Goal: Task Accomplishment & Management: Manage account settings

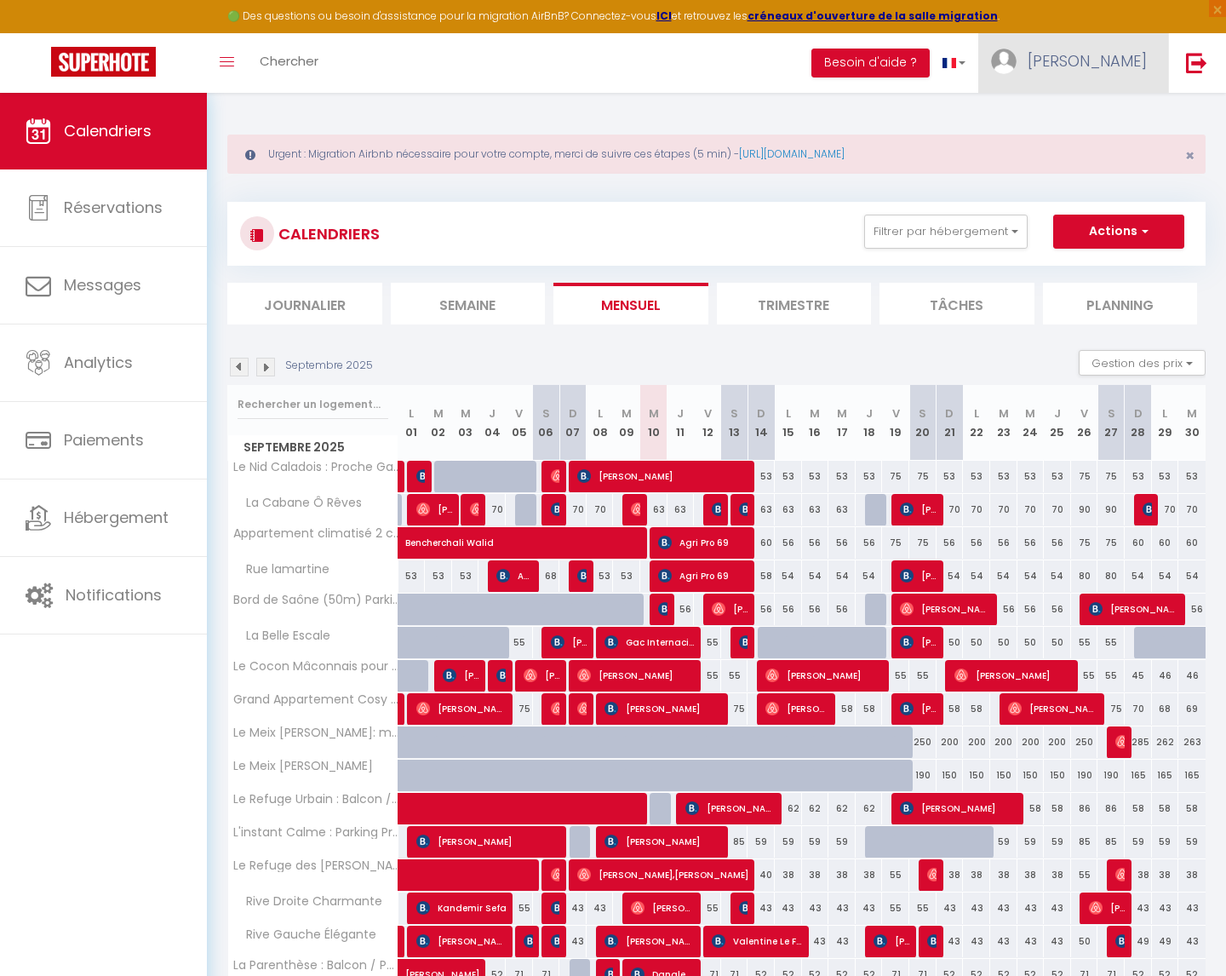
click at [1126, 48] on link "[PERSON_NAME]" at bounding box center [1073, 63] width 190 height 60
click at [1086, 115] on link "Paramètres" at bounding box center [1100, 118] width 126 height 29
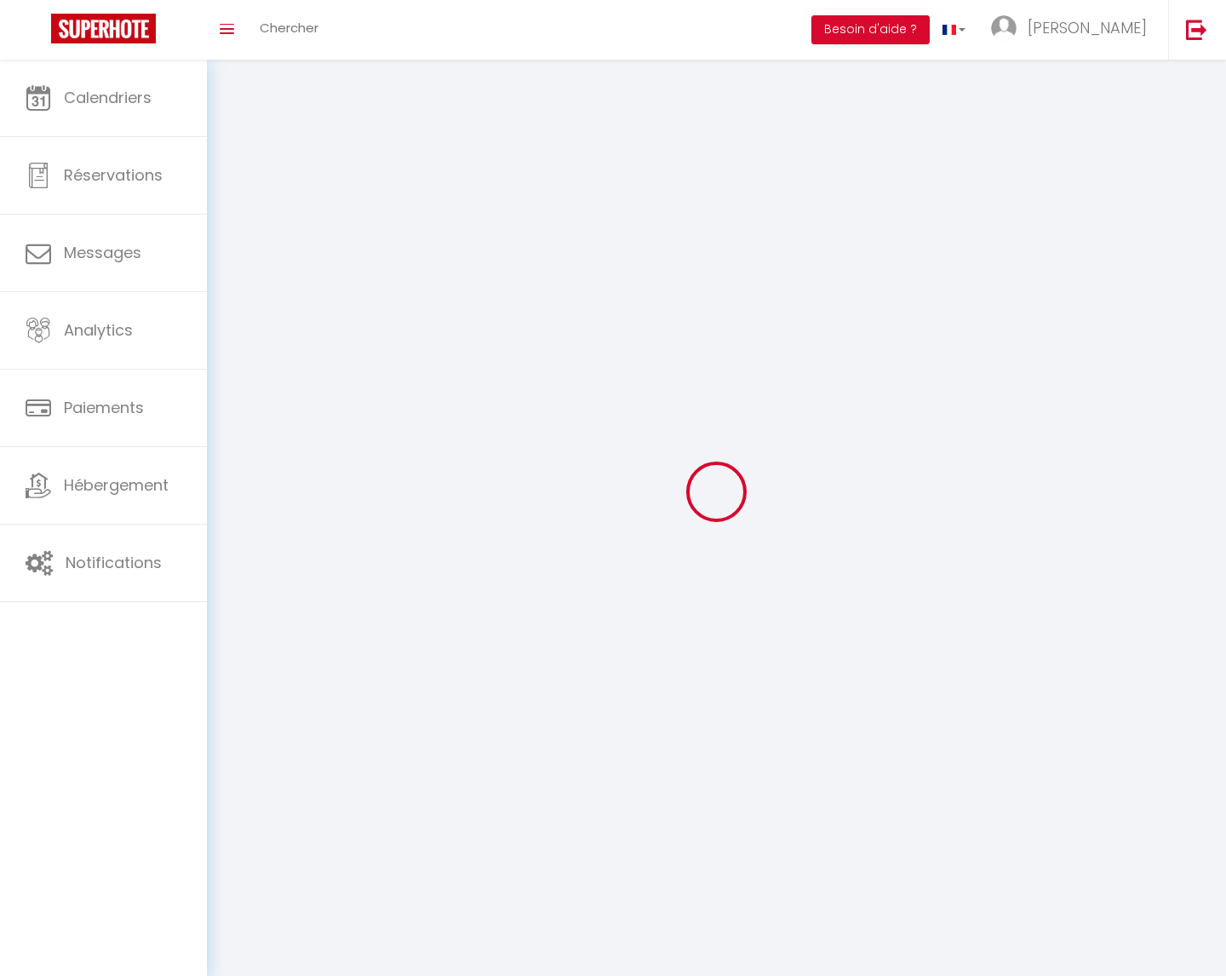
type input "[PERSON_NAME]"
type input "0685260091"
type input "1077 Route de Longsard"
type input "69400"
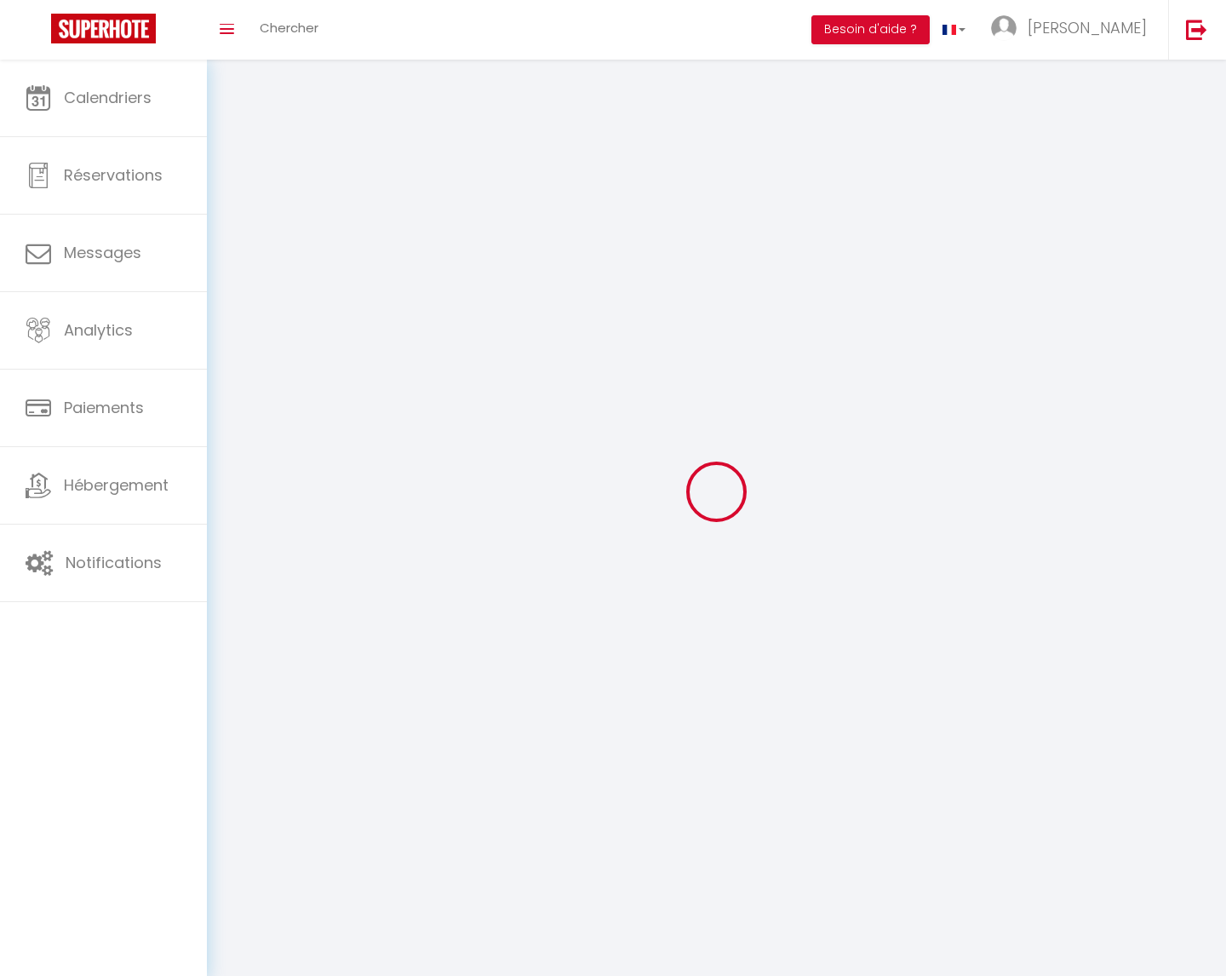
type input "Arnas"
type input "Ltp2H1zvNWgmyQtQIPhILCb0J"
type input "TB5ypdMlKFO8fsxYrkBmLQS9T"
type input "[URL][DOMAIN_NAME]"
select select "28"
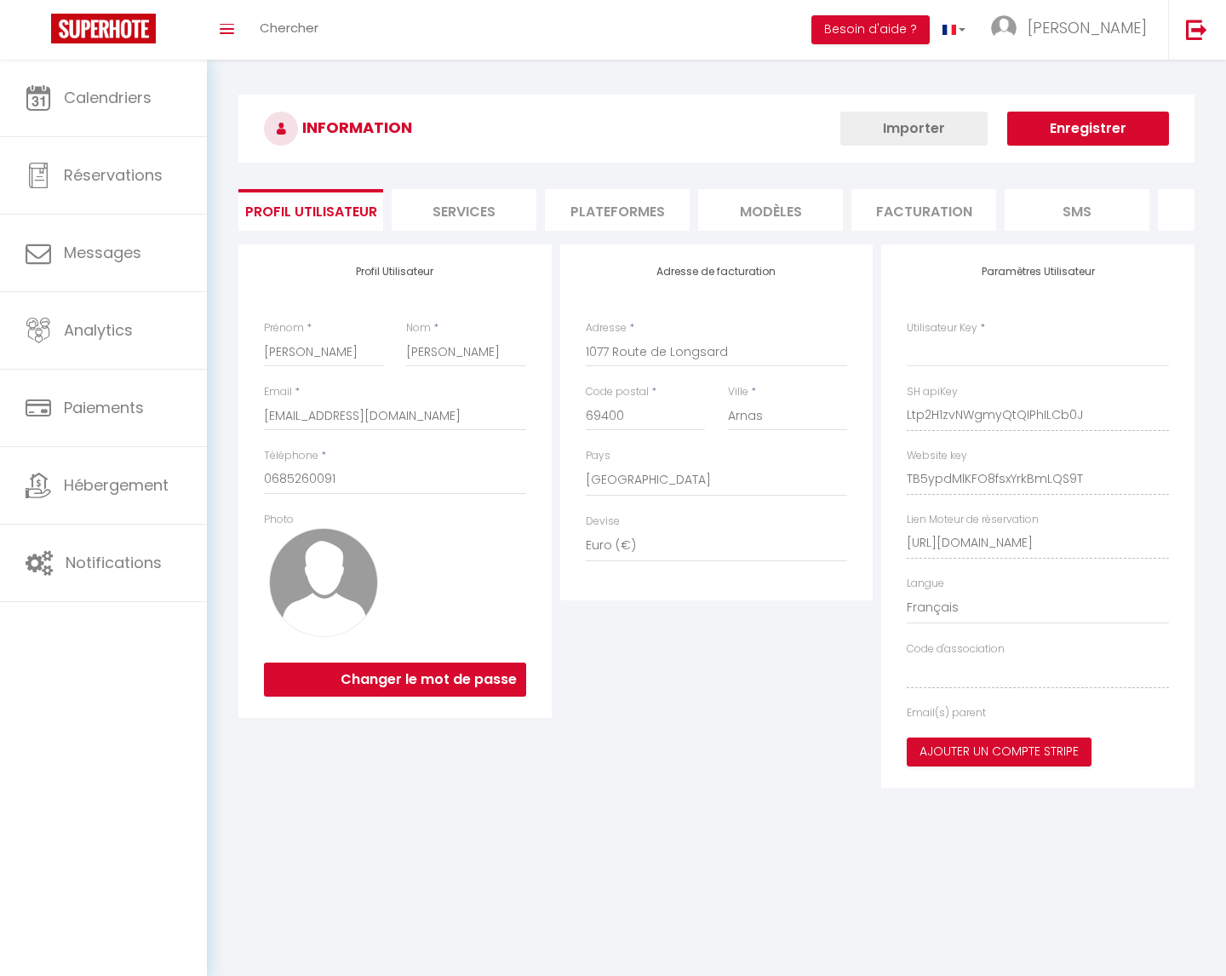
type input "Ltp2H1zvNWgmyQtQIPhILCb0J"
type input "TB5ypdMlKFO8fsxYrkBmLQS9T"
type input "[URL][DOMAIN_NAME]"
select select "fr"
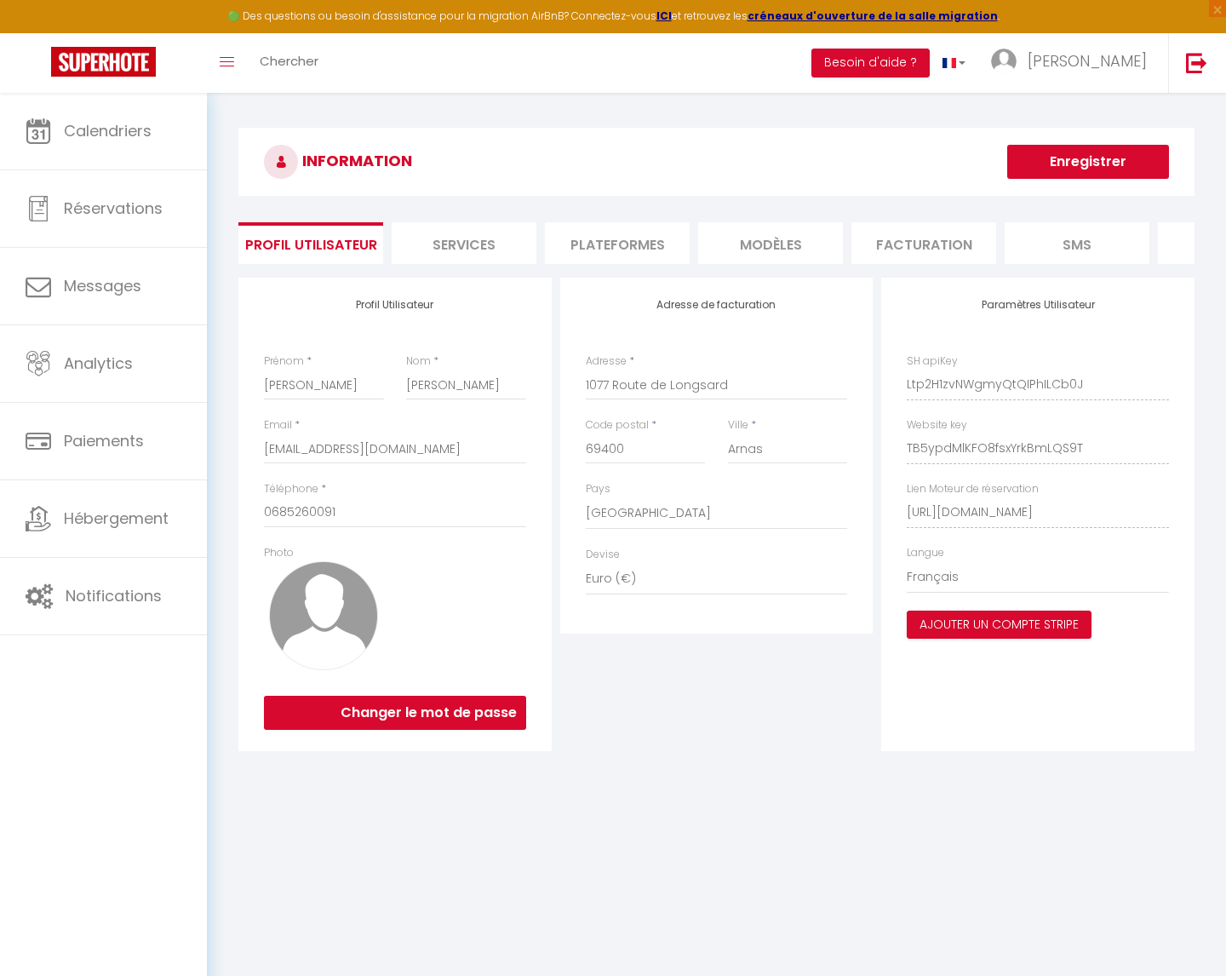
click at [603, 239] on li "Plateformes" at bounding box center [617, 243] width 145 height 42
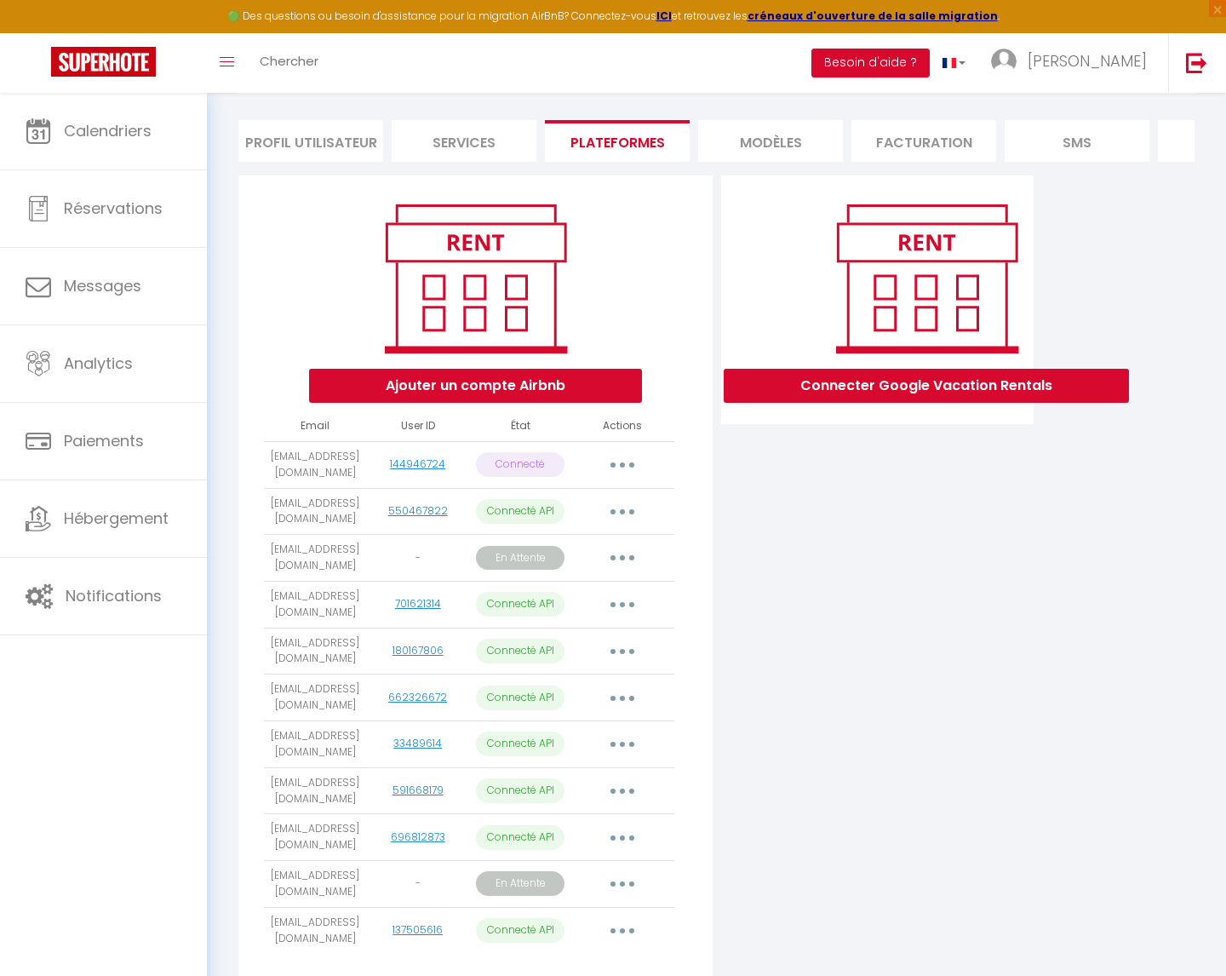
scroll to position [188, 0]
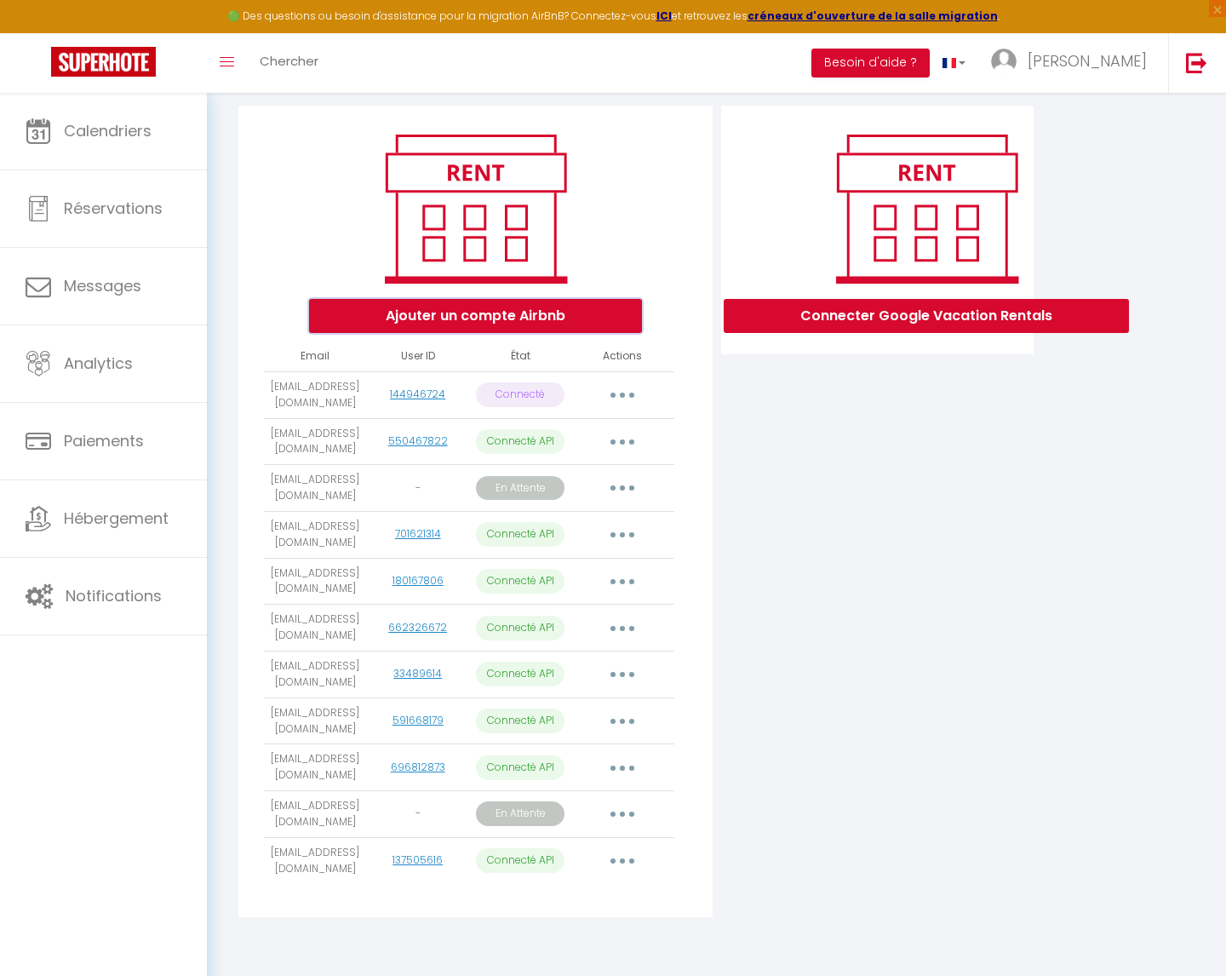
click at [462, 304] on button "Ajouter un compte Airbnb" at bounding box center [475, 316] width 333 height 34
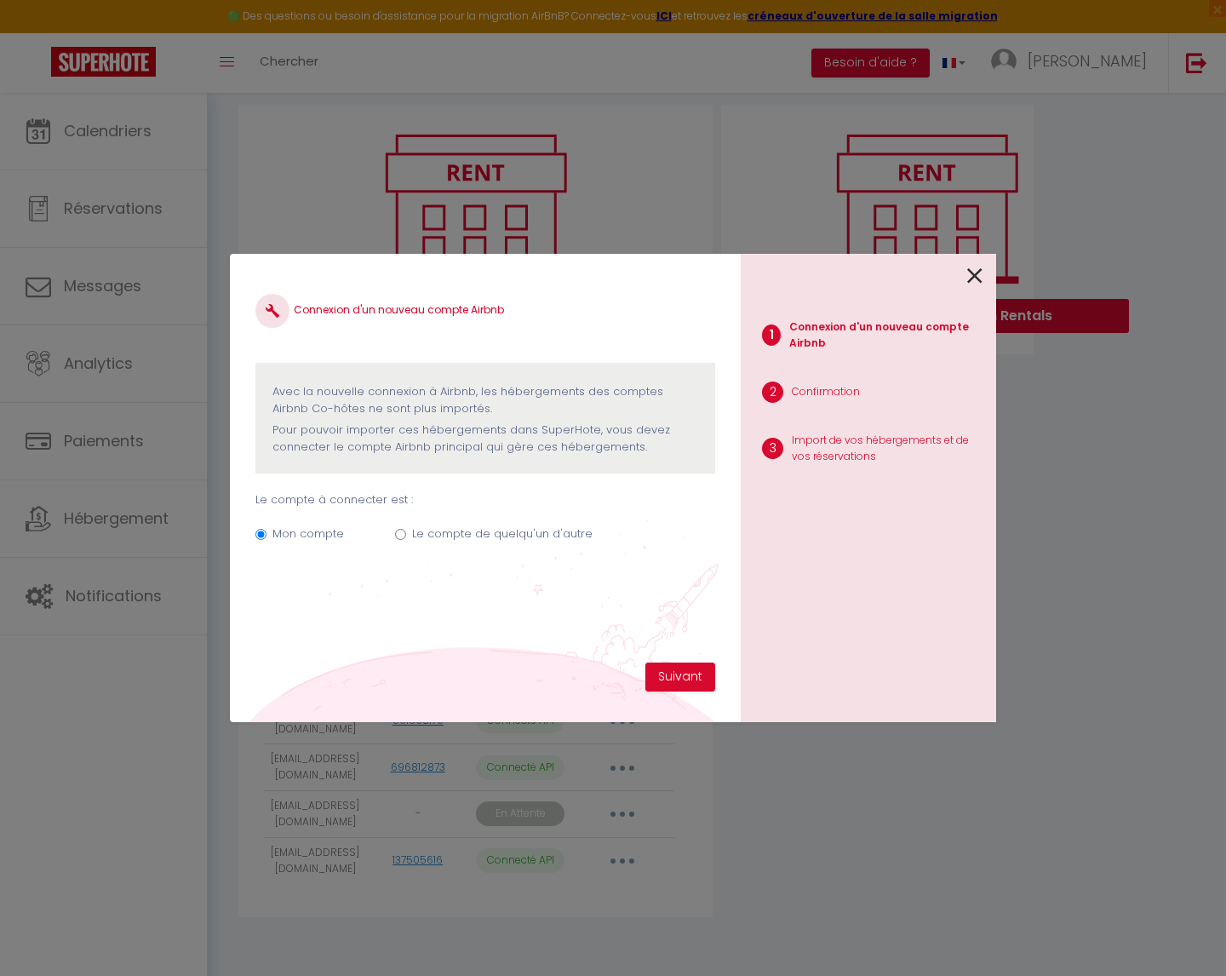
click at [398, 533] on input "Le compte de quelqu'un d'autre" at bounding box center [400, 534] width 11 height 11
radio input "true"
radio input "false"
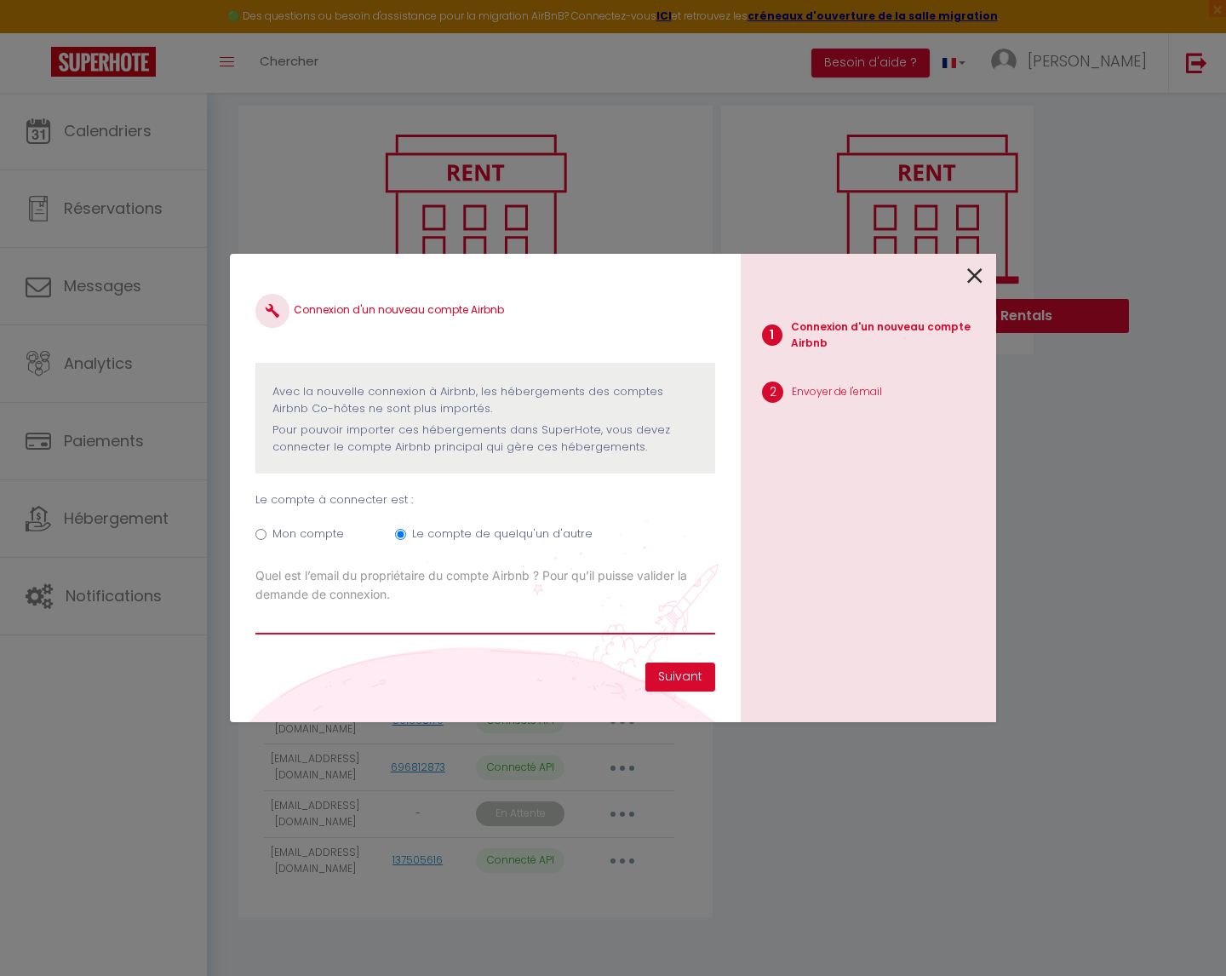
click at [357, 626] on input "Email connexion Airbnb" at bounding box center [485, 619] width 460 height 31
type input "[EMAIL_ADDRESS][DOMAIN_NAME]"
click at [657, 678] on button "Suivant" at bounding box center [680, 676] width 70 height 29
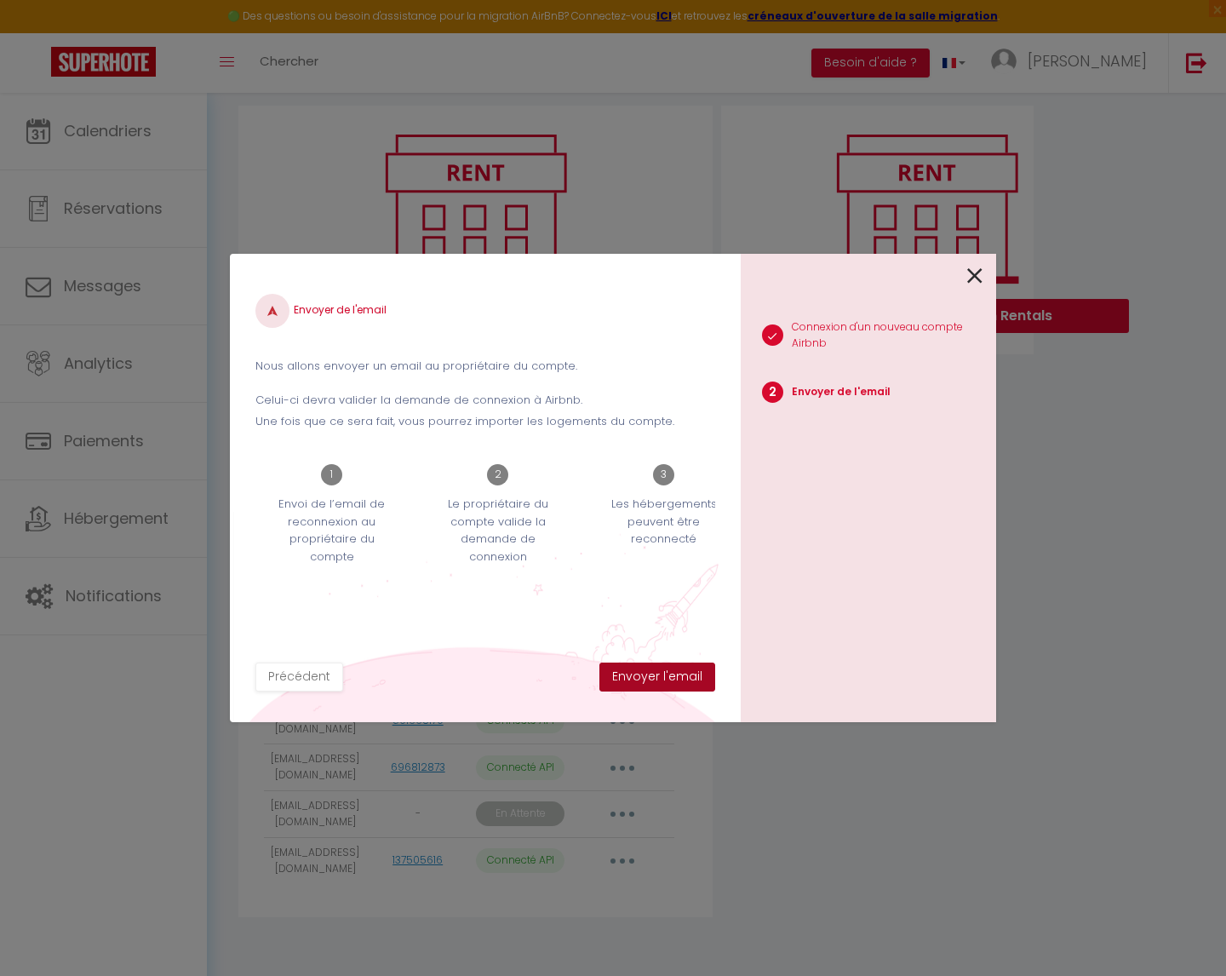
click at [656, 678] on button "Envoyer l'email" at bounding box center [657, 676] width 116 height 29
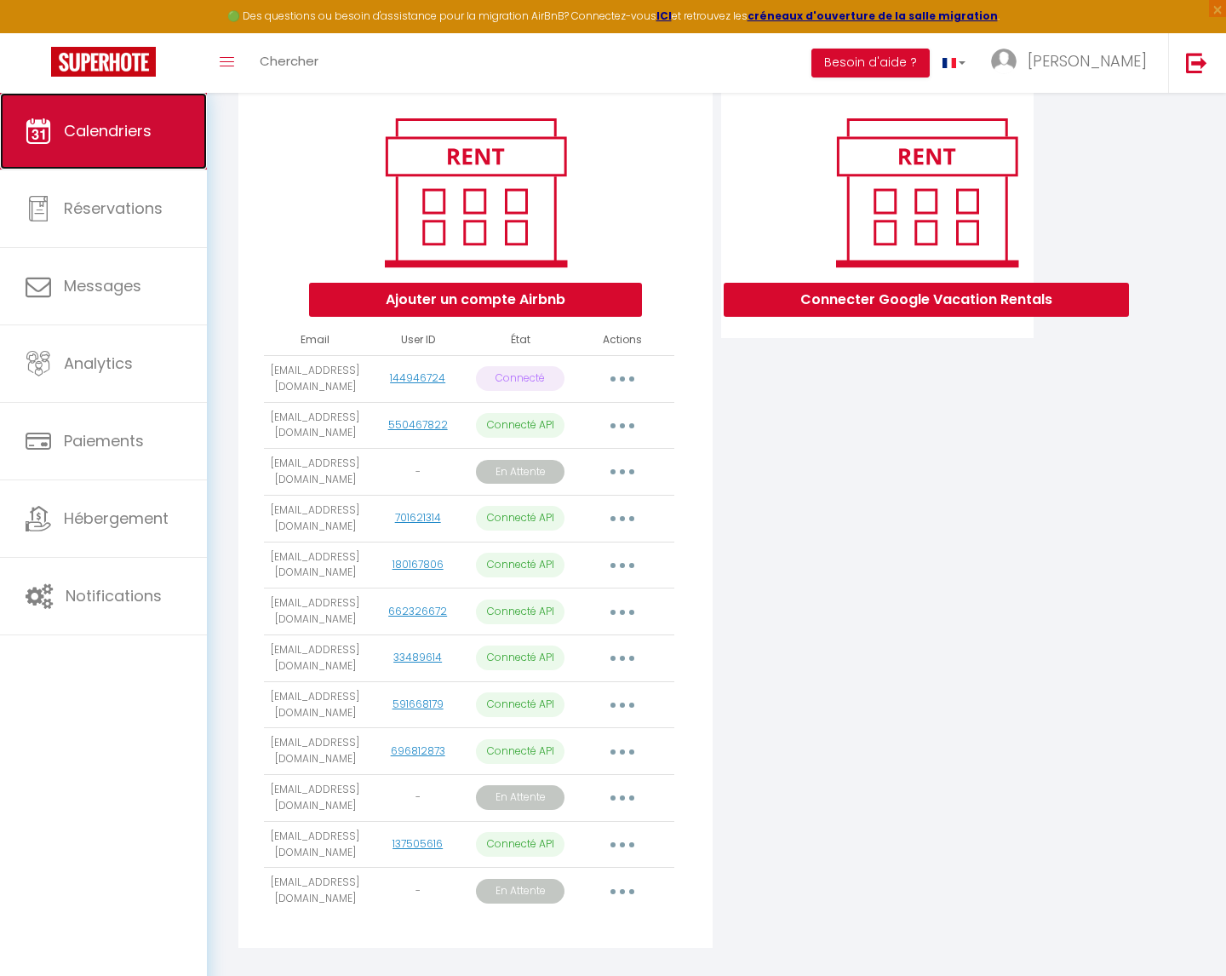
click at [106, 142] on link "Calendriers" at bounding box center [103, 131] width 207 height 77
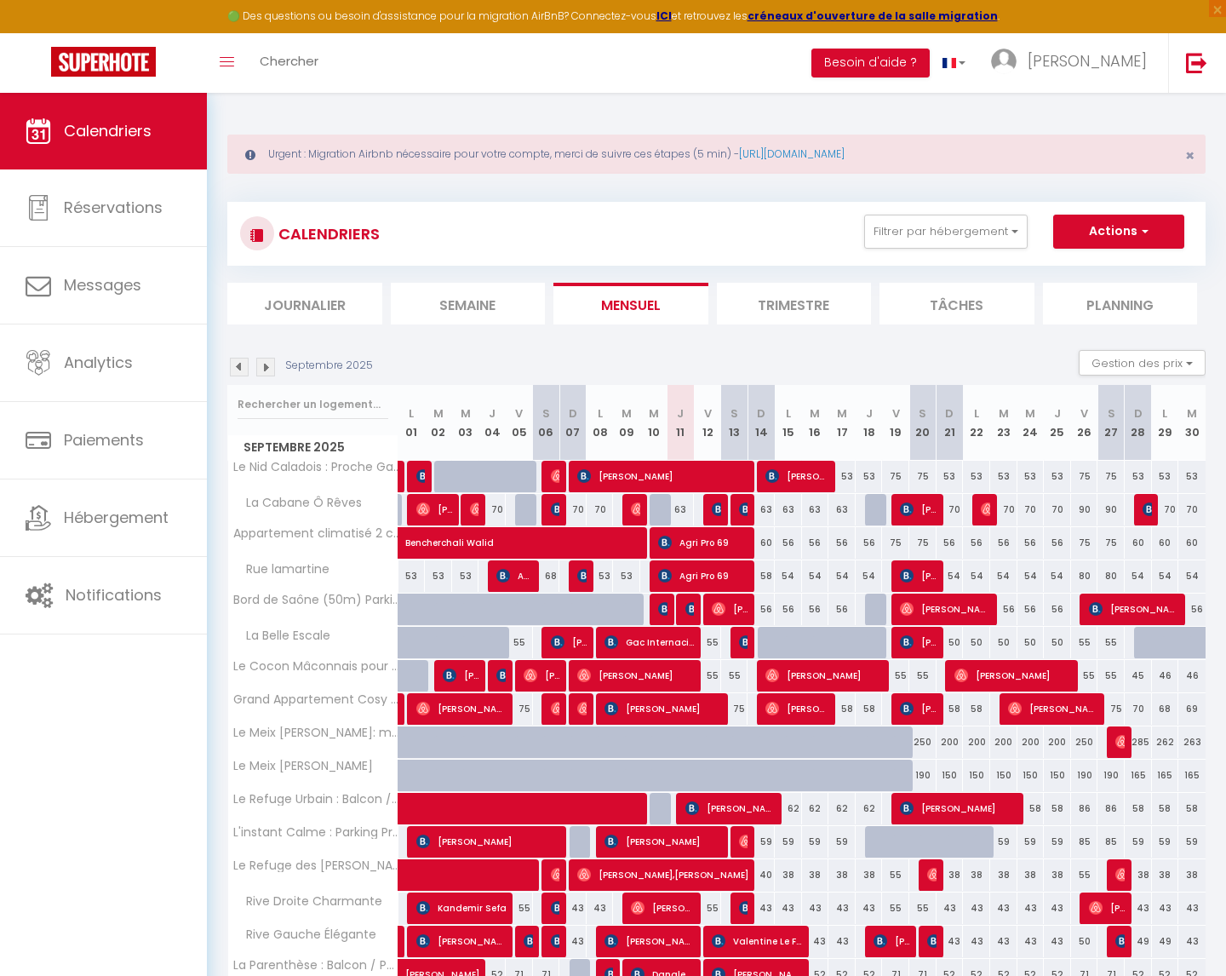
scroll to position [261, 0]
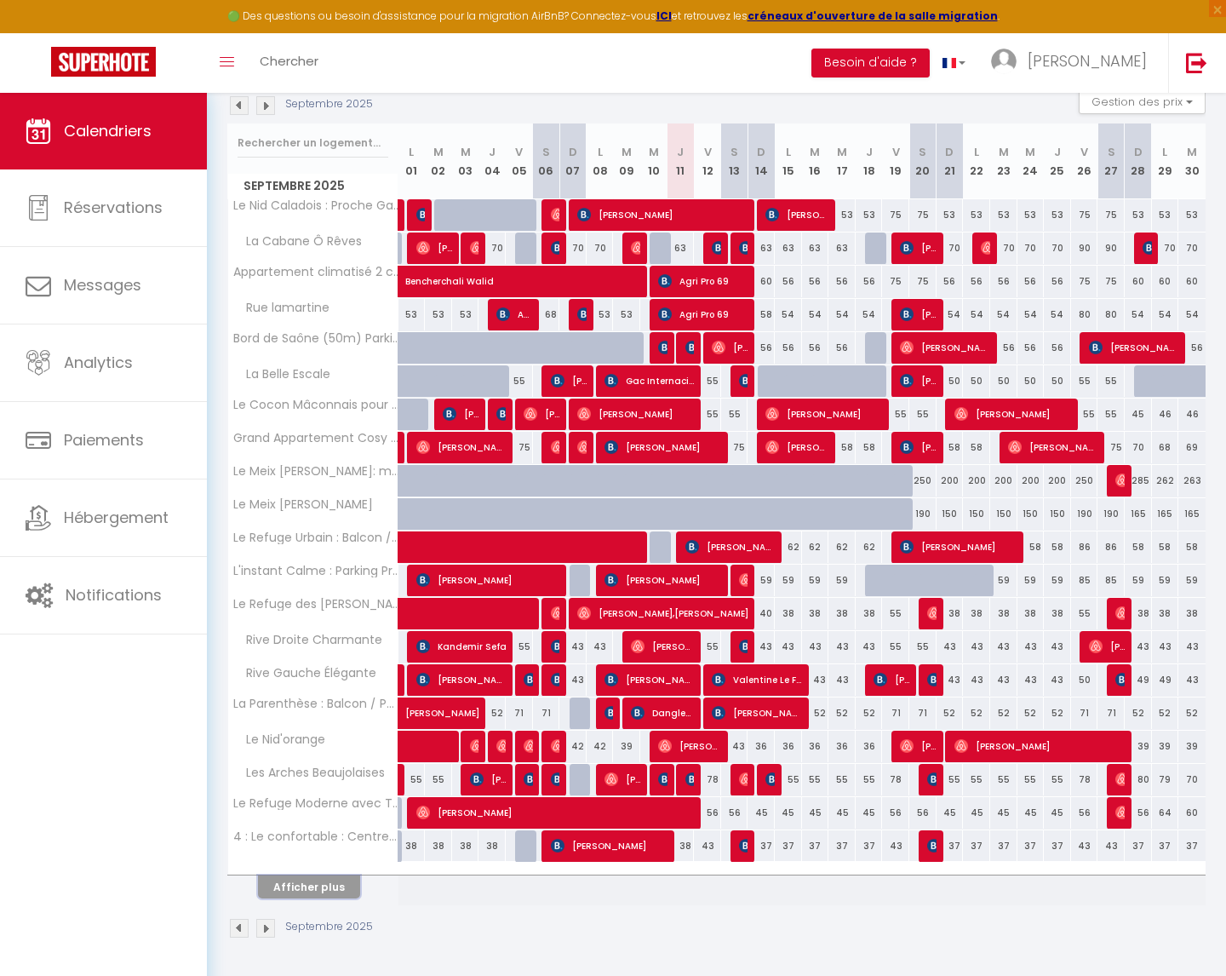
click at [308, 886] on button "Afficher plus" at bounding box center [309, 886] width 102 height 23
select select
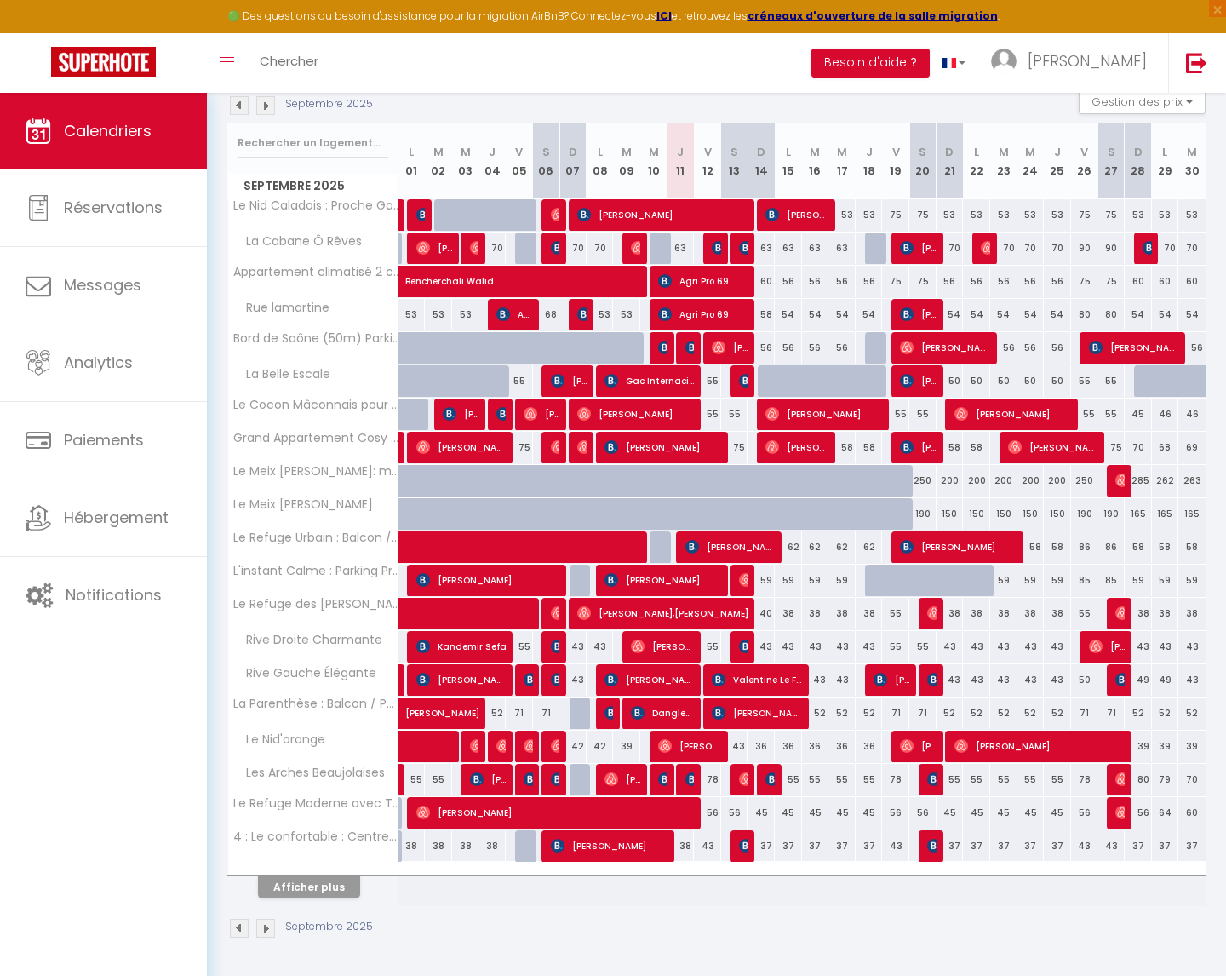
select select
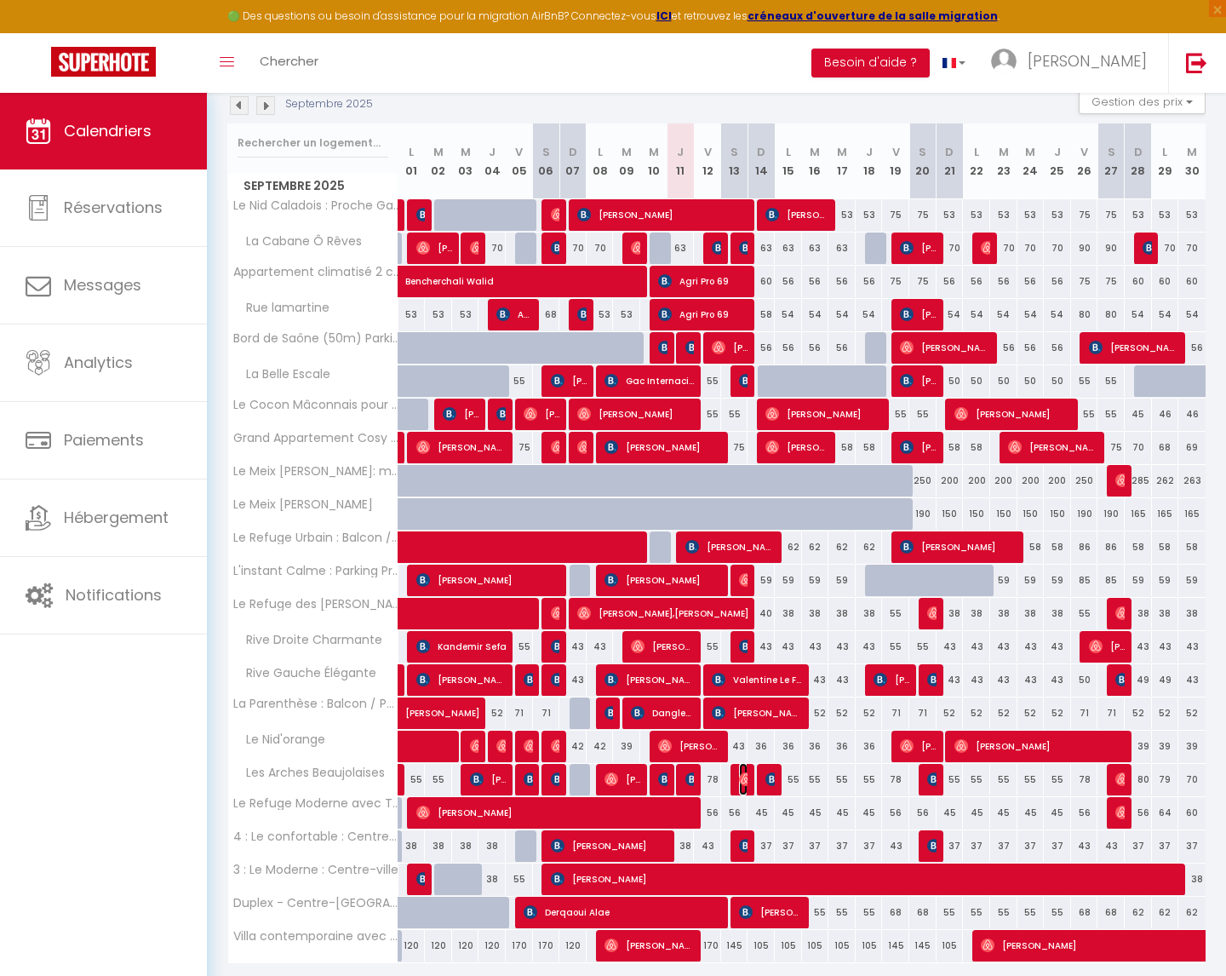
click at [742, 779] on img at bounding box center [746, 779] width 14 height 14
select select "OK"
select select "0"
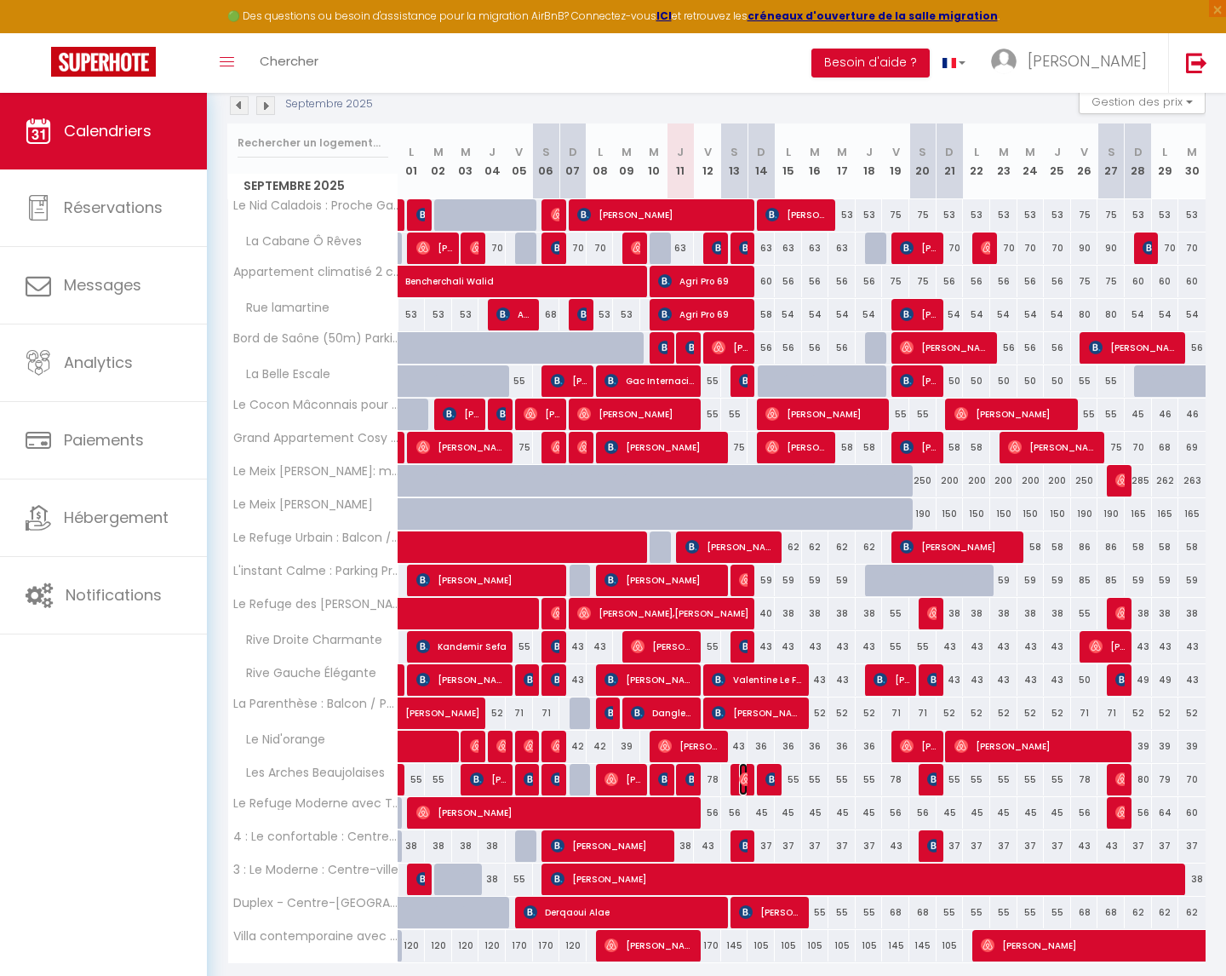
select select "1"
select select
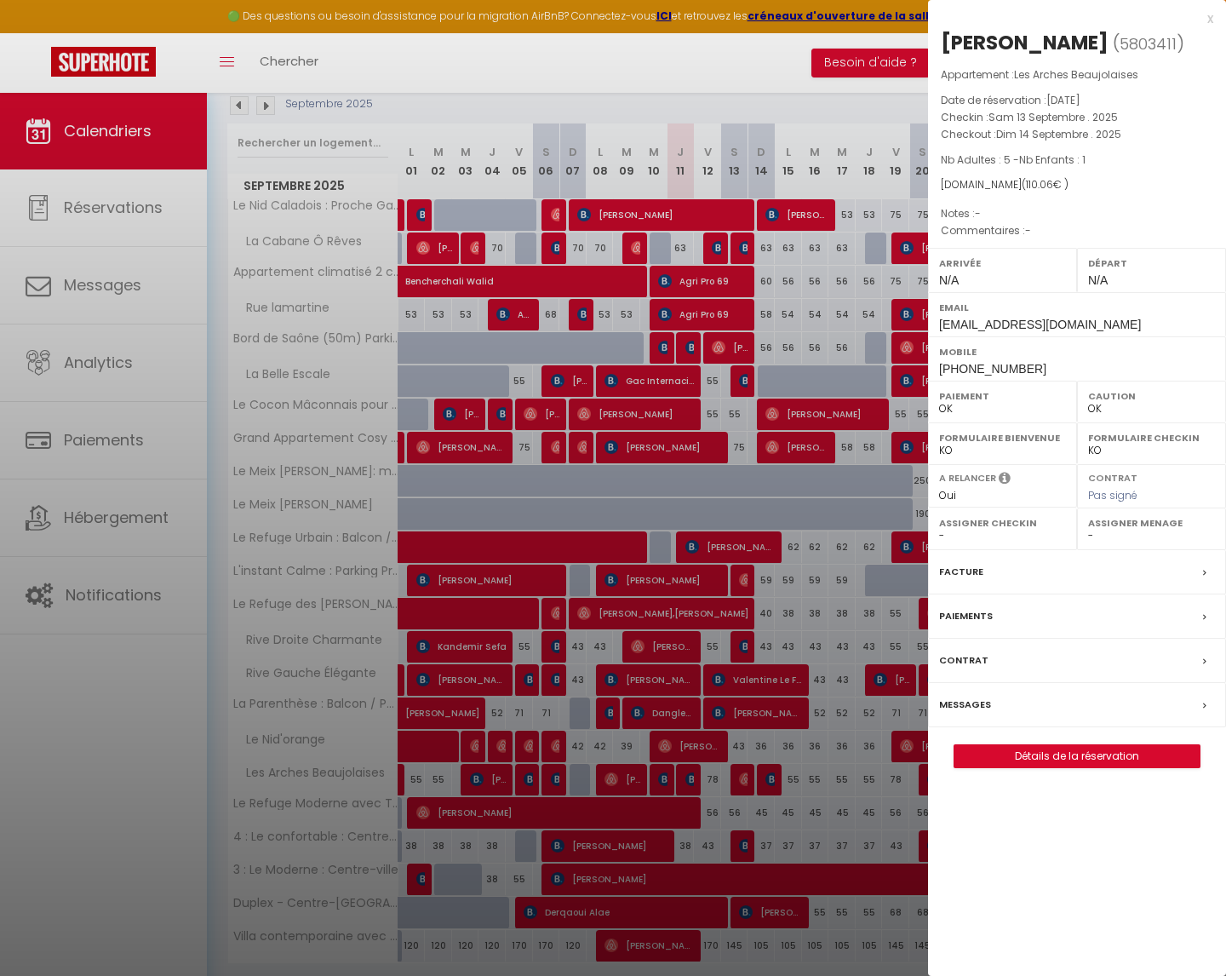
click at [1015, 703] on div "Messages" at bounding box center [1077, 705] width 298 height 44
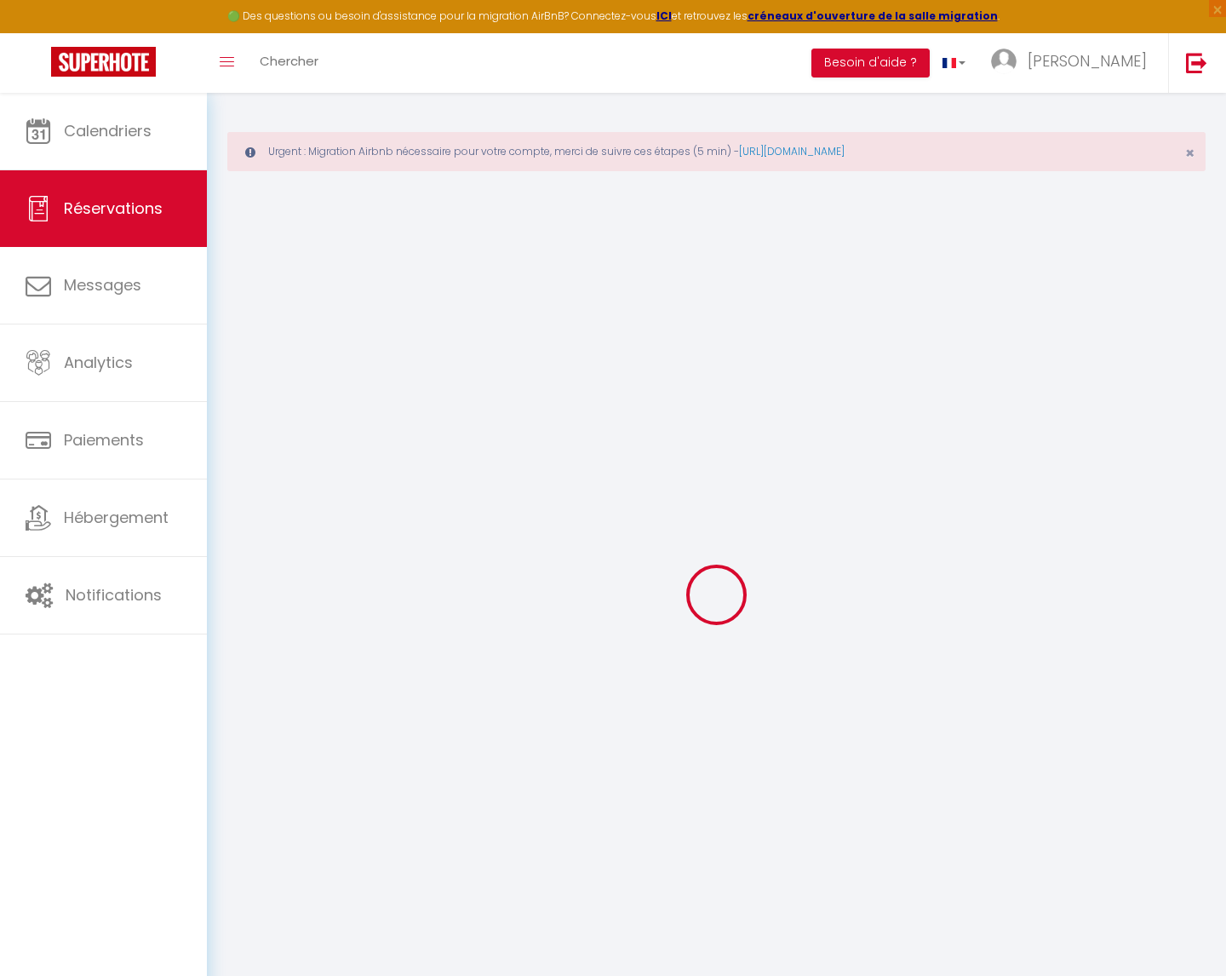
select select
checkbox input "false"
select select
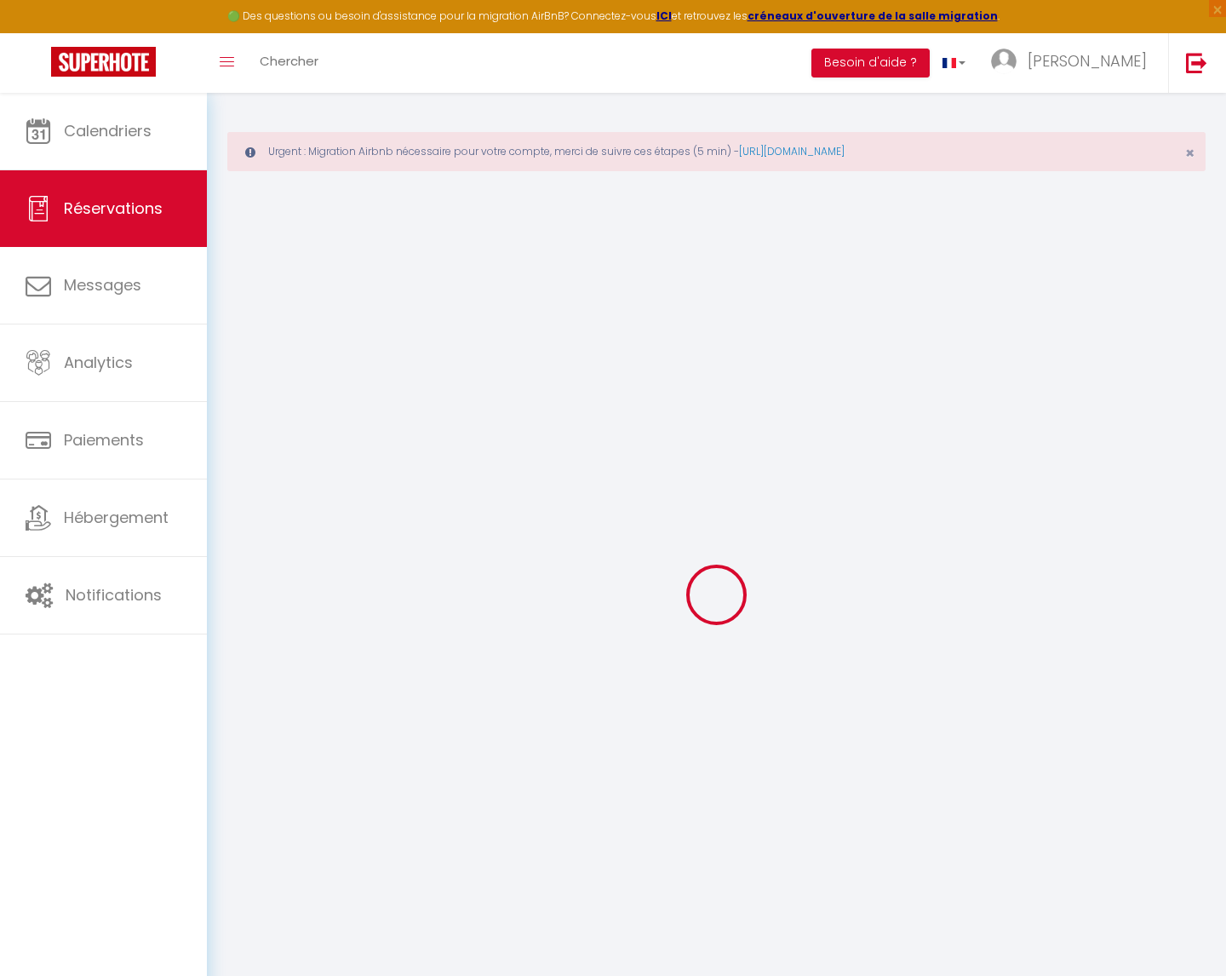
checkbox input "false"
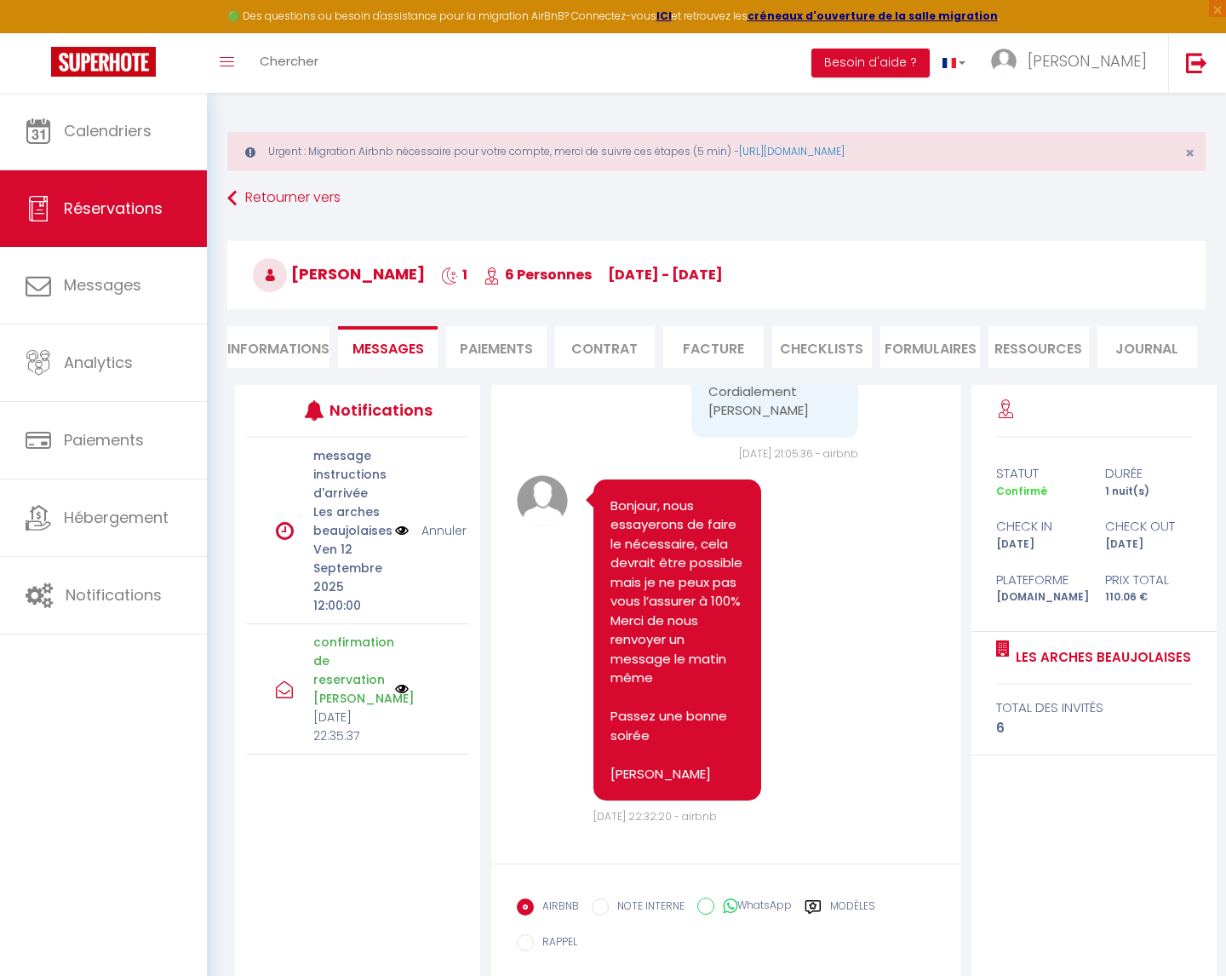
scroll to position [97, 0]
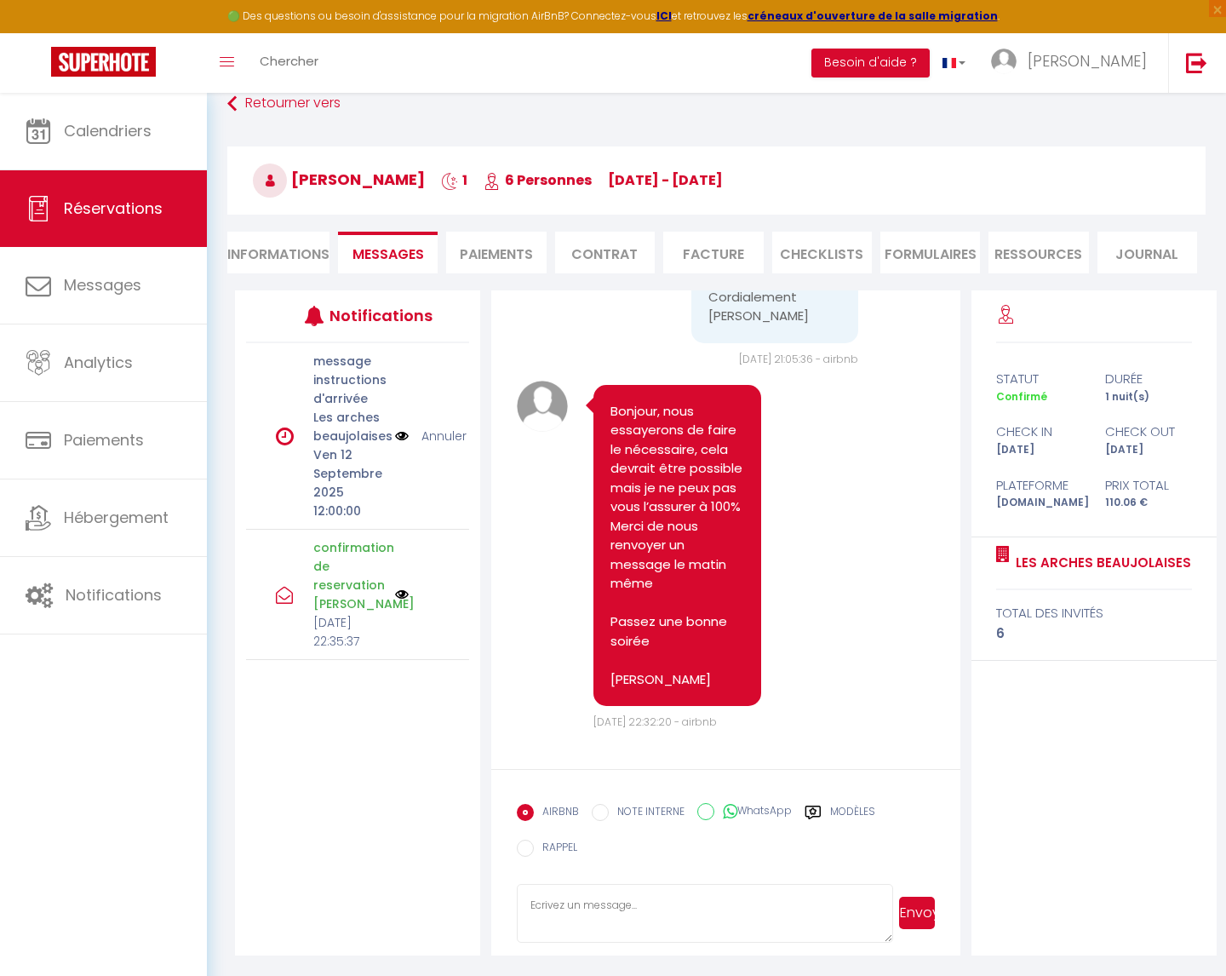
click at [573, 915] on textarea at bounding box center [704, 914] width 375 height 60
click at [865, 900] on textarea "Bonjour, c'est tout bon pour 14h, comme cela vous sera expliqué l" at bounding box center [704, 914] width 375 height 60
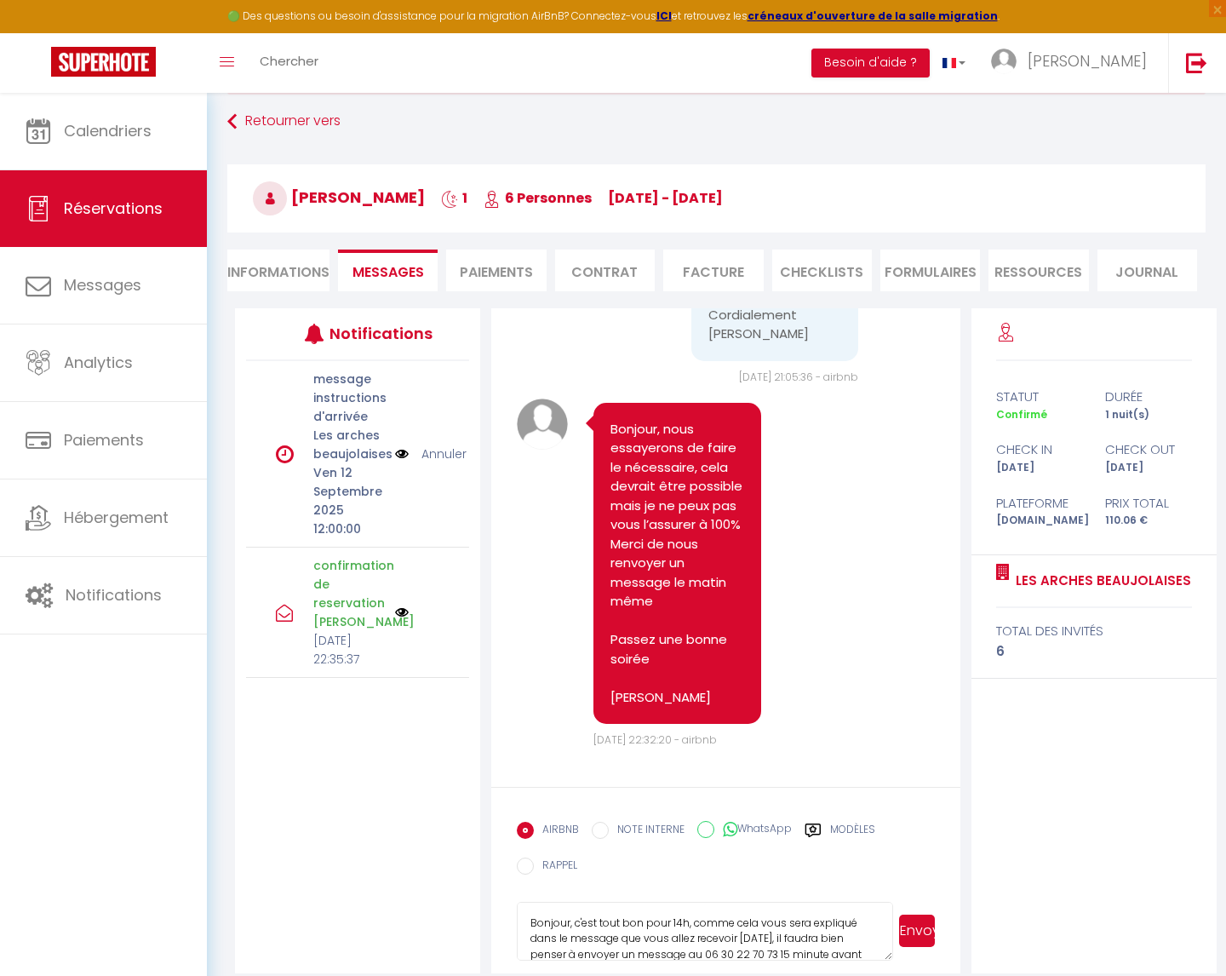
click at [577, 922] on textarea "Bonjour, c'est tout bon pour 14h, comme cela vous sera expliqué dans le message…" at bounding box center [704, 932] width 375 height 60
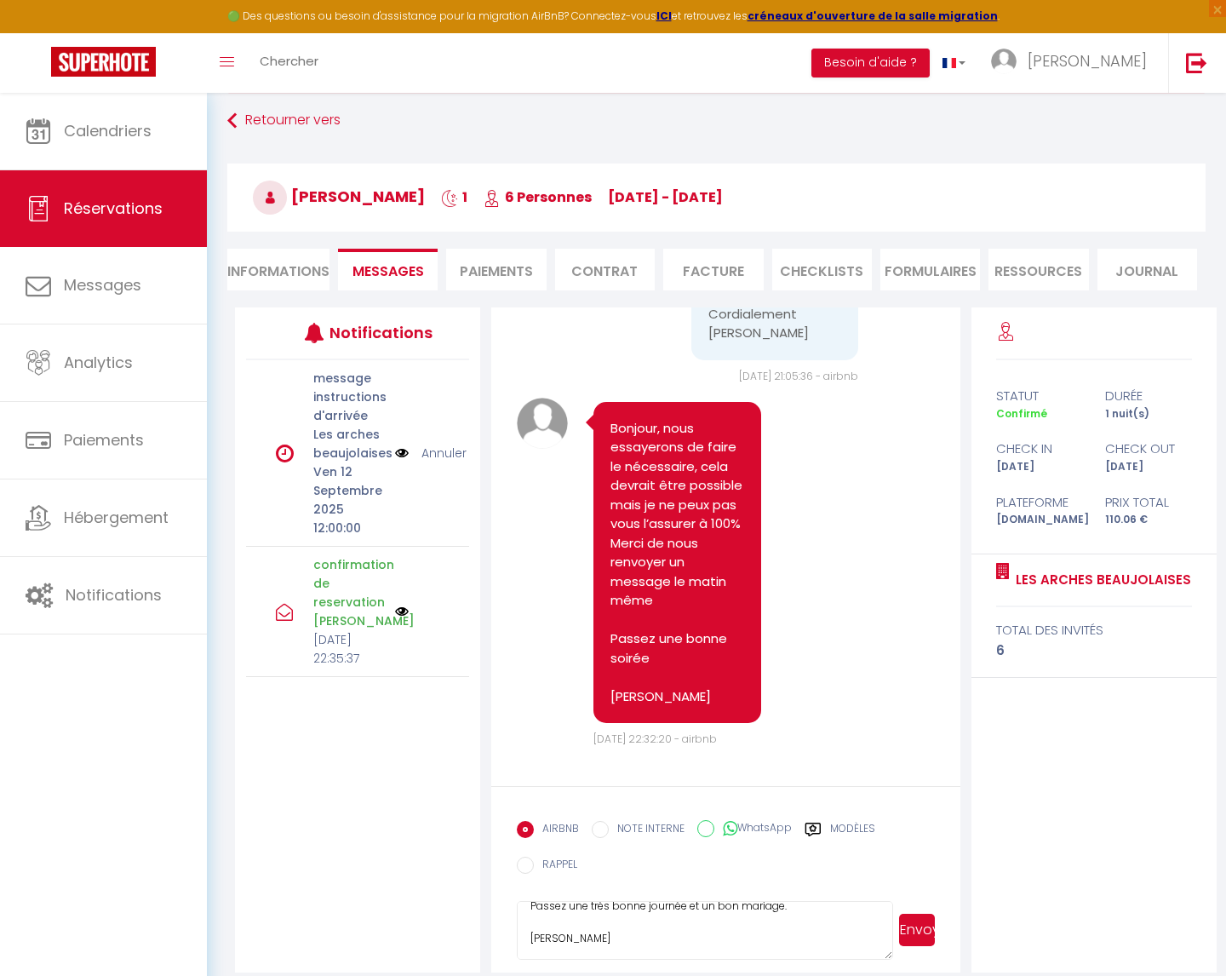
type textarea "Bonjour, c'est tout bon pour 14h, comme cela vous sera expliqué dans le message…"
click at [914, 931] on button "Envoyer" at bounding box center [917, 930] width 36 height 32
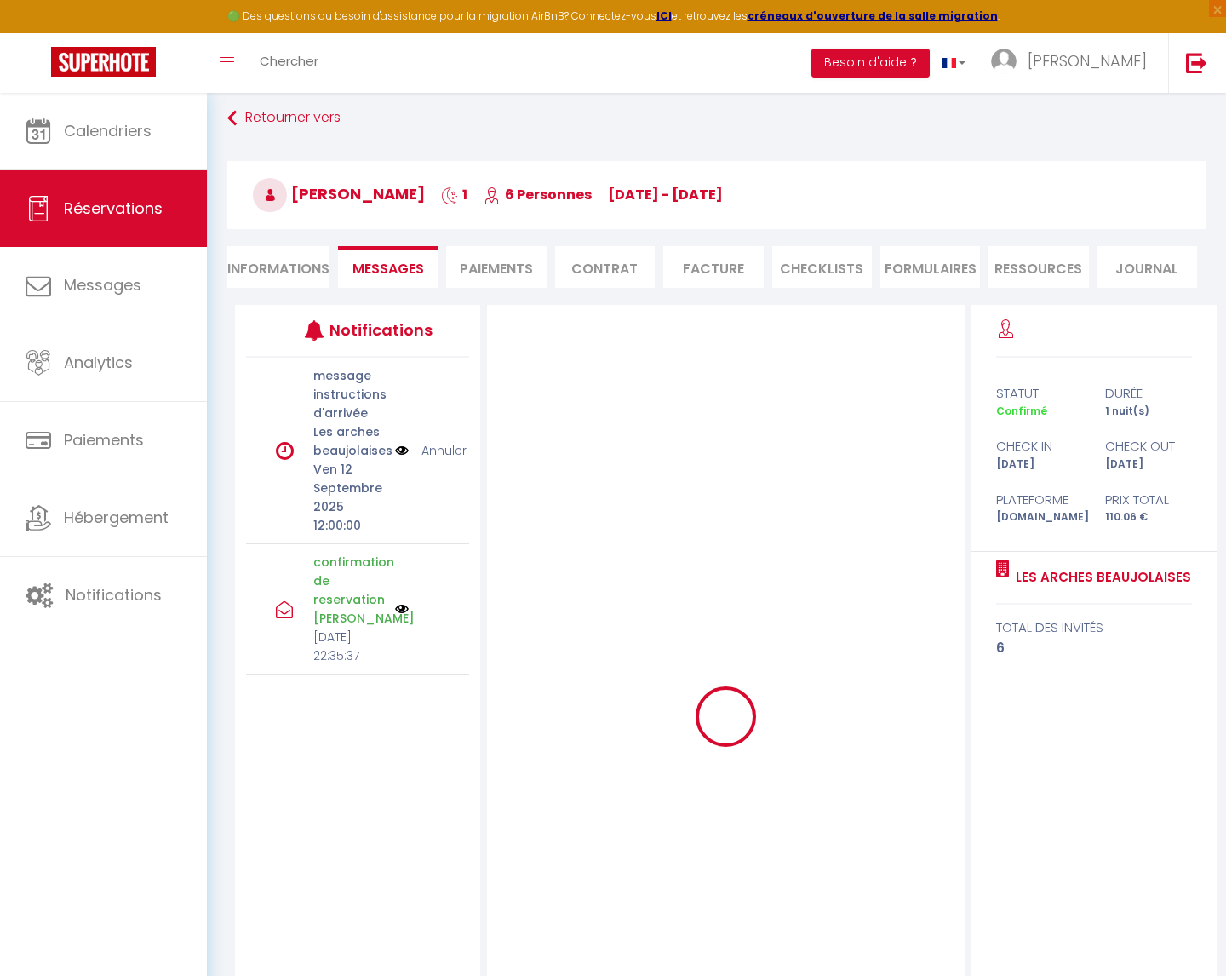
scroll to position [0, 0]
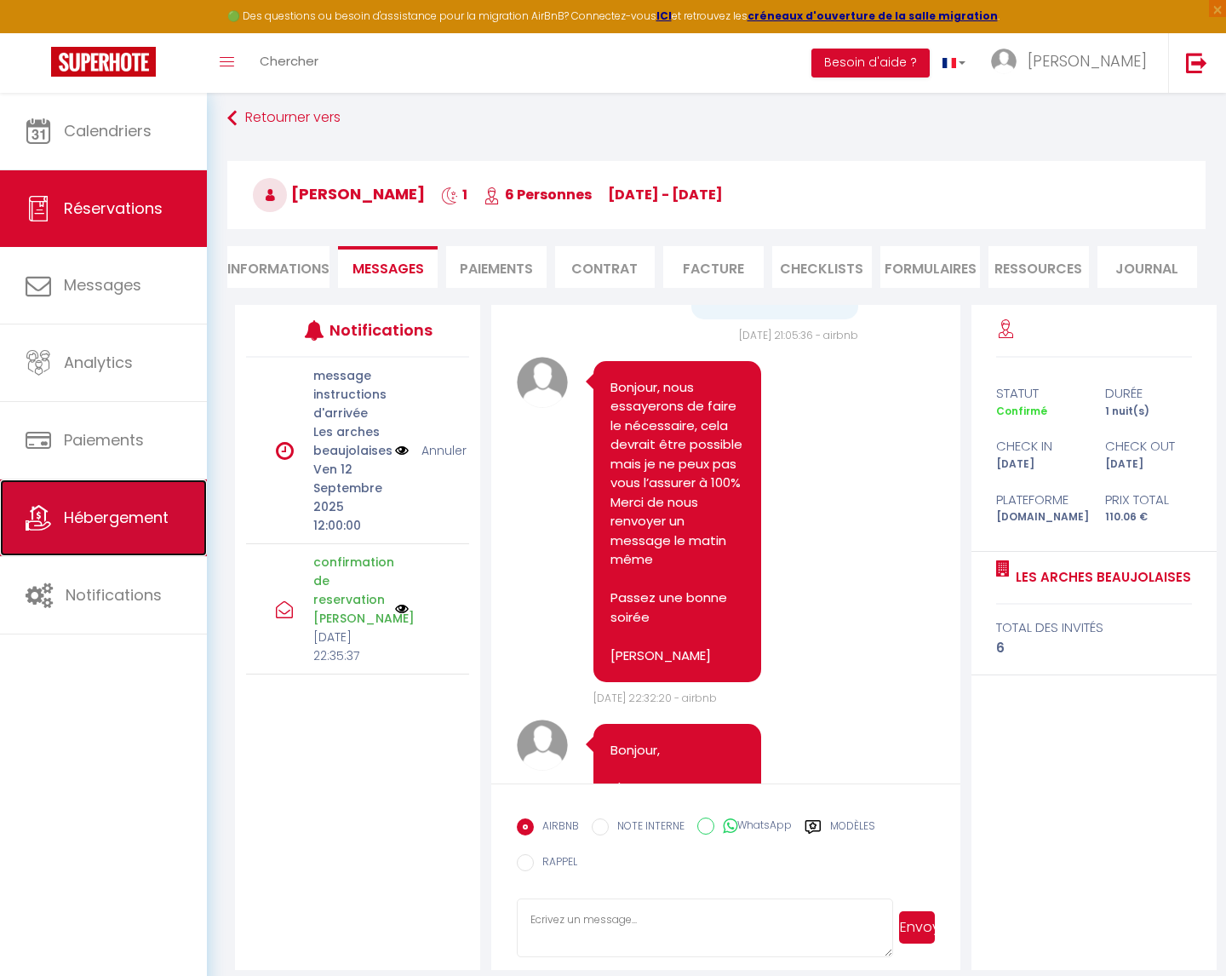
click at [110, 499] on link "Hébergement" at bounding box center [103, 517] width 207 height 77
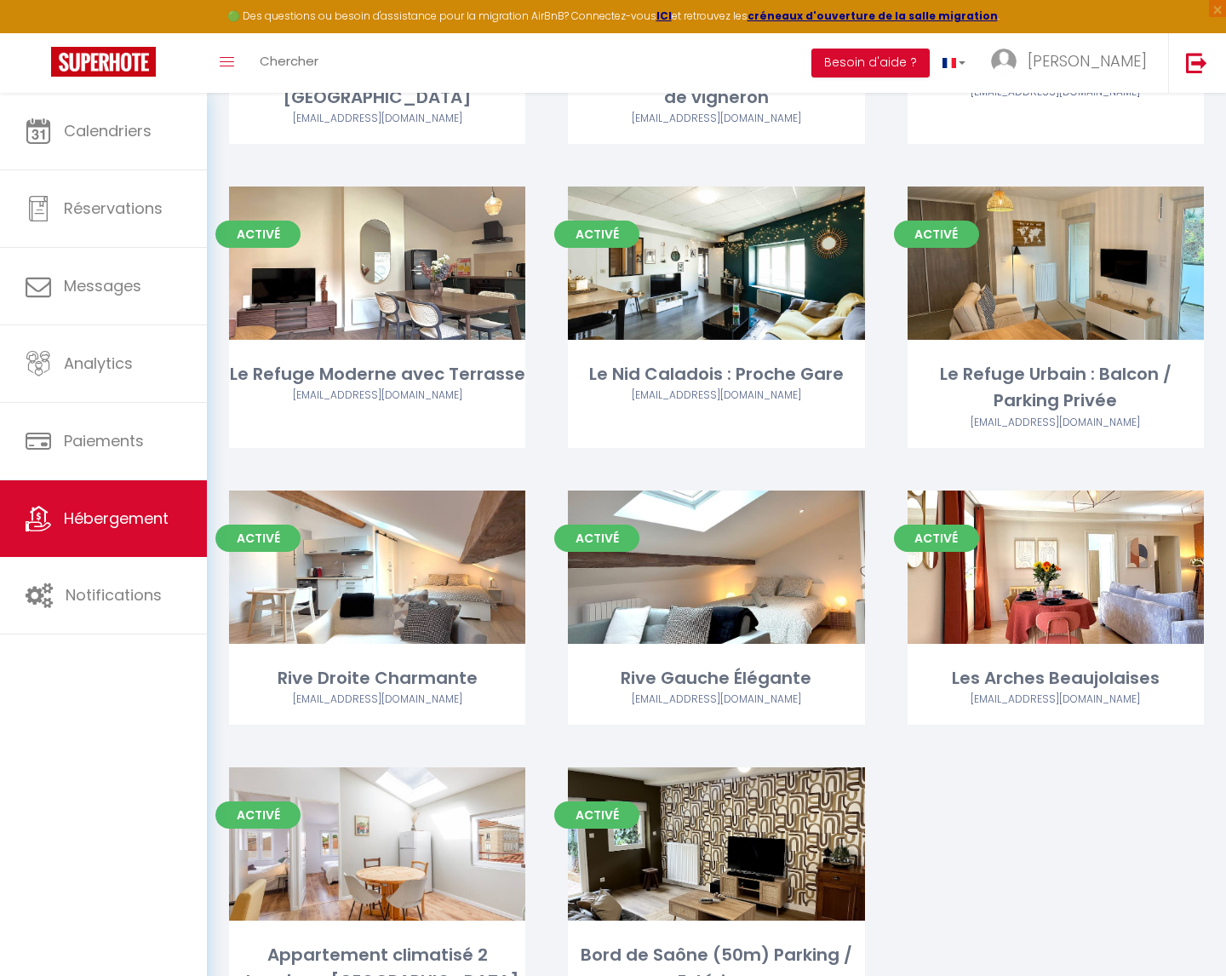
scroll to position [1549, 0]
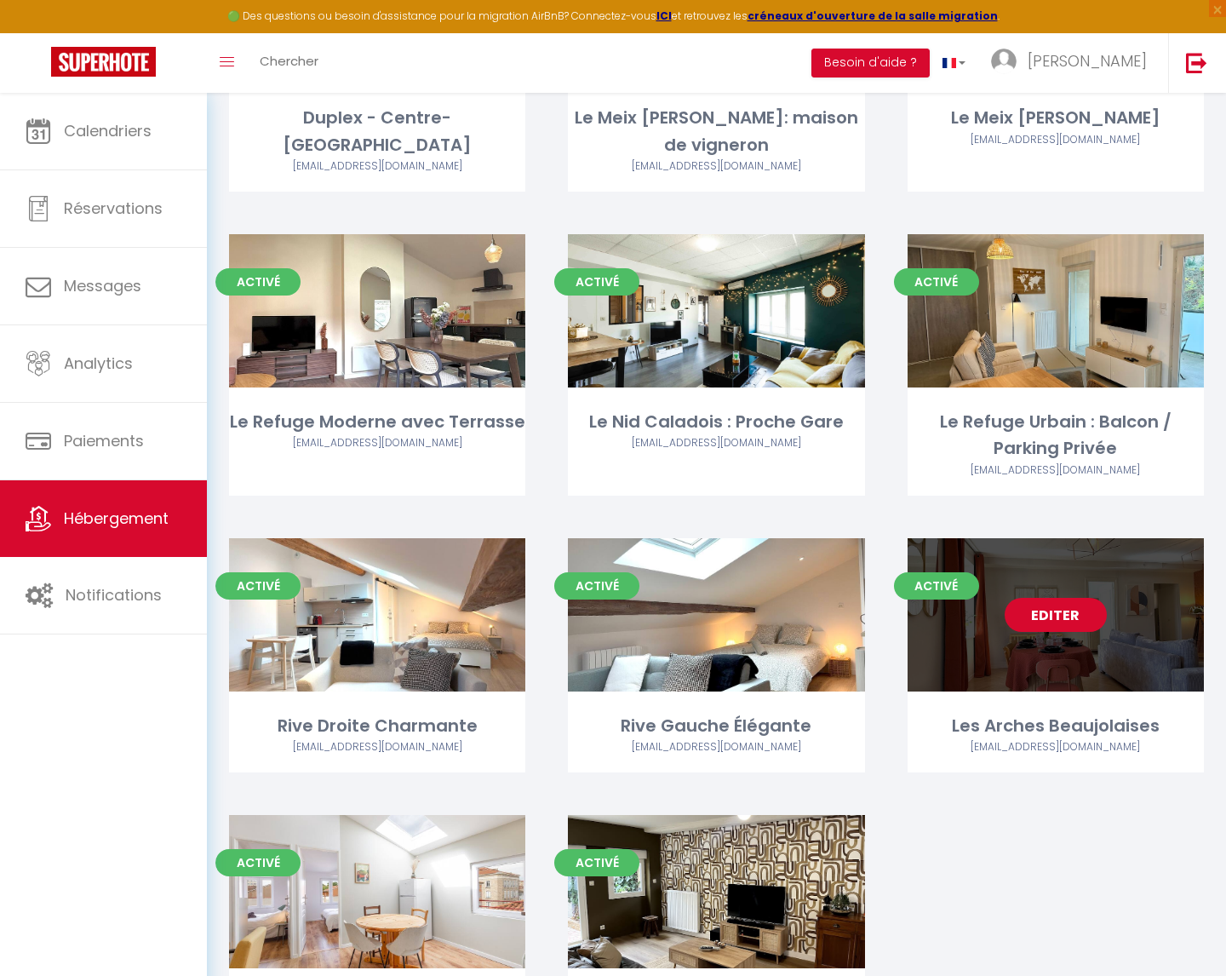
click at [1051, 614] on link "Editer" at bounding box center [1056, 615] width 102 height 34
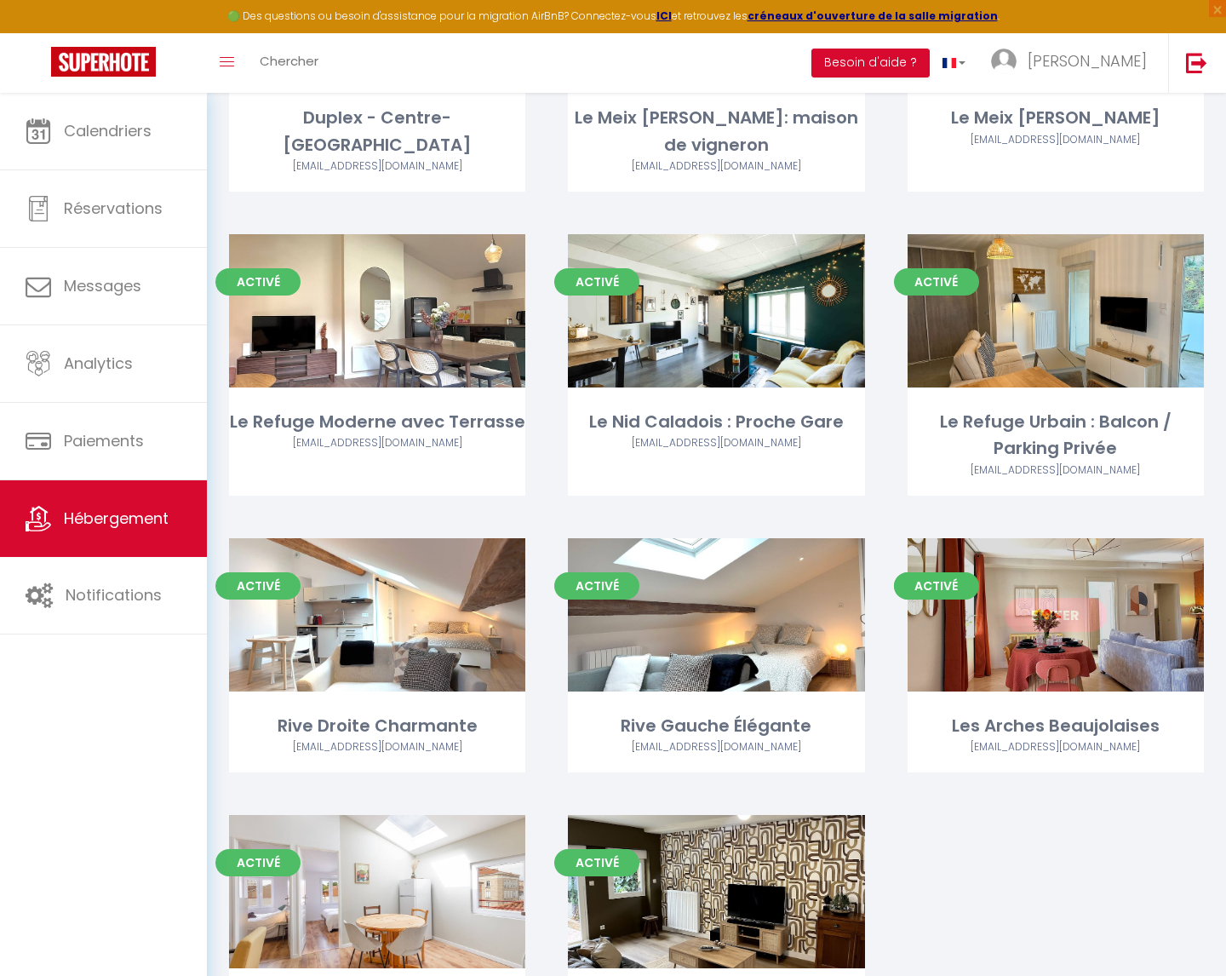
click at [1051, 614] on link "Editer" at bounding box center [1056, 615] width 102 height 34
click at [1056, 620] on link "Editer" at bounding box center [1056, 615] width 102 height 34
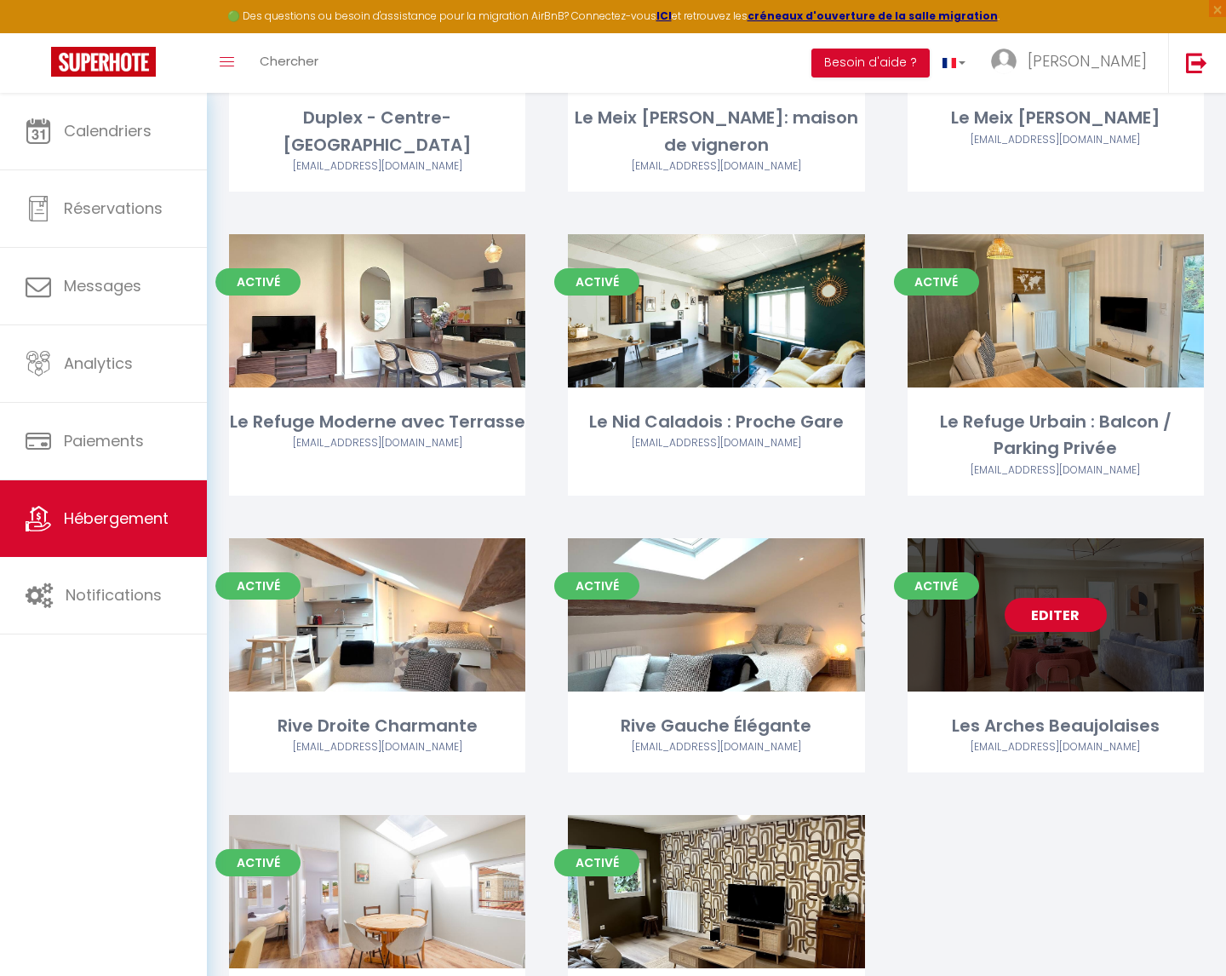
click at [1056, 620] on link "Editer" at bounding box center [1056, 615] width 102 height 34
click at [1052, 611] on link "Editer" at bounding box center [1056, 615] width 102 height 34
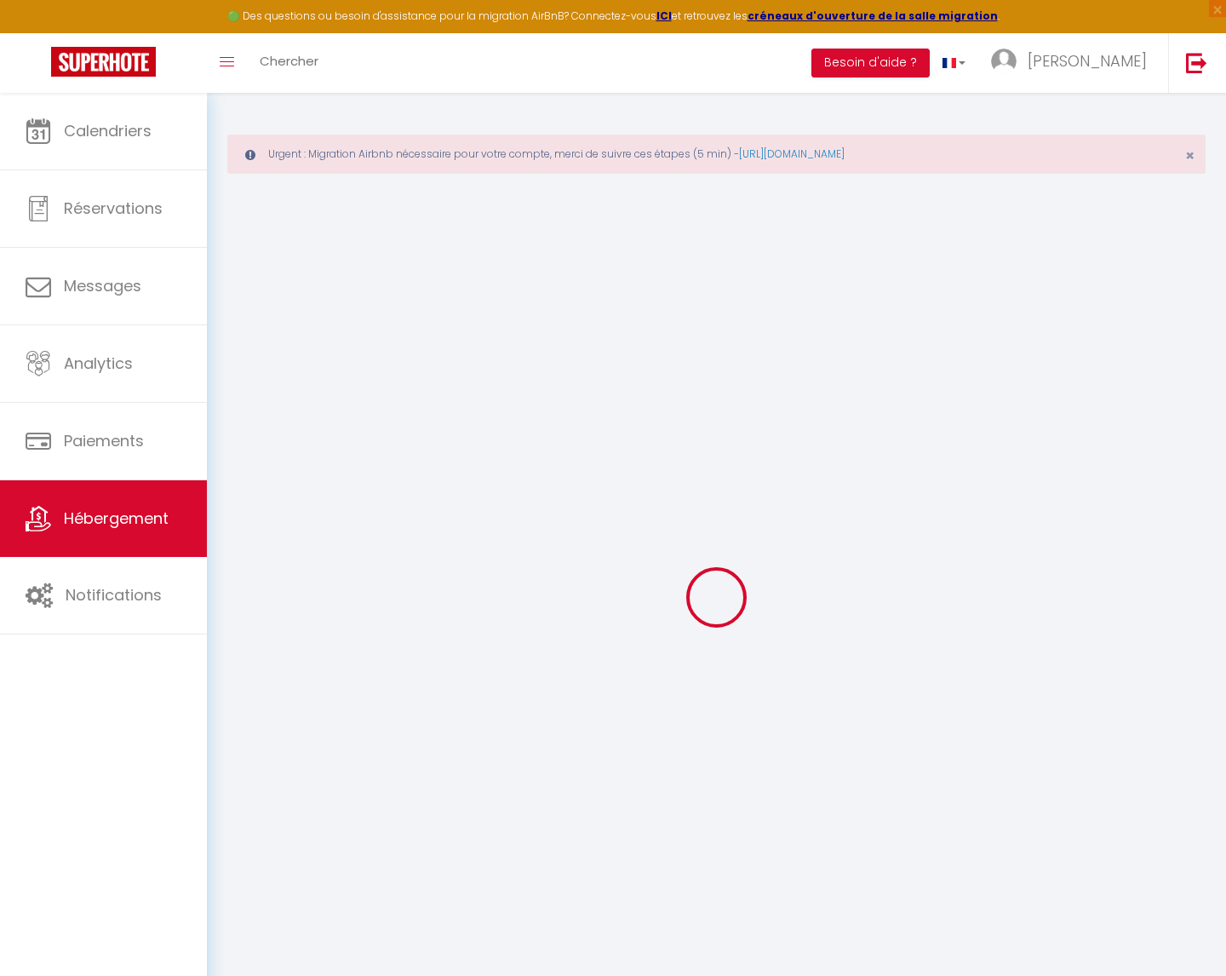
select select "+ 22 %"
select select "+ 32 %"
select select
checkbox input "false"
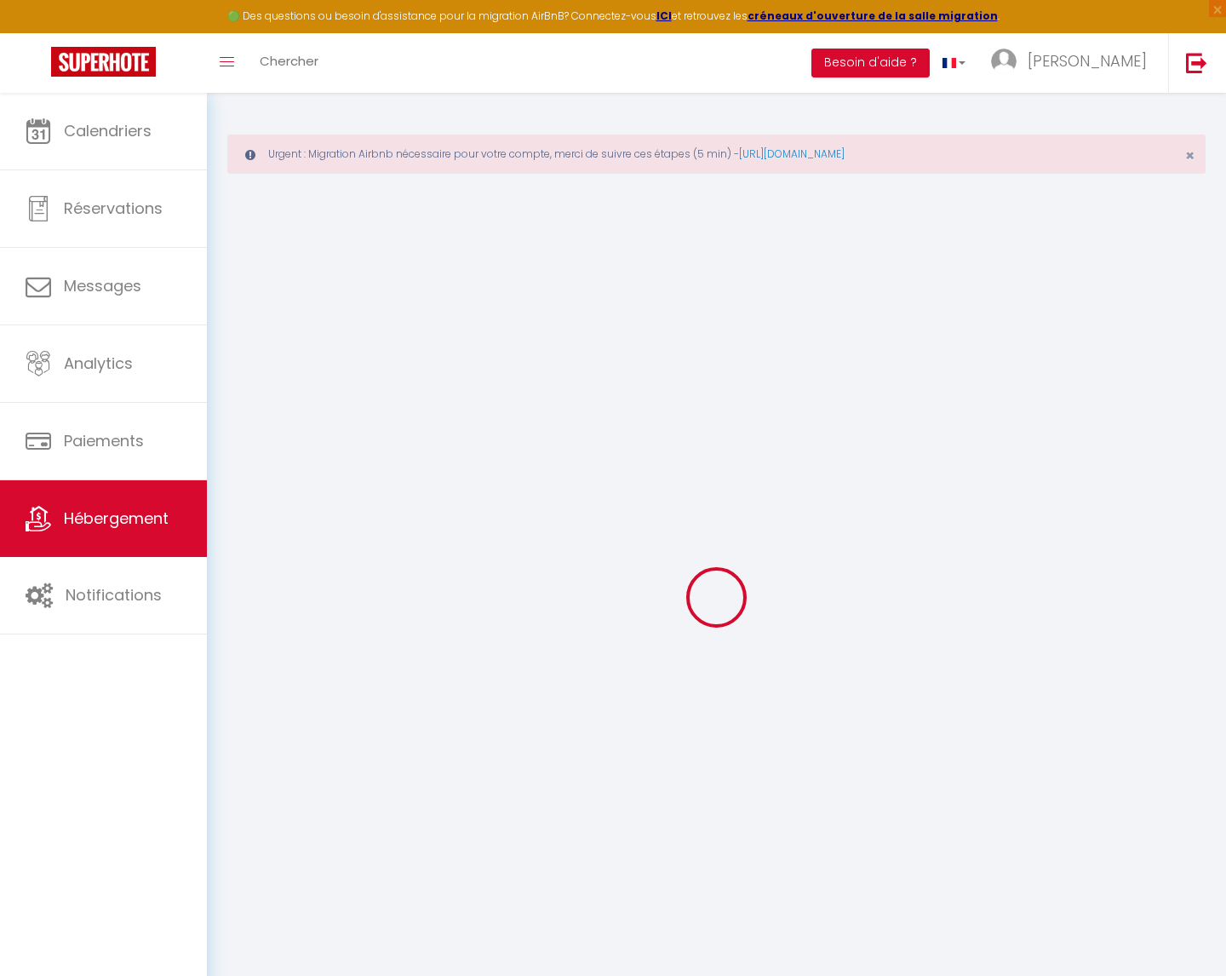
checkbox input "false"
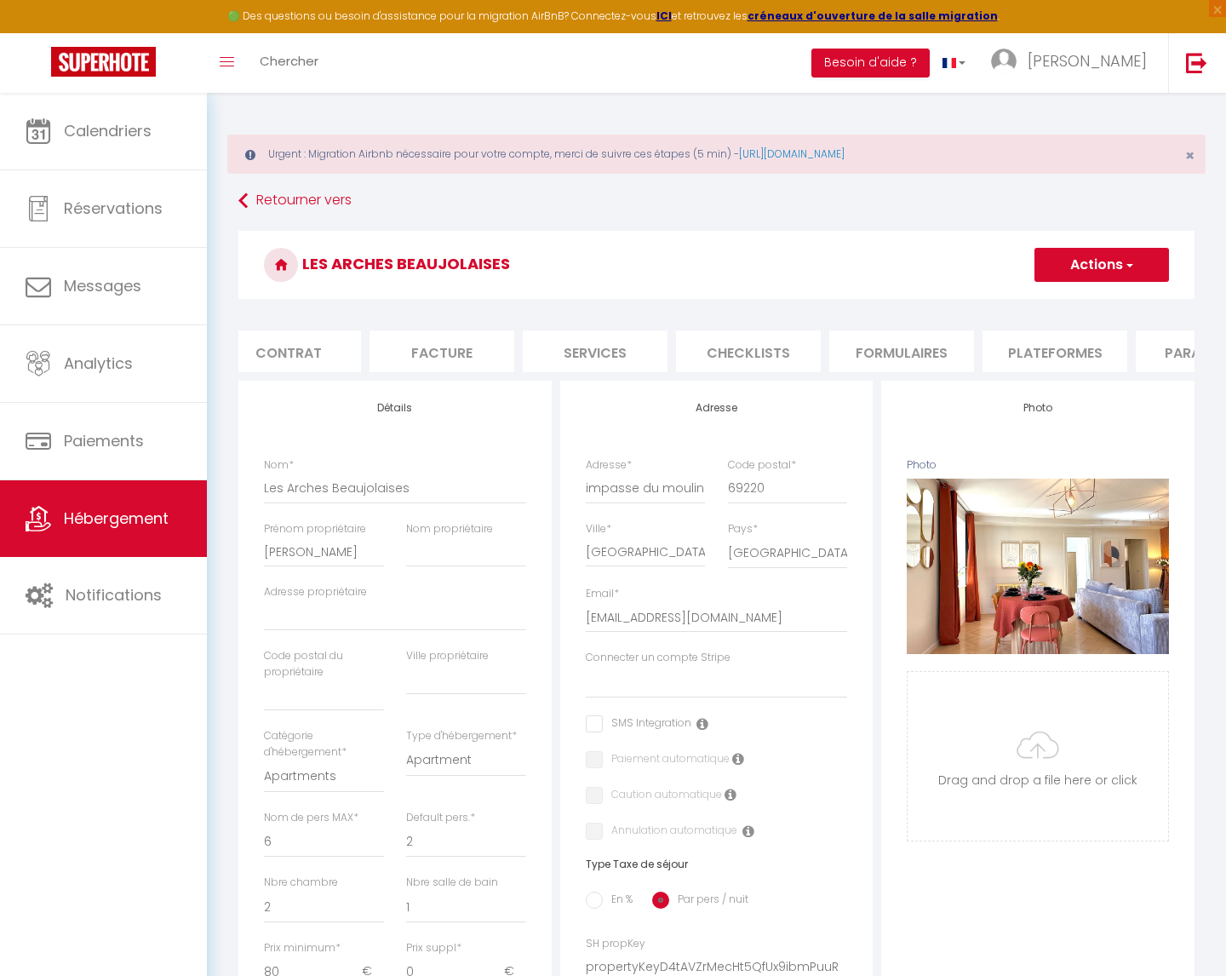
scroll to position [0, 180]
click at [1052, 352] on li "Plateformes" at bounding box center [1050, 351] width 145 height 42
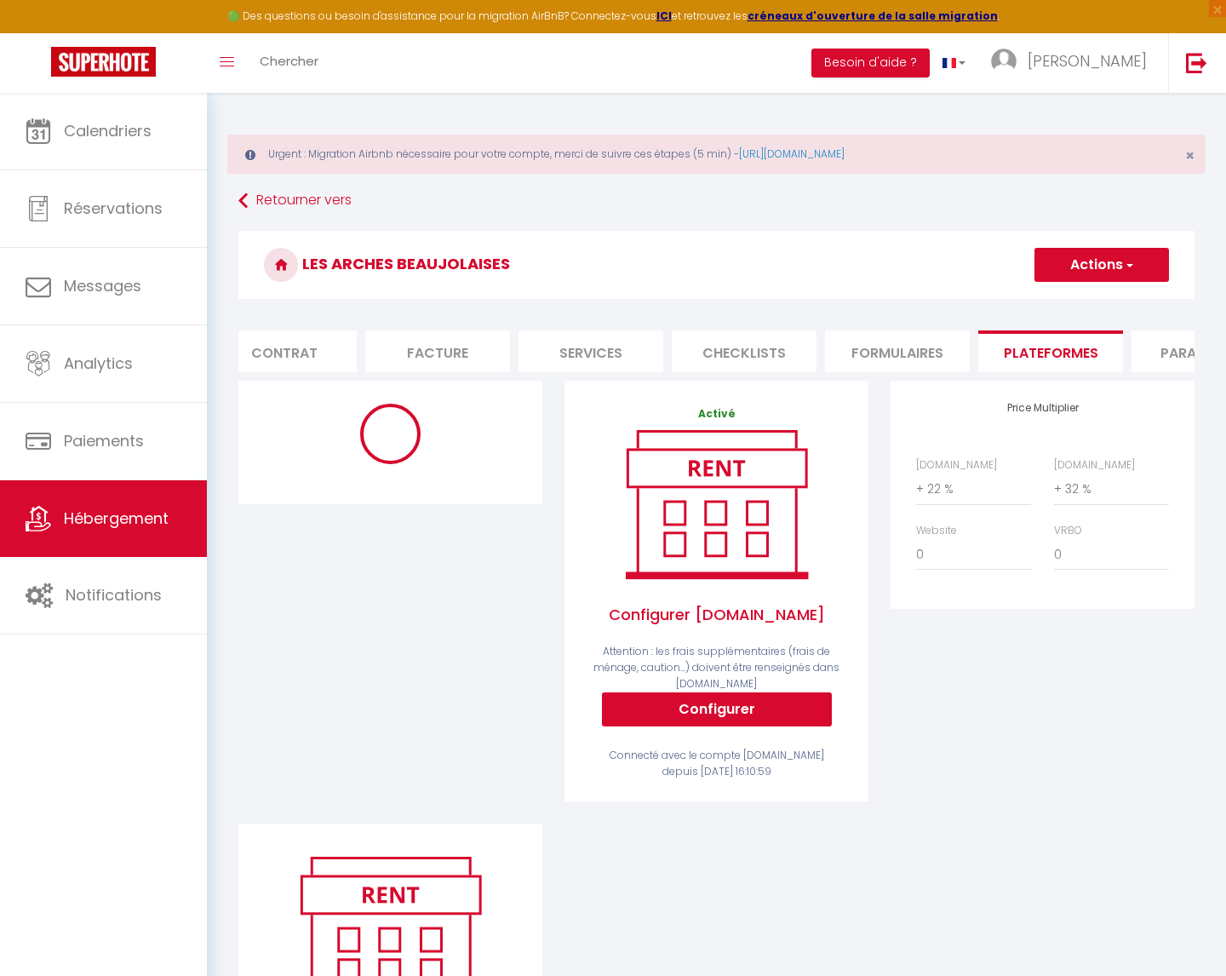
select select "365"
select select "EUR"
select select
select select "19203-1421496062963977863"
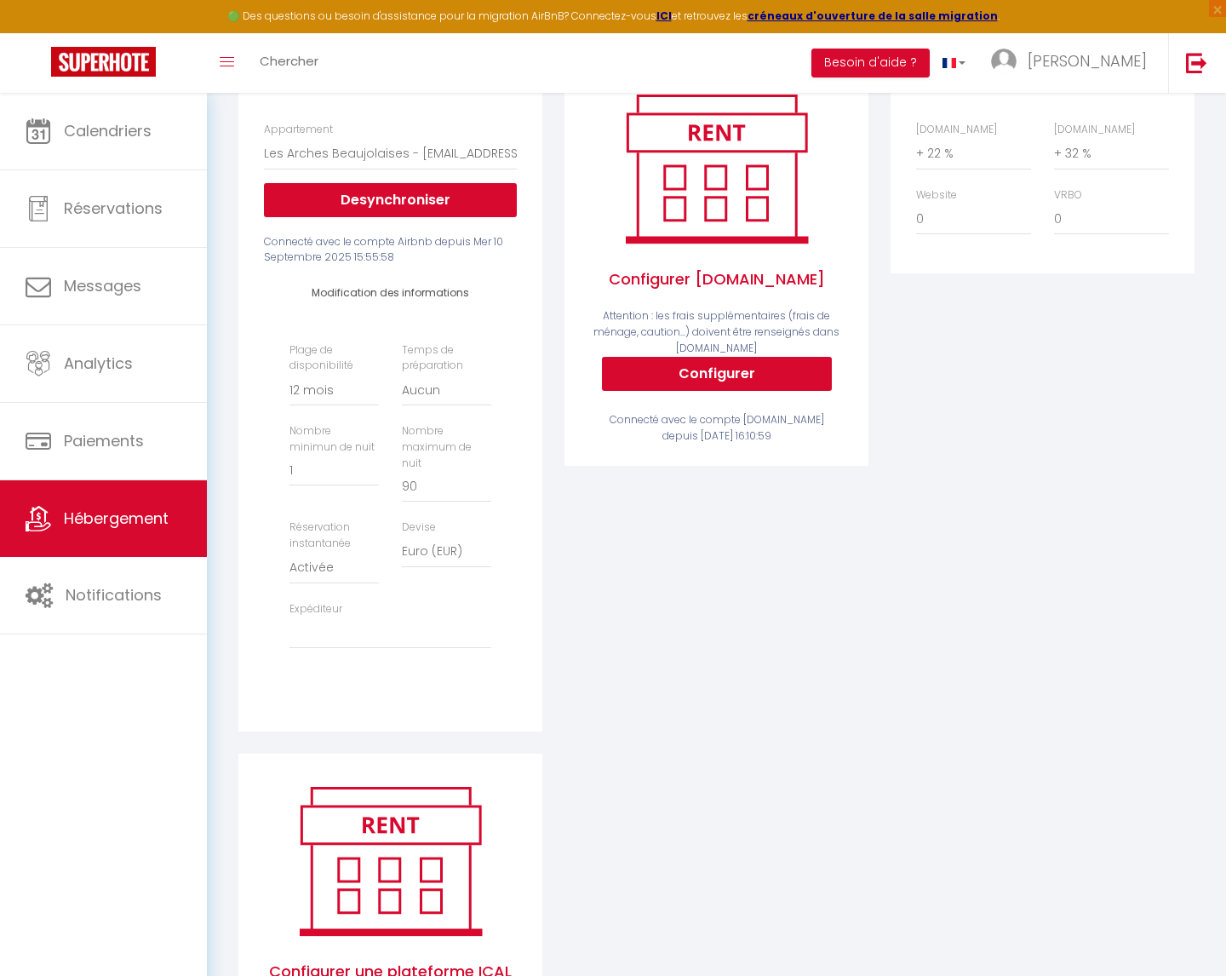
scroll to position [423, 0]
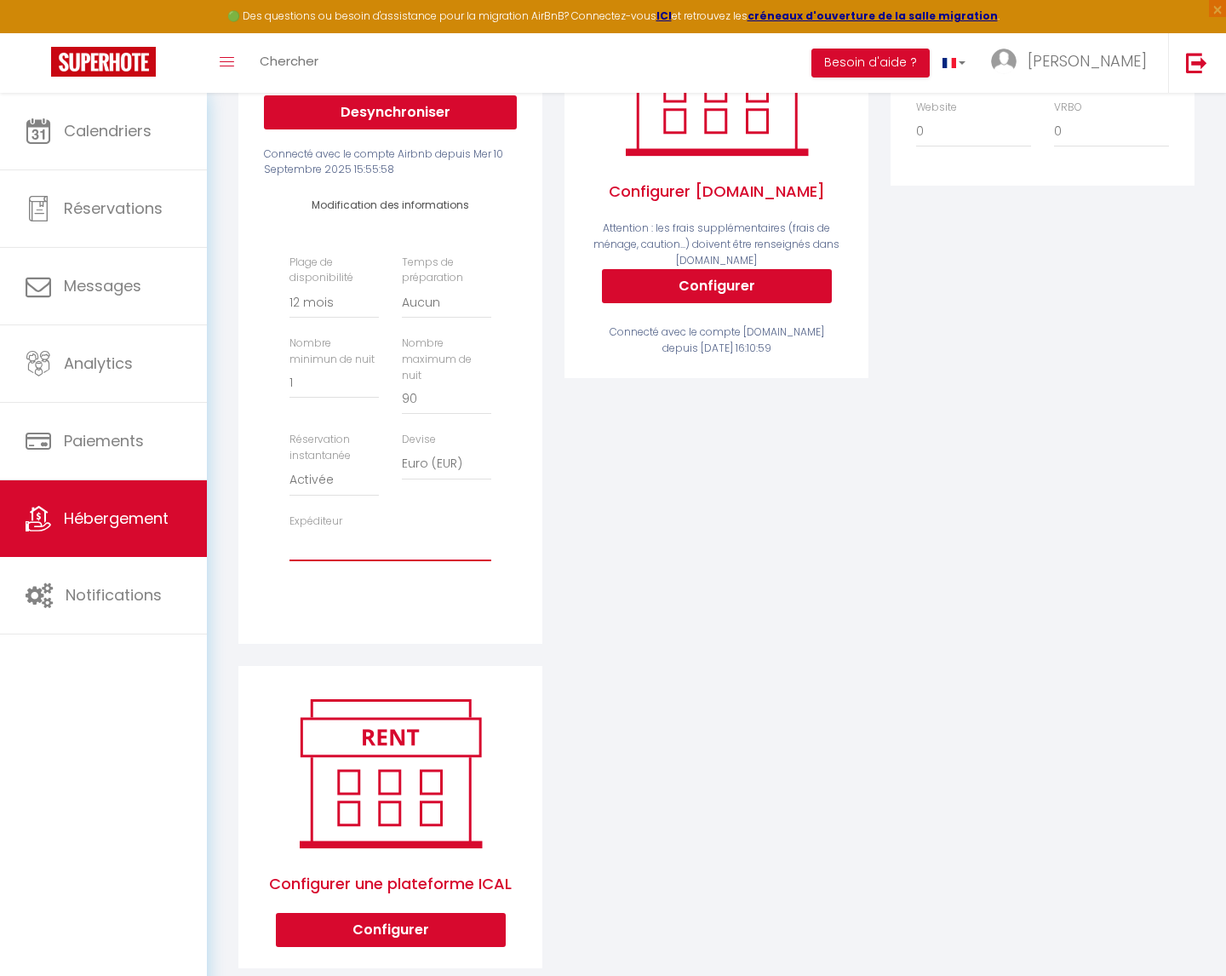
click at [375, 536] on select "[EMAIL_ADDRESS][DOMAIN_NAME] [EMAIL_ADDRESS][DOMAIN_NAME] [EMAIL_ADDRESS][DOMAI…" at bounding box center [390, 545] width 202 height 32
select select "5341"
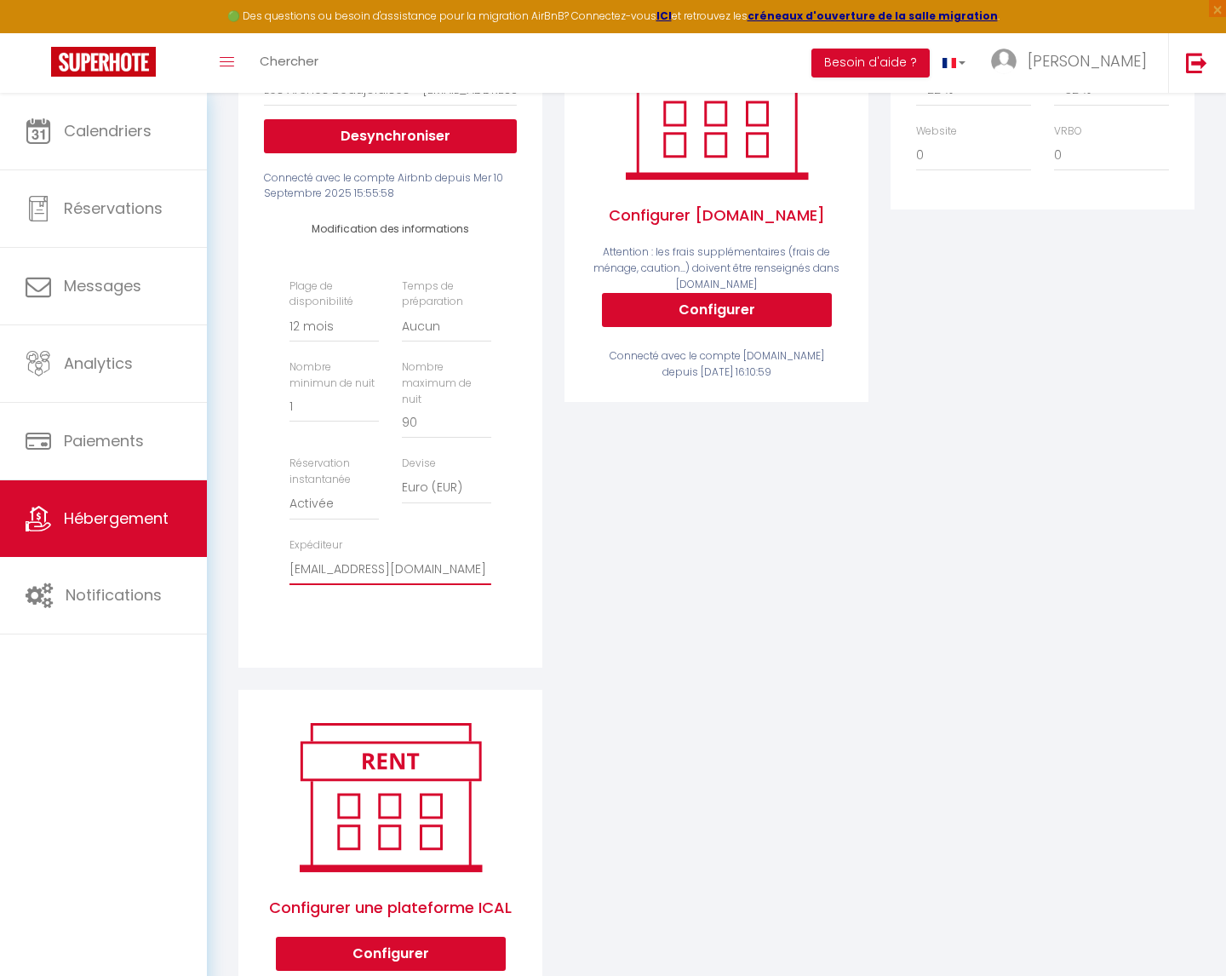
scroll to position [394, 0]
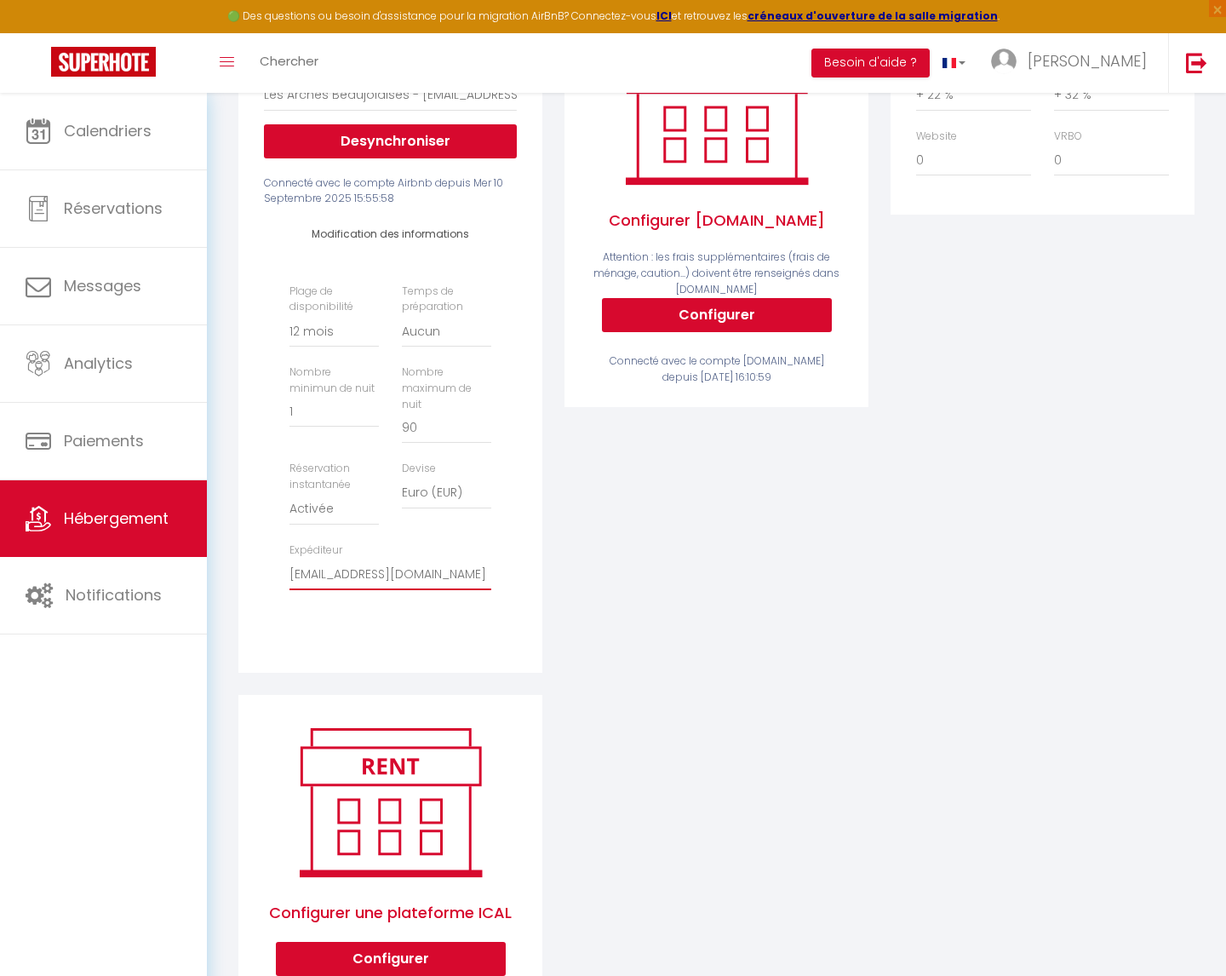
click at [412, 558] on select "[EMAIL_ADDRESS][DOMAIN_NAME] [EMAIL_ADDRESS][DOMAIN_NAME] [EMAIL_ADDRESS][DOMAI…" at bounding box center [390, 574] width 202 height 32
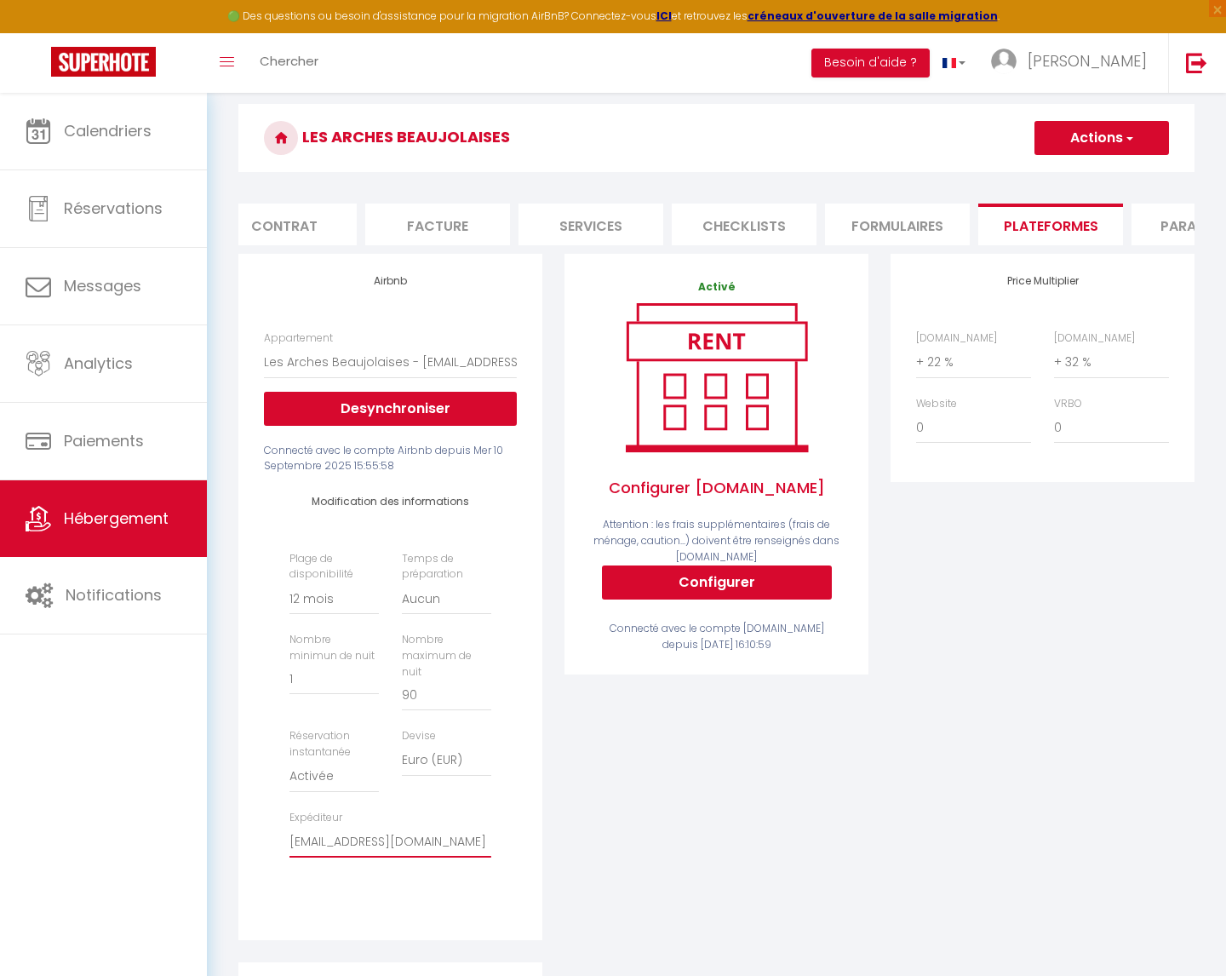
scroll to position [106, 0]
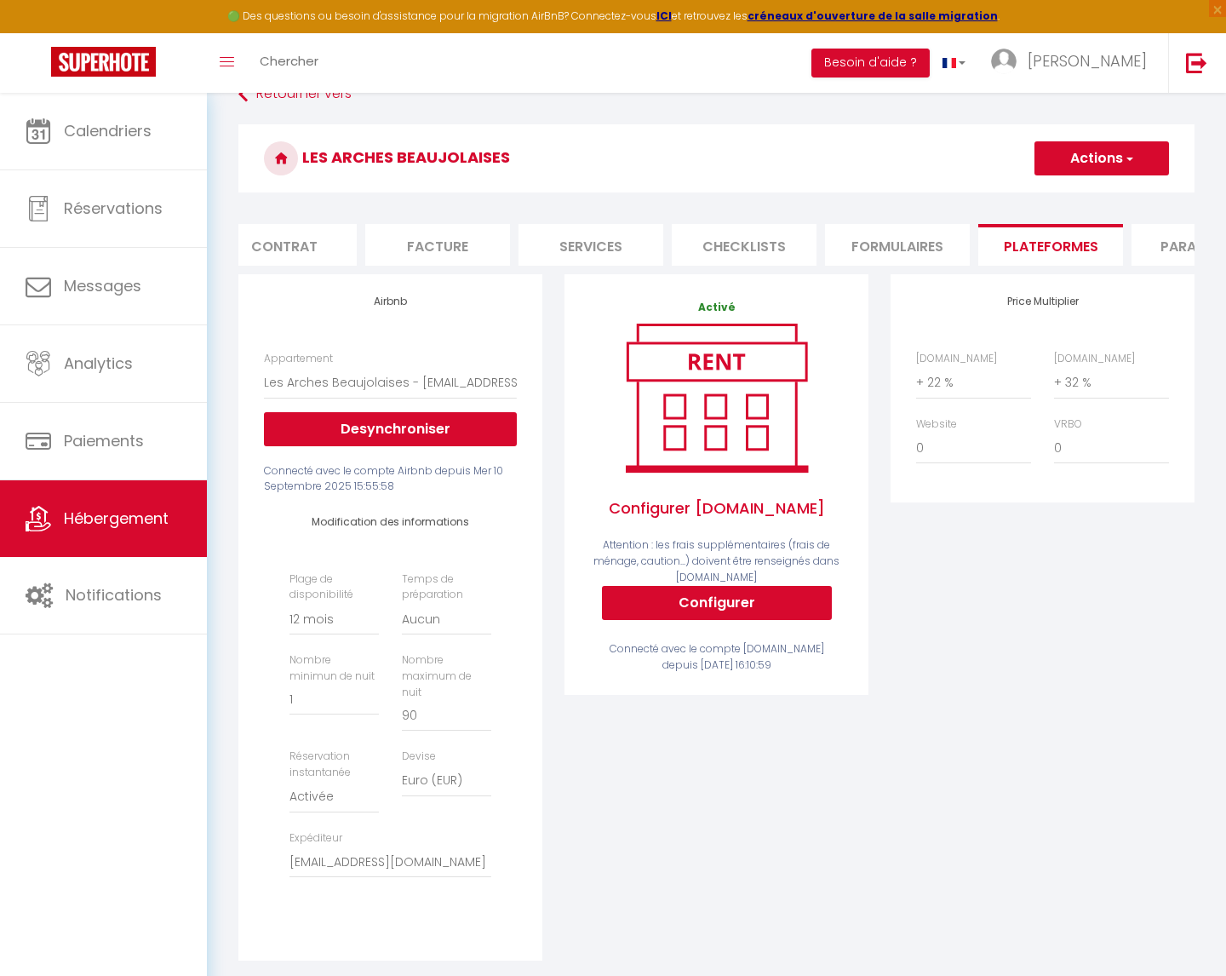
drag, startPoint x: 1115, startPoint y: 137, endPoint x: 1120, endPoint y: 145, distance: 8.8
click at [1115, 139] on h3 "Les Arches Beaujolaises" at bounding box center [716, 158] width 956 height 68
click at [1120, 147] on button "Actions" at bounding box center [1102, 158] width 135 height 34
click at [1074, 198] on link "Enregistrer" at bounding box center [1101, 196] width 135 height 22
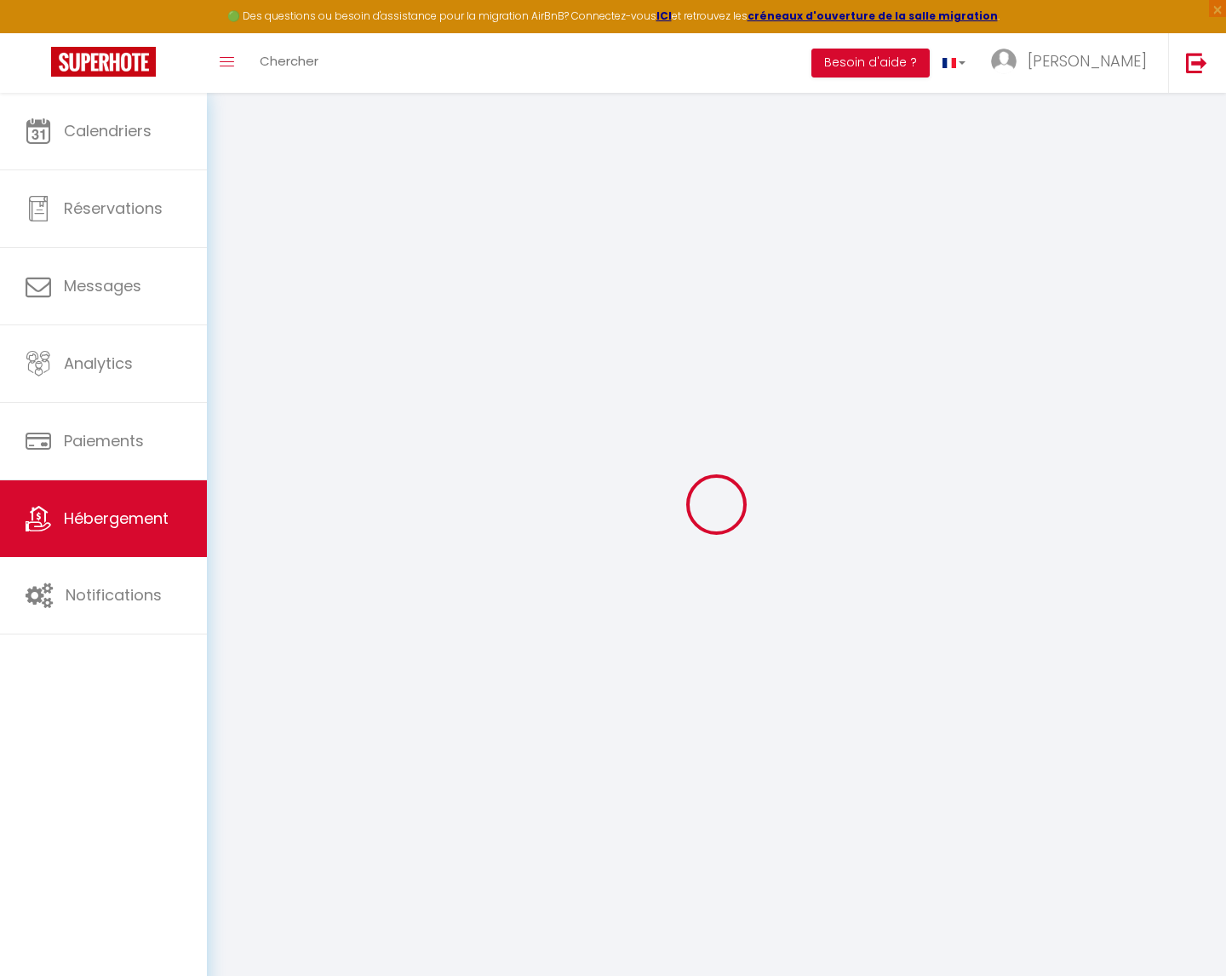
select select "365"
select select "EUR"
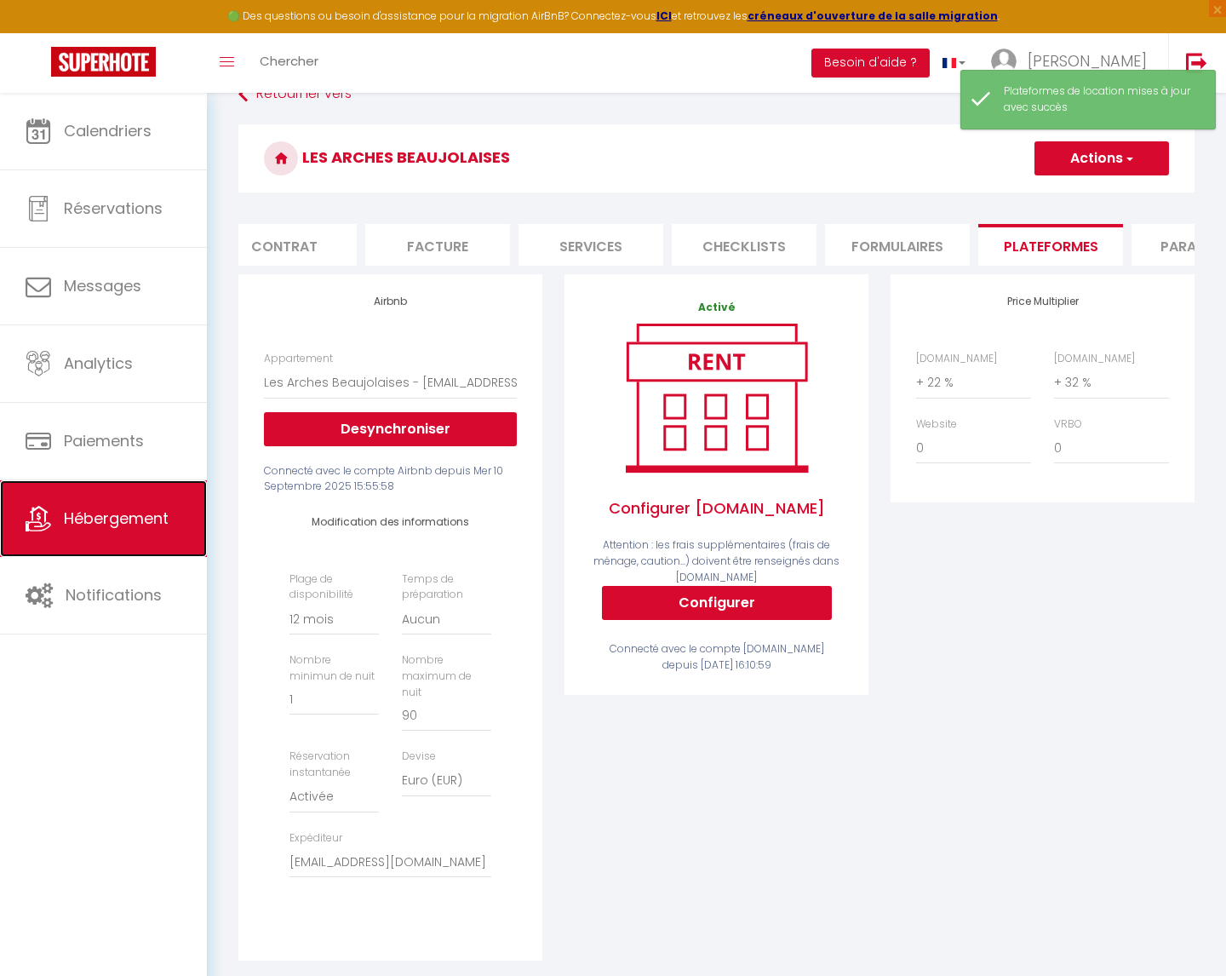
click at [106, 518] on span "Hébergement" at bounding box center [116, 517] width 105 height 21
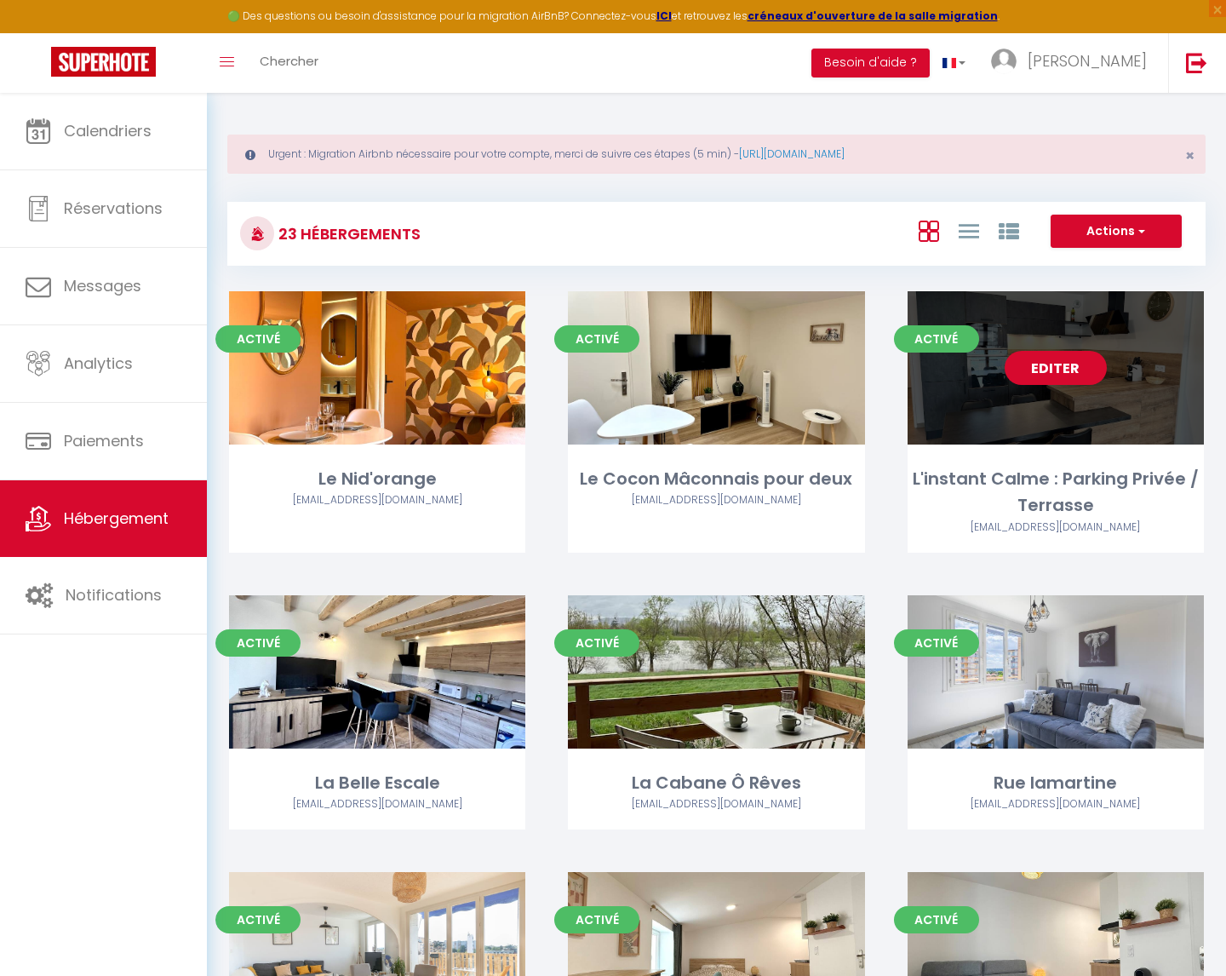
click at [1054, 370] on link "Editer" at bounding box center [1056, 368] width 102 height 34
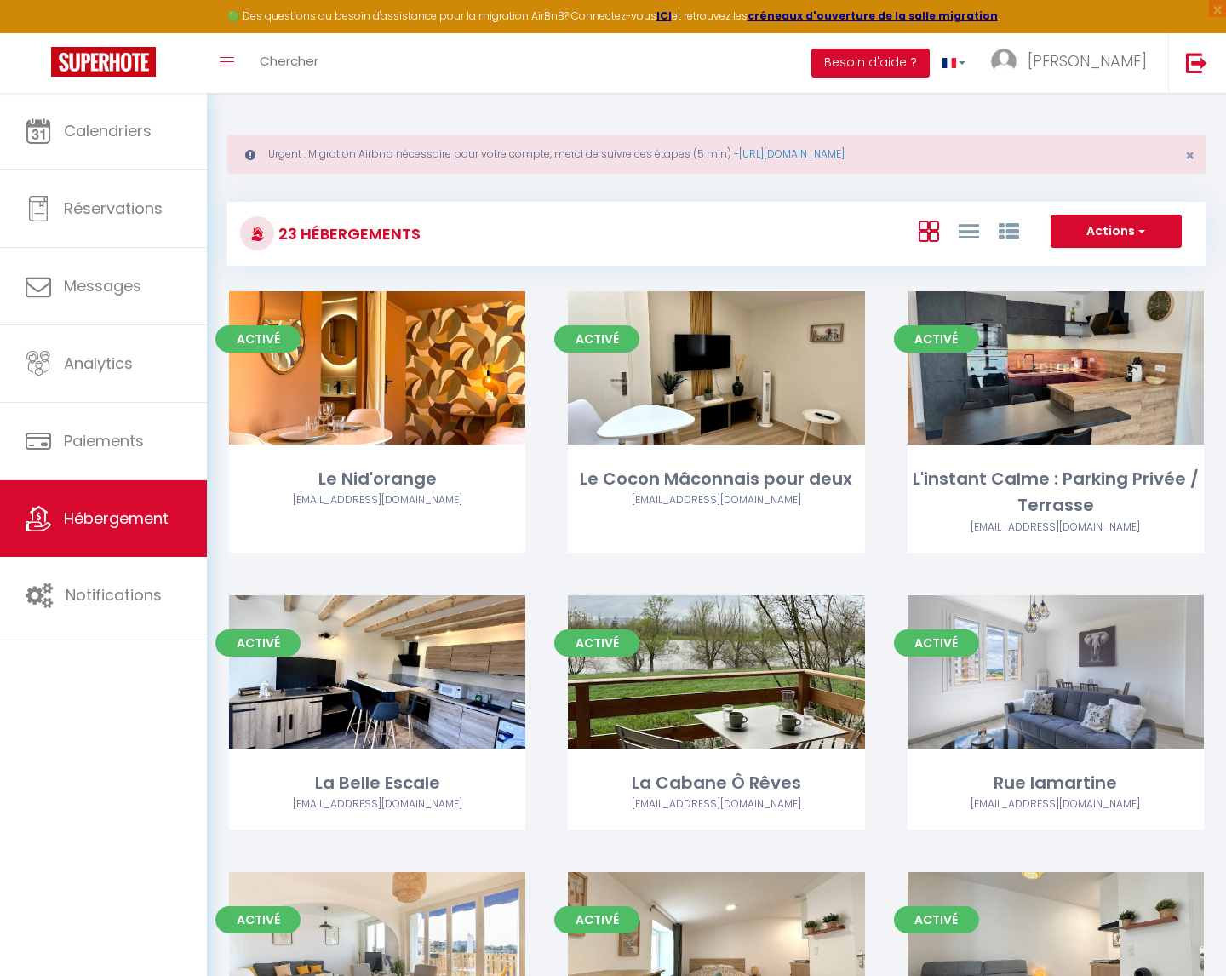
click at [1020, 366] on link "Editer" at bounding box center [1056, 368] width 102 height 34
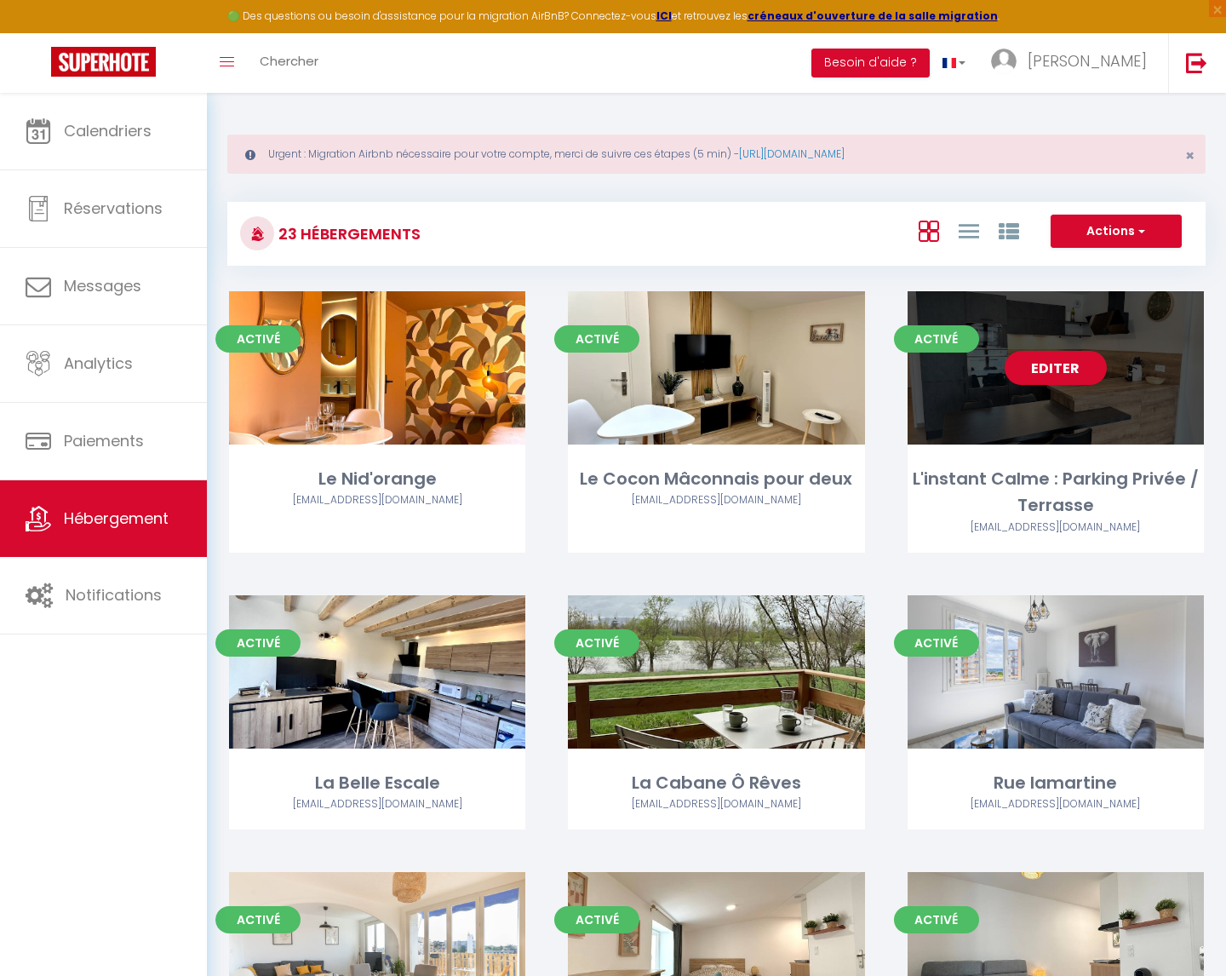
click at [1039, 369] on link "Editer" at bounding box center [1056, 368] width 102 height 34
click at [1056, 368] on link "Editer" at bounding box center [1056, 368] width 102 height 34
click at [1053, 362] on link "Editer" at bounding box center [1056, 368] width 102 height 34
click at [1087, 374] on link "Editer" at bounding box center [1056, 368] width 102 height 34
click at [1080, 370] on link "Editer" at bounding box center [1056, 368] width 102 height 34
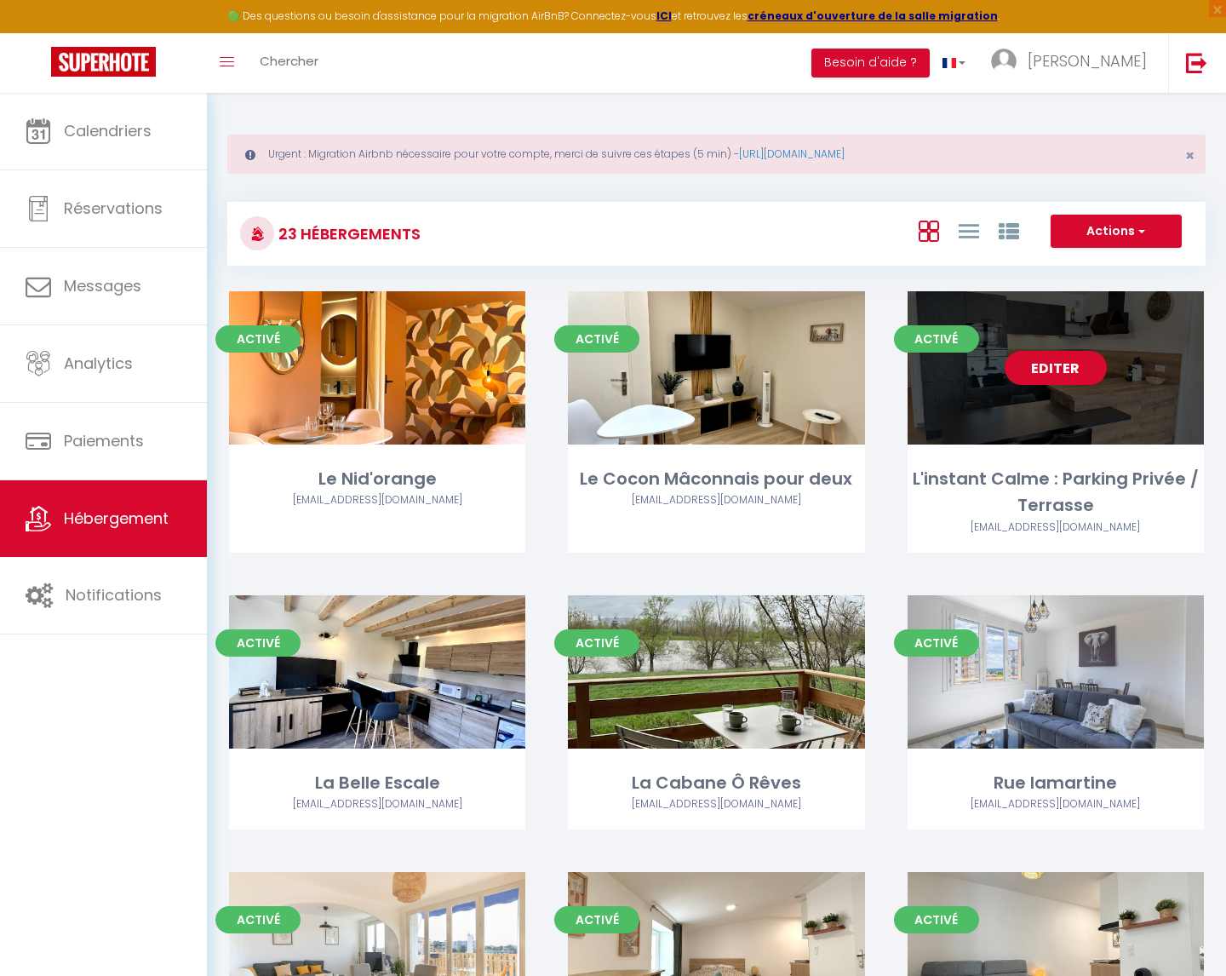
click at [1080, 370] on link "Editer" at bounding box center [1056, 368] width 102 height 34
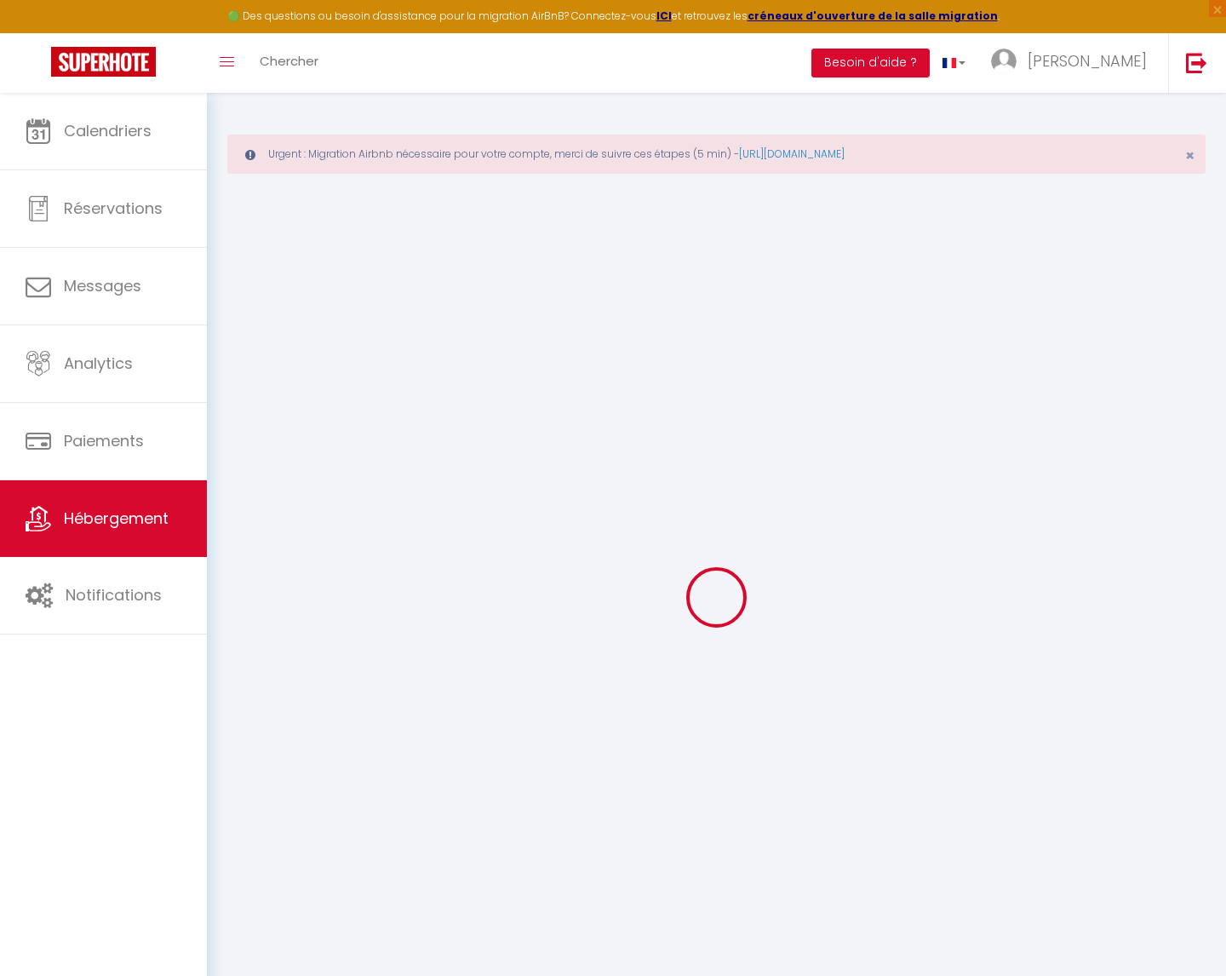
select select "+ 22 %"
select select "+ 35 %"
select select
checkbox input "false"
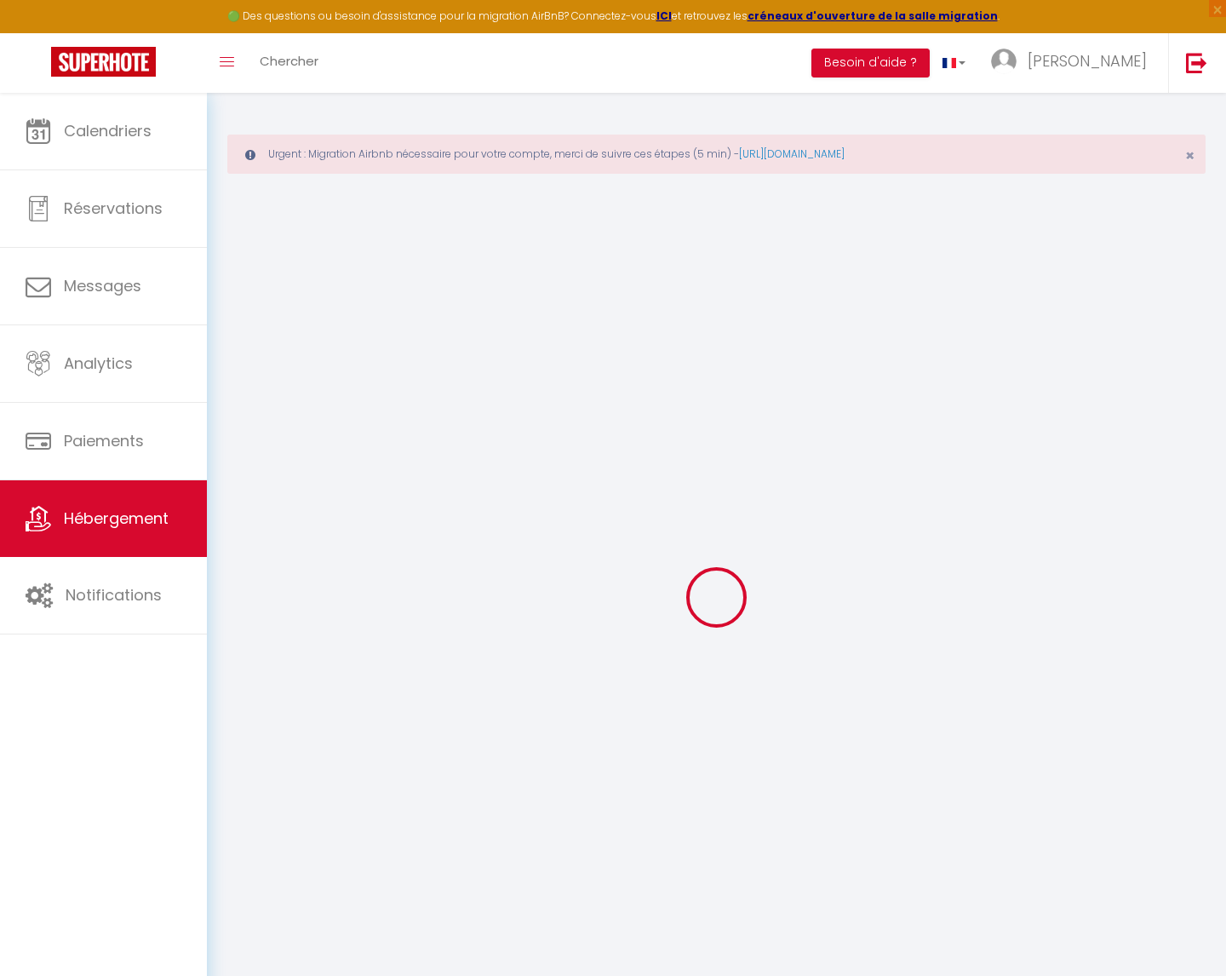
checkbox input "false"
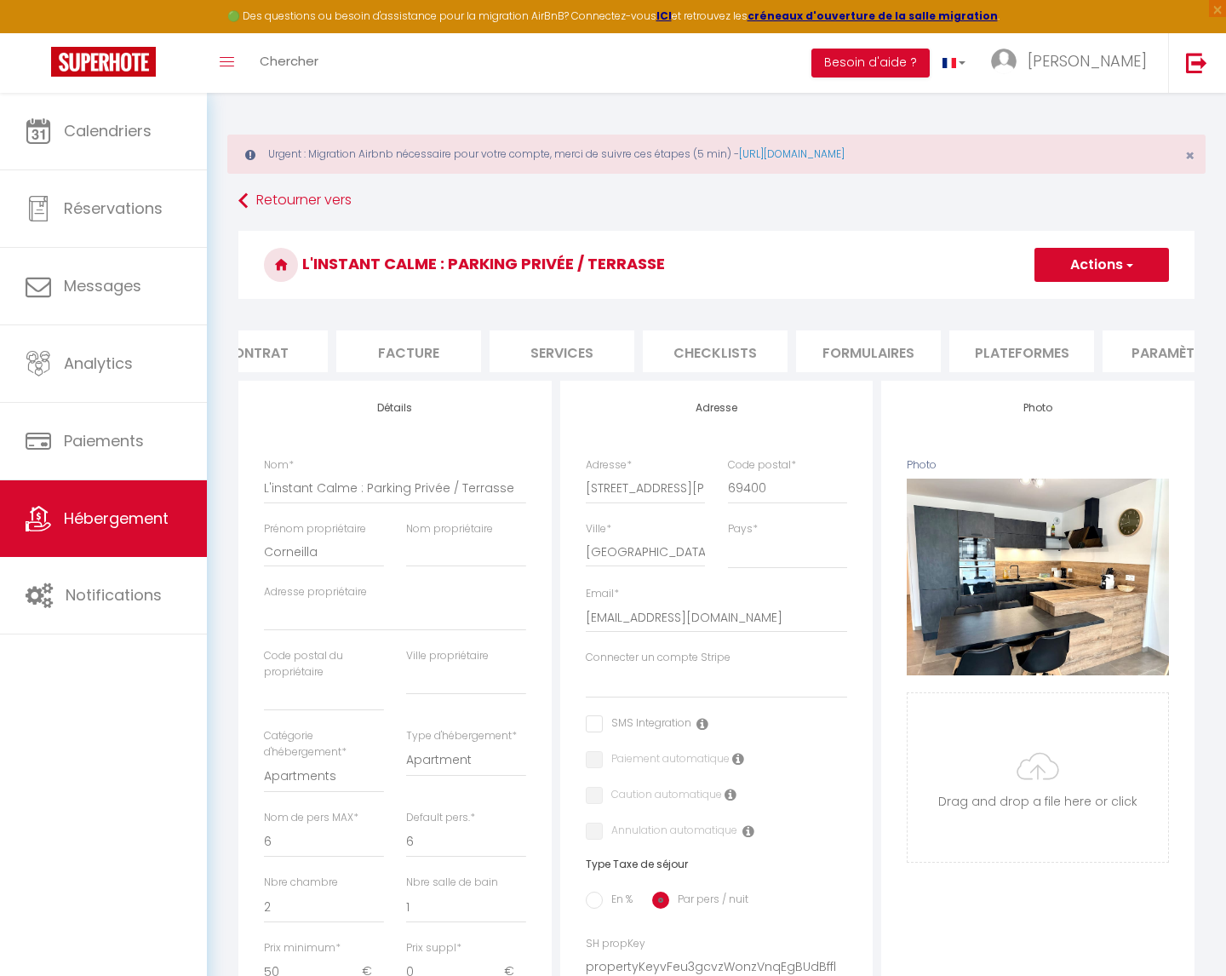
scroll to position [0, 236]
click at [1022, 348] on li "Plateformes" at bounding box center [994, 351] width 145 height 42
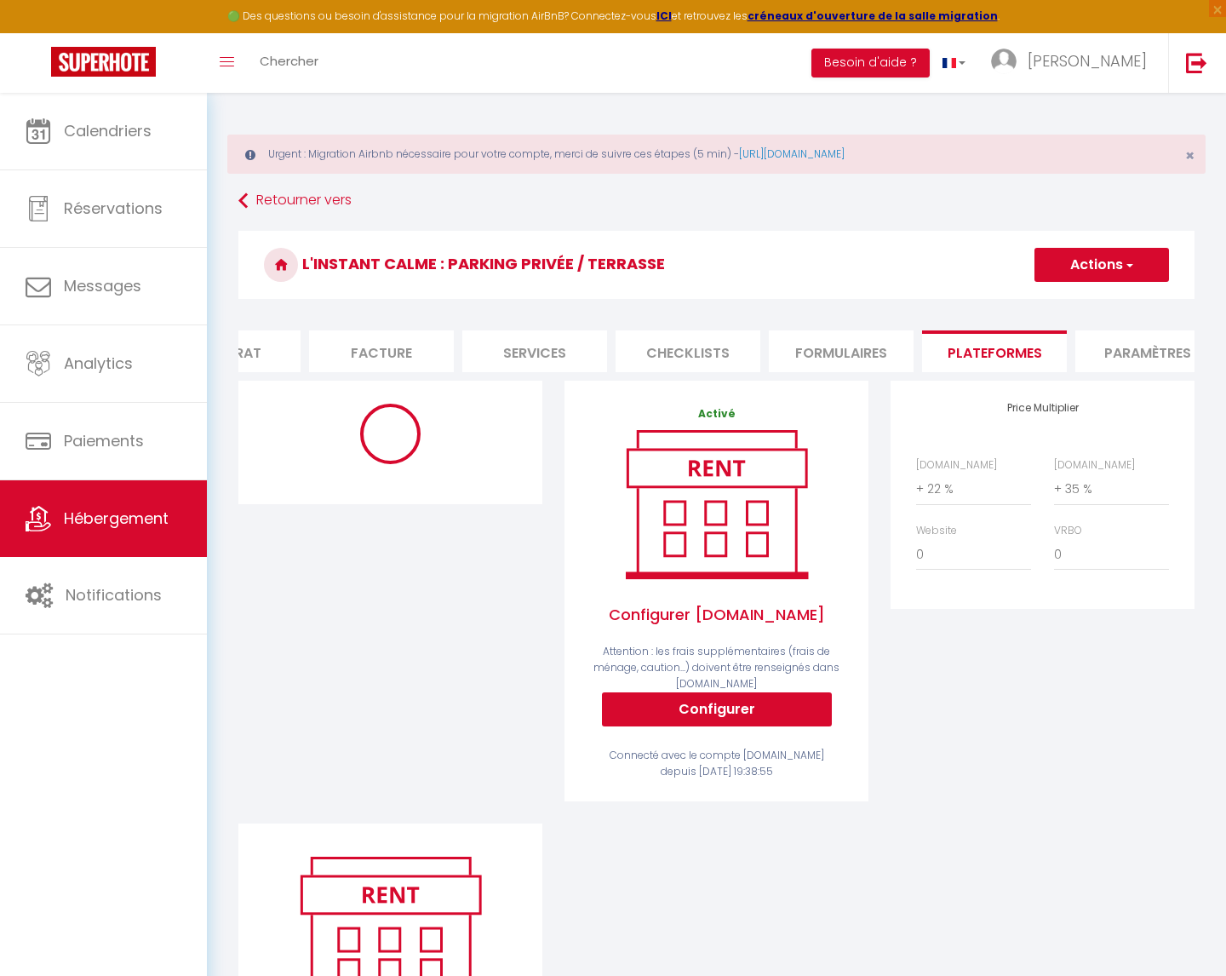
select select "365"
select select "EUR"
select select
select select "19211-1297825895125908159"
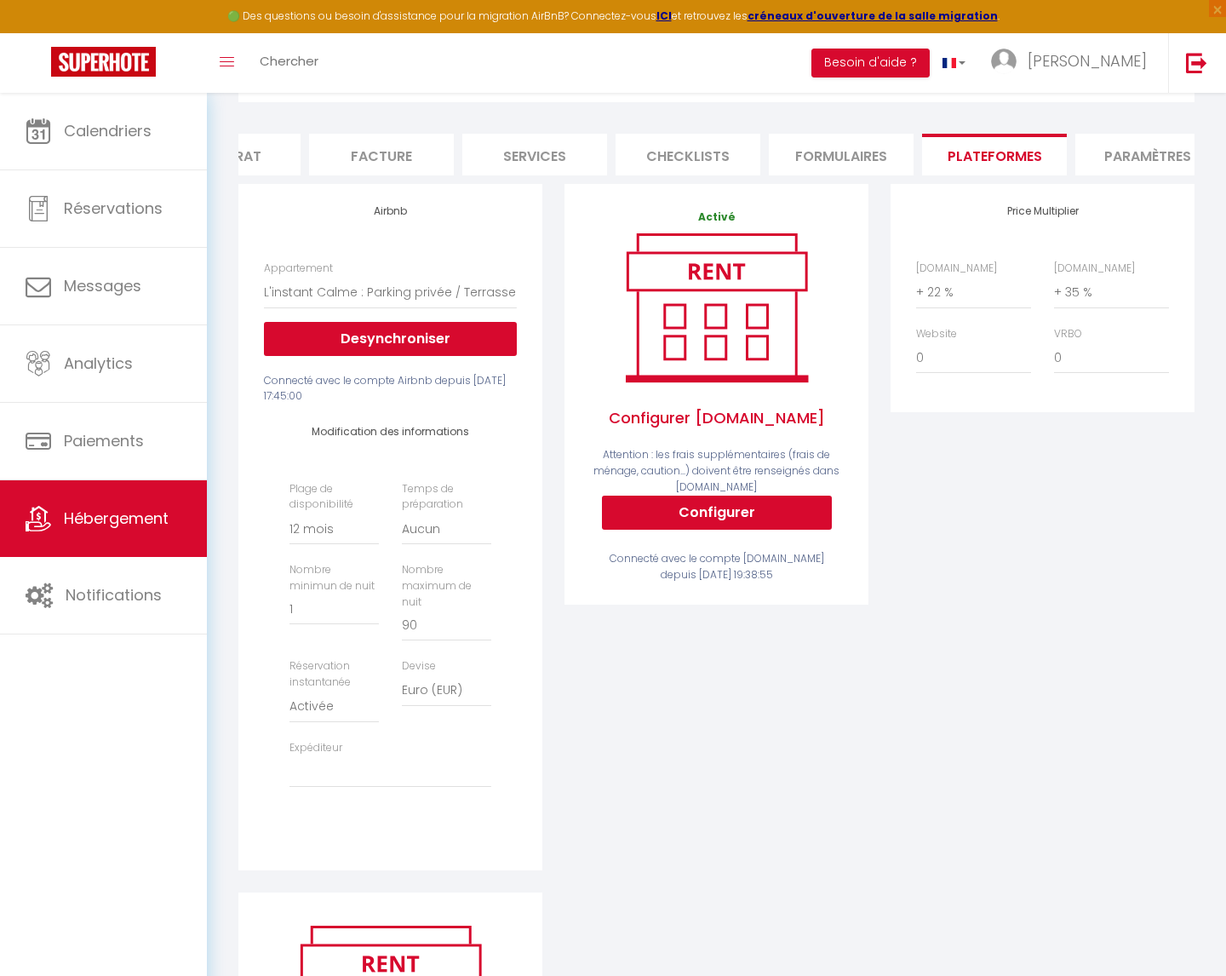
scroll to position [212, 0]
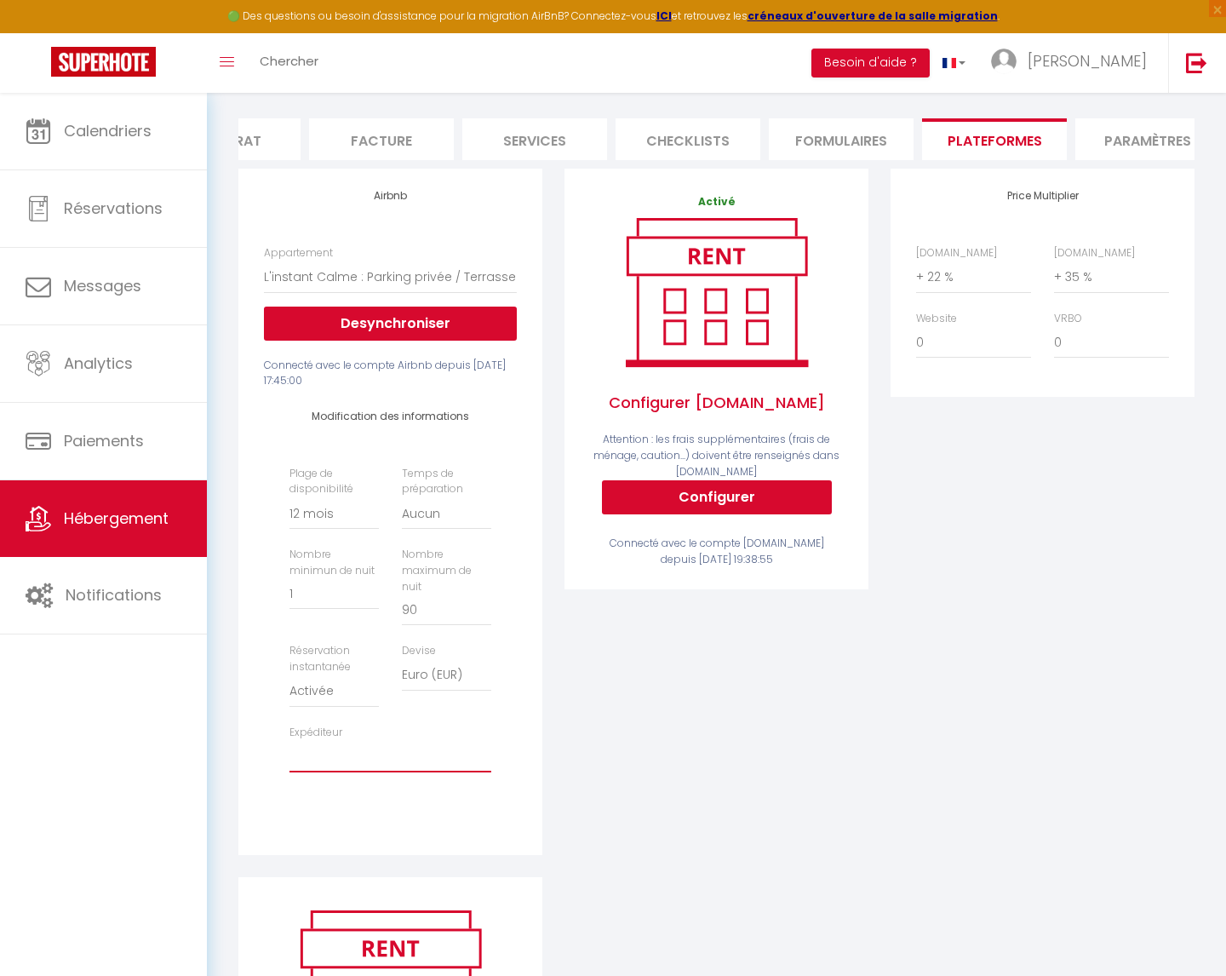
click at [363, 740] on select "[EMAIL_ADDRESS][DOMAIN_NAME] [EMAIL_ADDRESS][DOMAIN_NAME] [EMAIL_ADDRESS][DOMAI…" at bounding box center [390, 756] width 202 height 32
select select "5341"
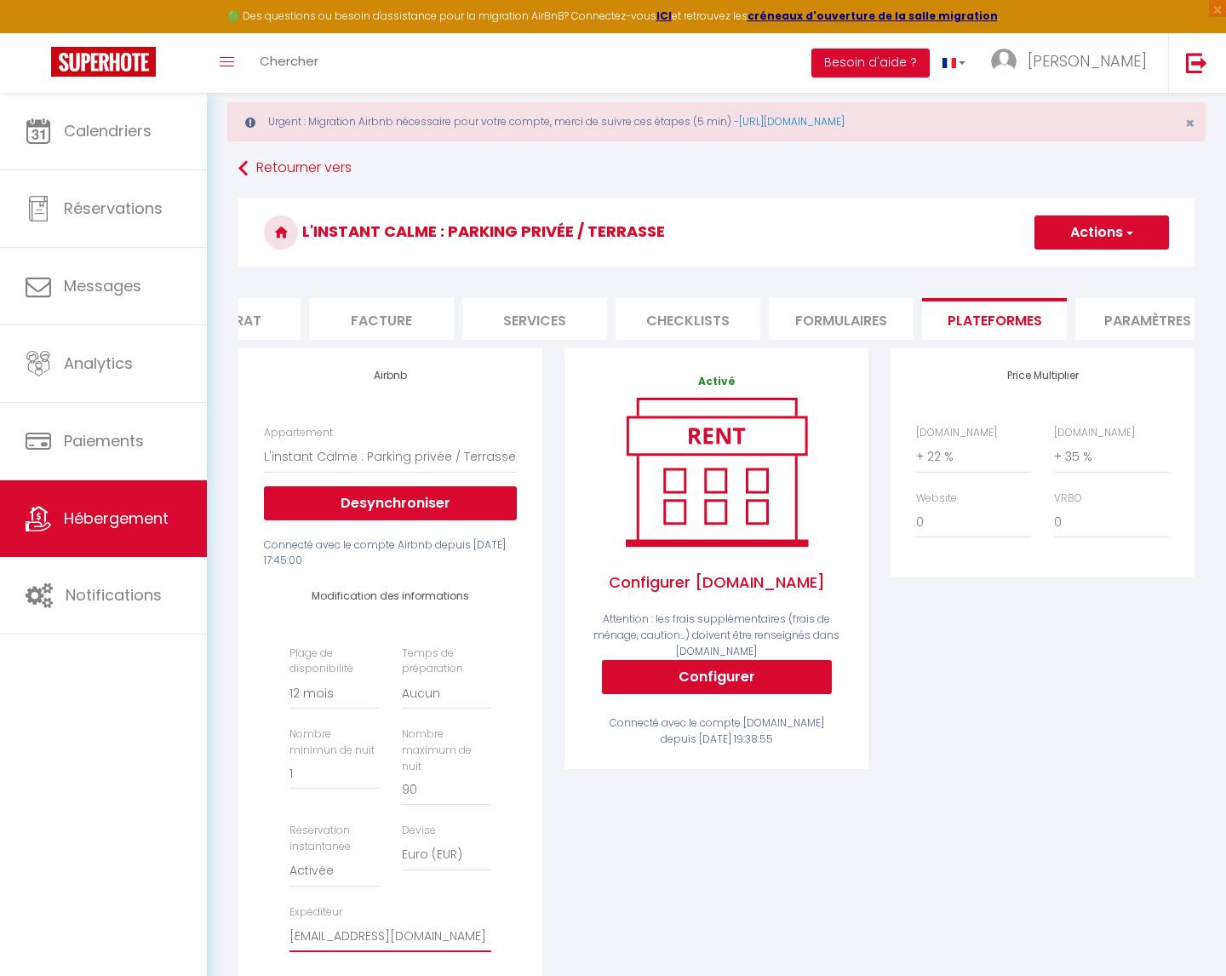
scroll to position [32, 0]
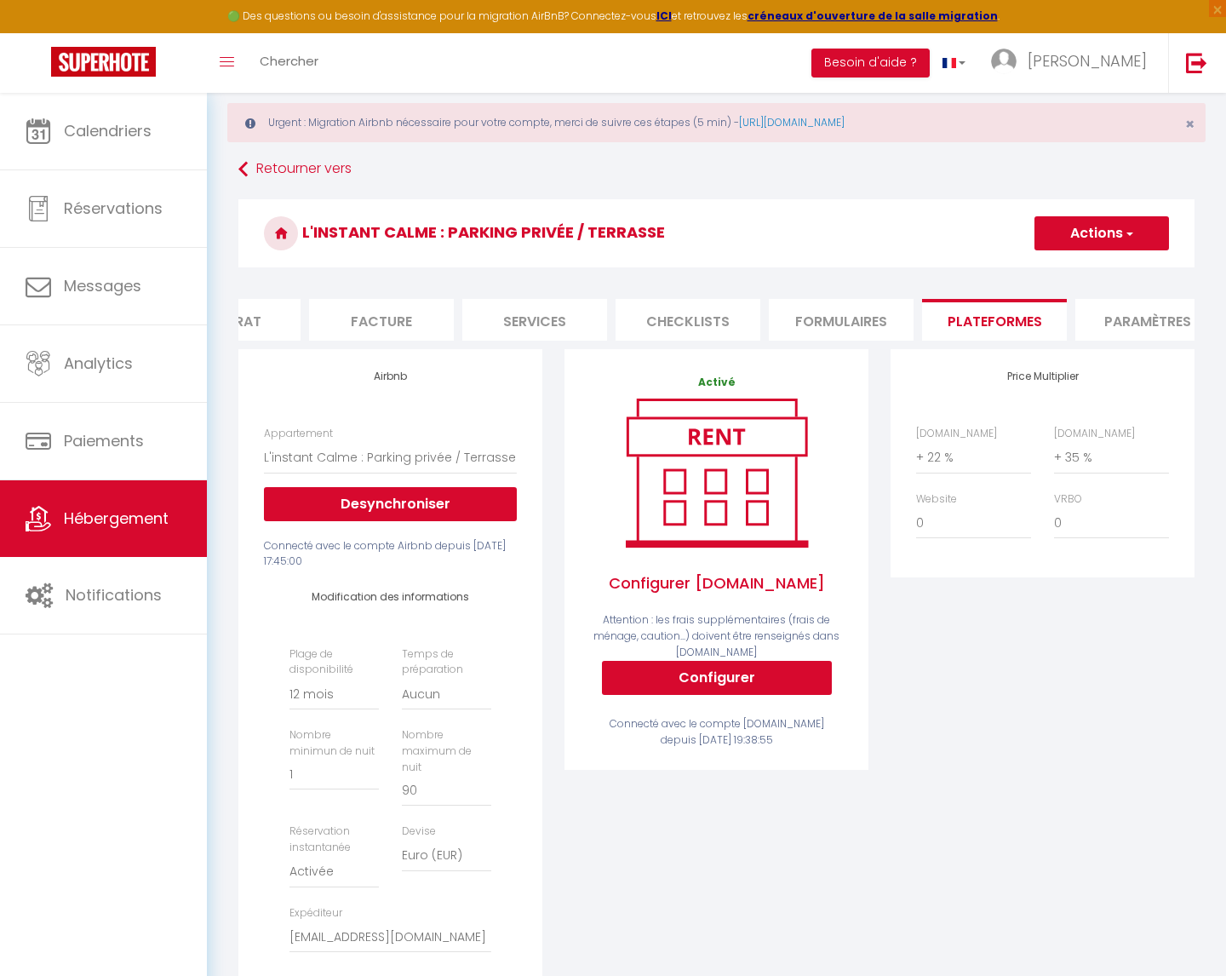
click at [1093, 232] on button "Actions" at bounding box center [1102, 233] width 135 height 34
click at [1076, 272] on link "Enregistrer" at bounding box center [1101, 271] width 135 height 22
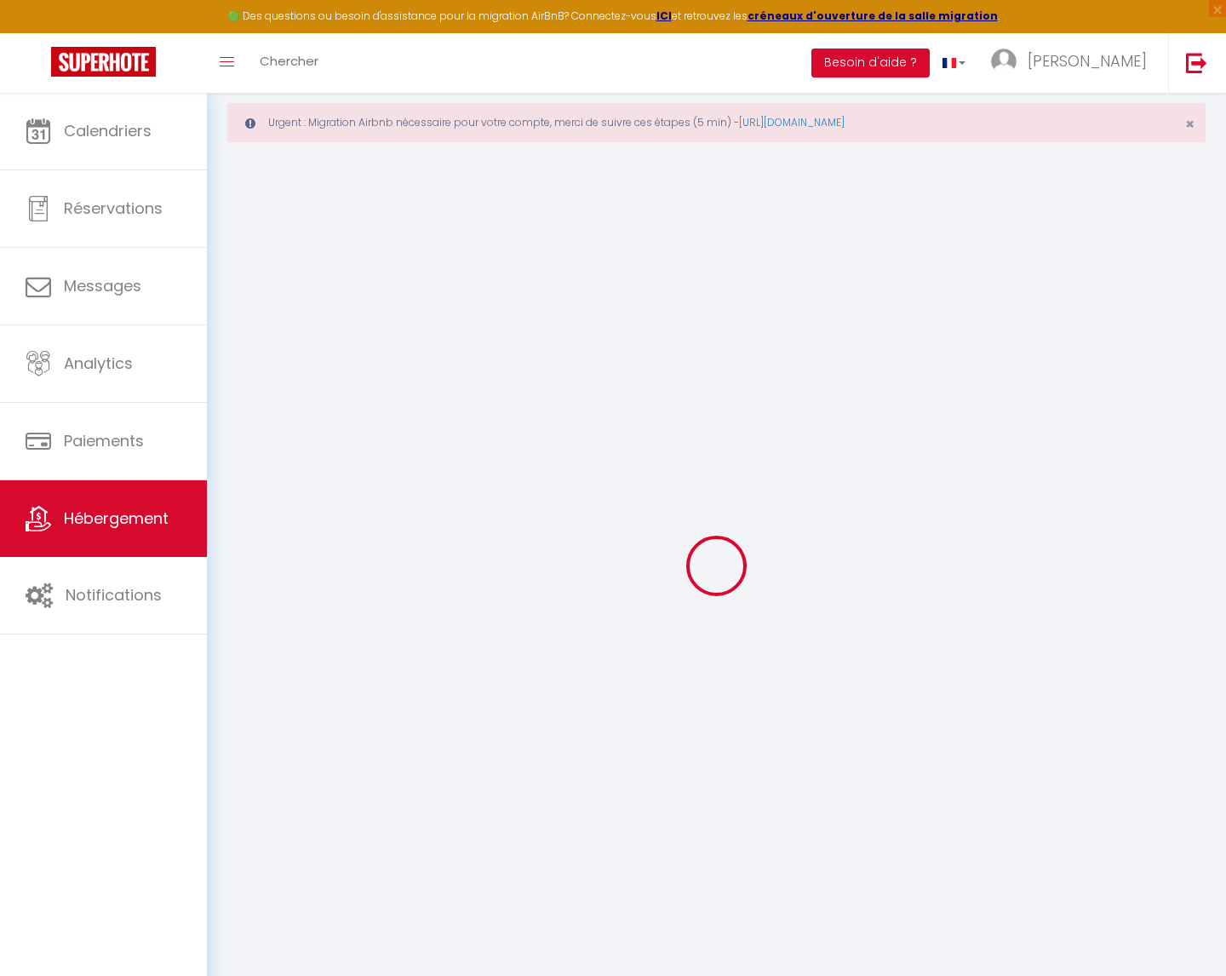
select select "365"
select select "EUR"
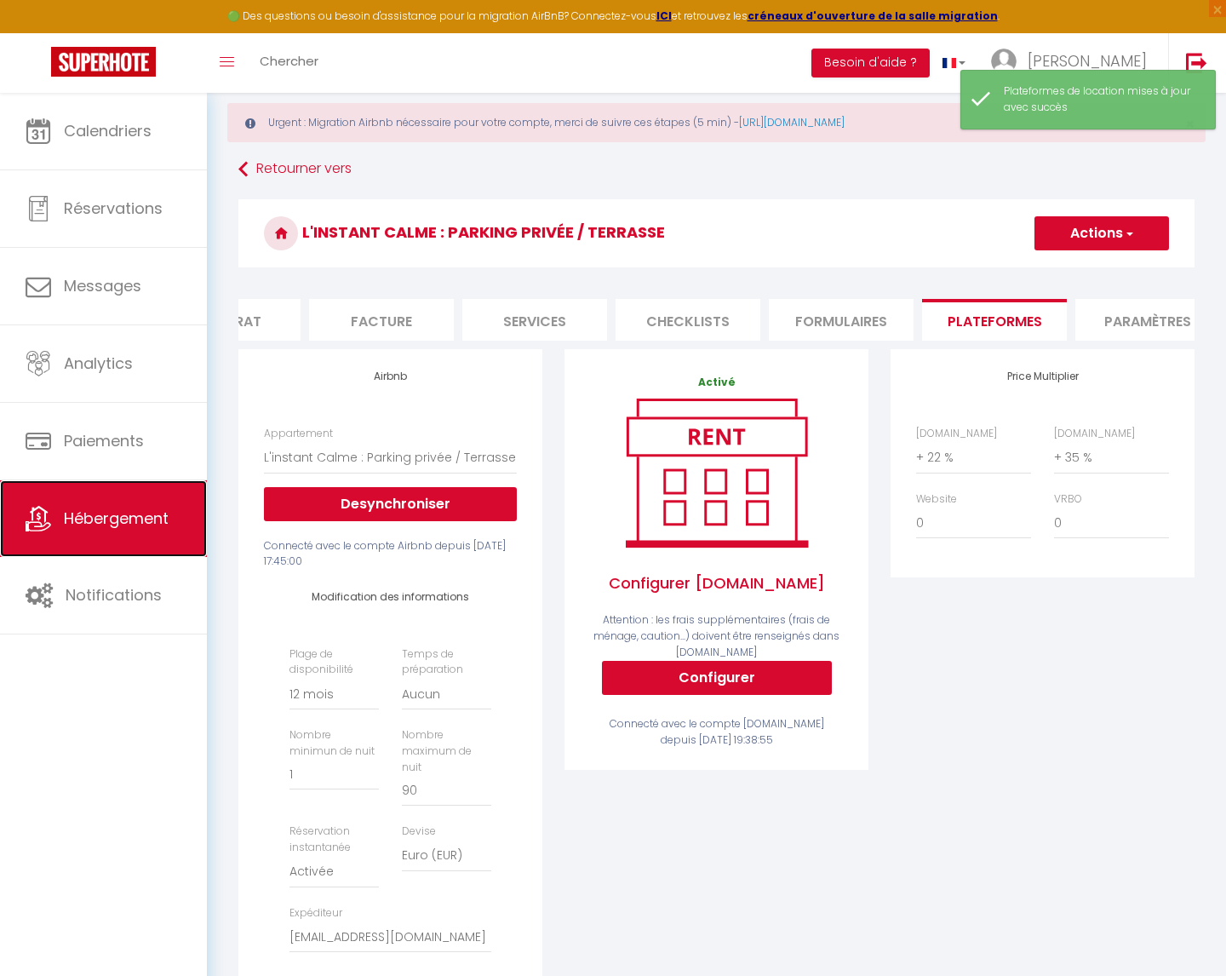
click at [98, 515] on span "Hébergement" at bounding box center [116, 517] width 105 height 21
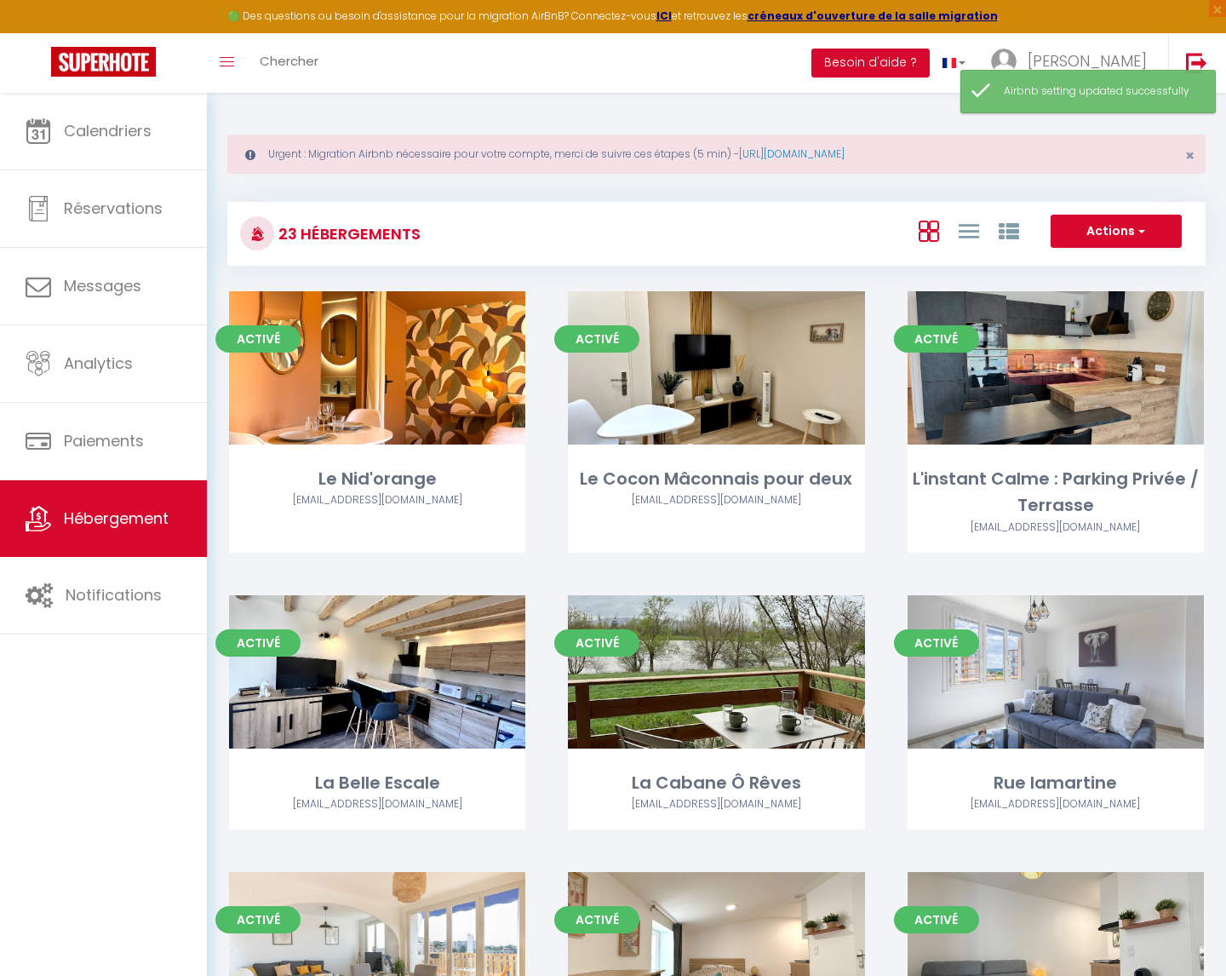
click at [1078, 368] on link "Editer" at bounding box center [1056, 368] width 102 height 34
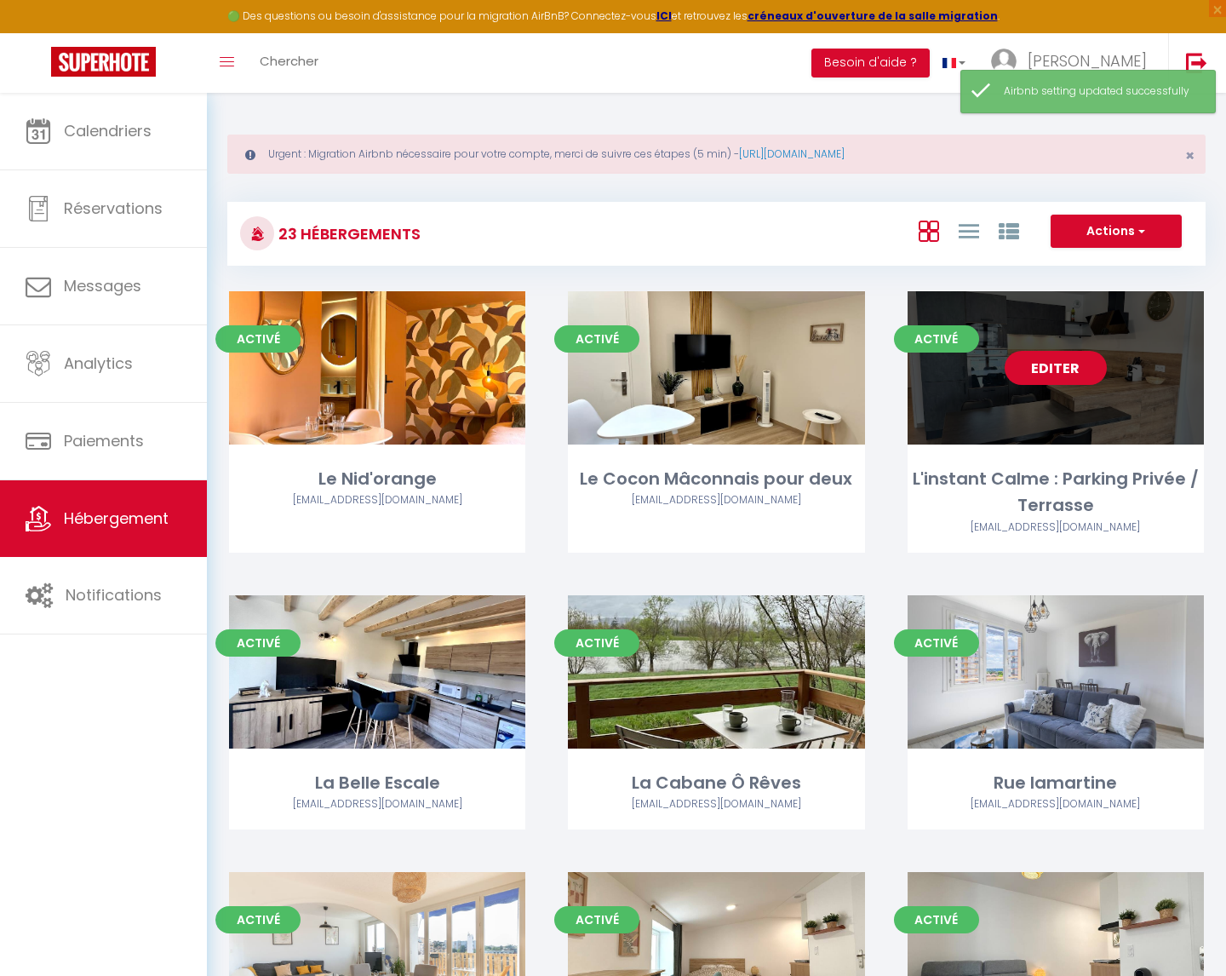
click at [1069, 365] on link "Editer" at bounding box center [1056, 368] width 102 height 34
select select "3"
select select "2"
select select "1"
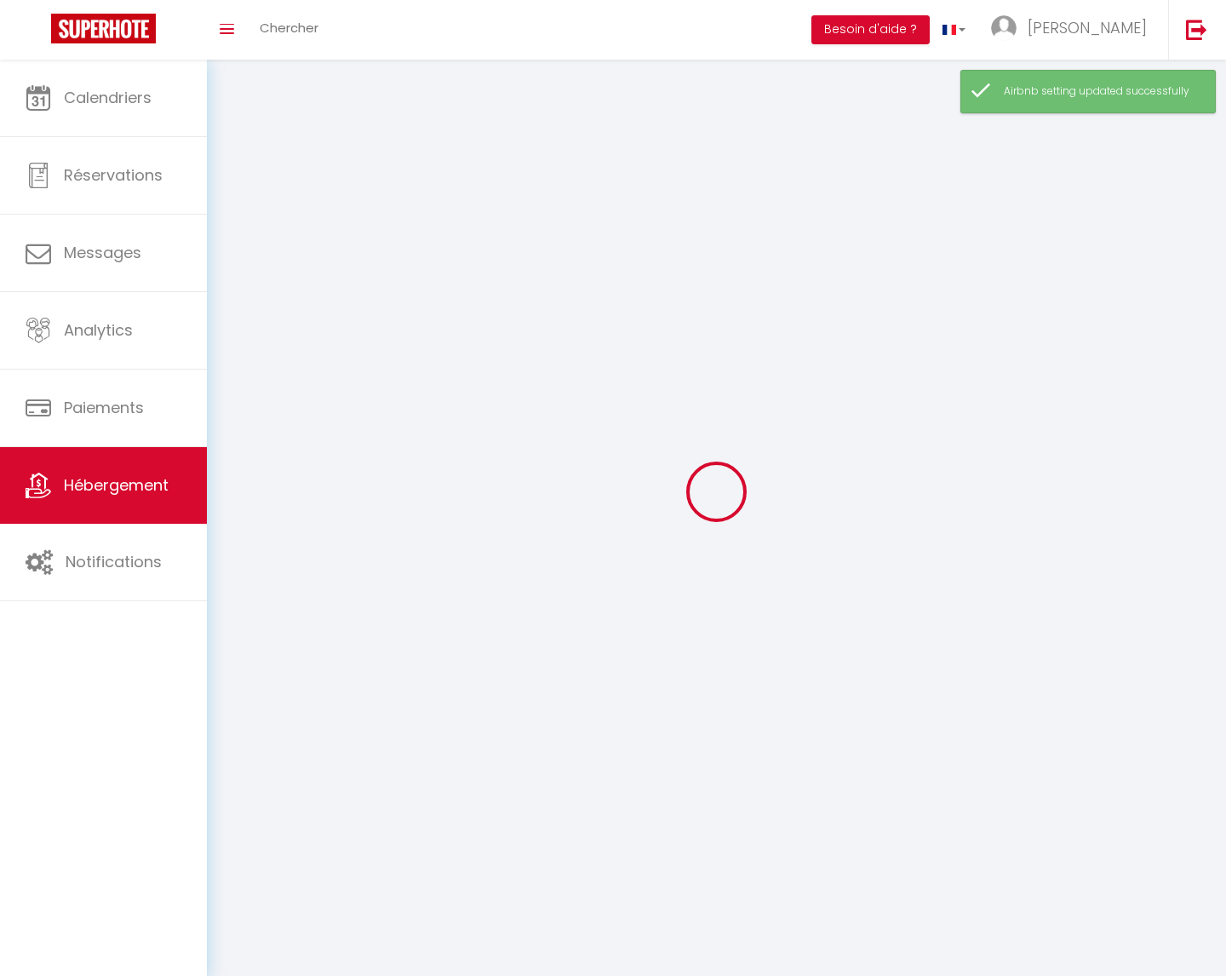
select select
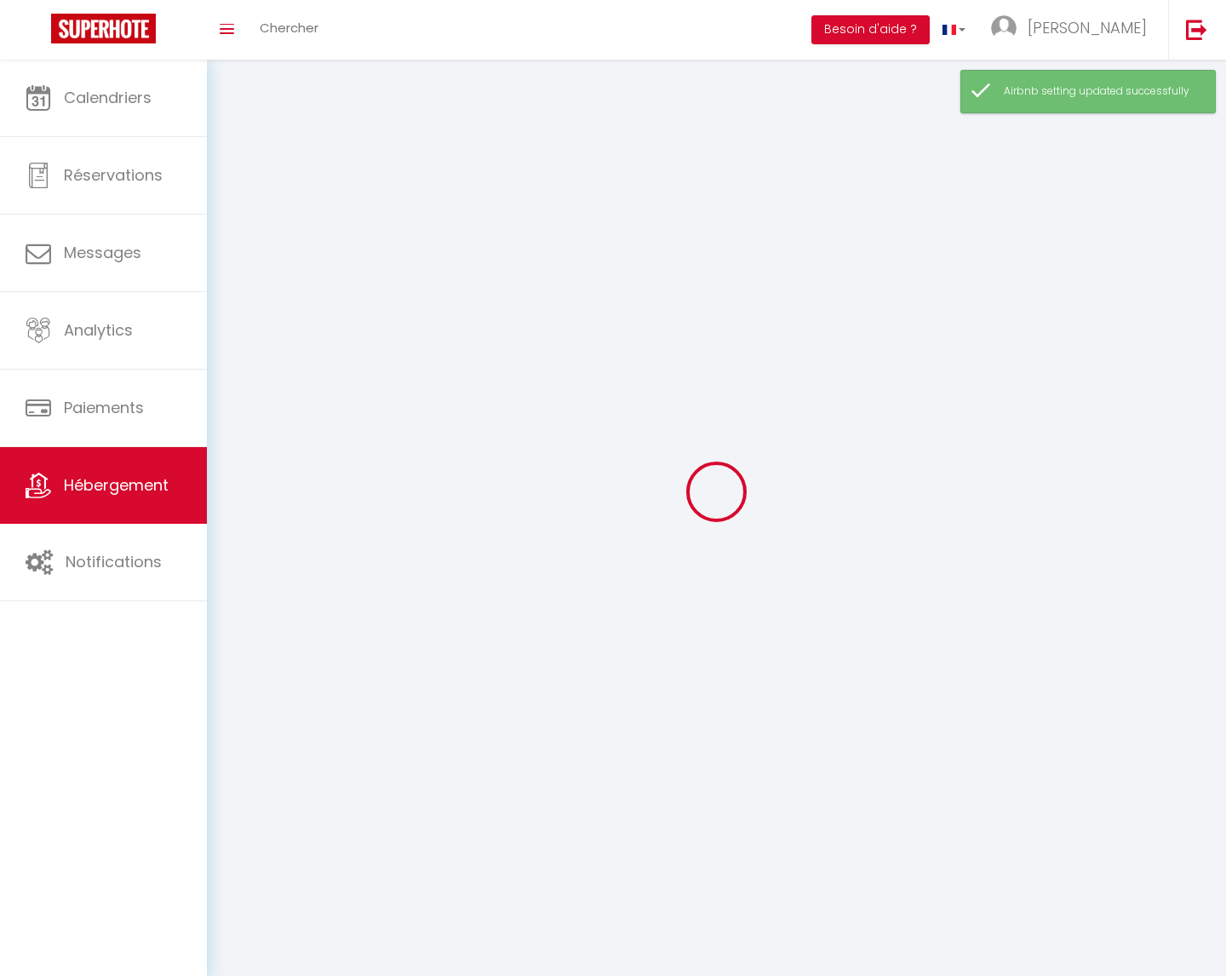
select select
checkbox input "false"
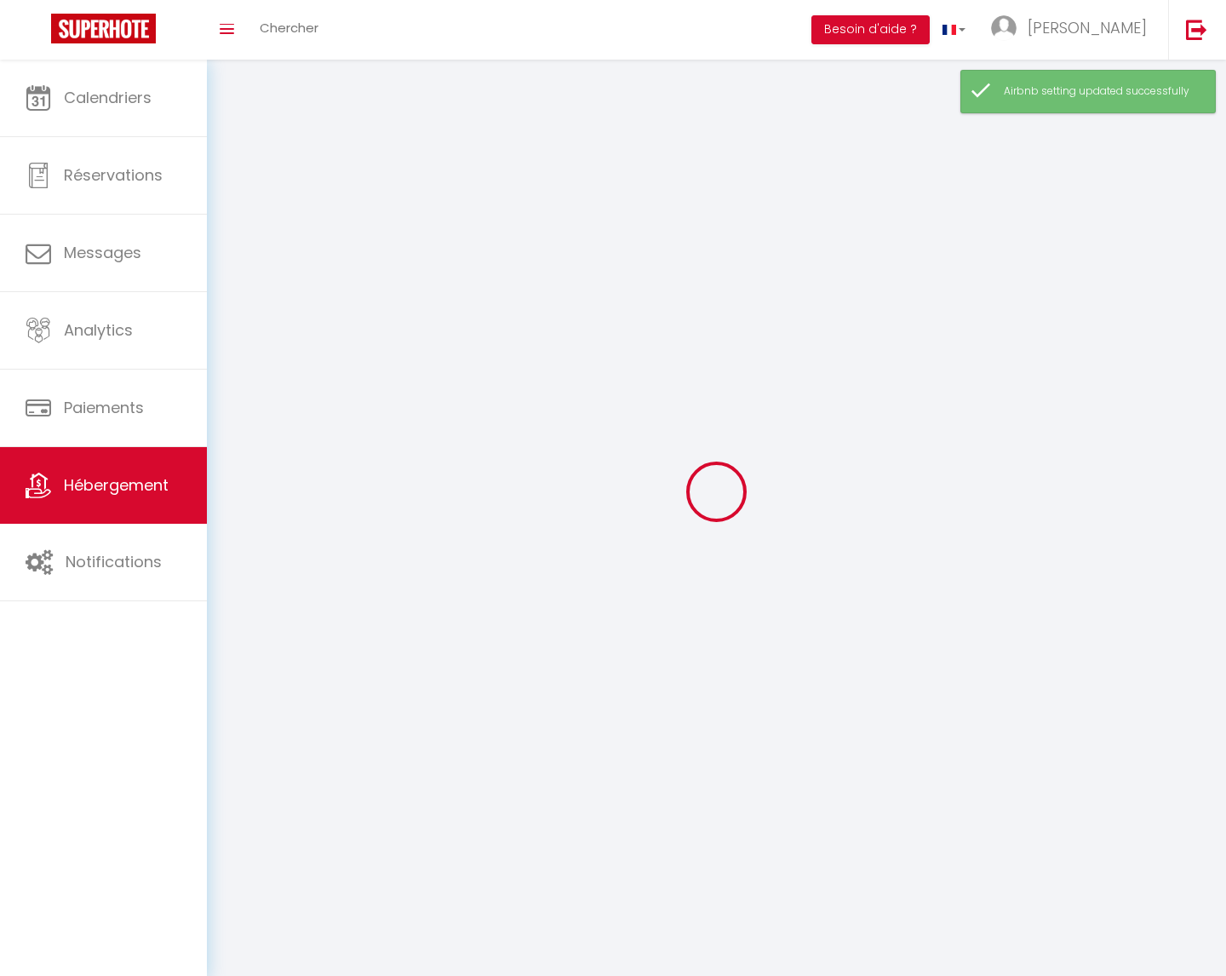
checkbox input "false"
select select
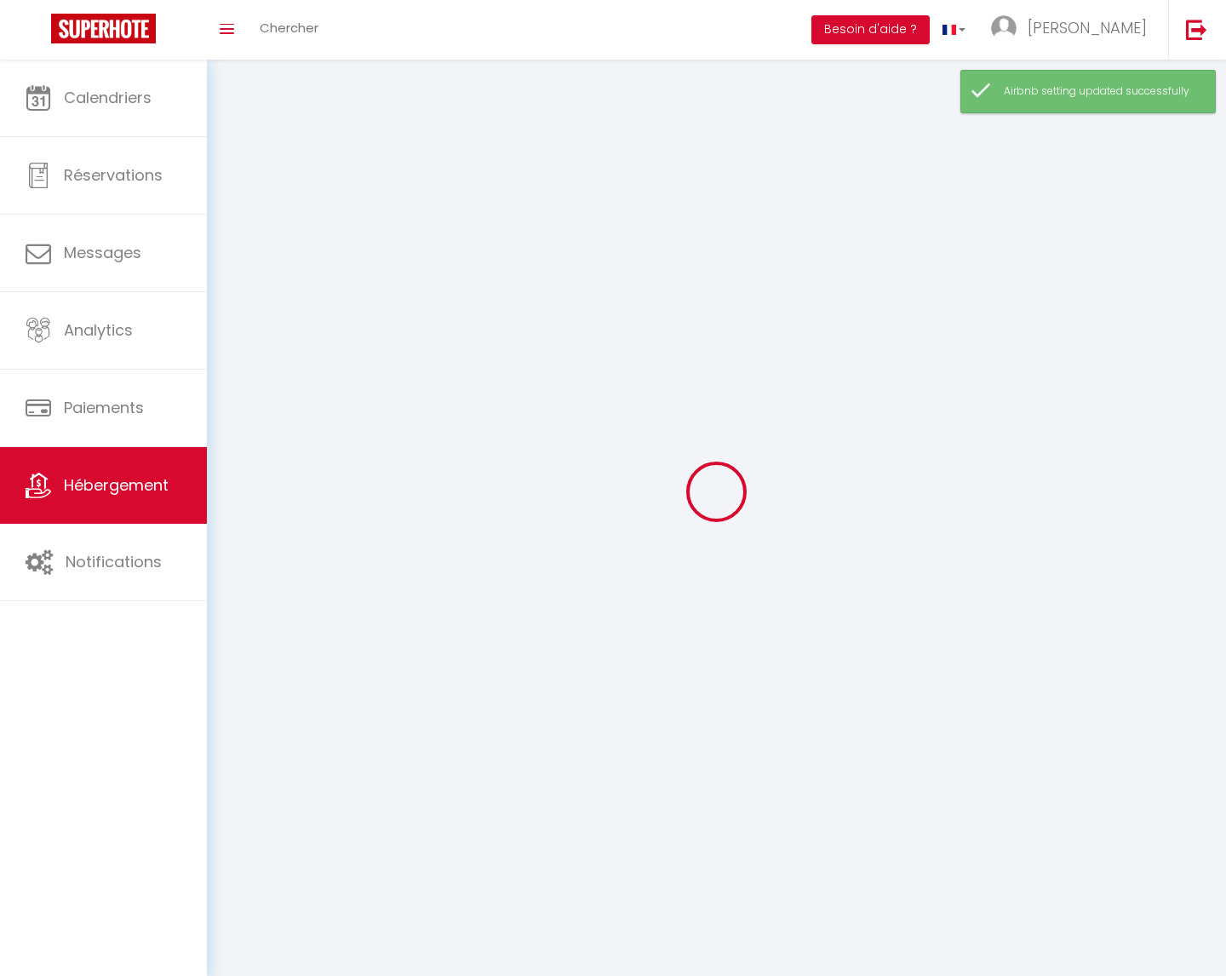
select select
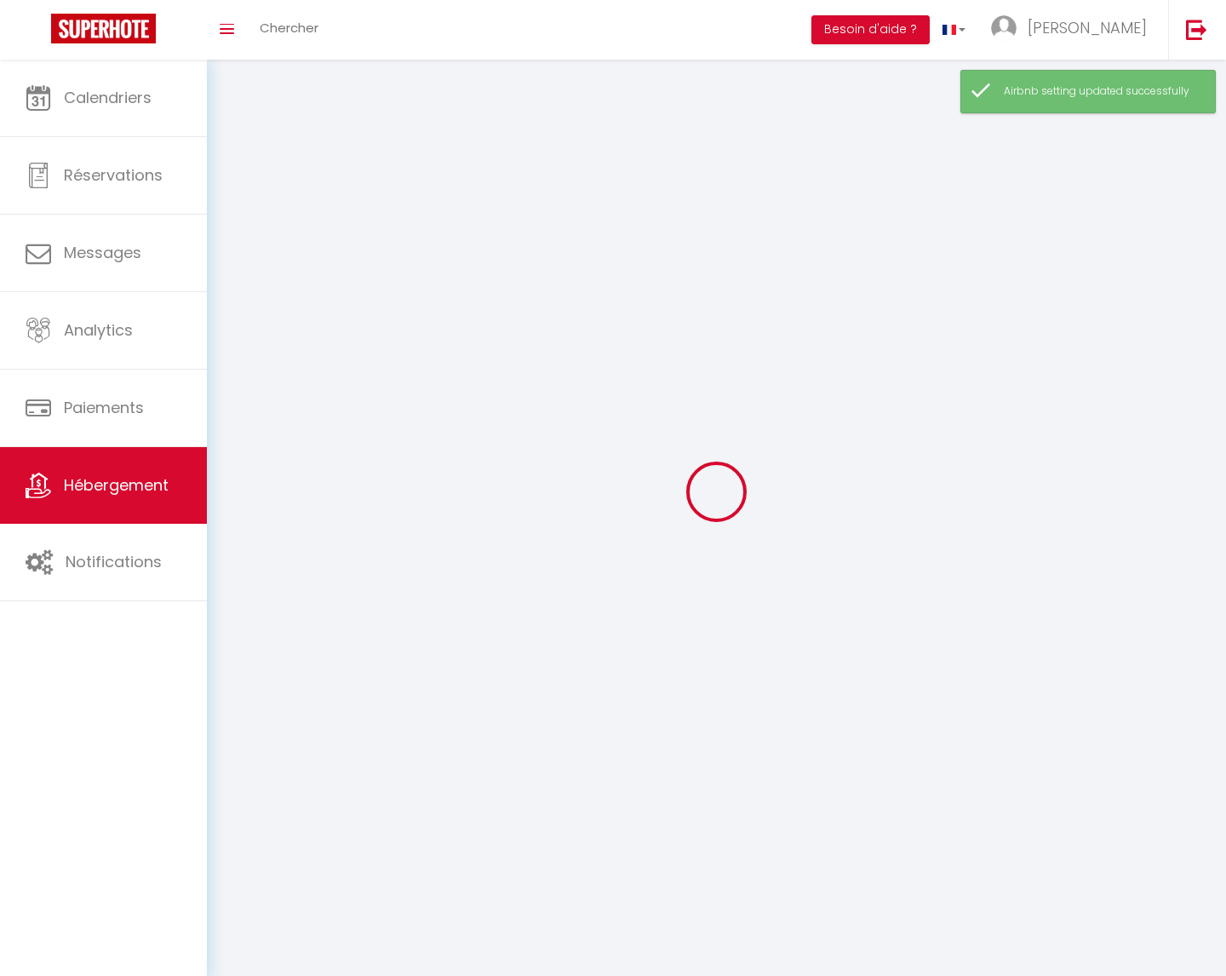
checkbox input "false"
select select
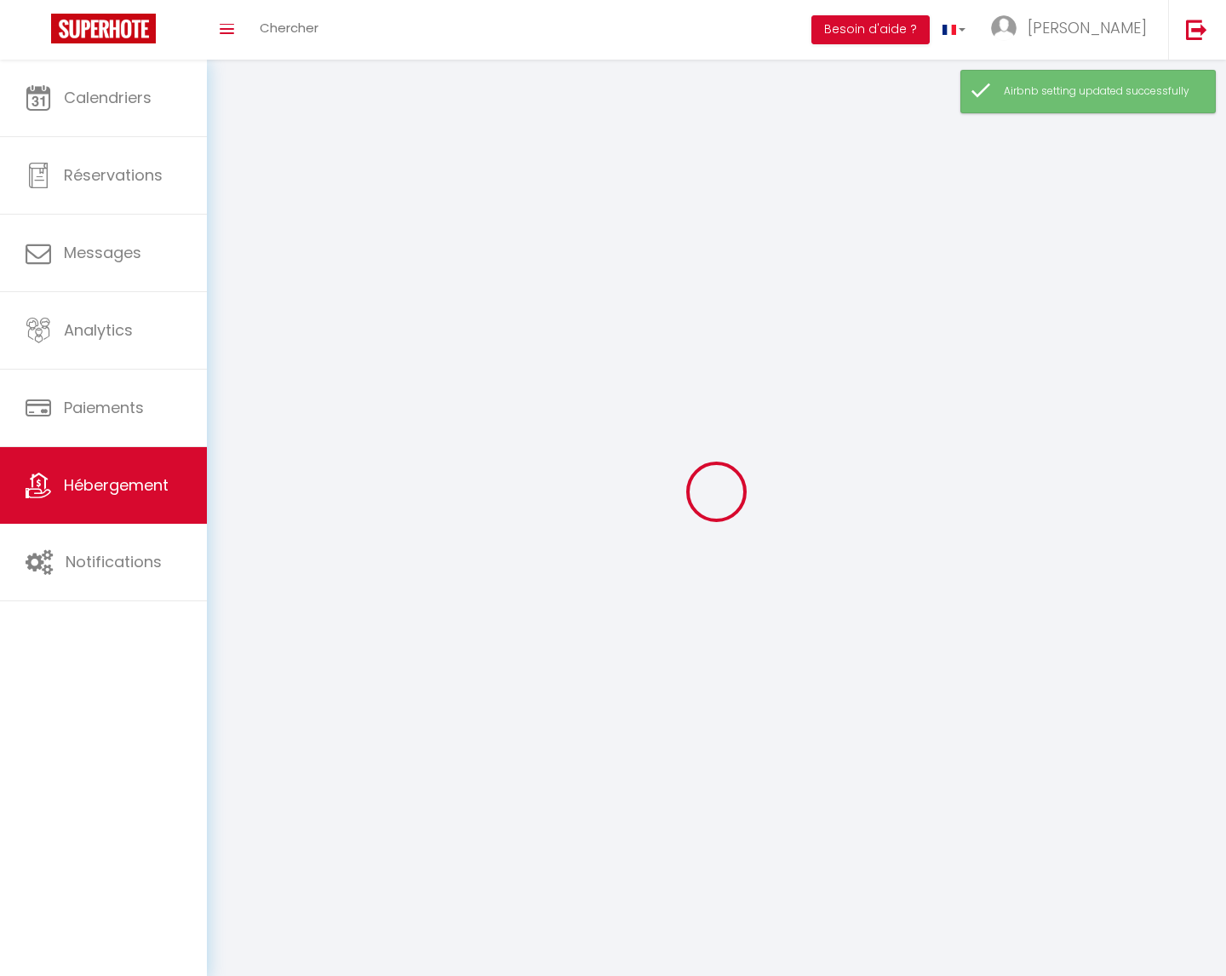
select select
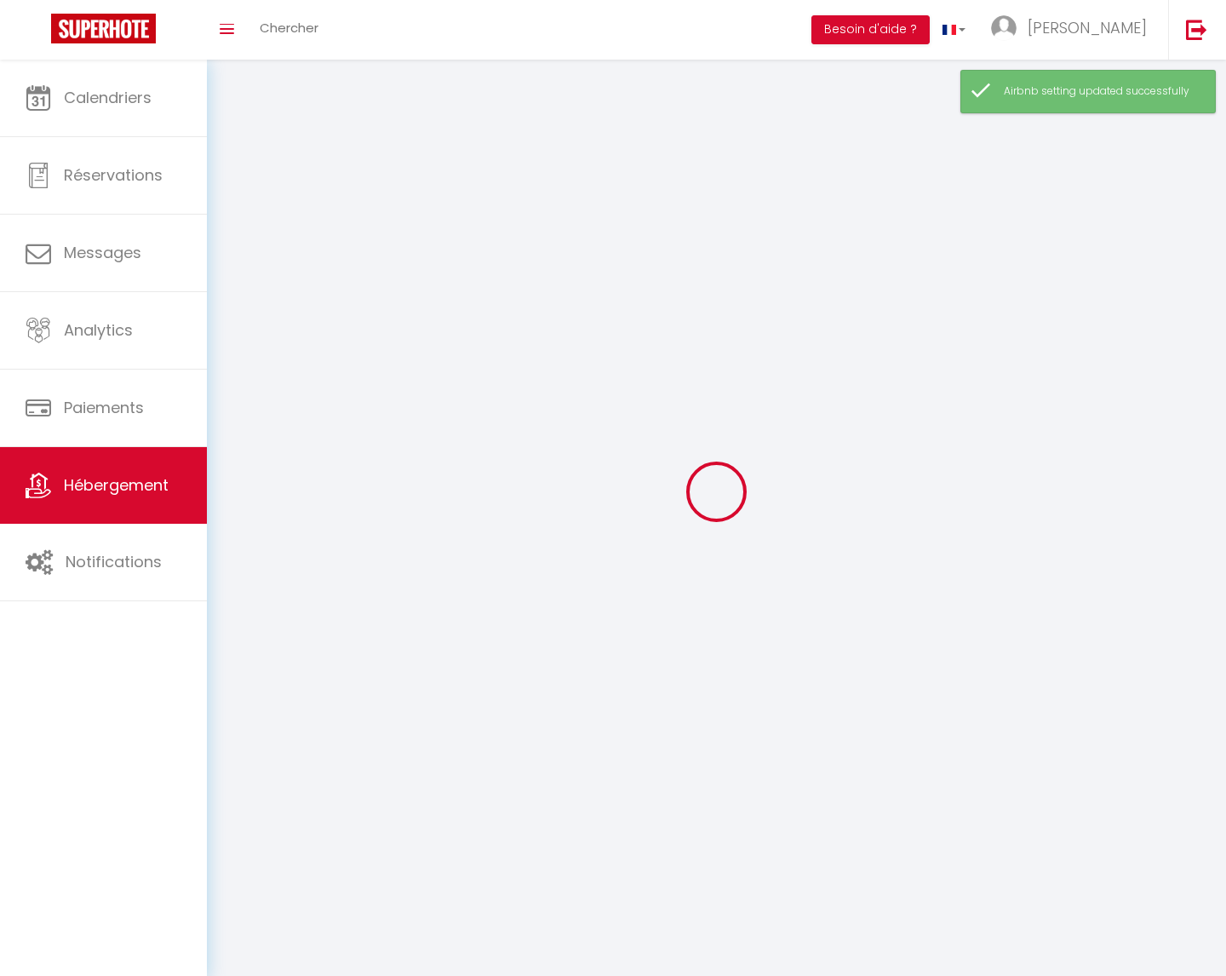
select select
checkbox input "false"
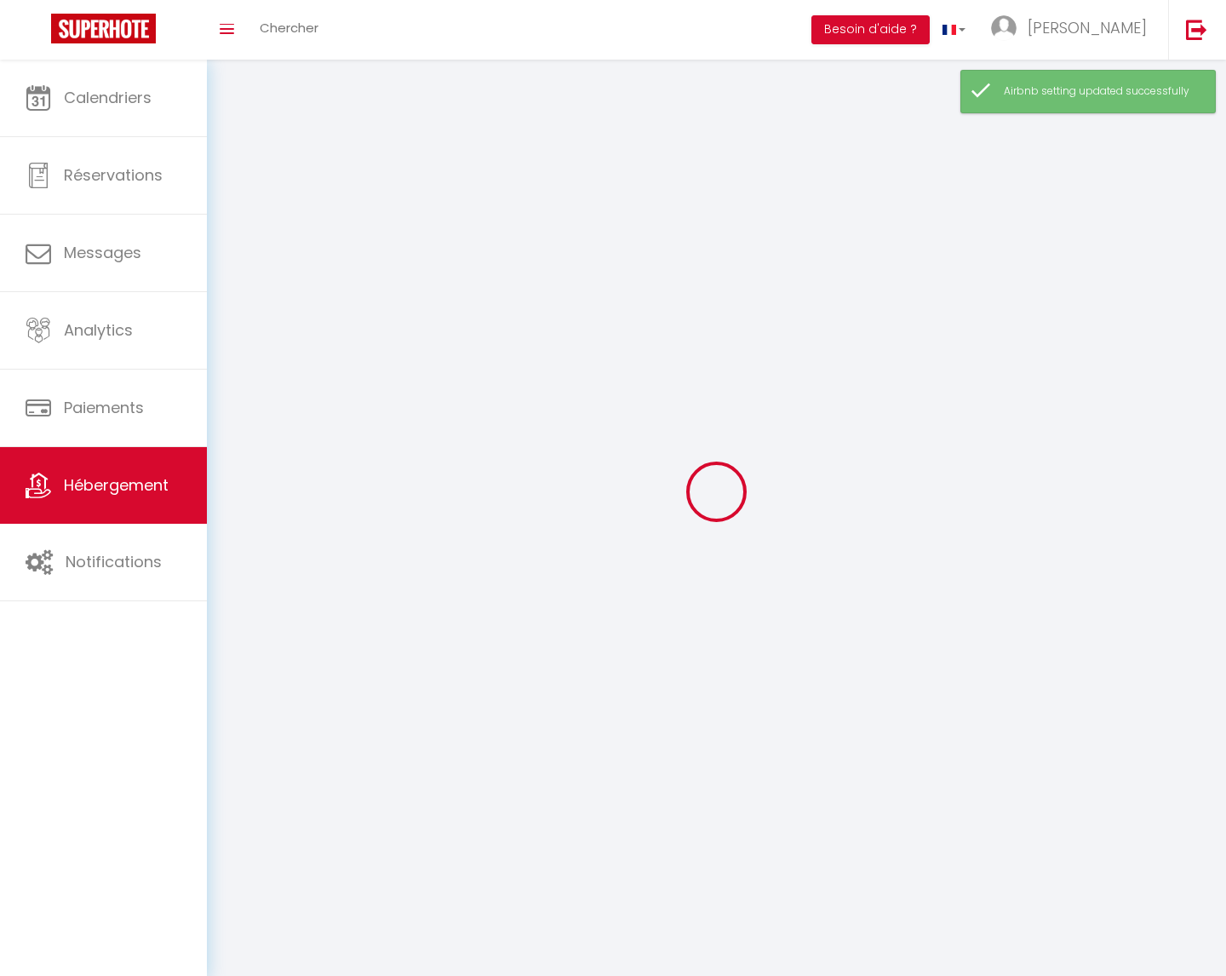
checkbox input "false"
select select
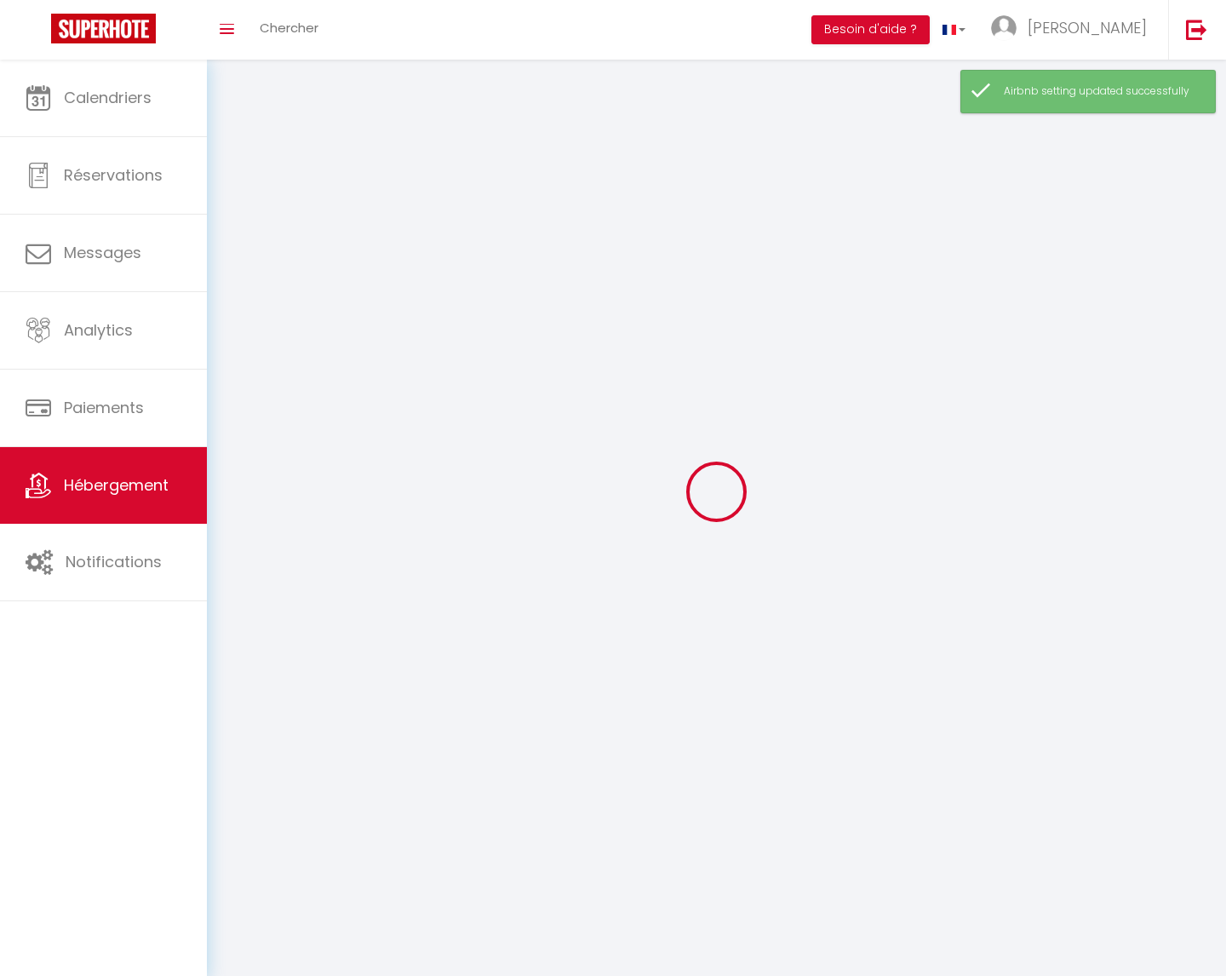
select select
checkbox input "false"
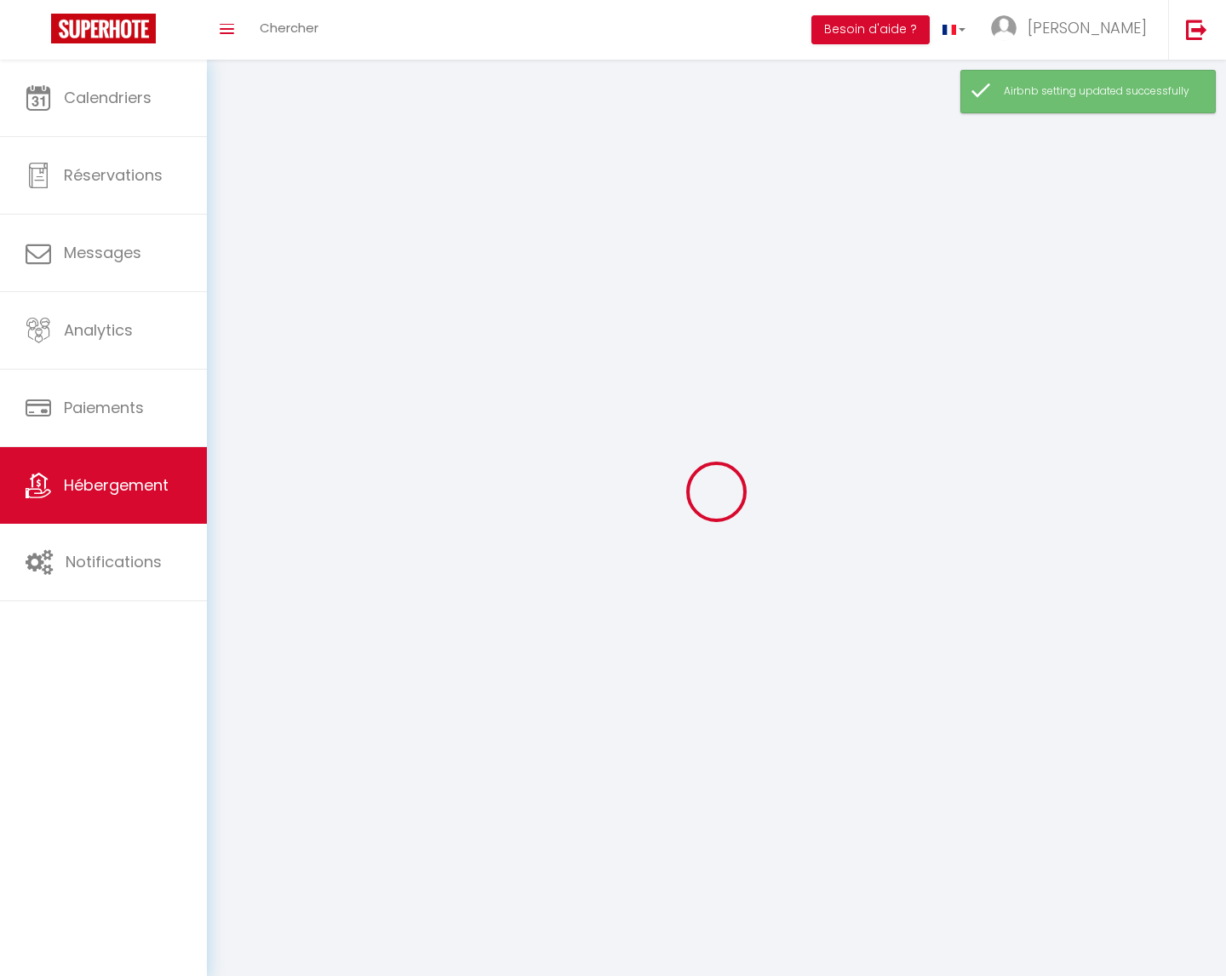
checkbox input "false"
select select
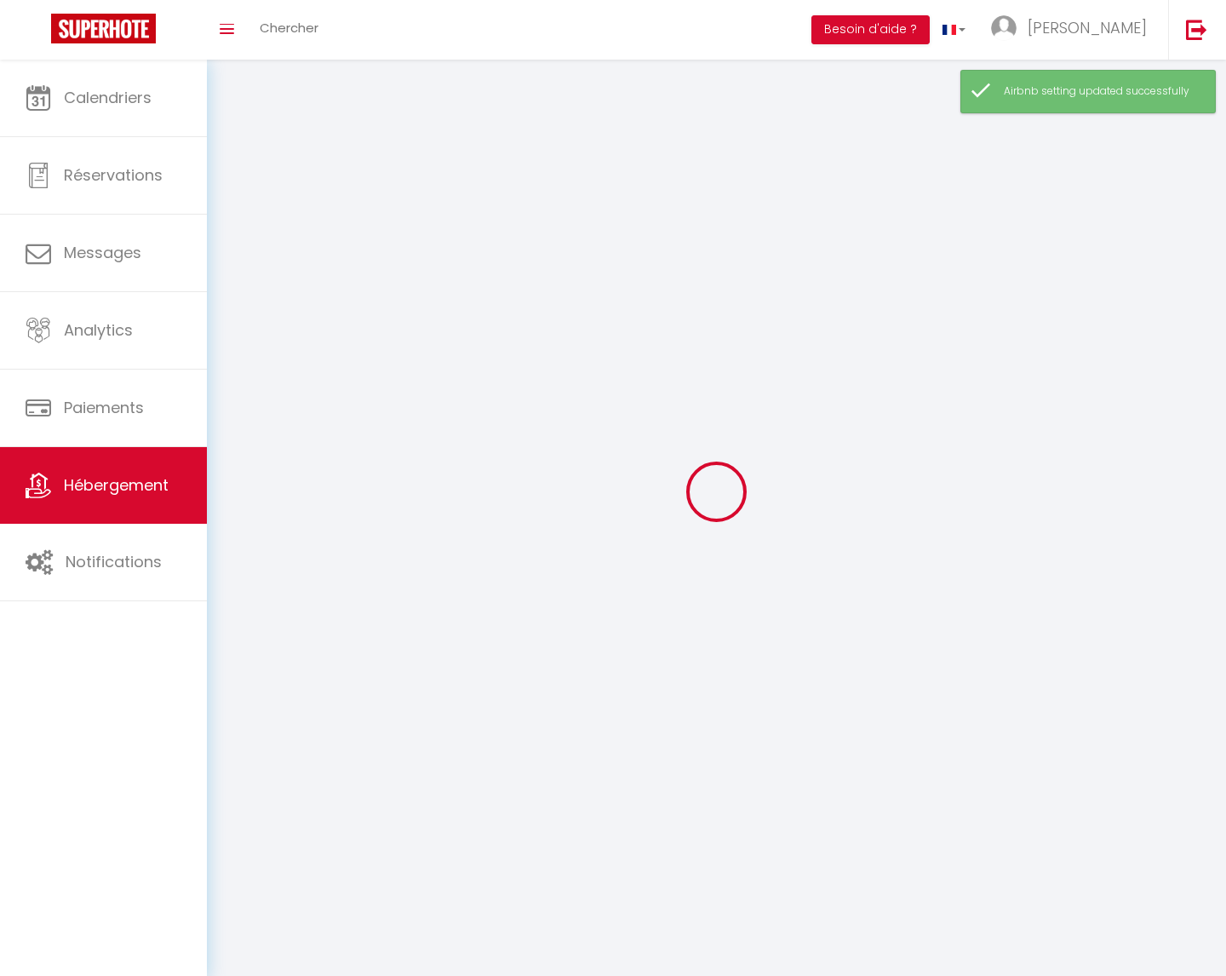
select select
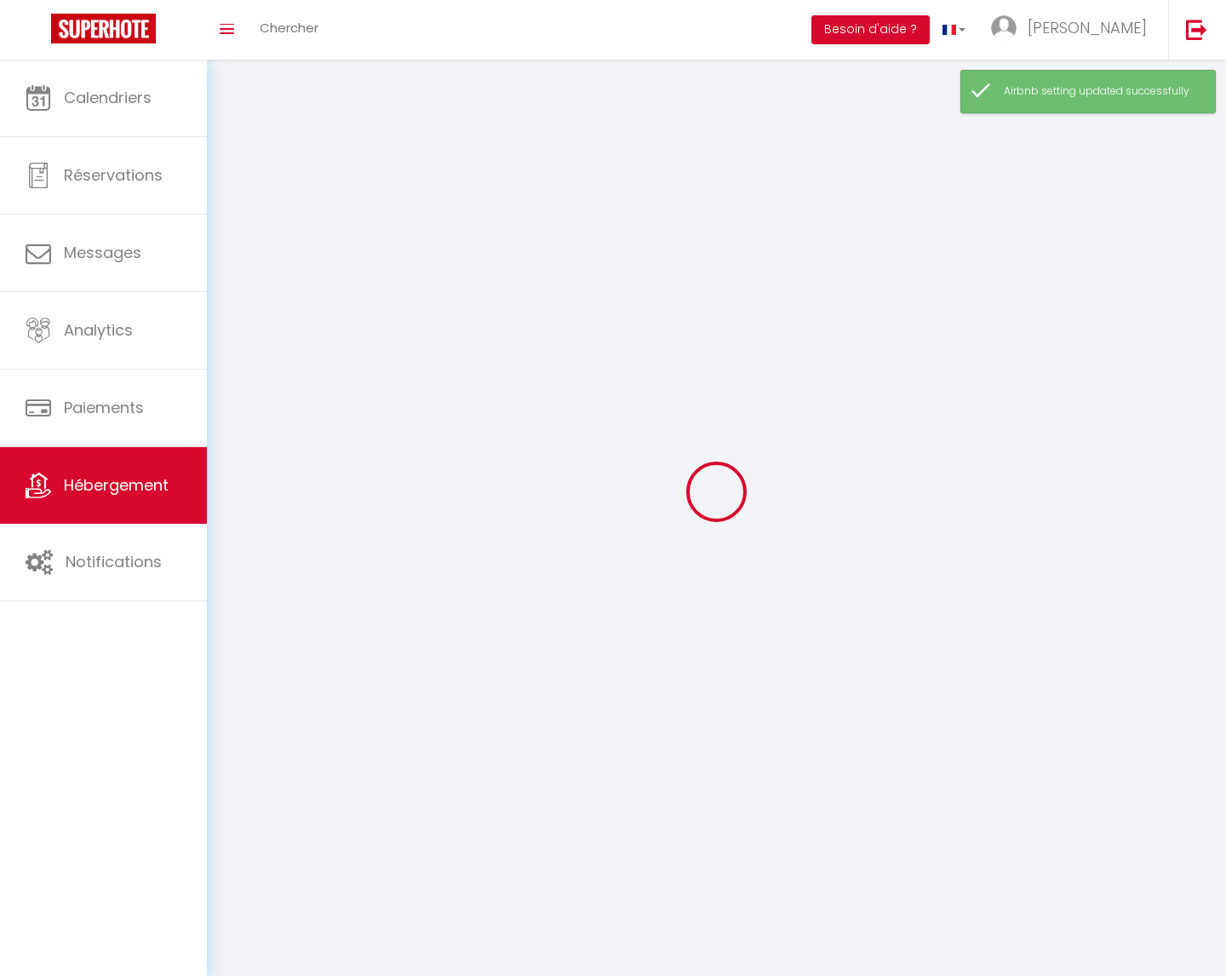
select select
checkbox input "false"
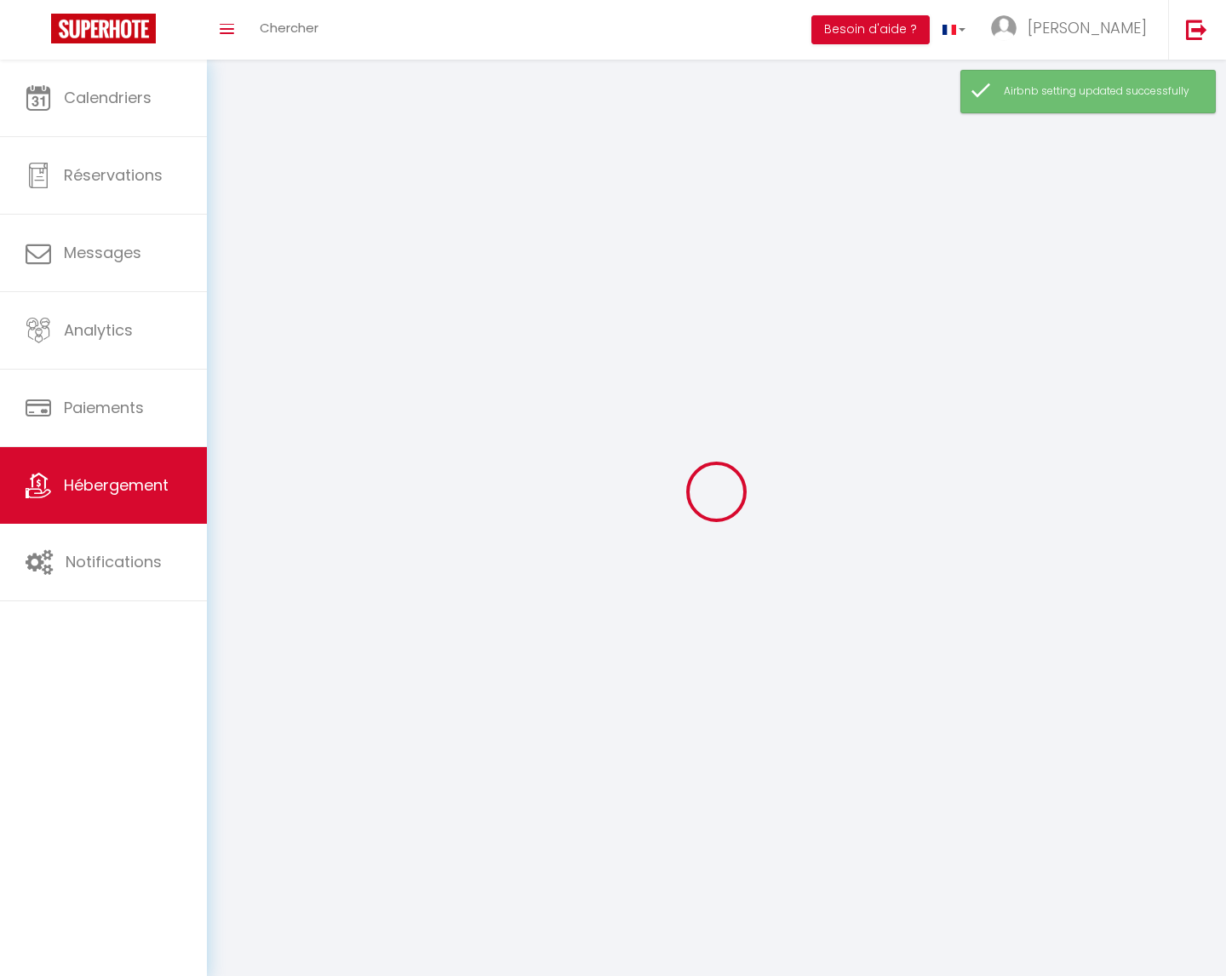
select select
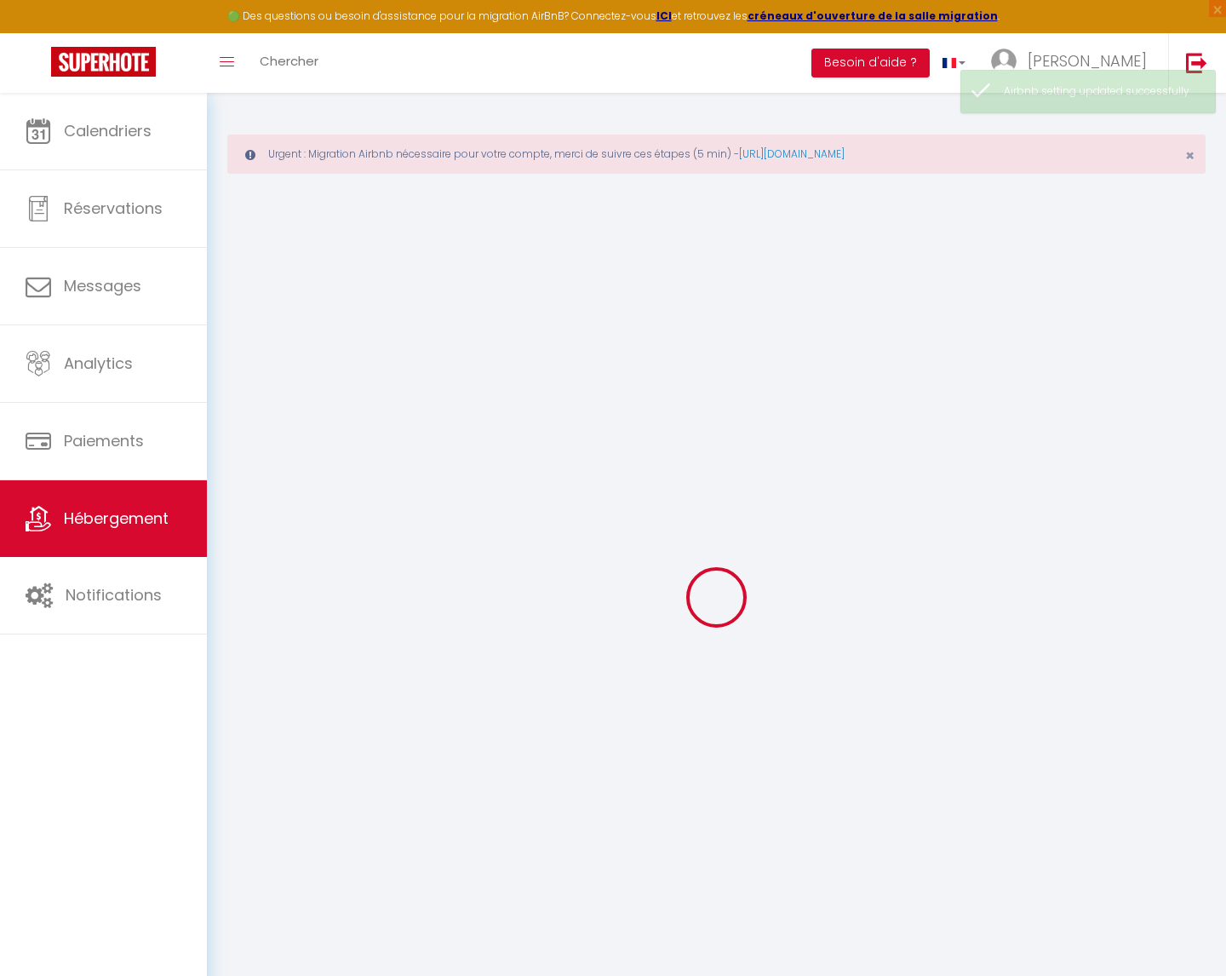
select select "19211-1297825895125908159"
select select
checkbox input "false"
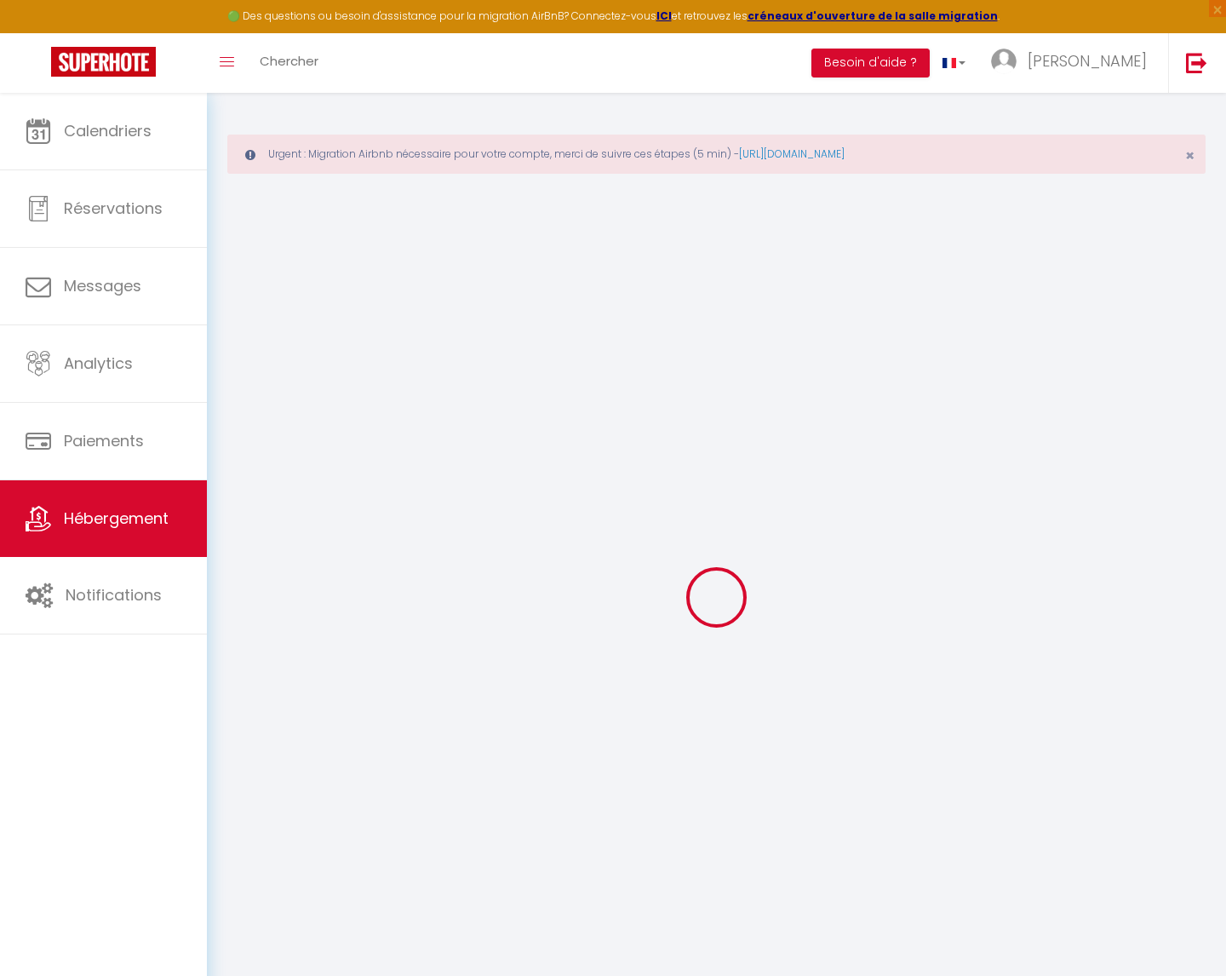
checkbox input "false"
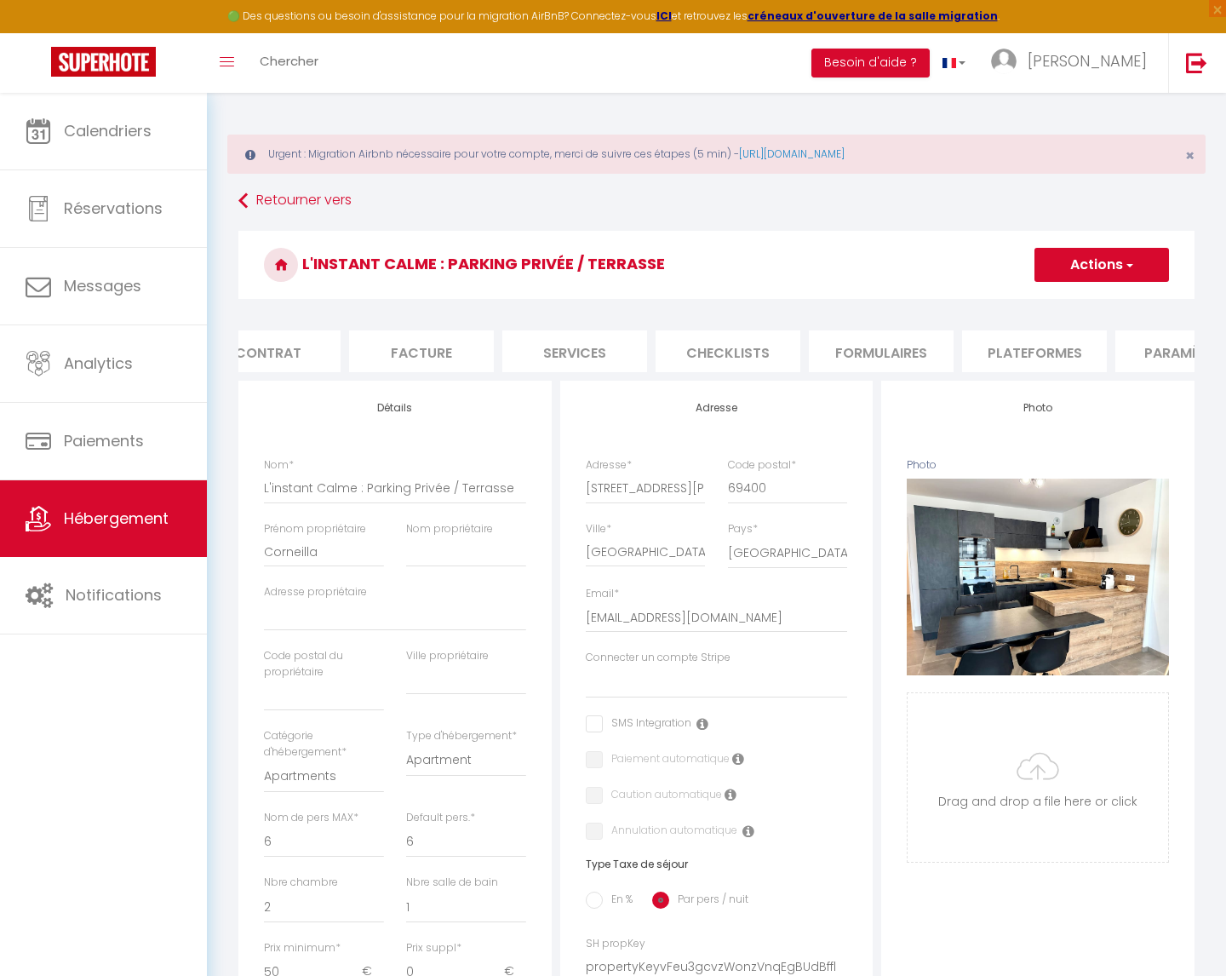
scroll to position [0, 216]
click at [990, 350] on li "Plateformes" at bounding box center [1014, 351] width 145 height 42
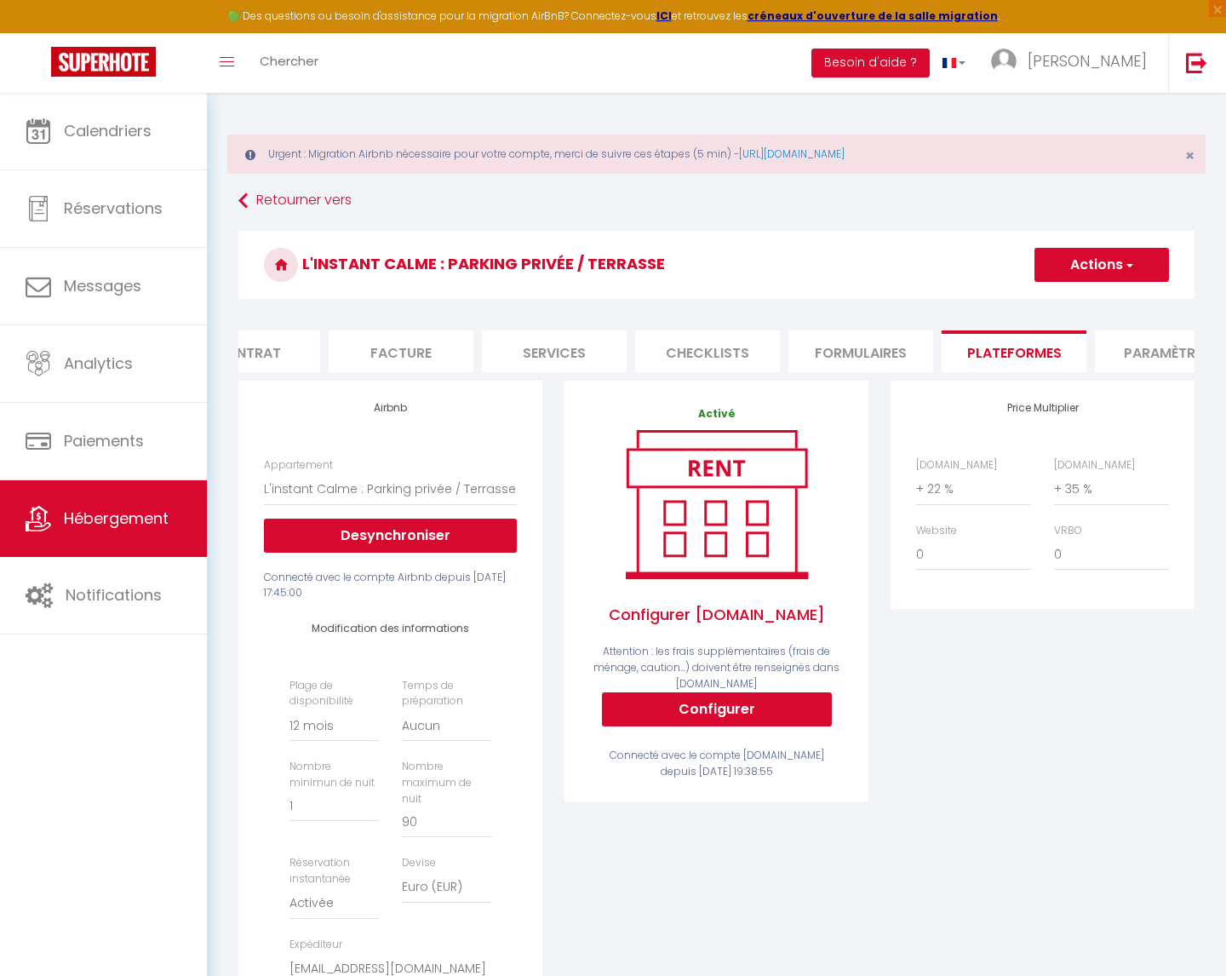
click at [1095, 271] on button "Actions" at bounding box center [1102, 265] width 135 height 34
click at [1060, 303] on link "Enregistrer" at bounding box center [1101, 302] width 135 height 22
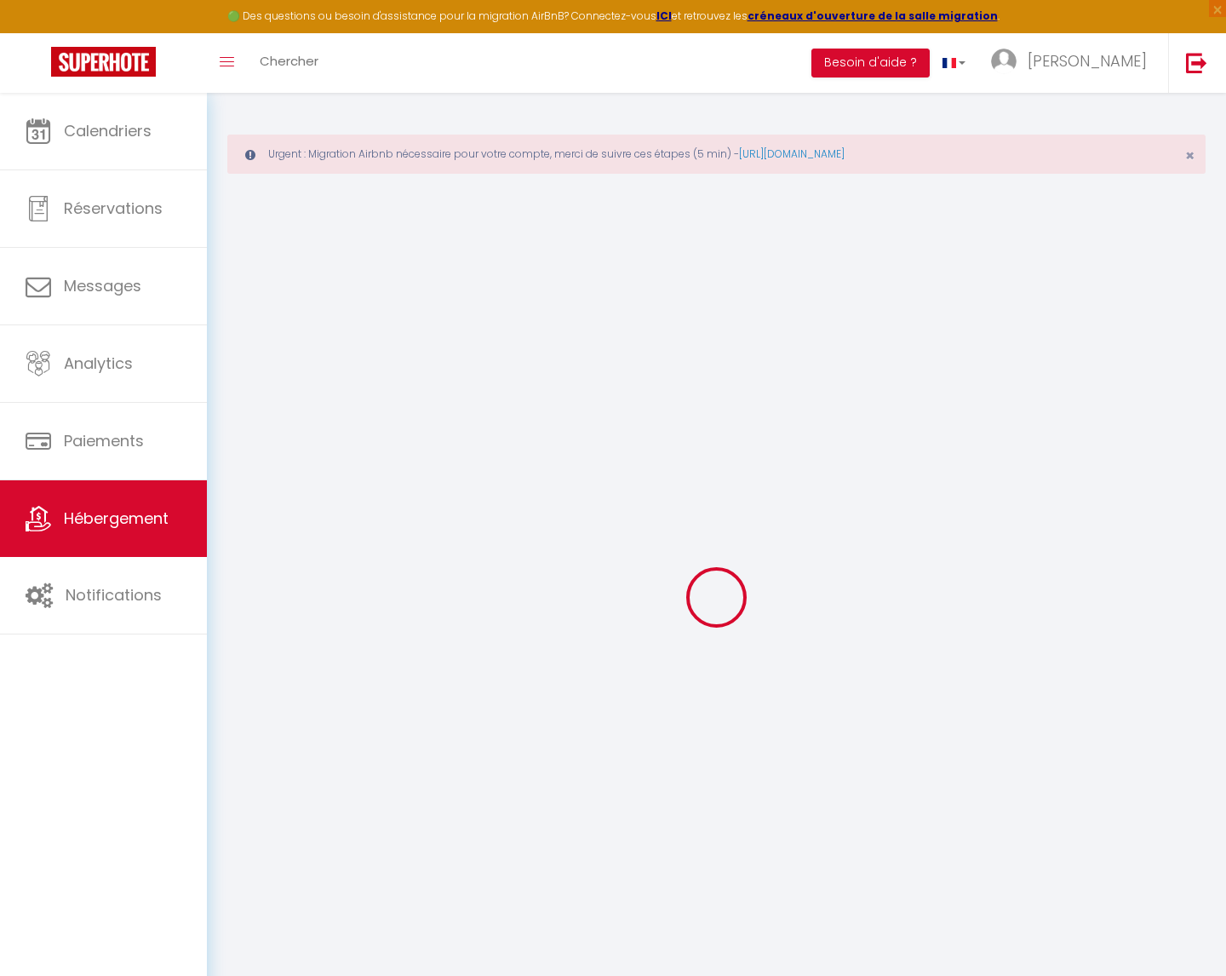
select select "365"
select select "EUR"
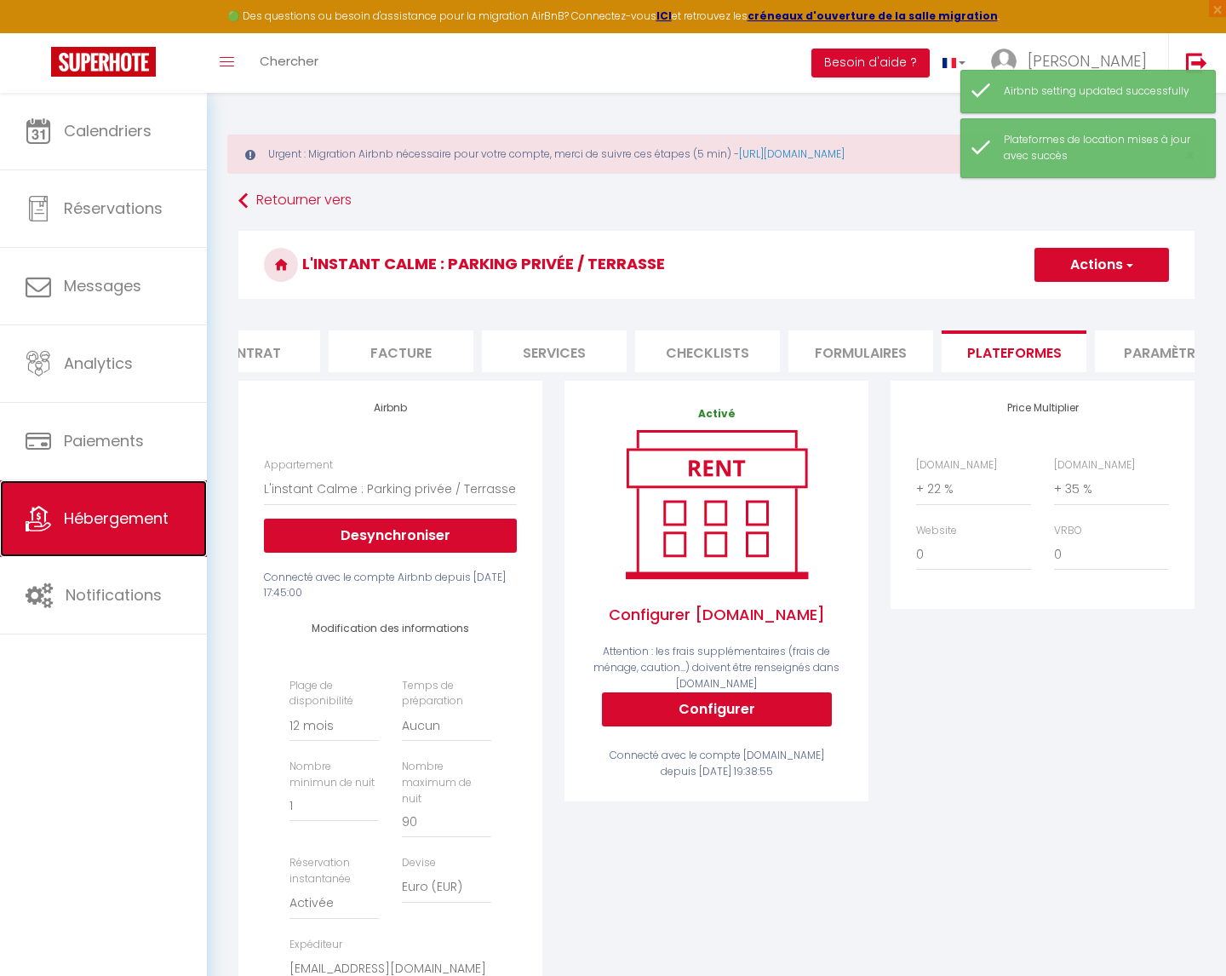
click at [66, 519] on span "Hébergement" at bounding box center [116, 517] width 105 height 21
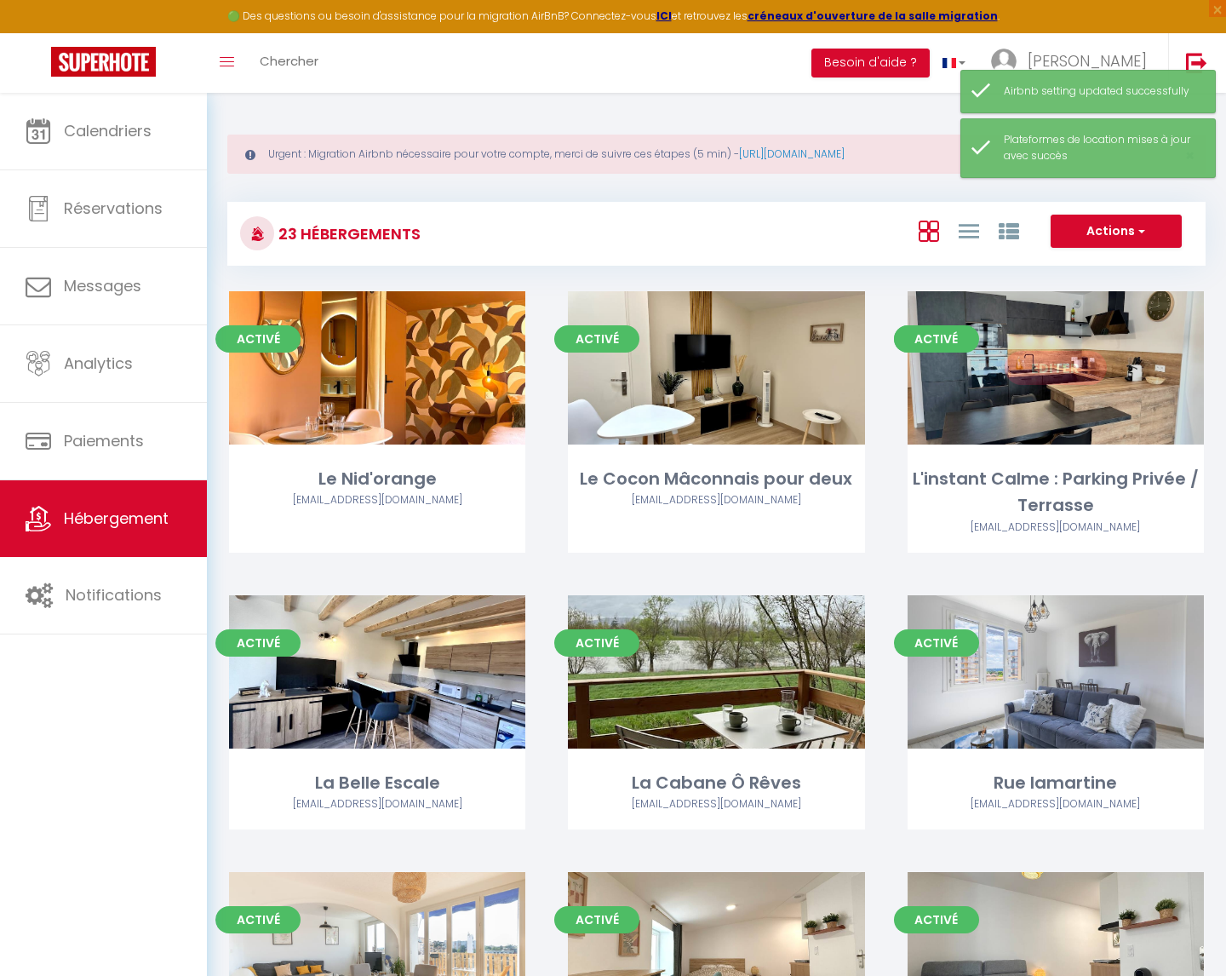
click at [1049, 376] on link "Editer" at bounding box center [1056, 368] width 102 height 34
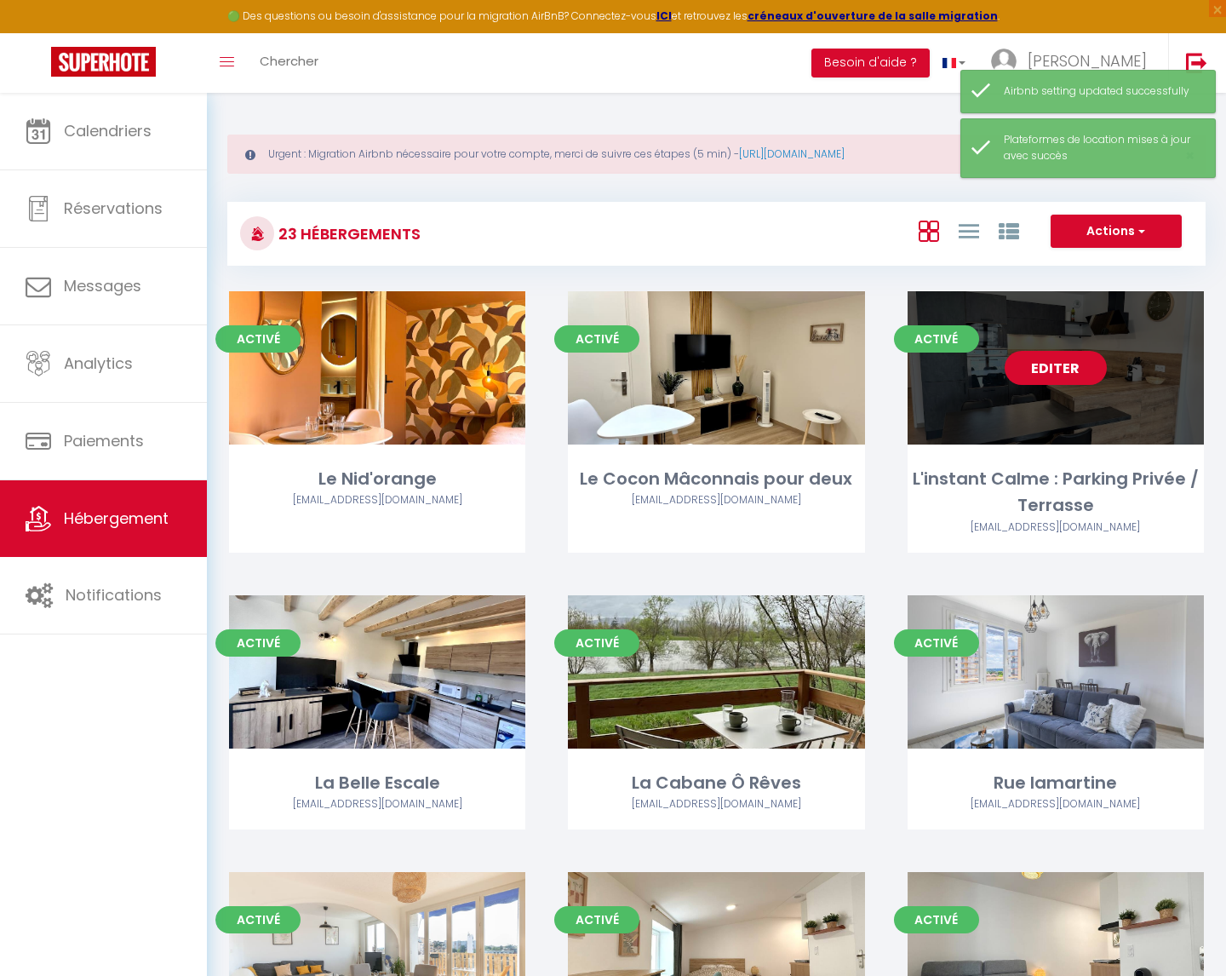
click at [1050, 369] on link "Editer" at bounding box center [1056, 368] width 102 height 34
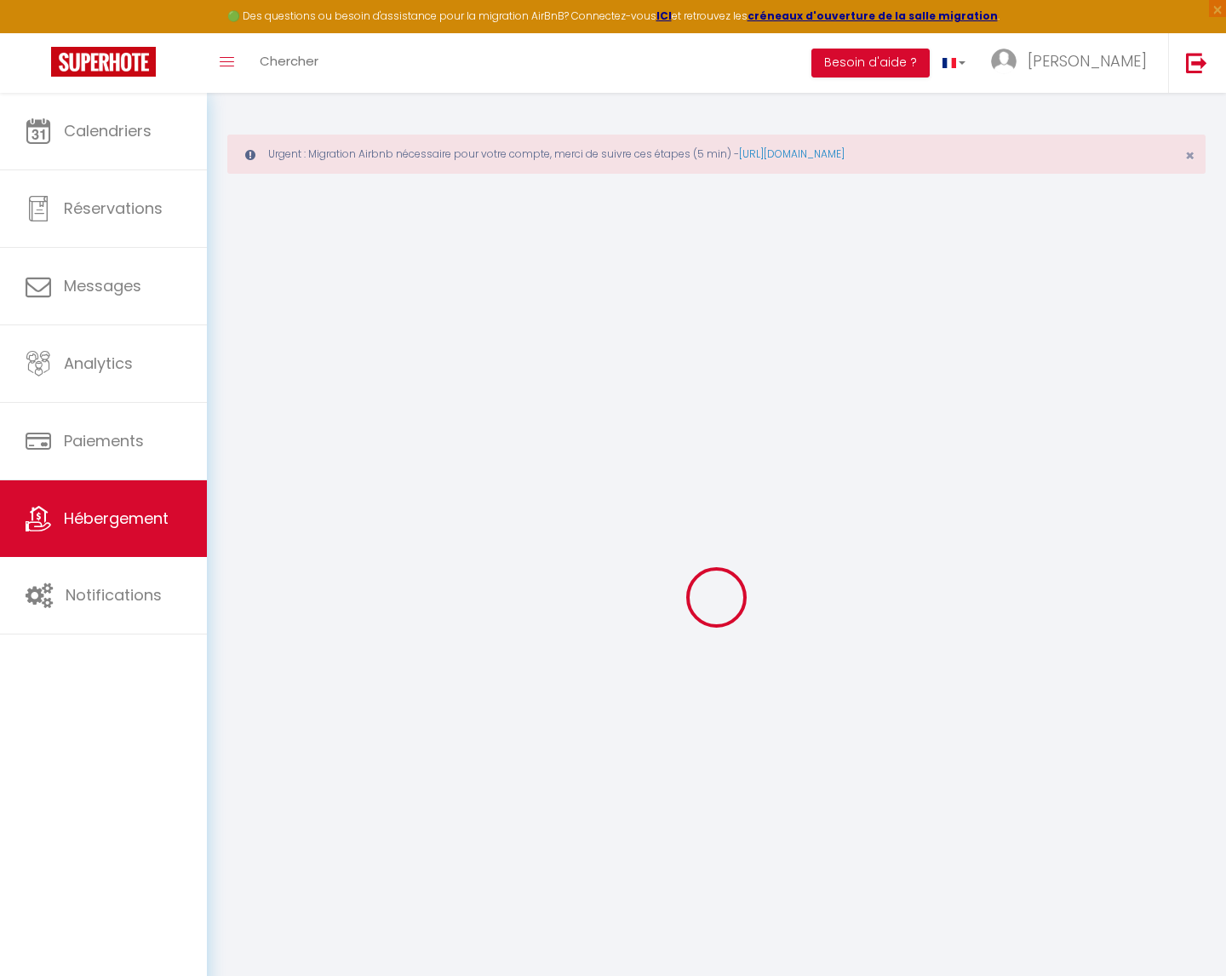
select select
checkbox input "false"
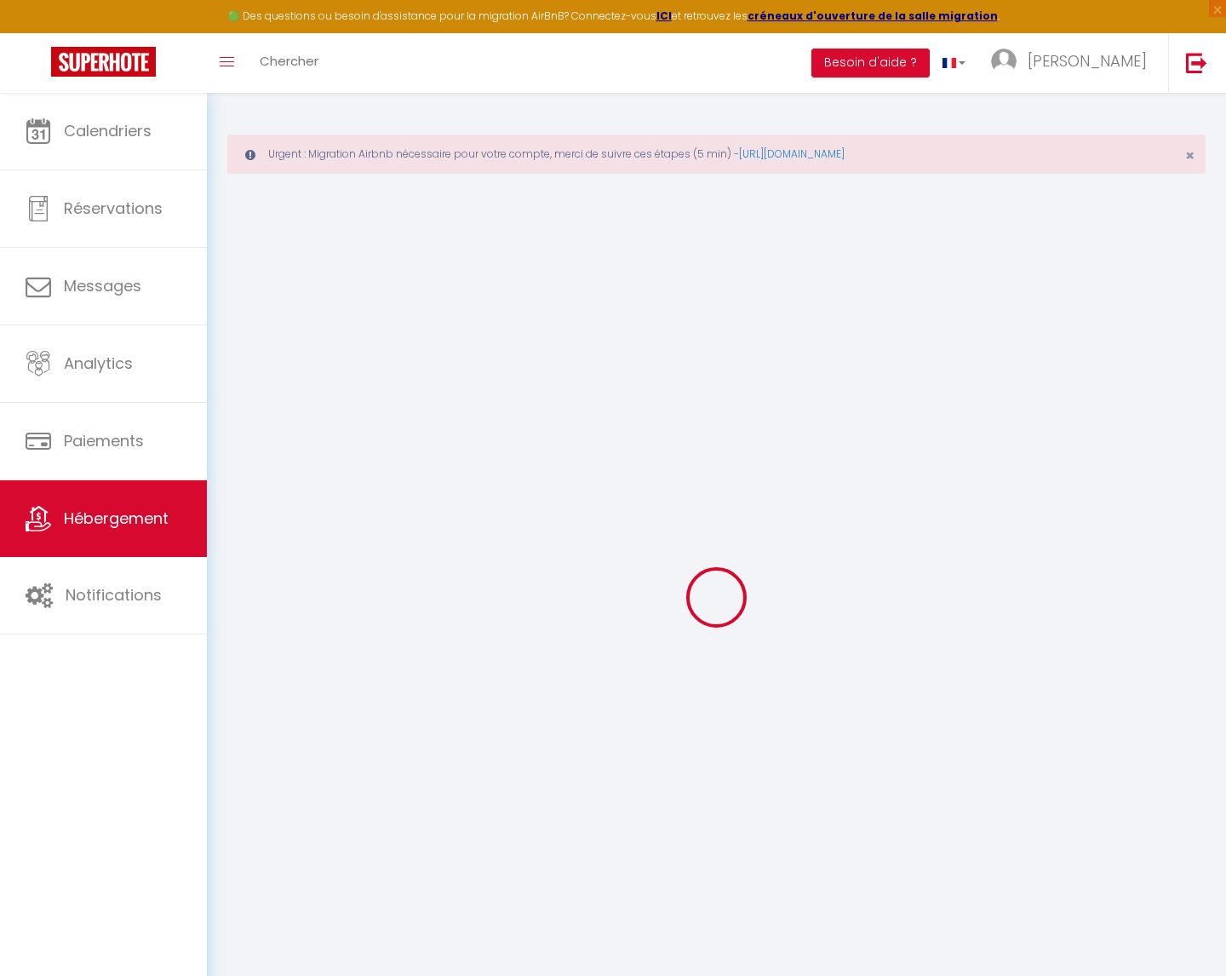
checkbox input "false"
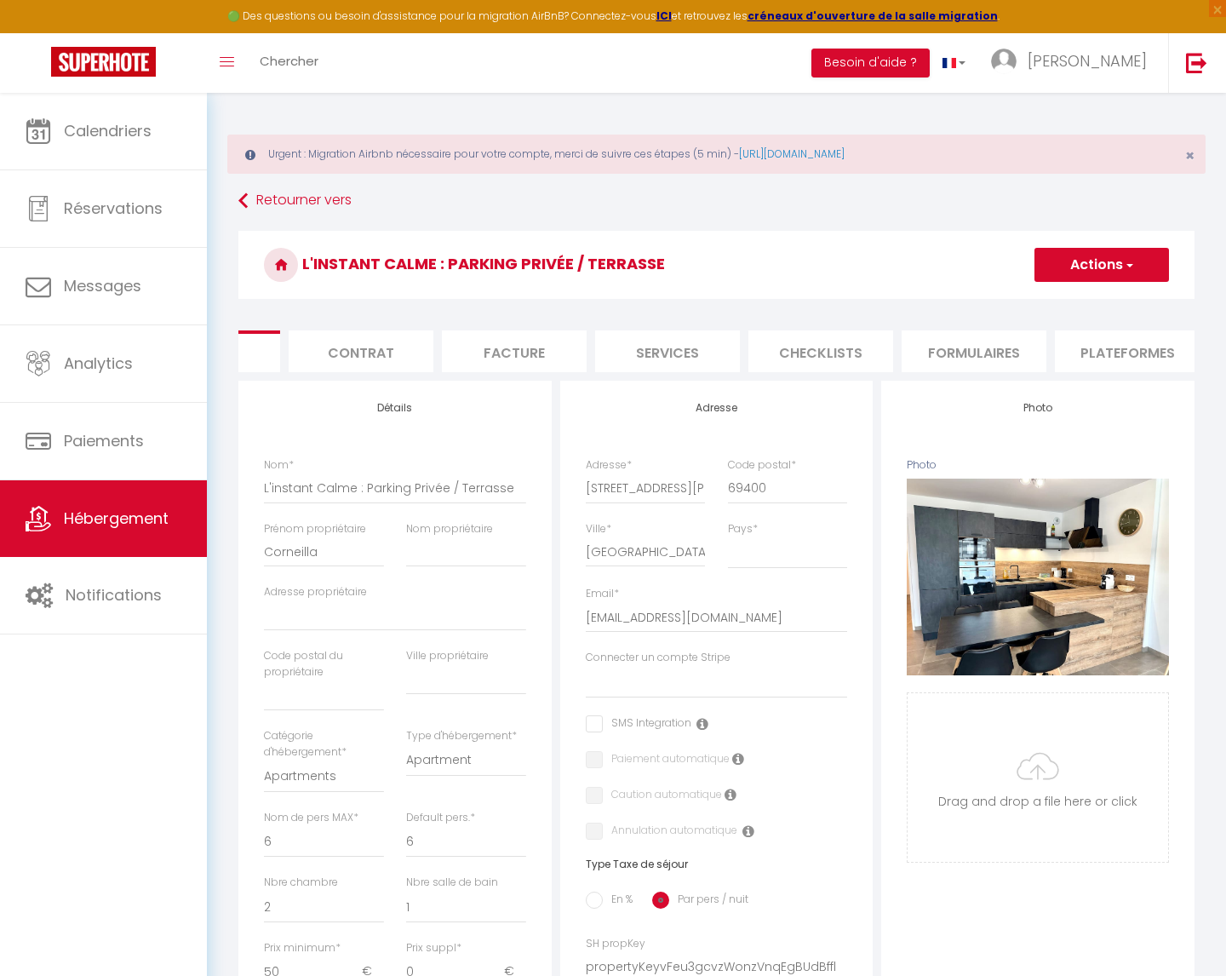
scroll to position [0, 106]
click at [1104, 350] on li "Plateformes" at bounding box center [1124, 351] width 145 height 42
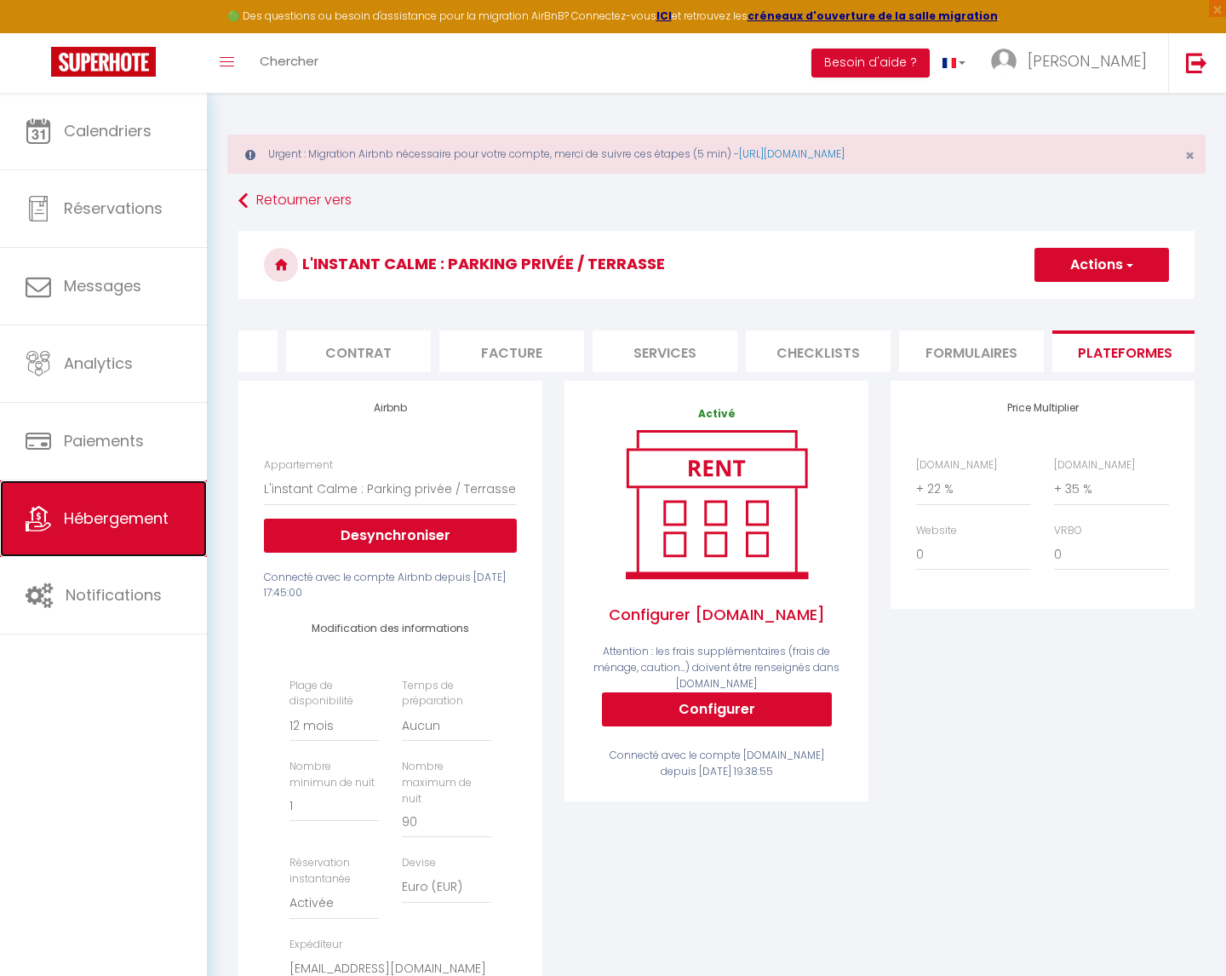
click at [112, 525] on span "Hébergement" at bounding box center [116, 517] width 105 height 21
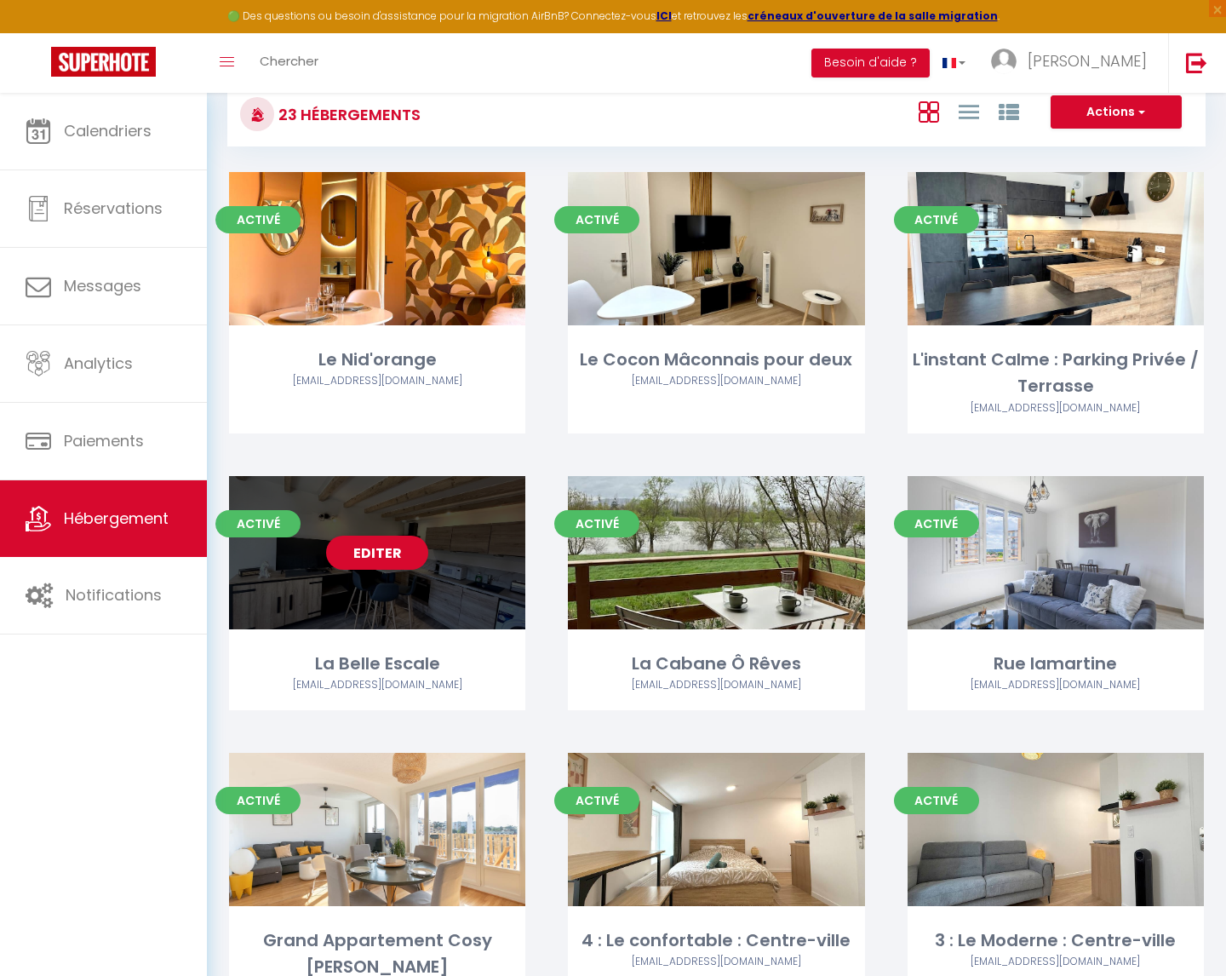
scroll to position [120, 0]
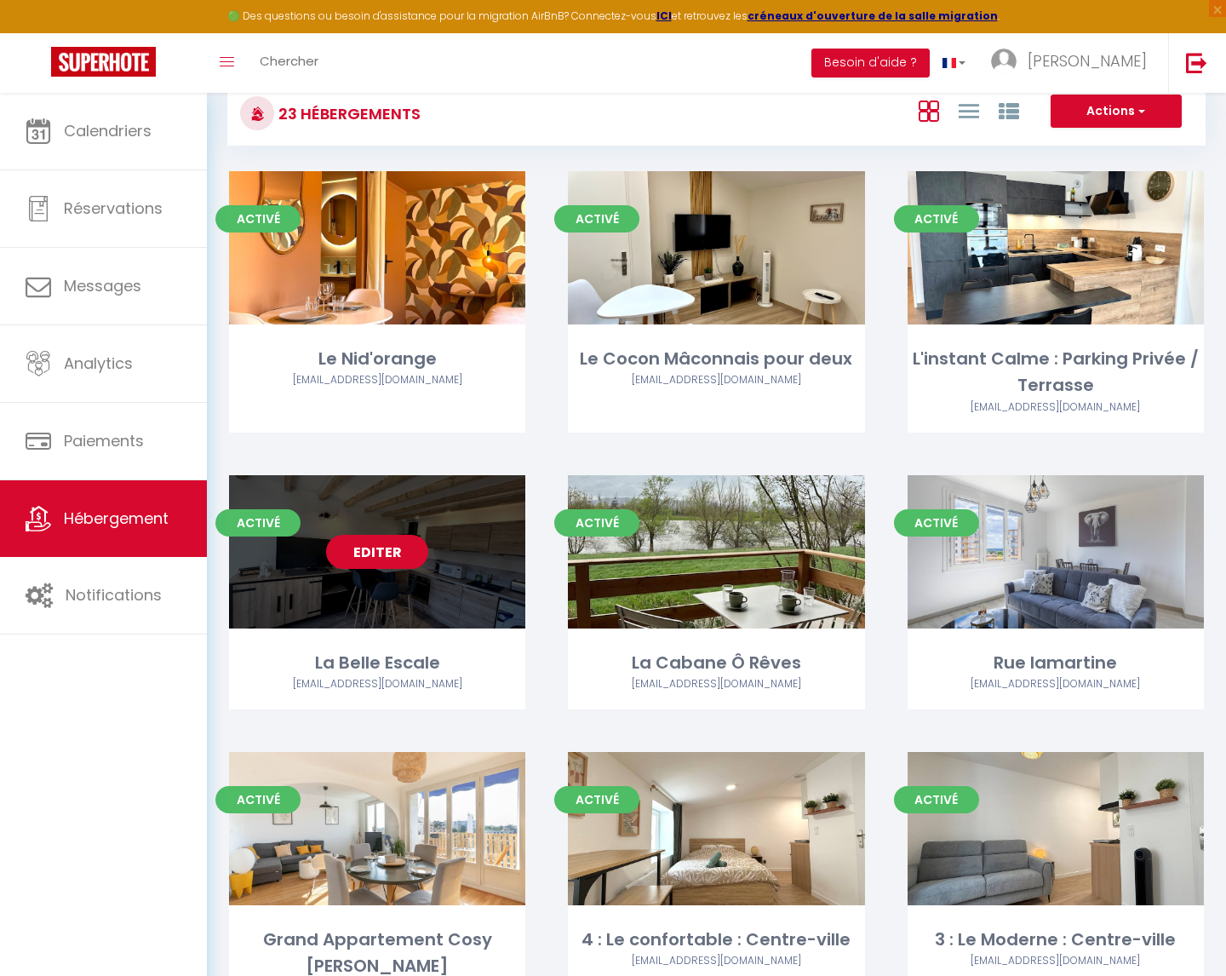
click at [379, 556] on link "Editer" at bounding box center [377, 552] width 102 height 34
click at [377, 554] on link "Editer" at bounding box center [377, 552] width 102 height 34
click at [364, 553] on link "Editer" at bounding box center [377, 552] width 102 height 34
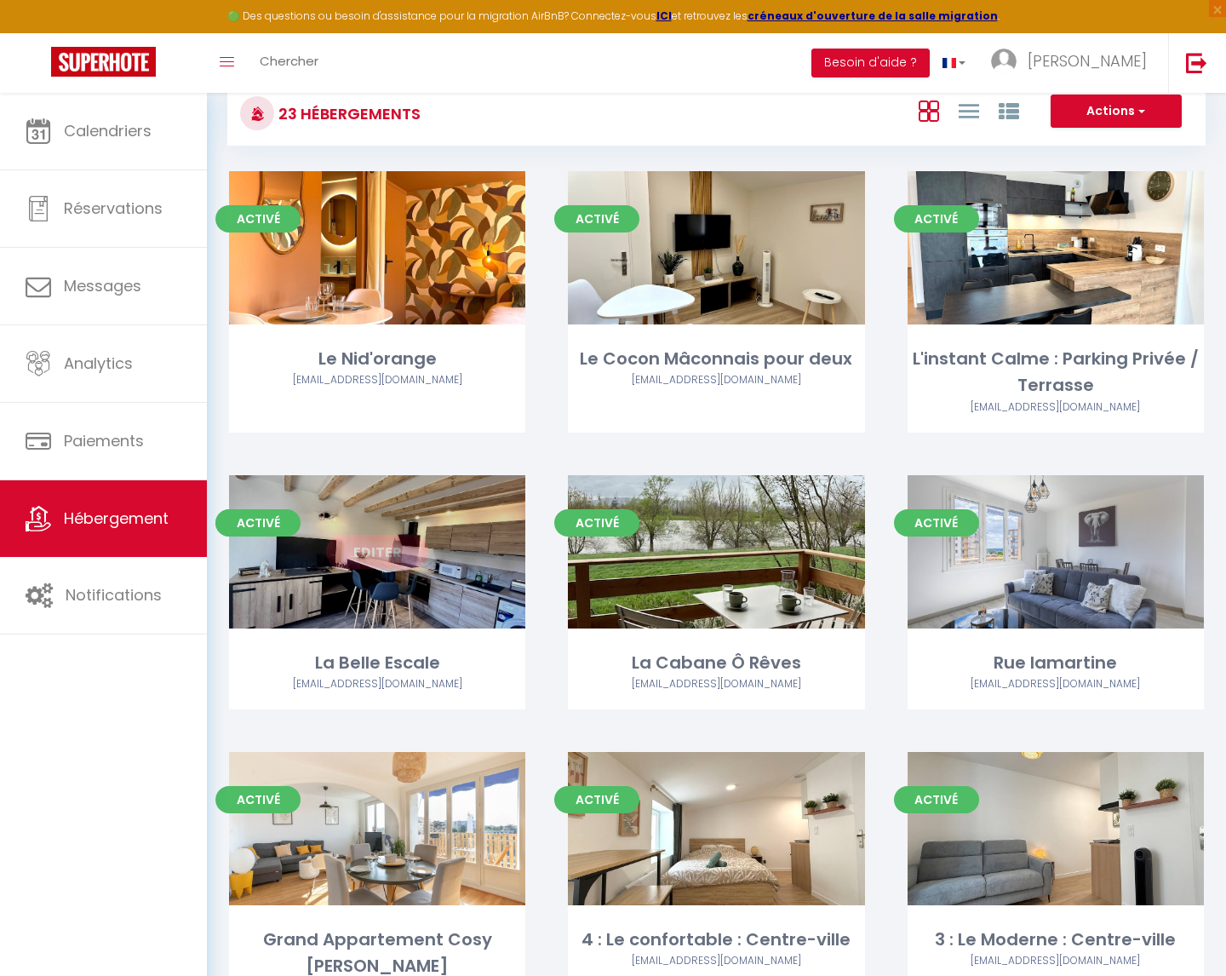
click at [364, 553] on link "Editer" at bounding box center [377, 552] width 102 height 34
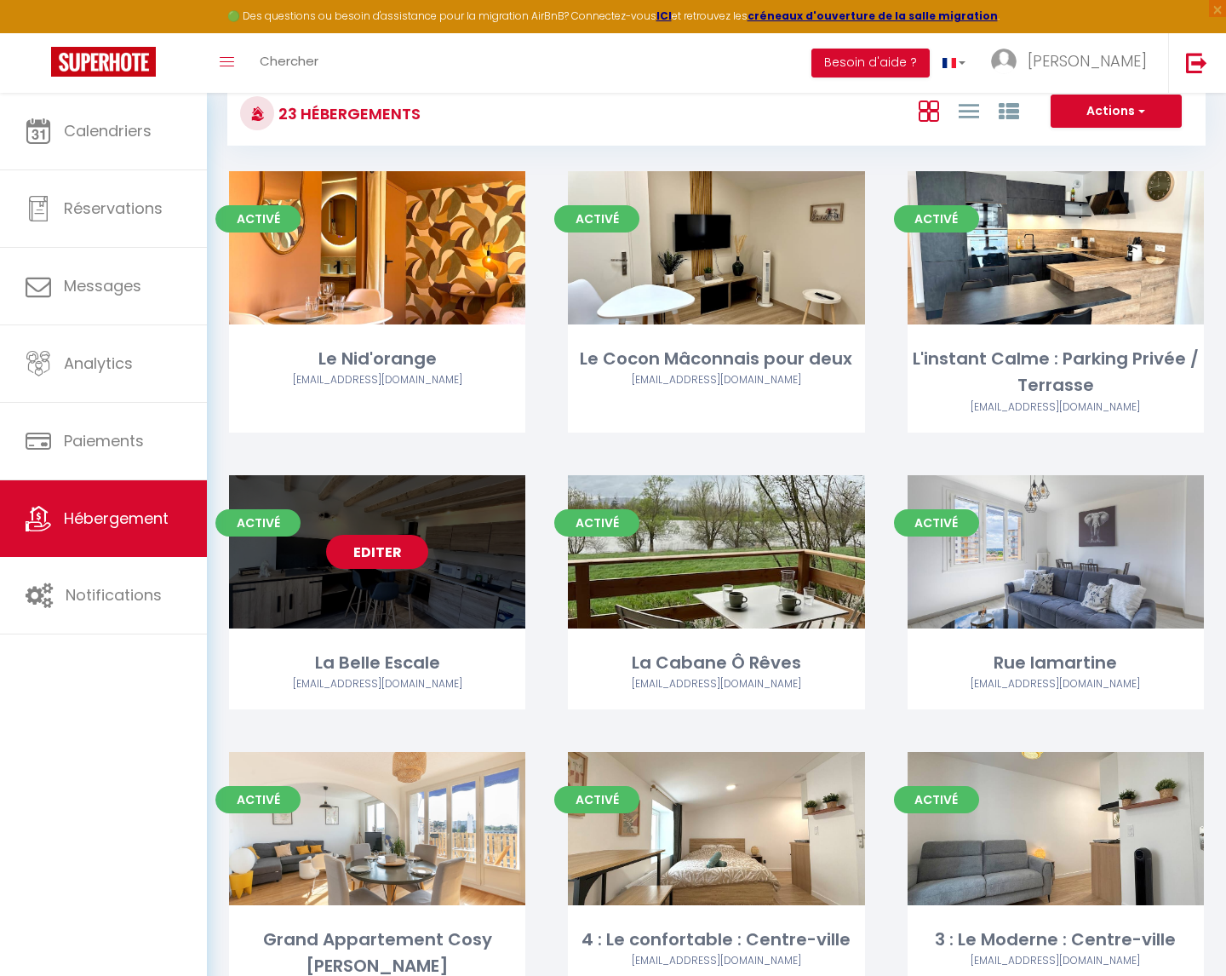
click at [364, 553] on link "Editer" at bounding box center [377, 552] width 102 height 34
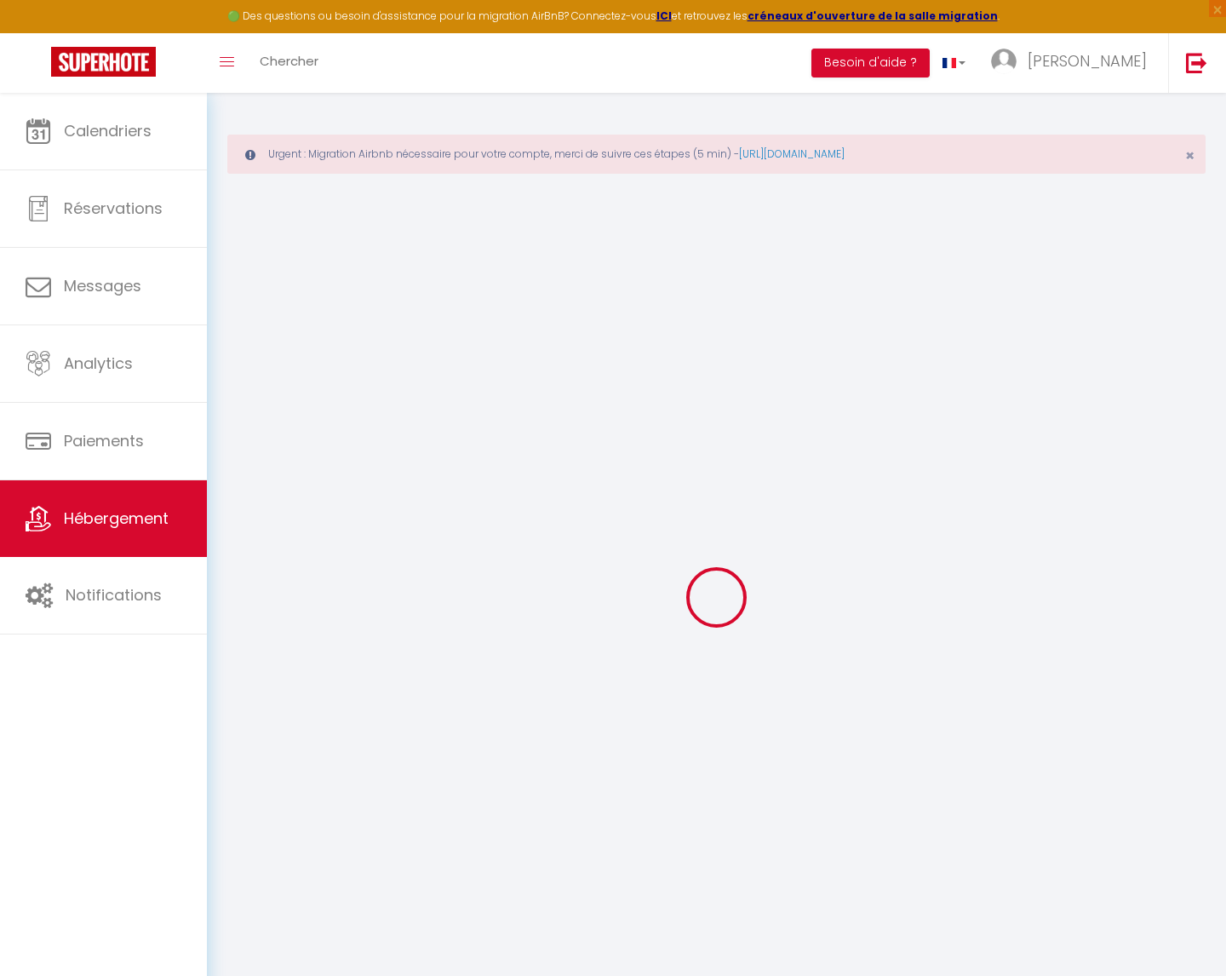
select select "+ 22 %"
select select "+ 35 %"
select select
checkbox input "false"
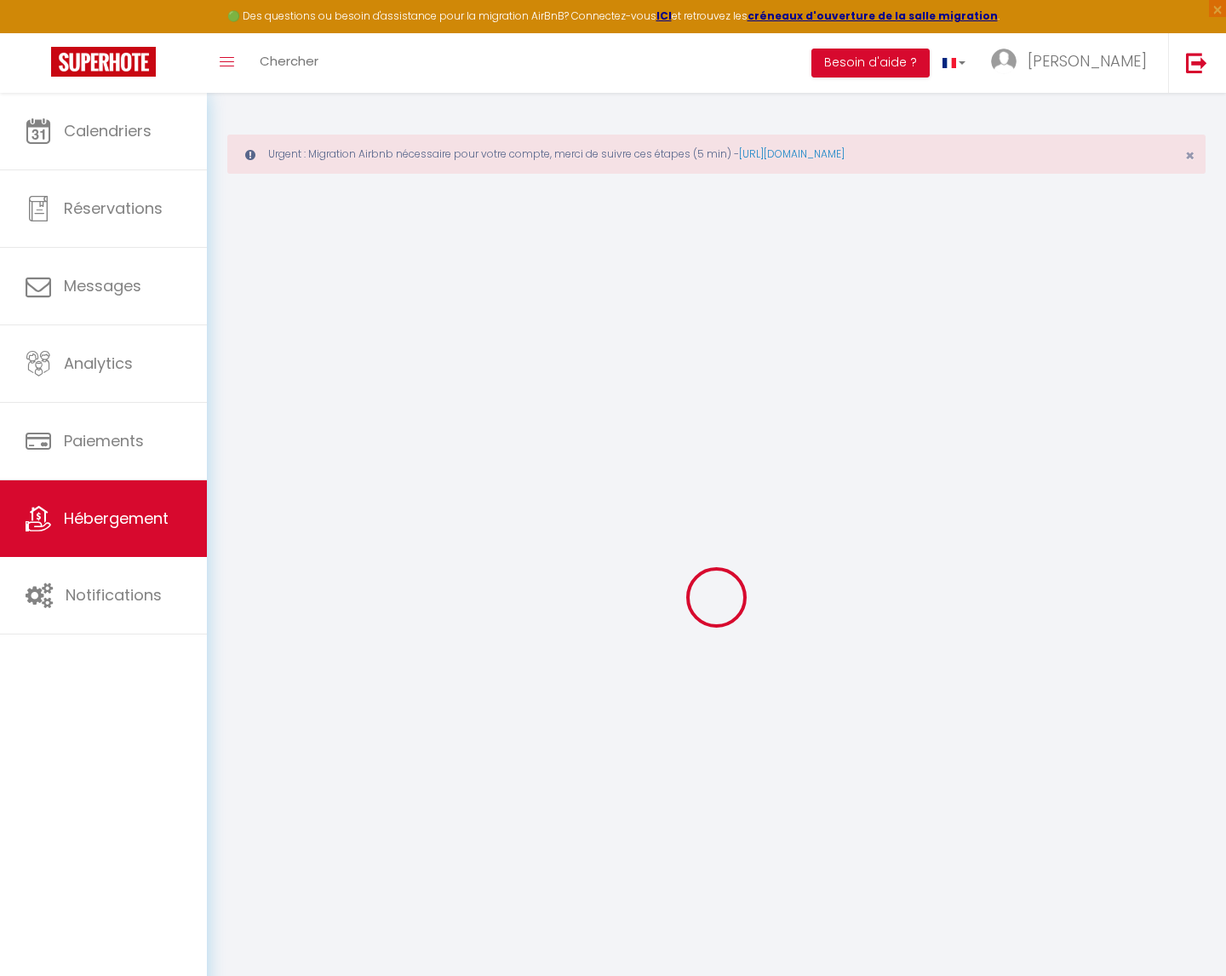
checkbox input "false"
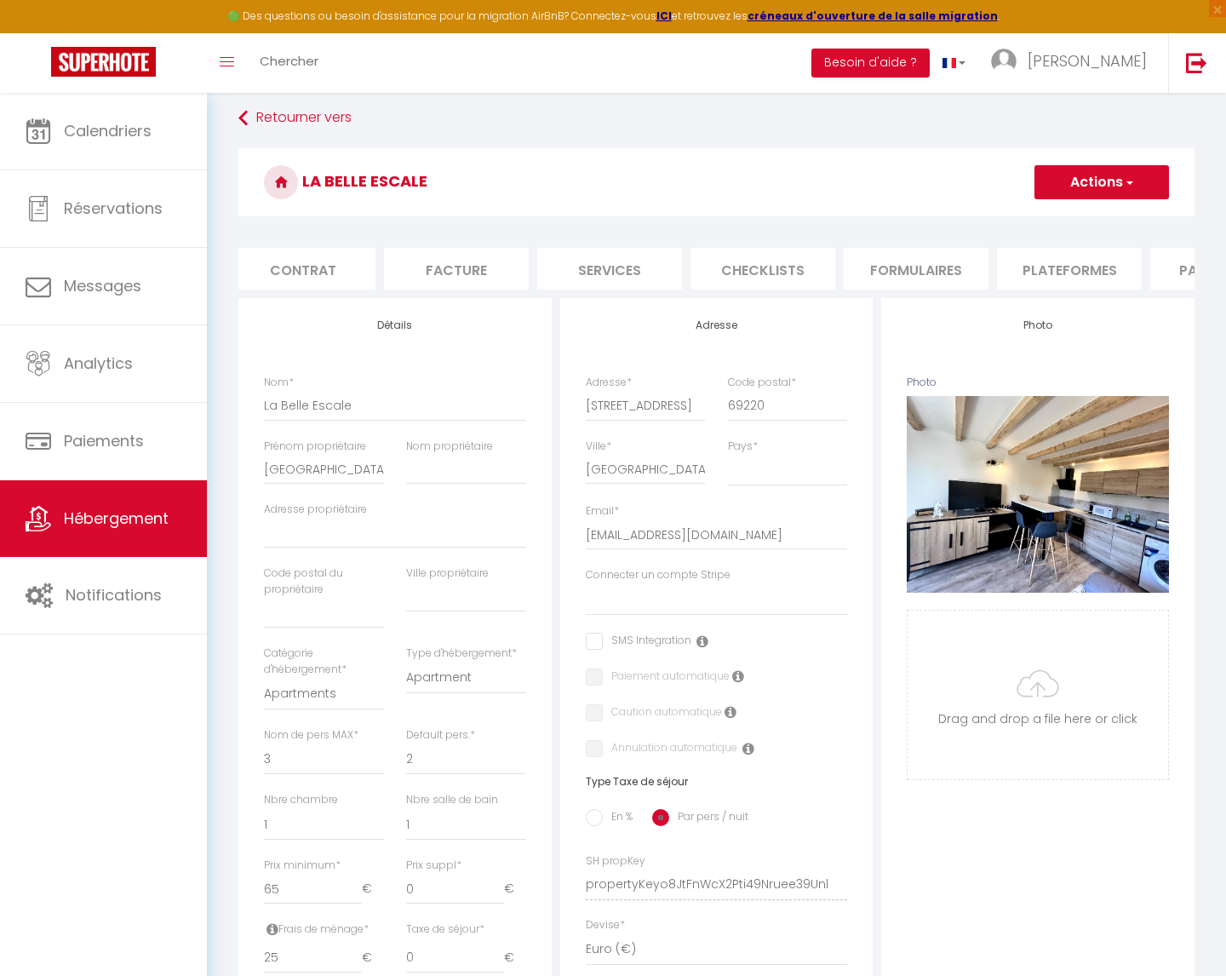
scroll to position [0, 187]
click at [1022, 266] on li "Plateformes" at bounding box center [1043, 269] width 145 height 42
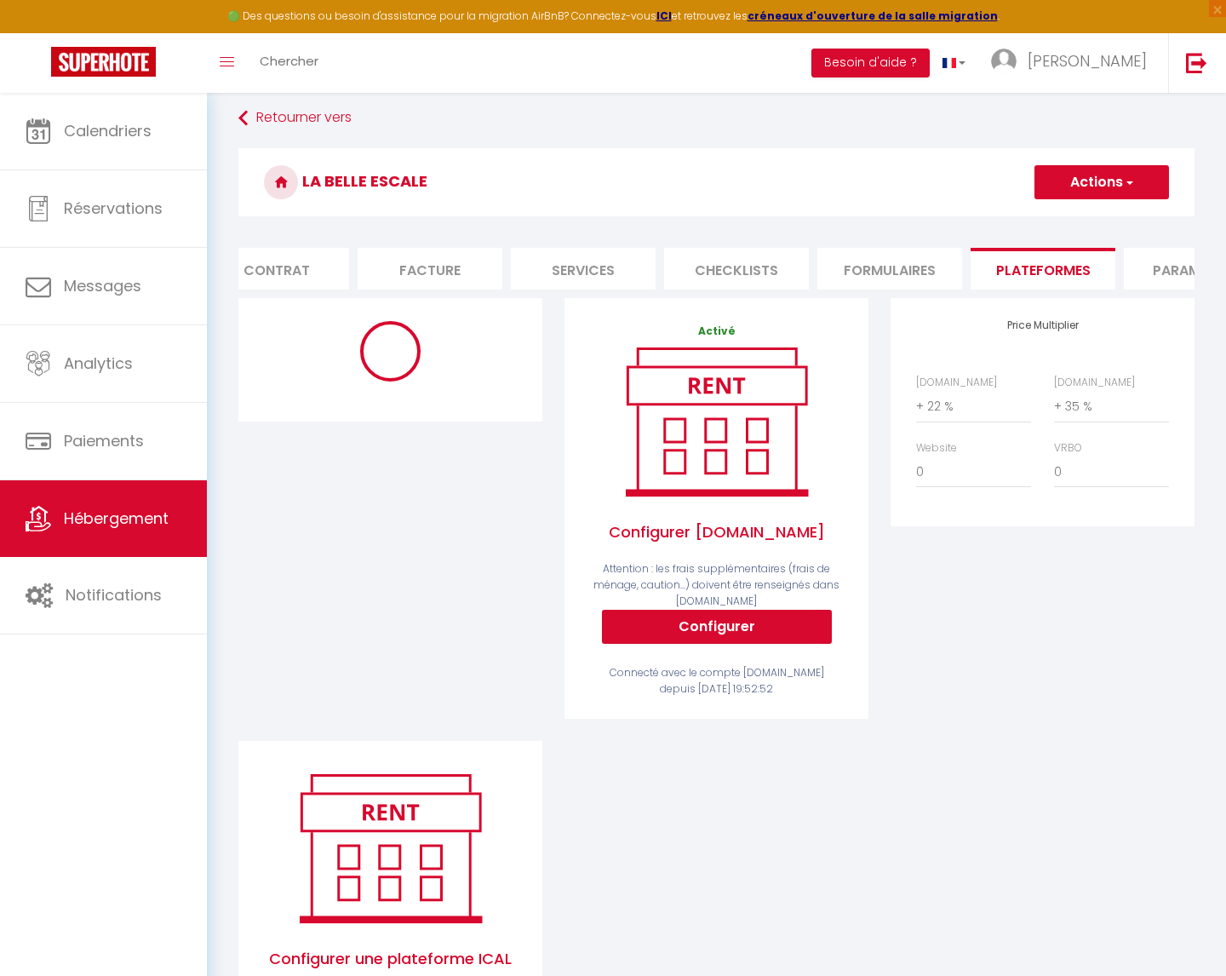
select select "365"
select select "EUR"
select select
select select "19213-1207249300968451853"
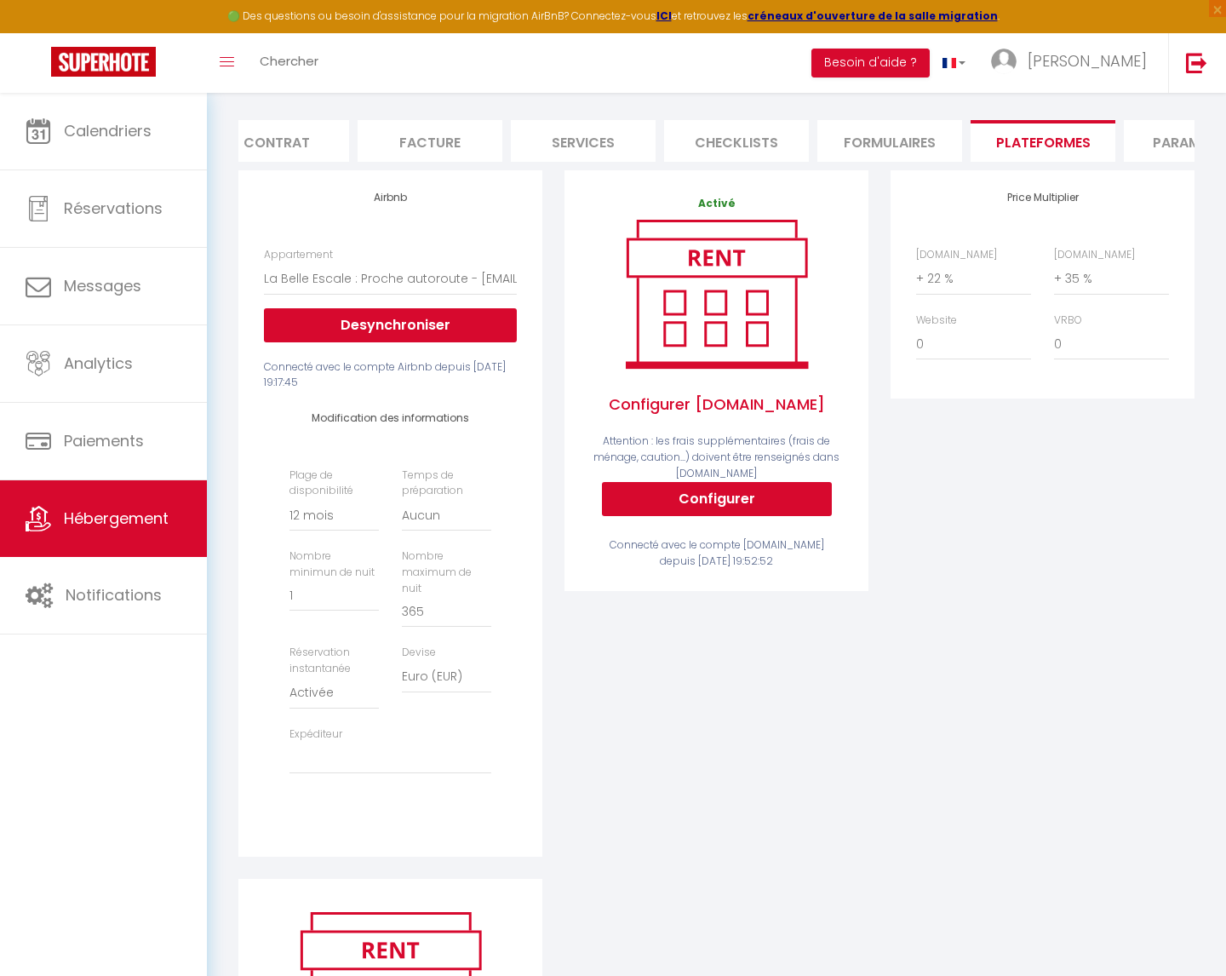
scroll to position [227, 0]
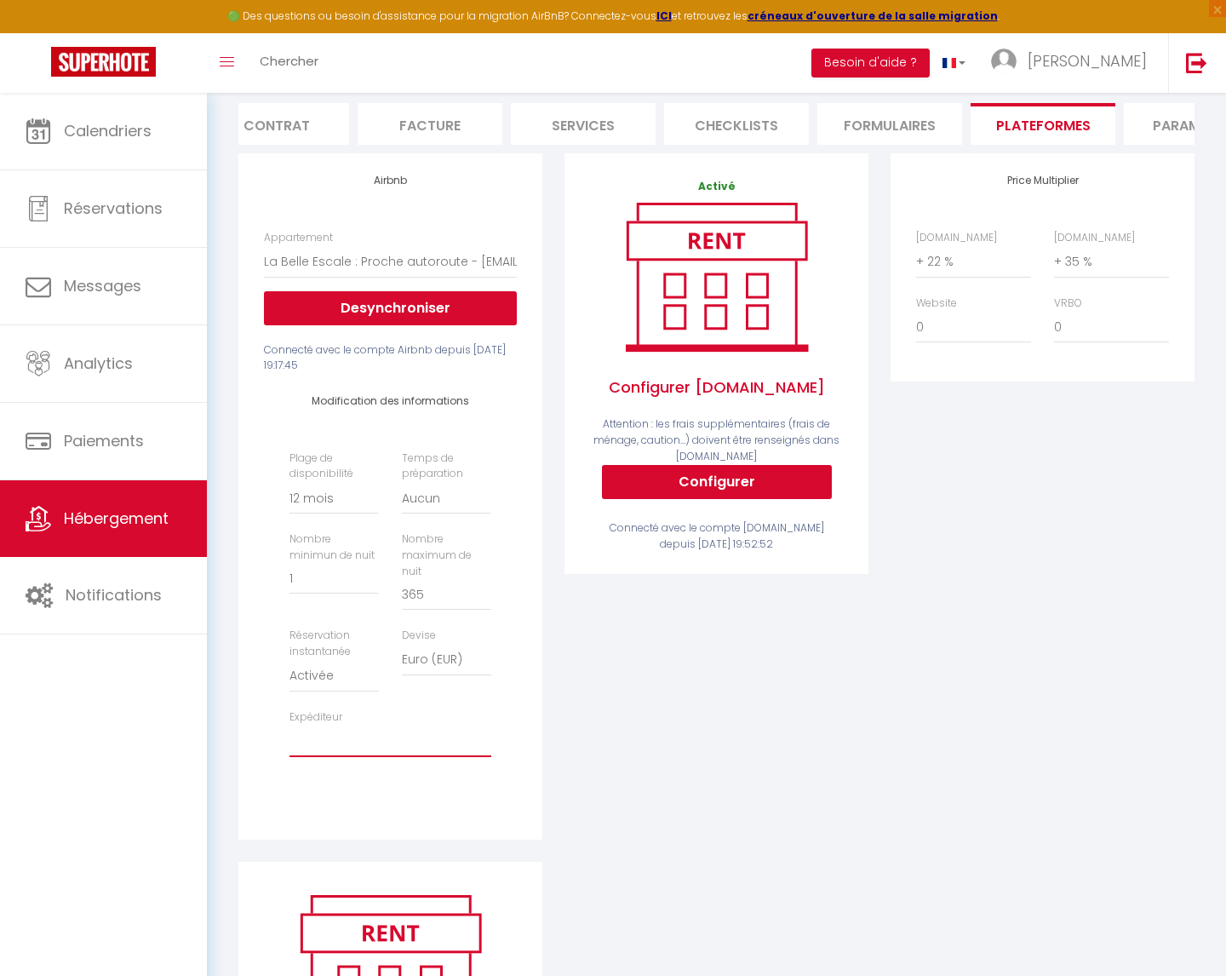
click at [343, 726] on select "[EMAIL_ADDRESS][DOMAIN_NAME] [EMAIL_ADDRESS][DOMAIN_NAME] [EMAIL_ADDRESS][DOMAI…" at bounding box center [390, 741] width 202 height 32
select select "5341"
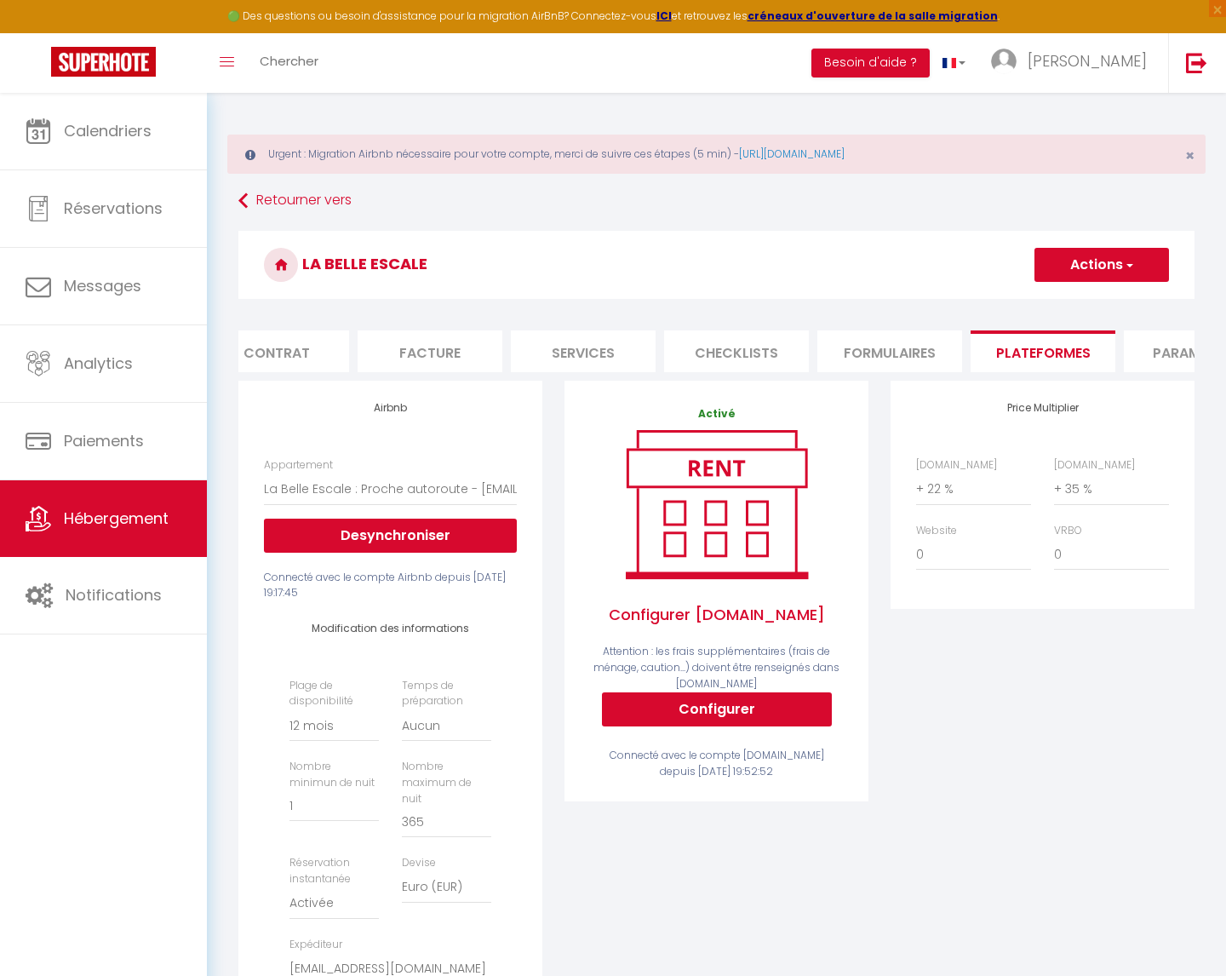
click at [1147, 251] on button "Actions" at bounding box center [1102, 265] width 135 height 34
click at [1070, 303] on link "Enregistrer" at bounding box center [1101, 302] width 135 height 22
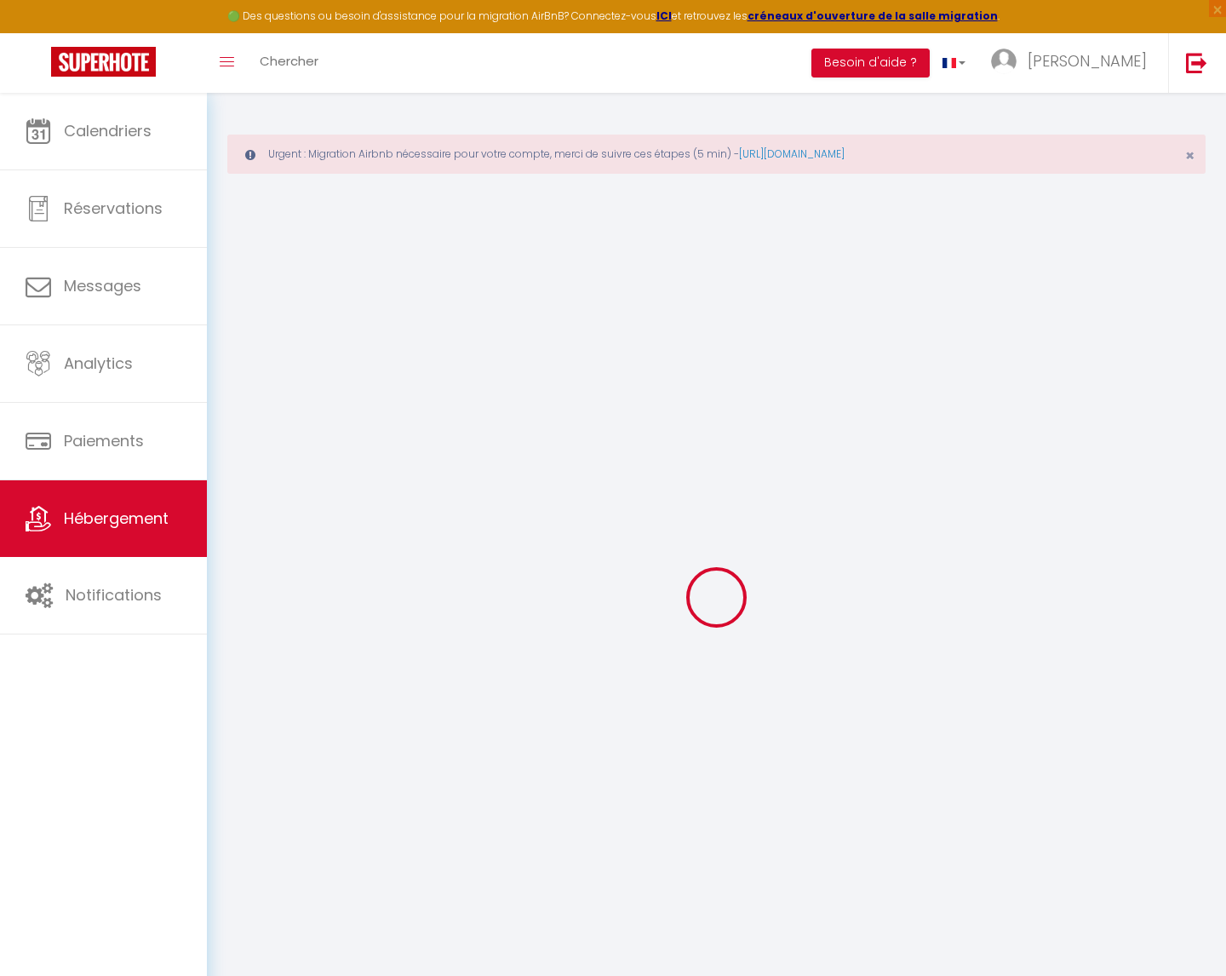
select select "365"
select select "EUR"
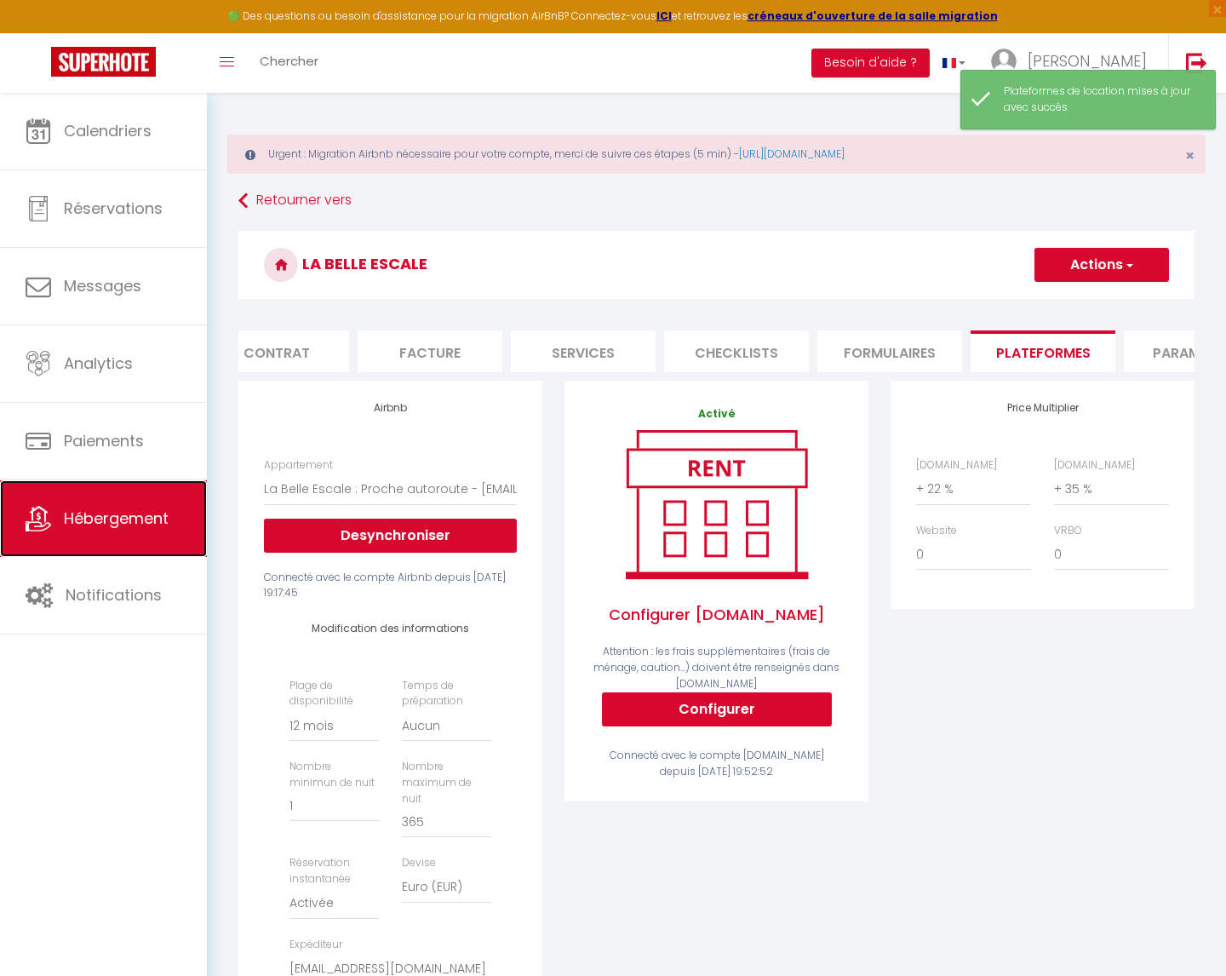
click at [155, 511] on span "Hébergement" at bounding box center [116, 517] width 105 height 21
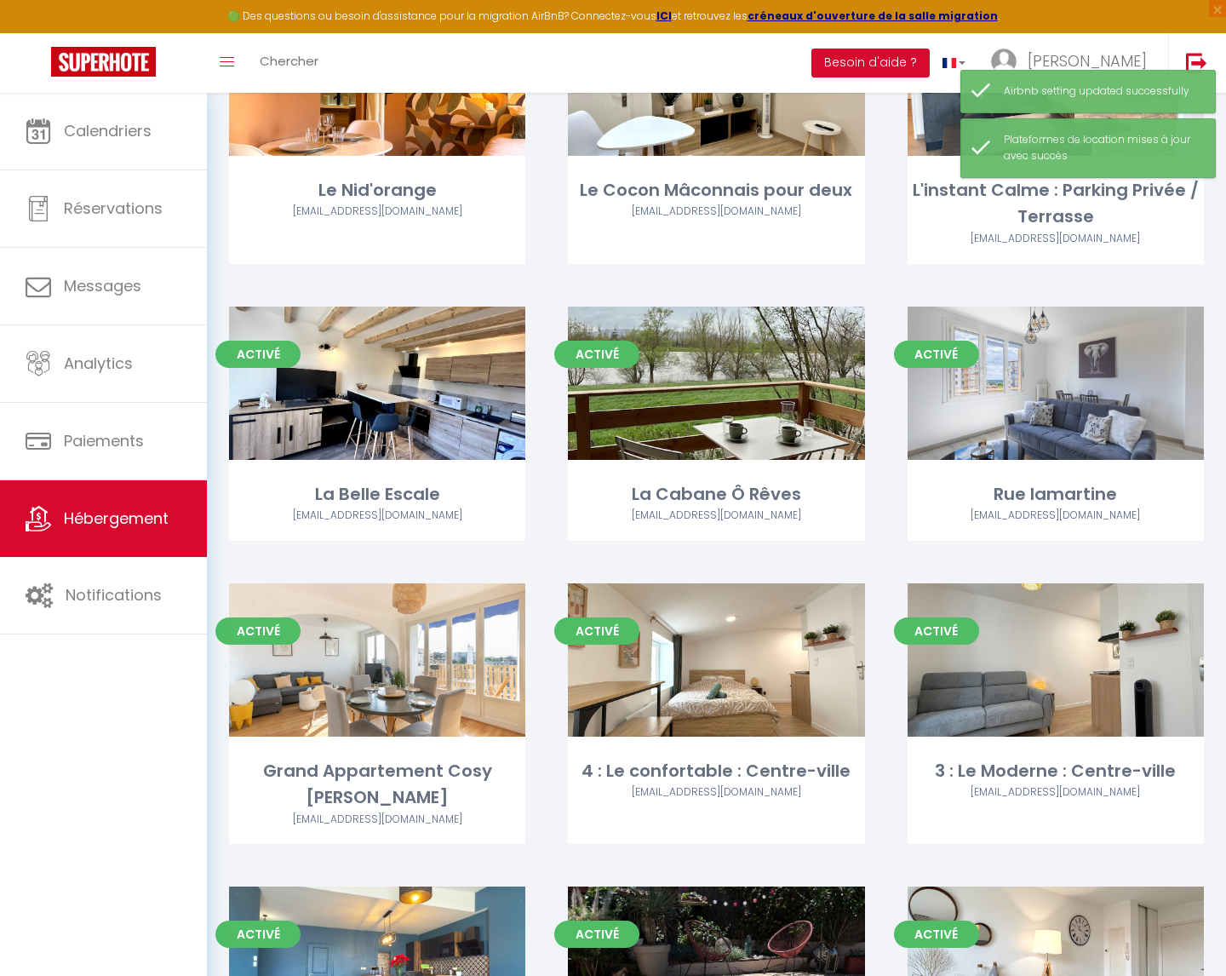
scroll to position [295, 0]
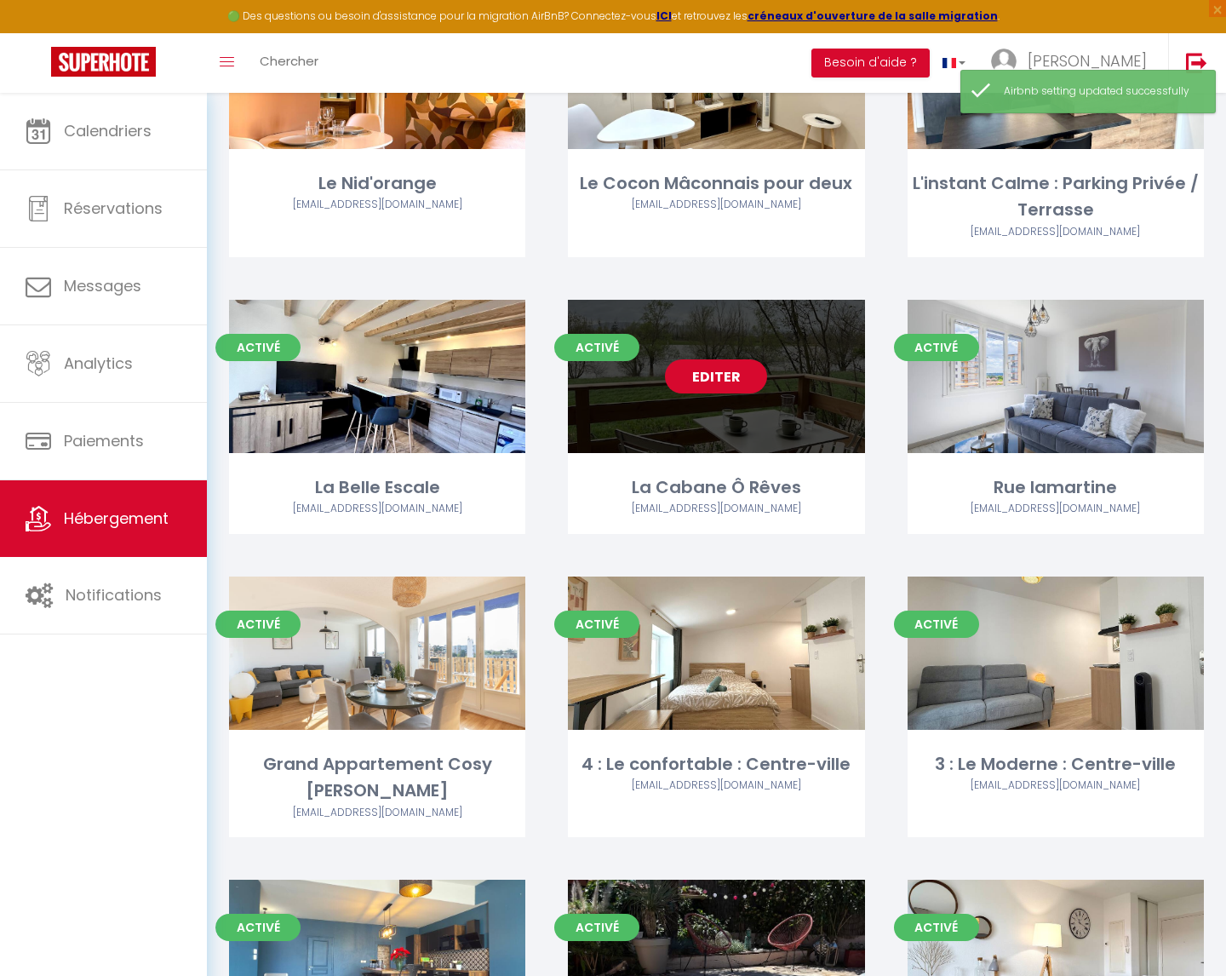
click at [700, 374] on link "Editer" at bounding box center [716, 376] width 102 height 34
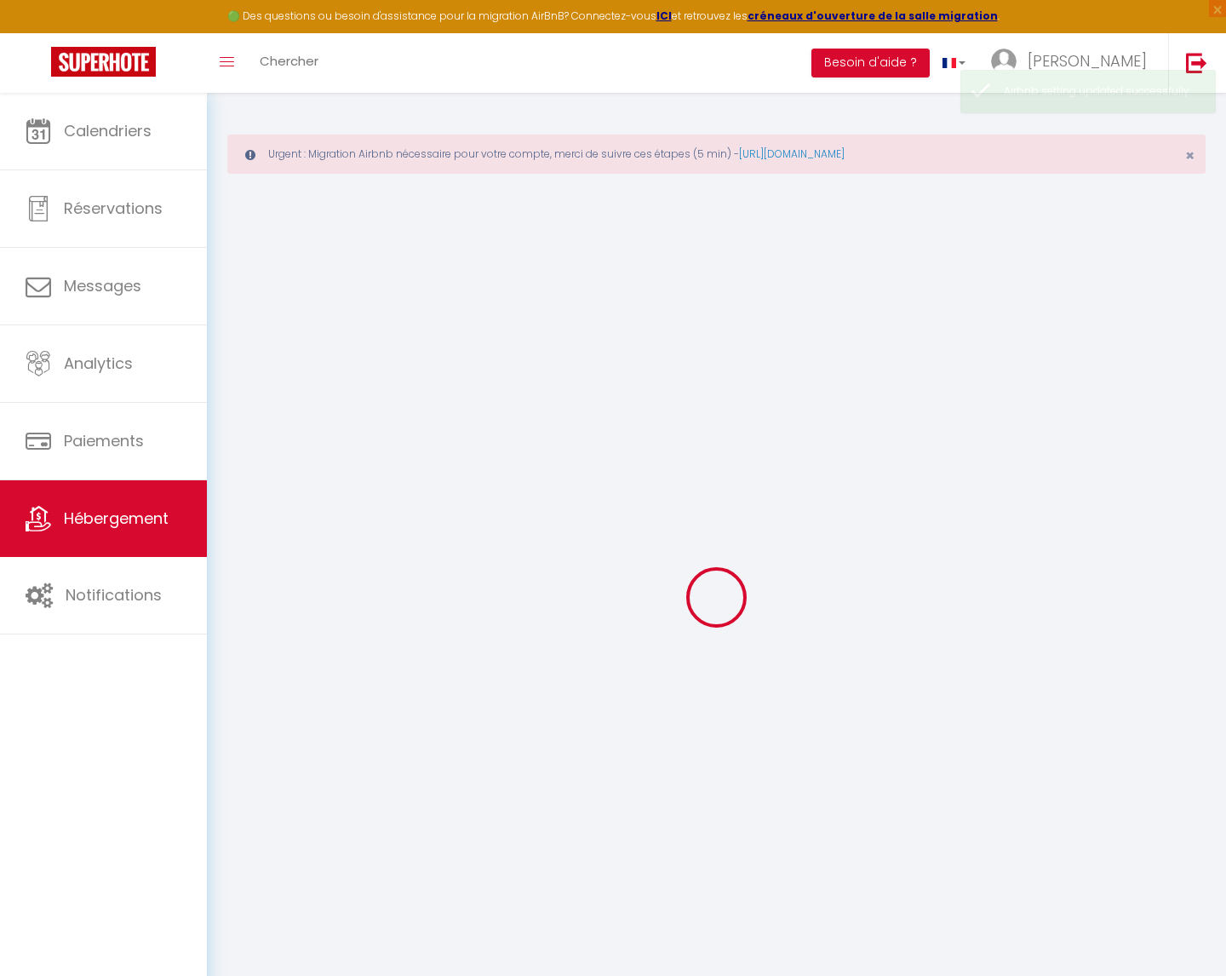
select select "+ 1 %"
select select "+ 31 %"
select select
checkbox input "false"
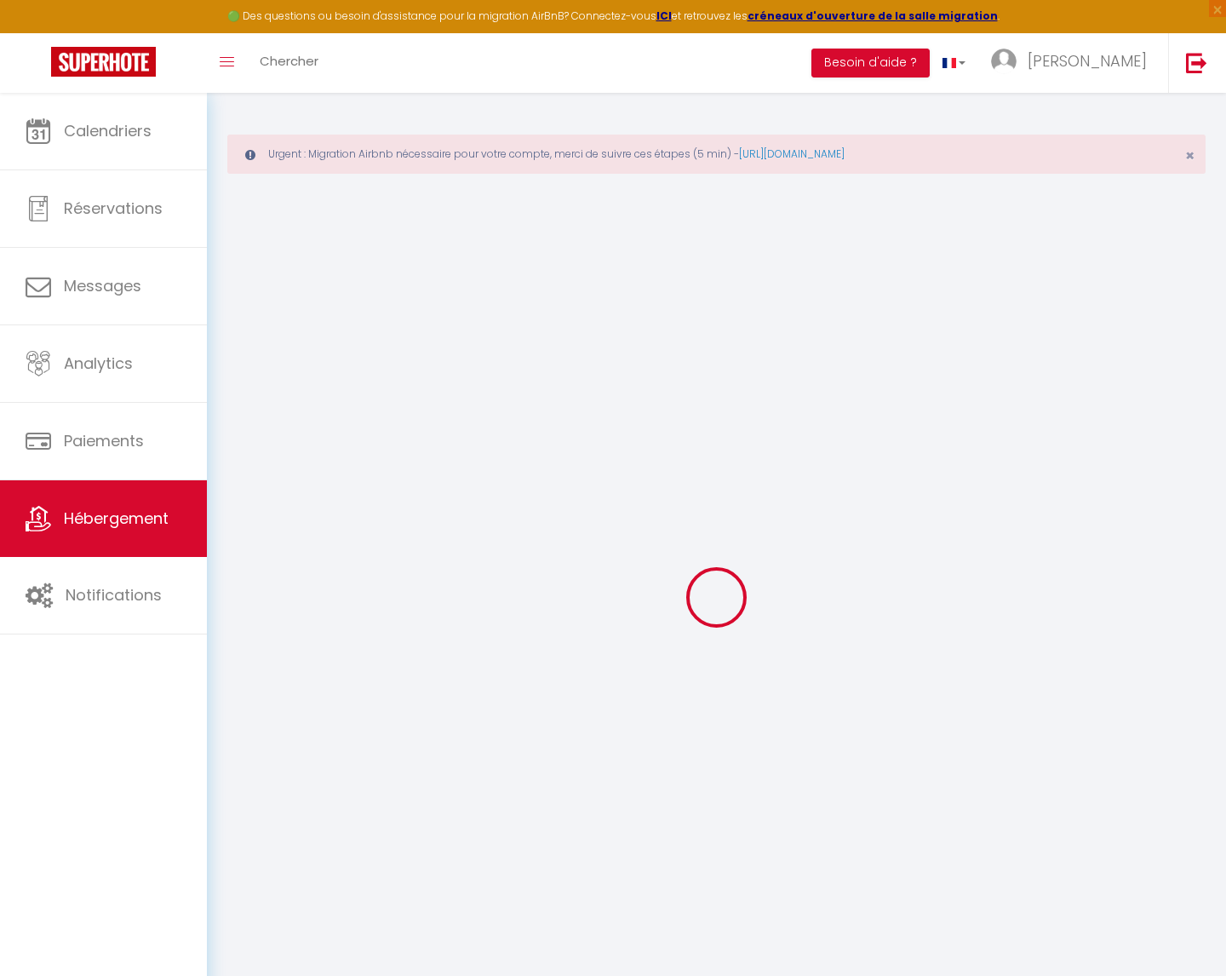
checkbox input "false"
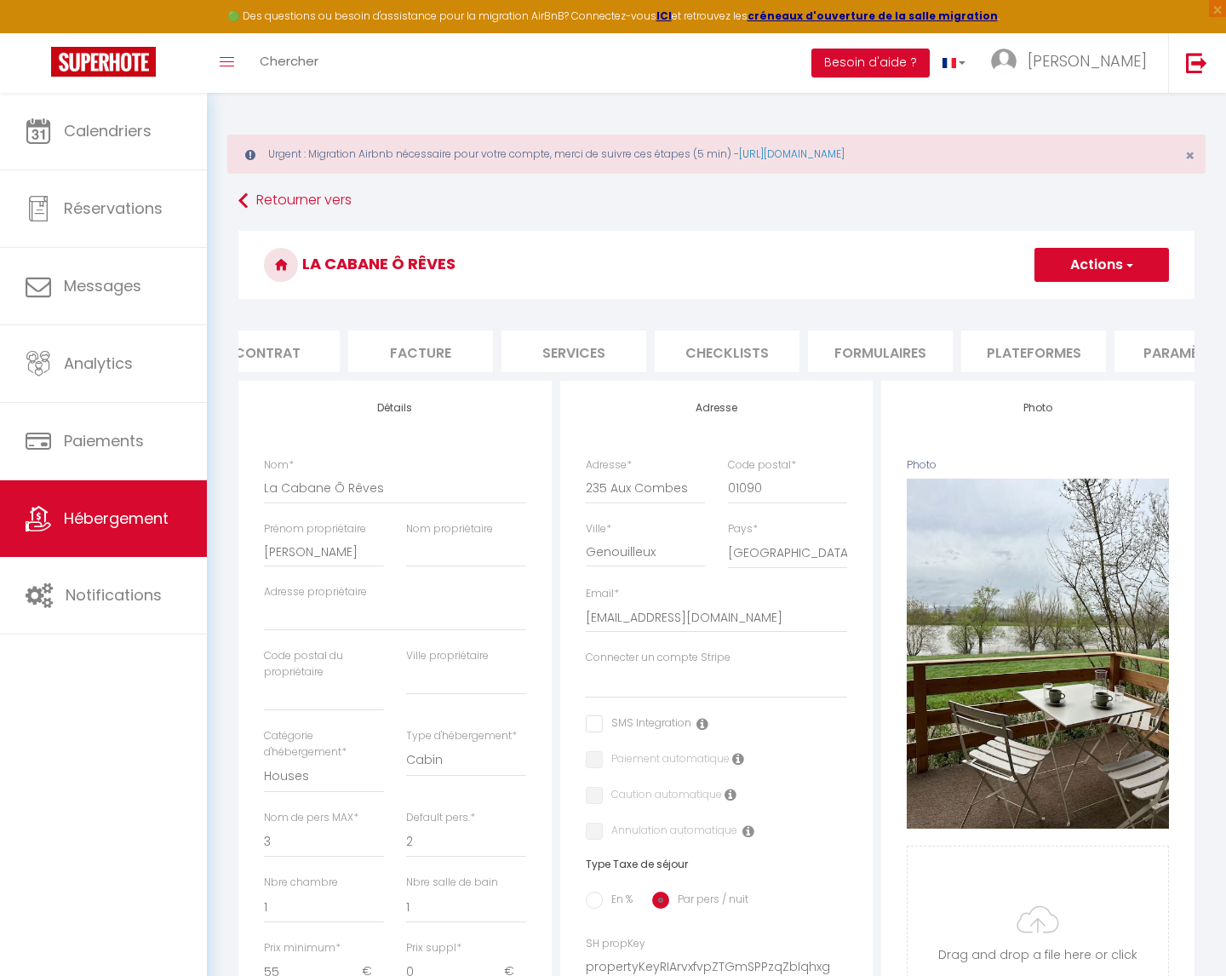
scroll to position [0, 203]
click at [1050, 347] on li "Plateformes" at bounding box center [1026, 351] width 145 height 42
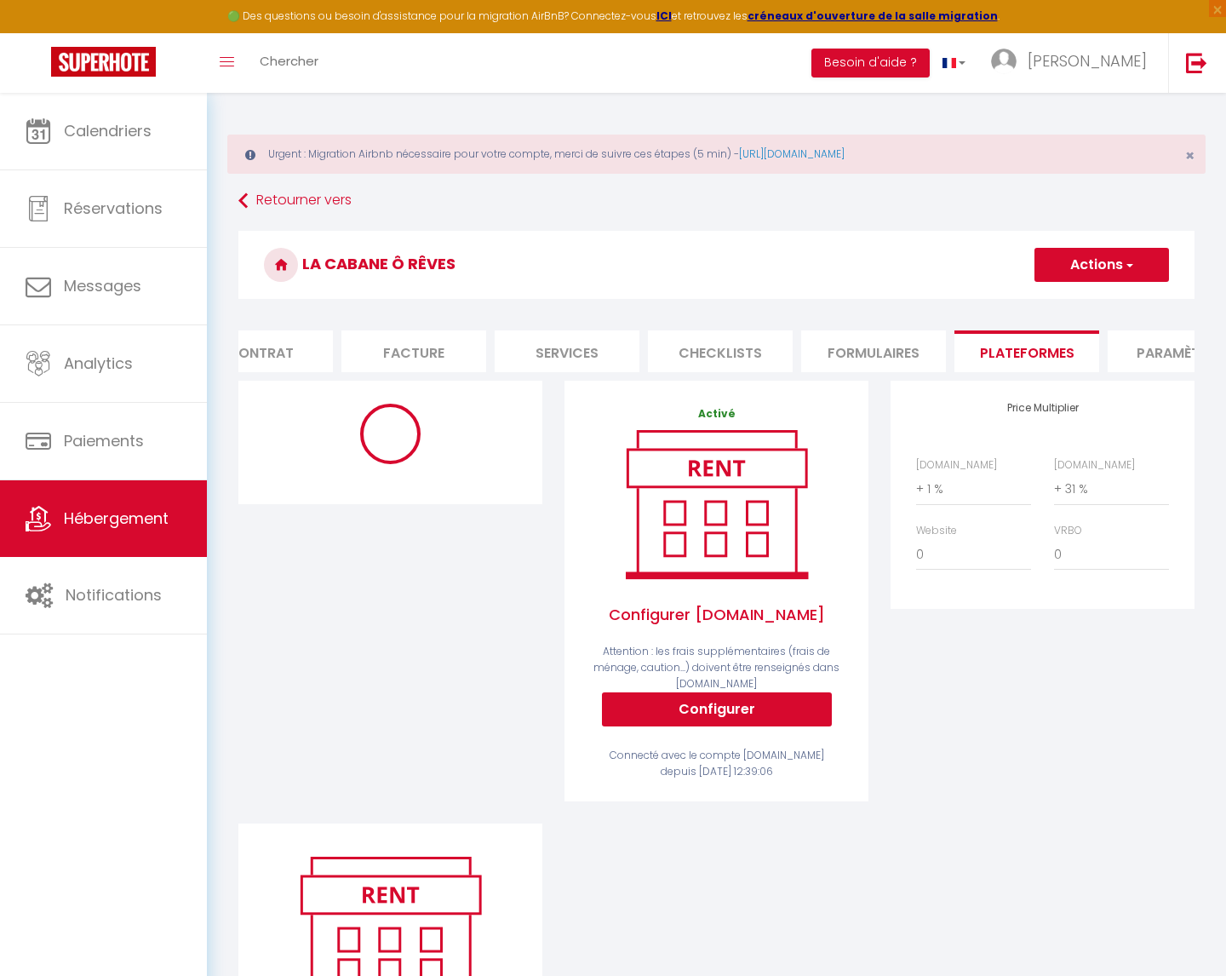
select select "5341-1123102986343499311"
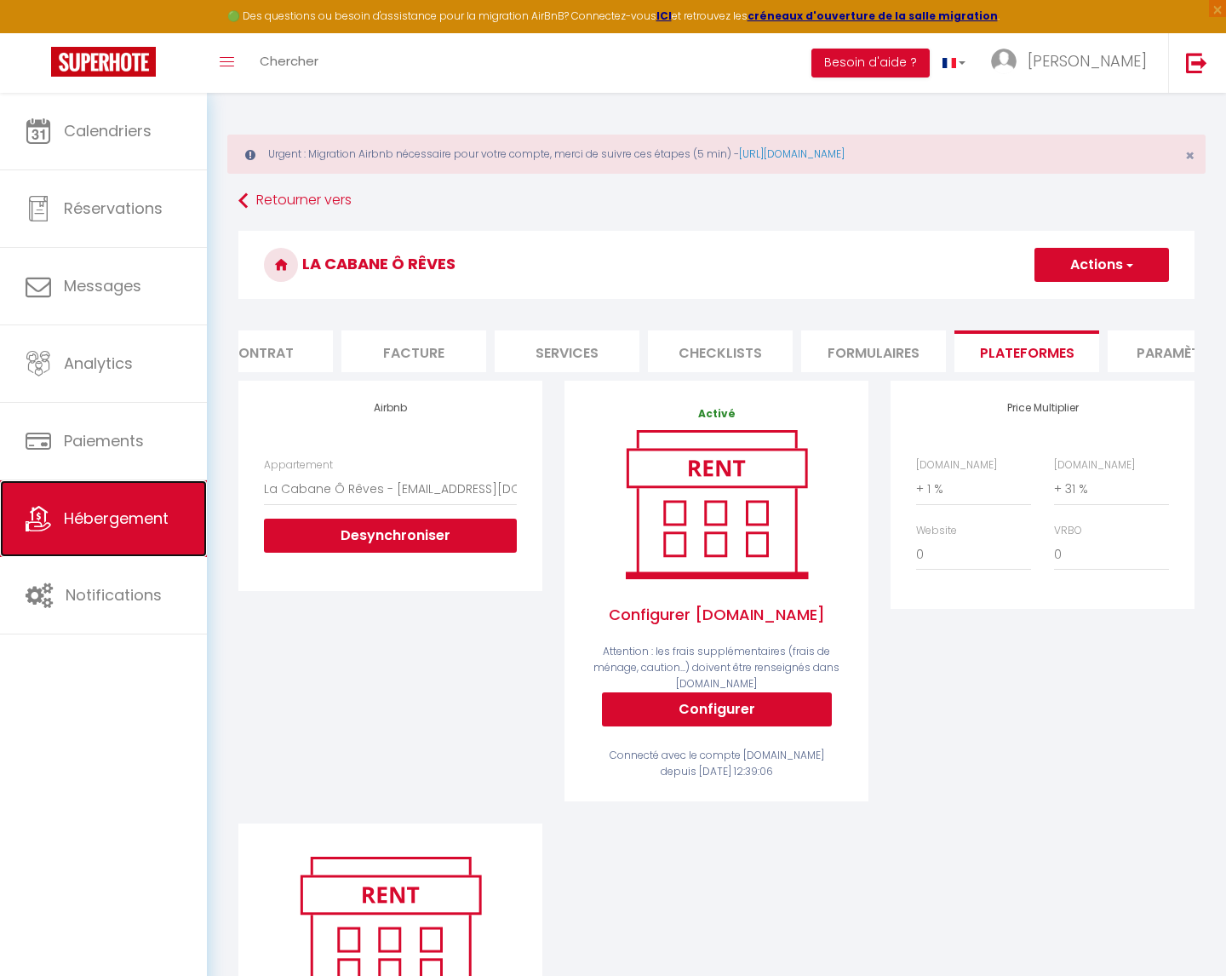
click at [119, 510] on span "Hébergement" at bounding box center [116, 517] width 105 height 21
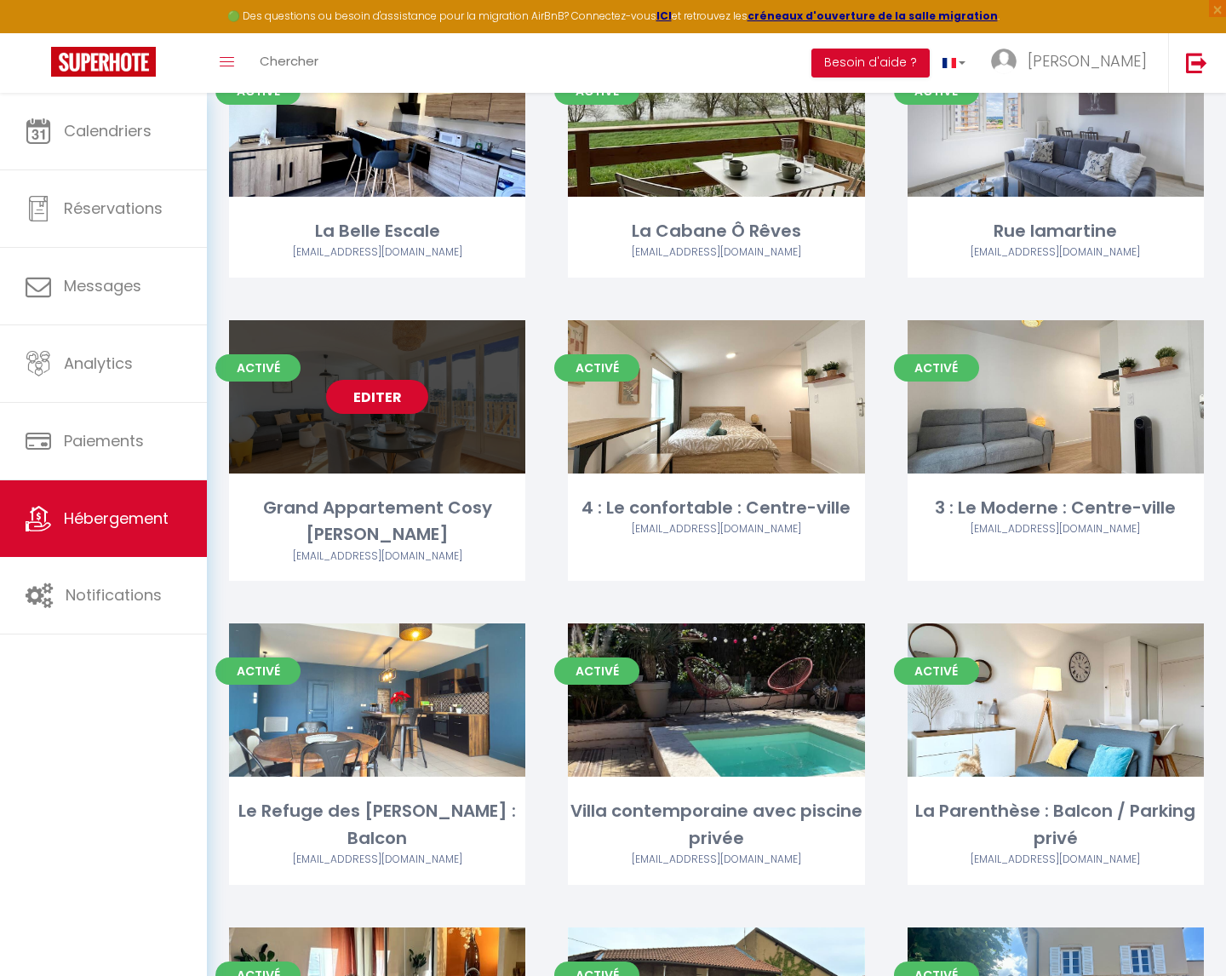
scroll to position [553, 0]
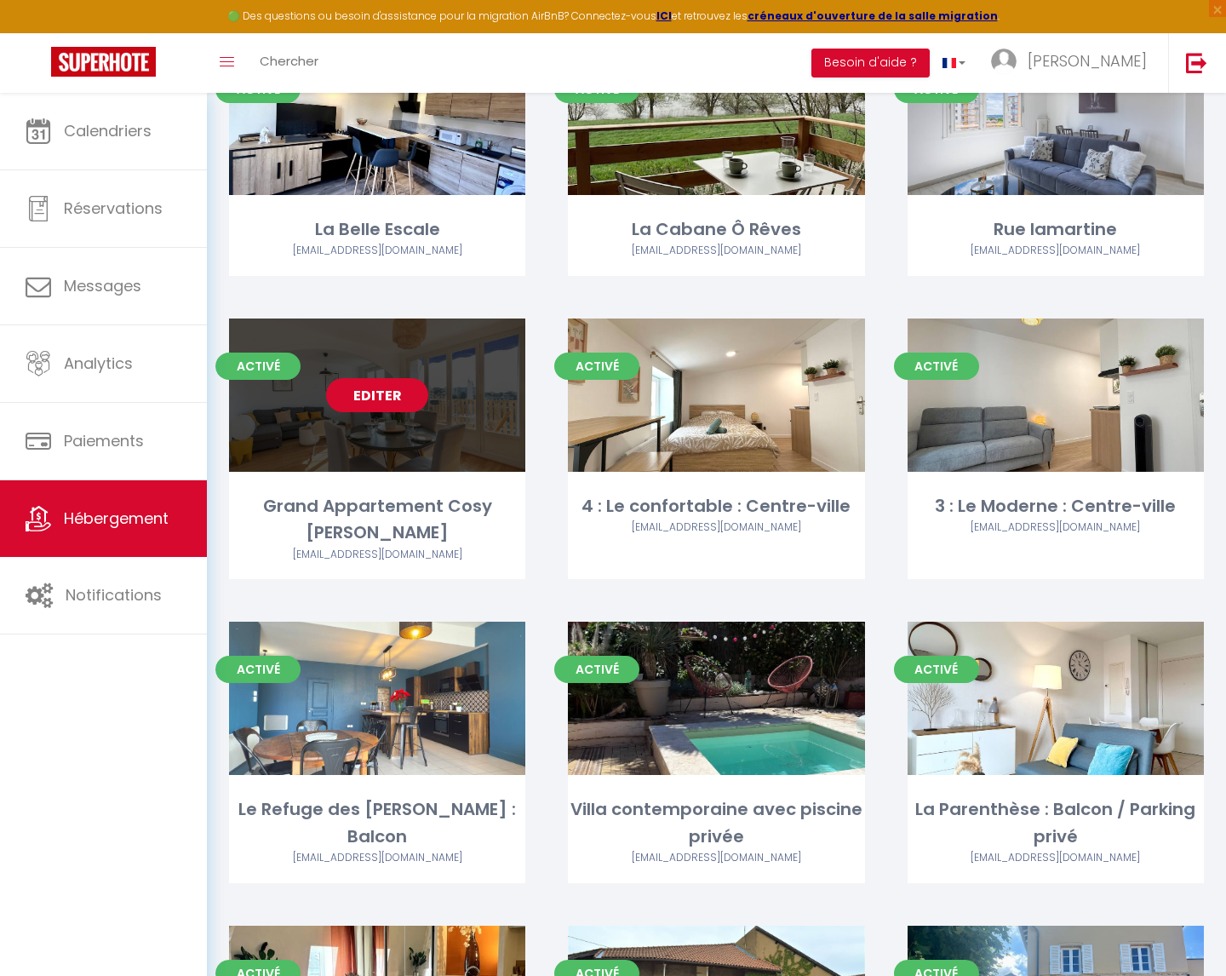
click at [373, 402] on link "Editer" at bounding box center [377, 395] width 102 height 34
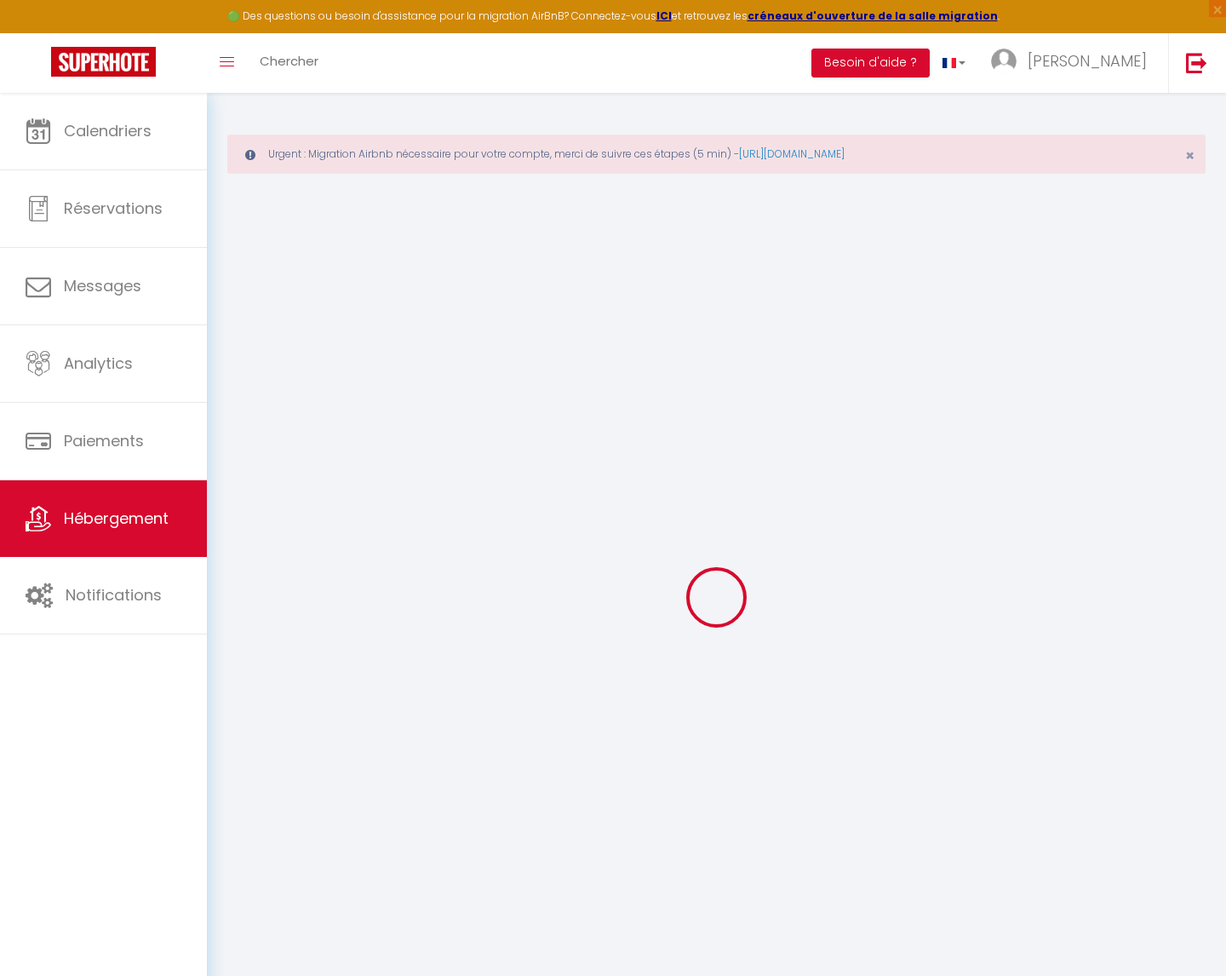
select select "+ 22 %"
select select "+ 32 %"
select select
checkbox input "false"
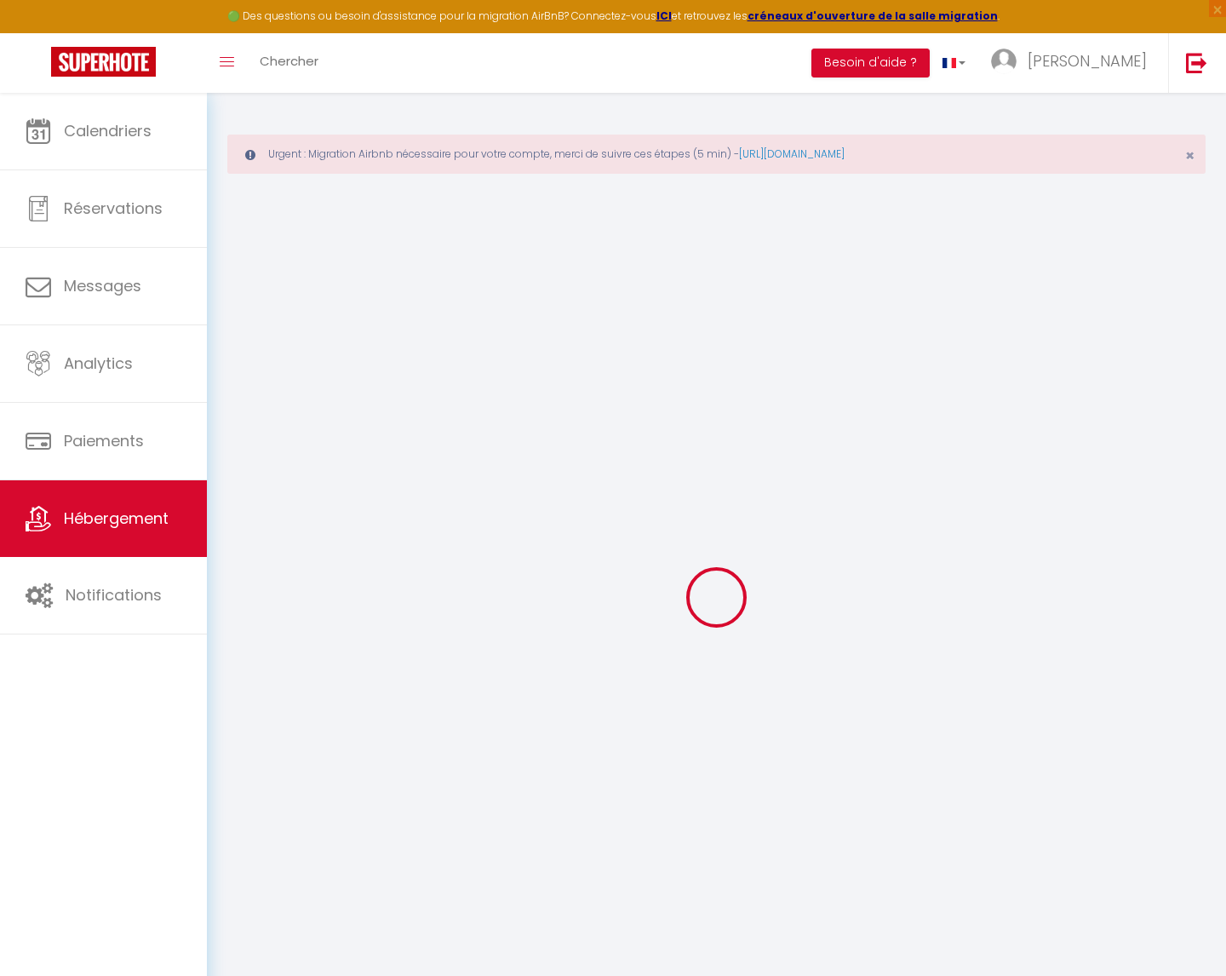
checkbox input "false"
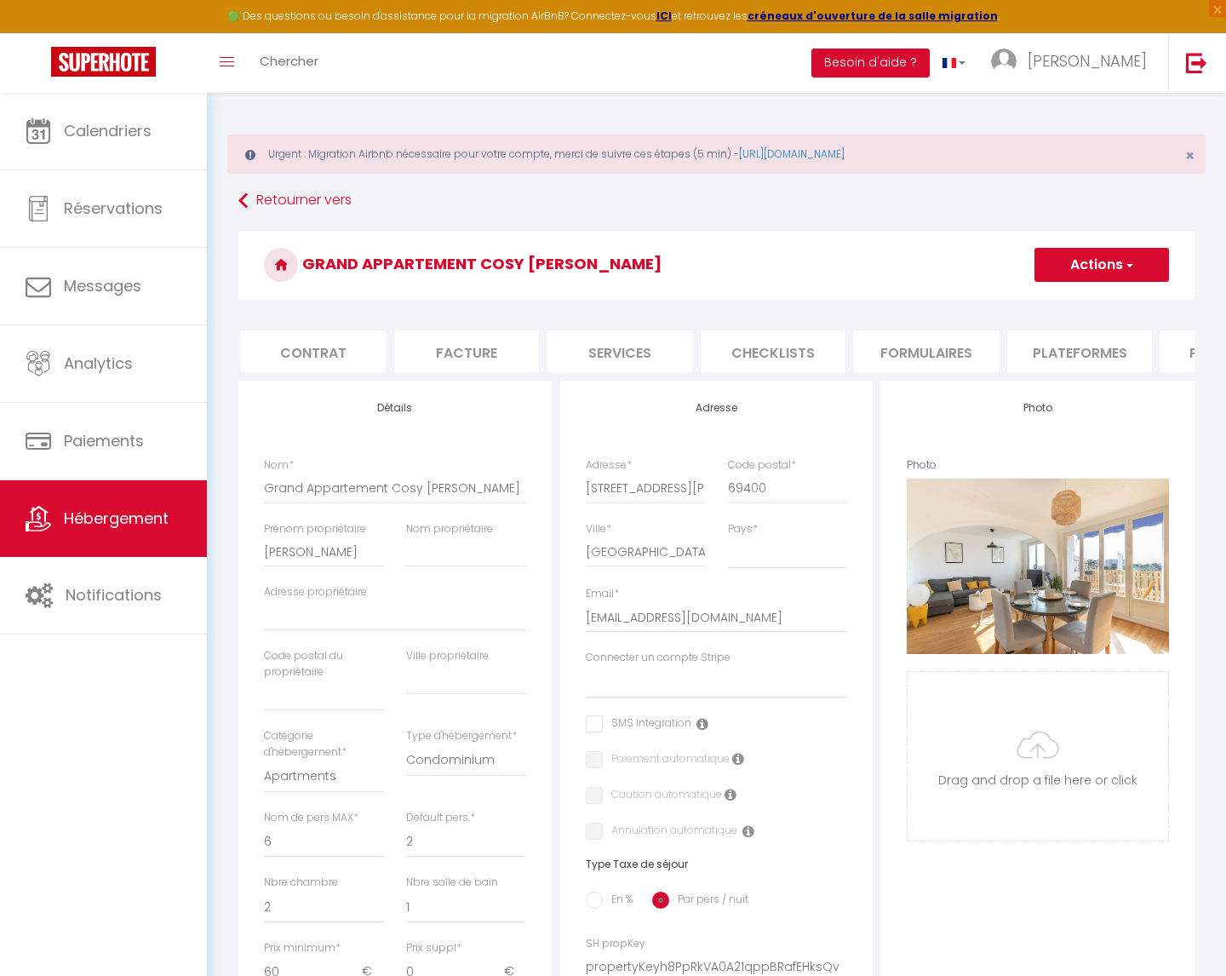
scroll to position [0, 154]
drag, startPoint x: 1021, startPoint y: 347, endPoint x: 982, endPoint y: 356, distance: 40.3
click at [1021, 347] on li "Plateformes" at bounding box center [1076, 351] width 145 height 42
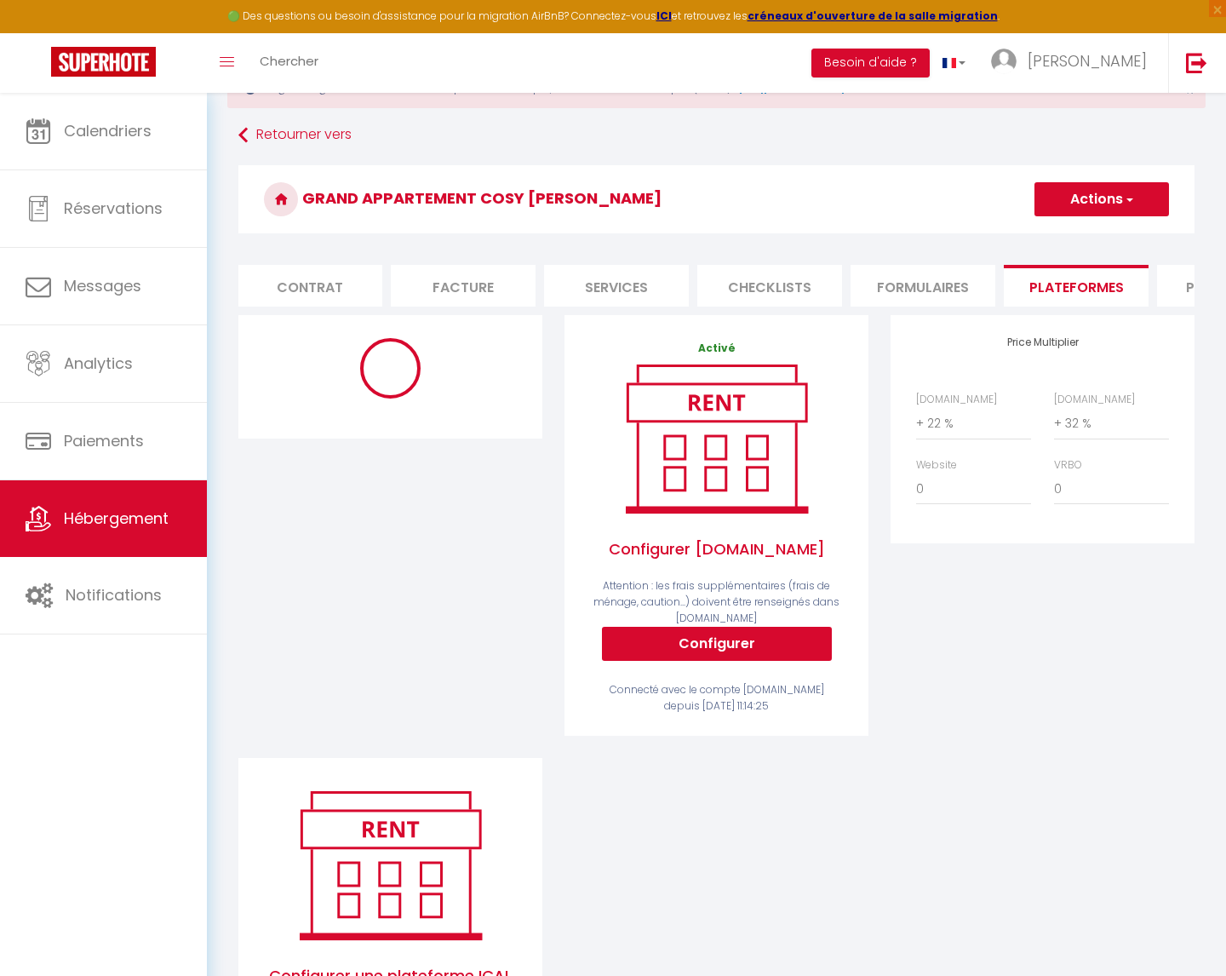
scroll to position [68, 0]
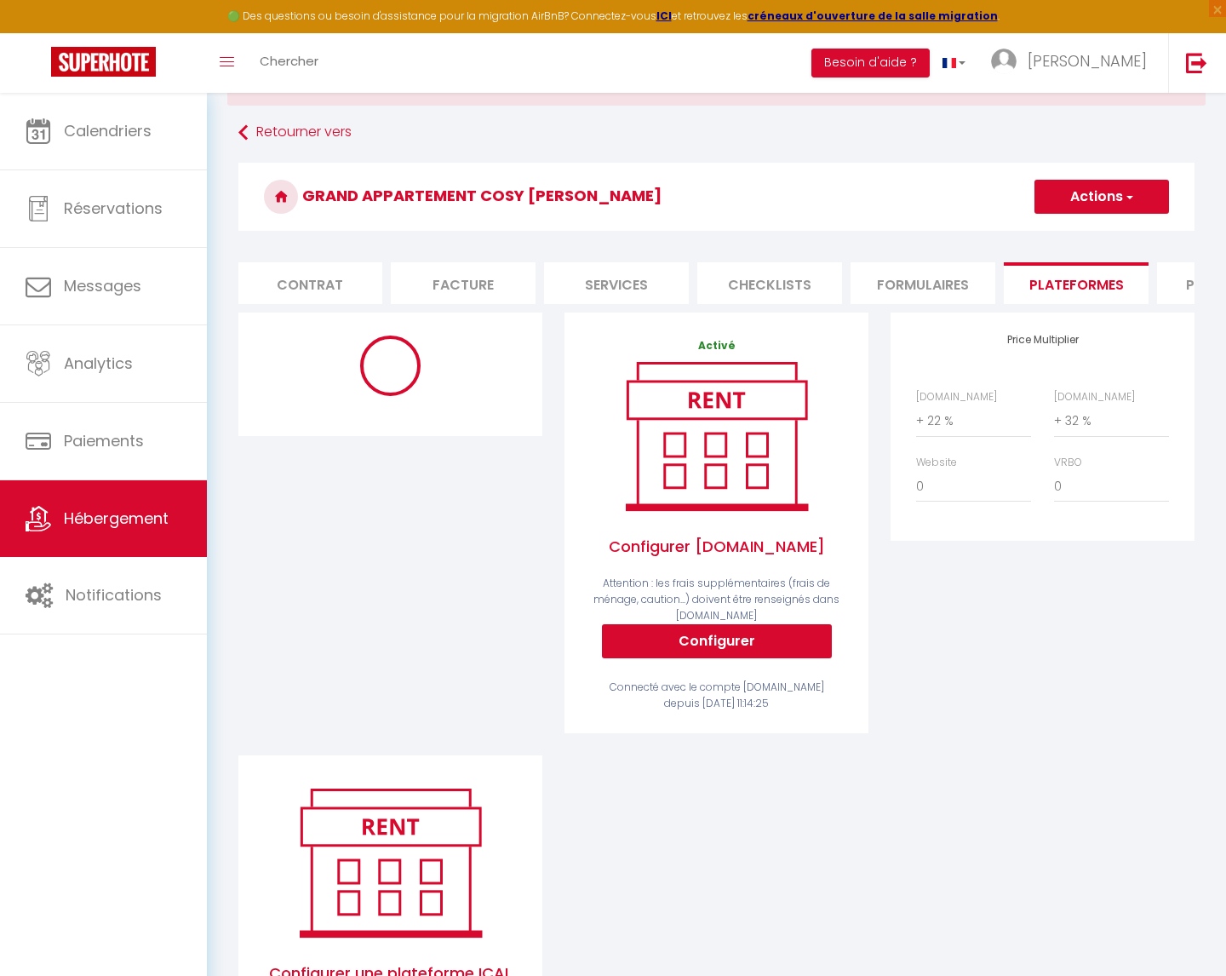
select select "5341-670259038629104832"
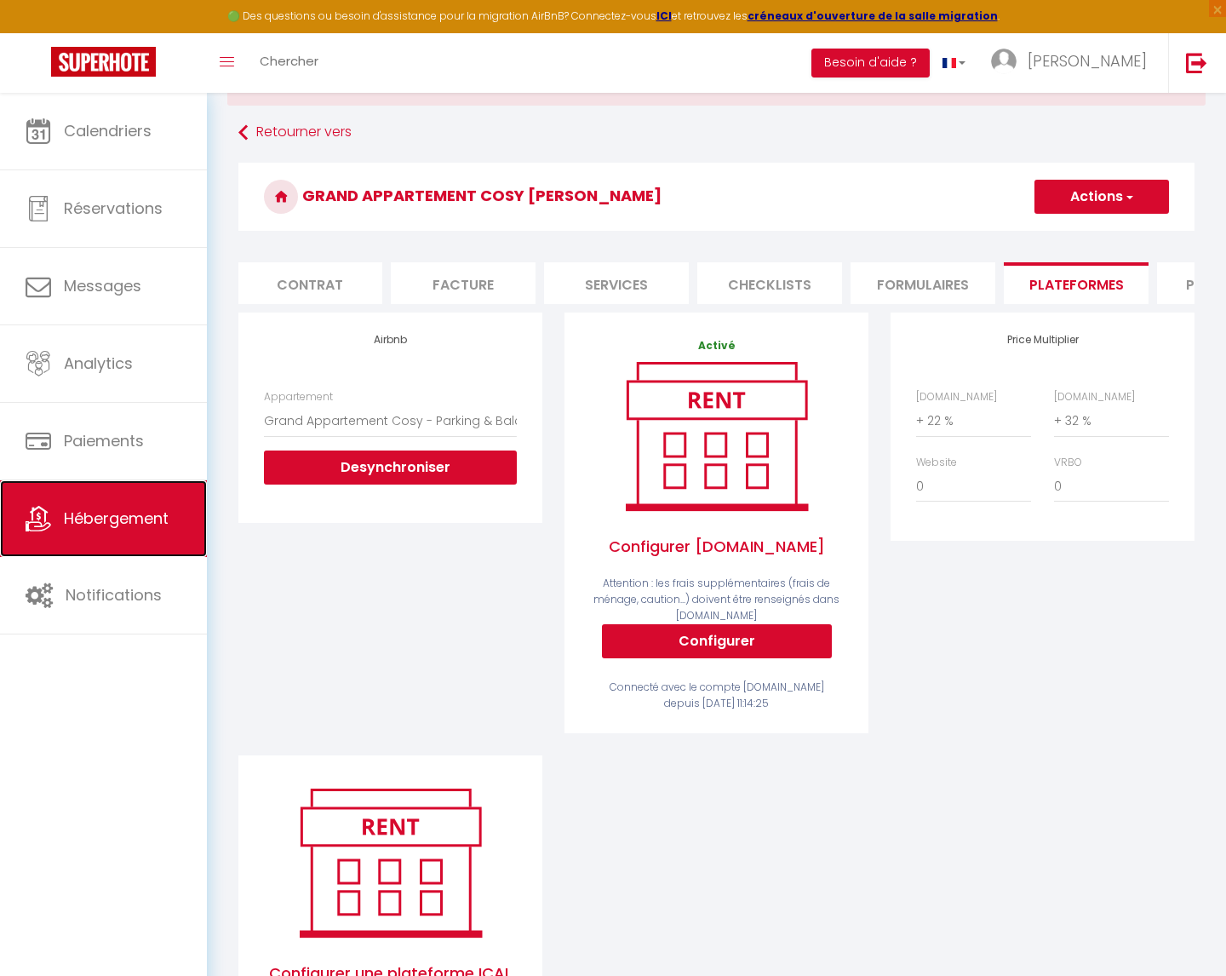
click at [95, 513] on span "Hébergement" at bounding box center [116, 517] width 105 height 21
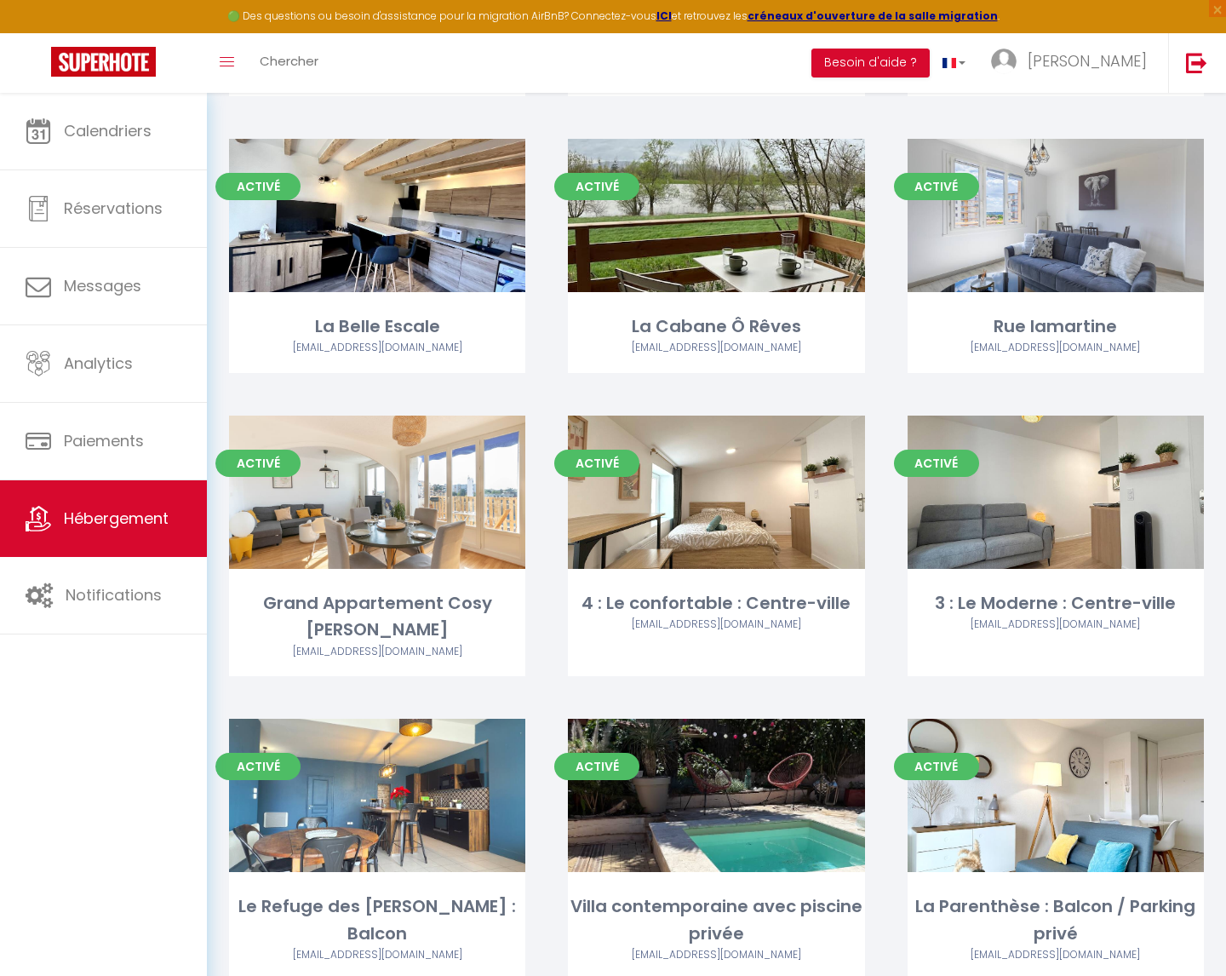
scroll to position [459, 0]
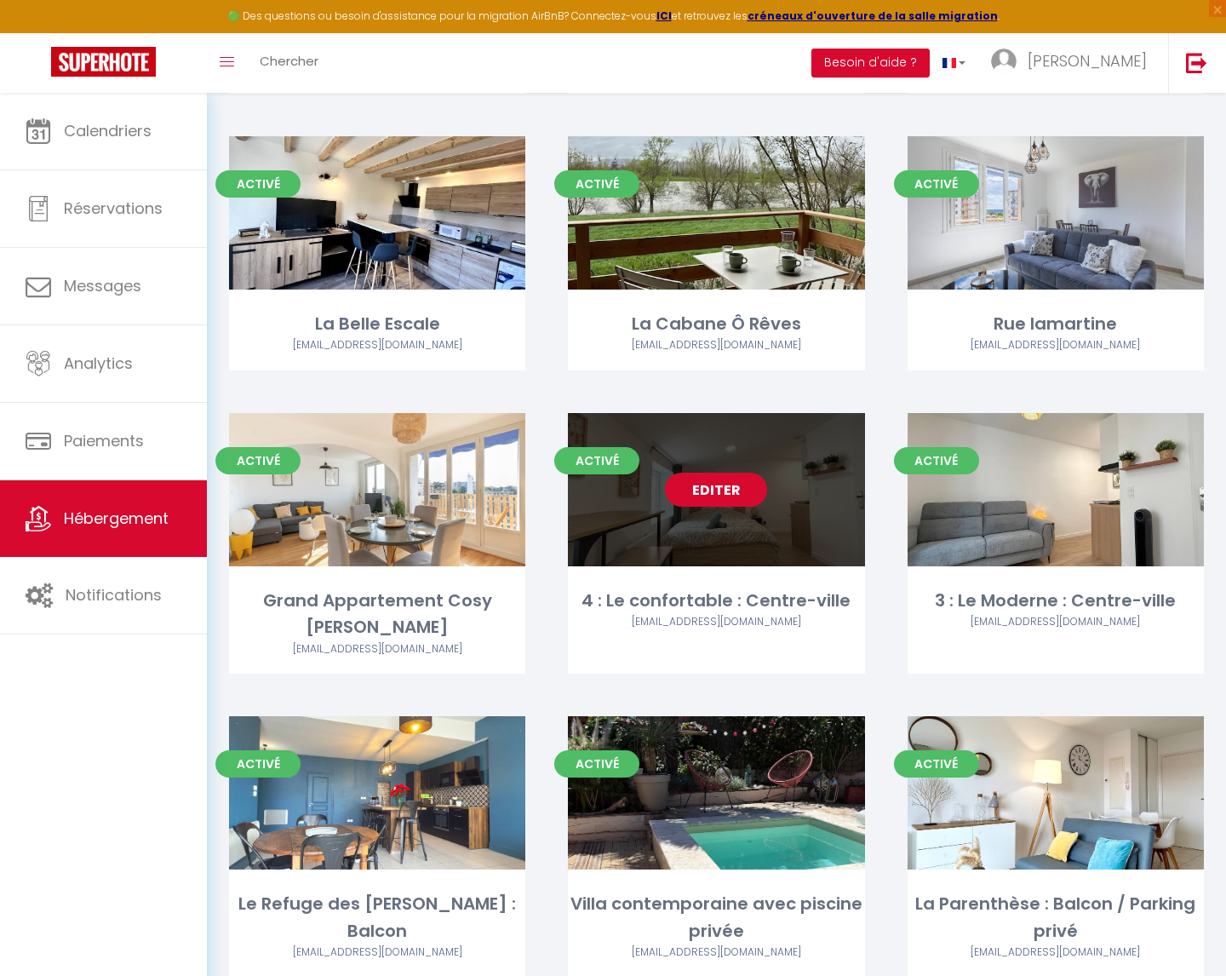
click at [726, 485] on link "Editer" at bounding box center [716, 490] width 102 height 34
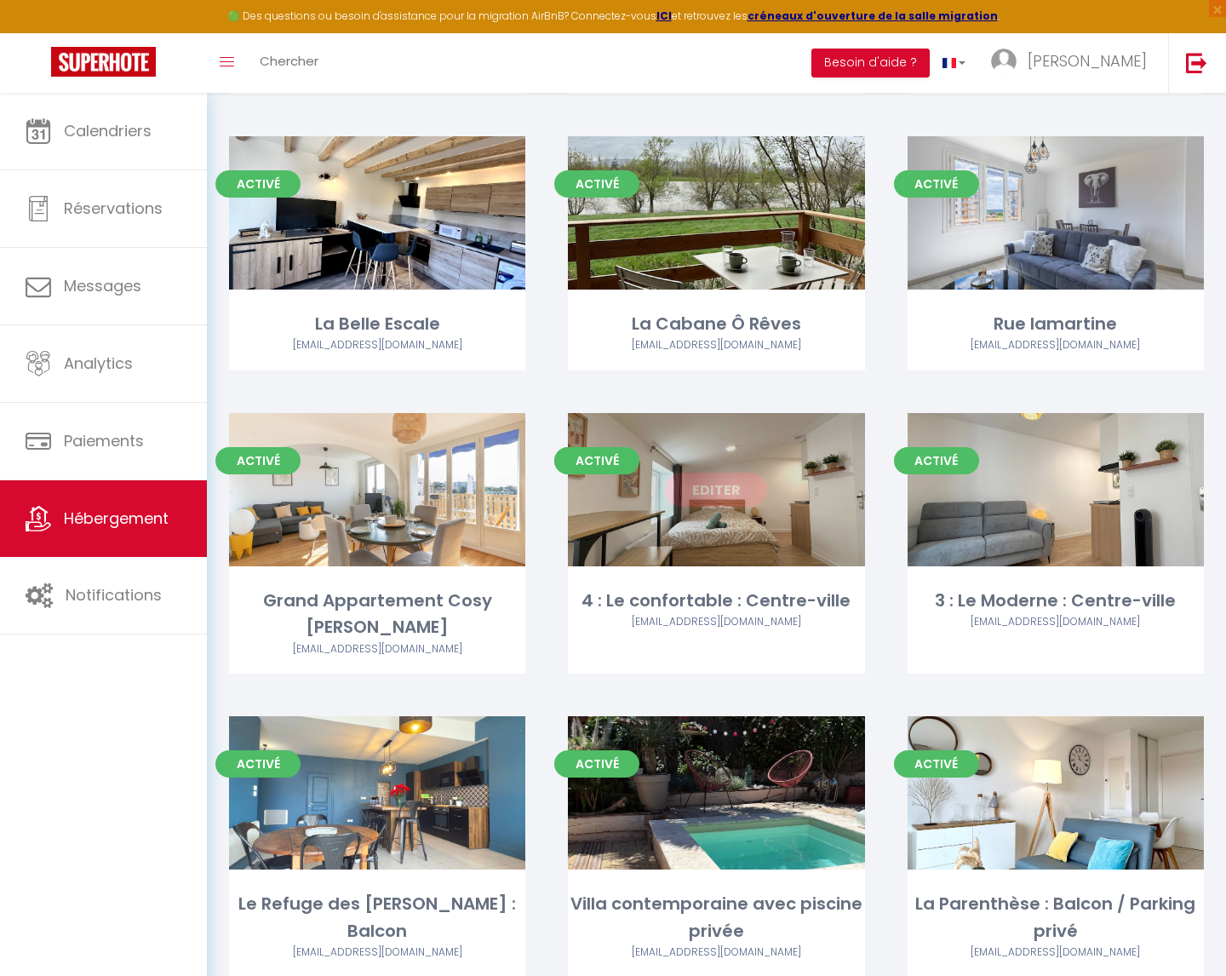
click at [711, 489] on link "Editer" at bounding box center [716, 490] width 102 height 34
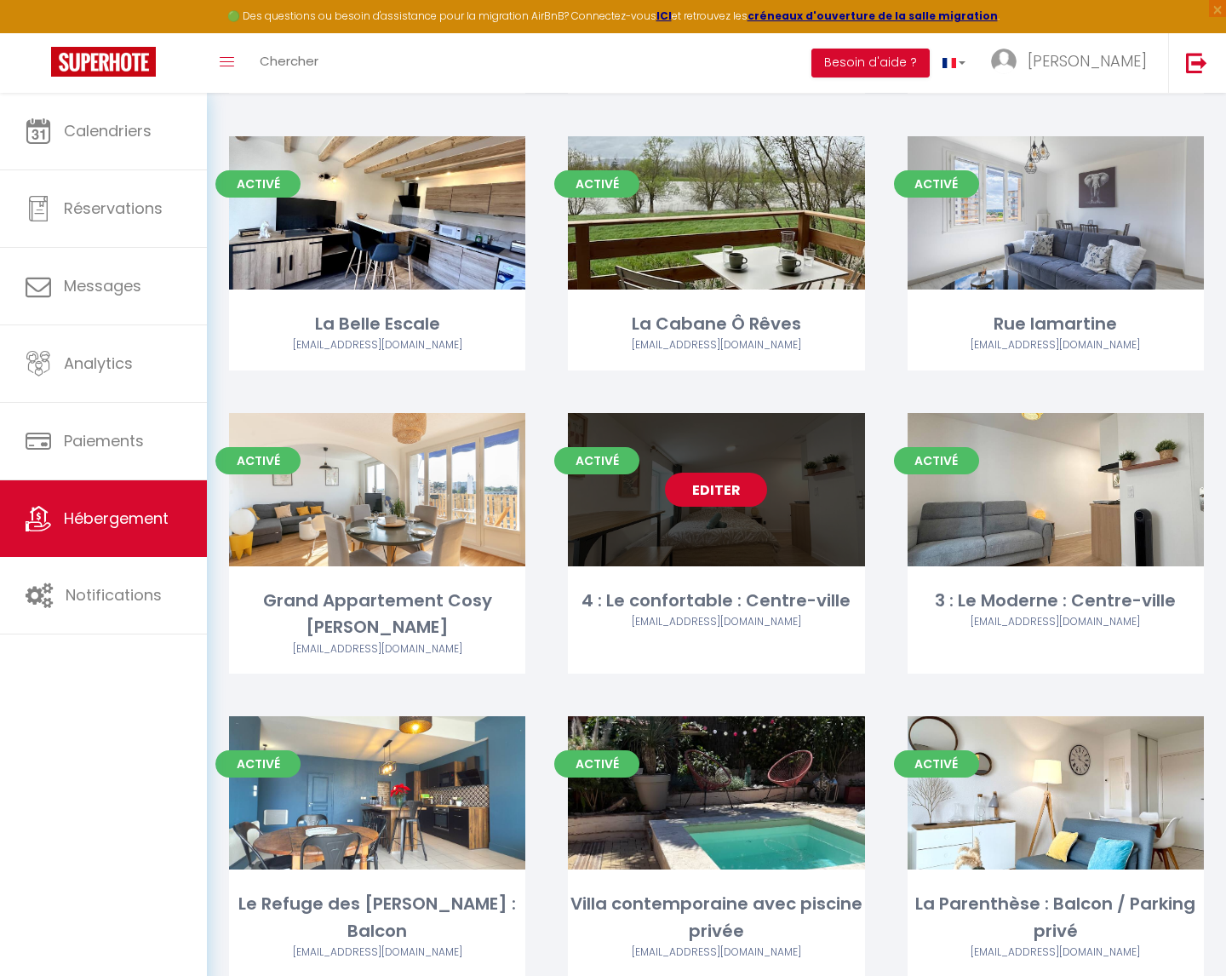
click at [720, 496] on link "Editer" at bounding box center [716, 490] width 102 height 34
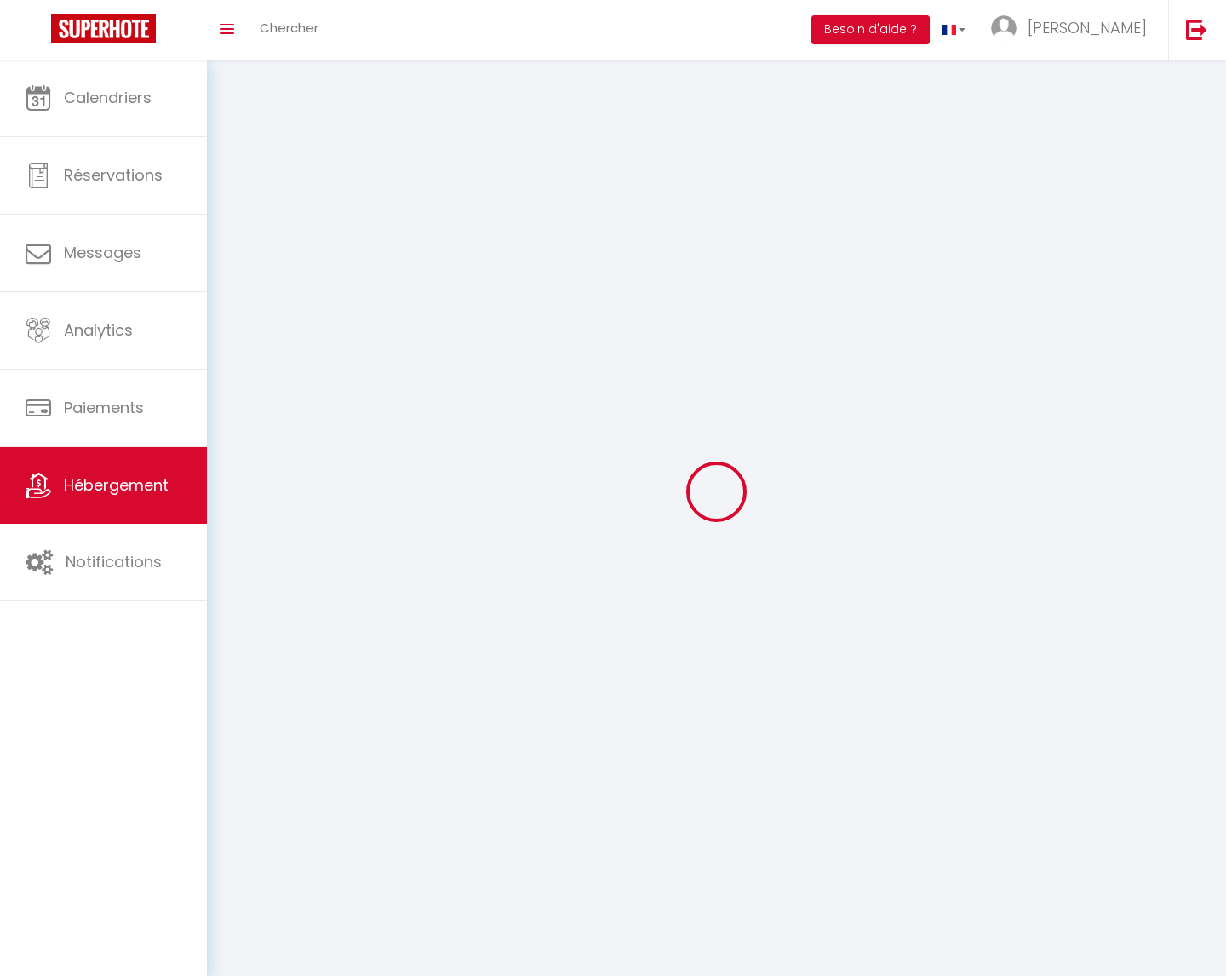
select select "28"
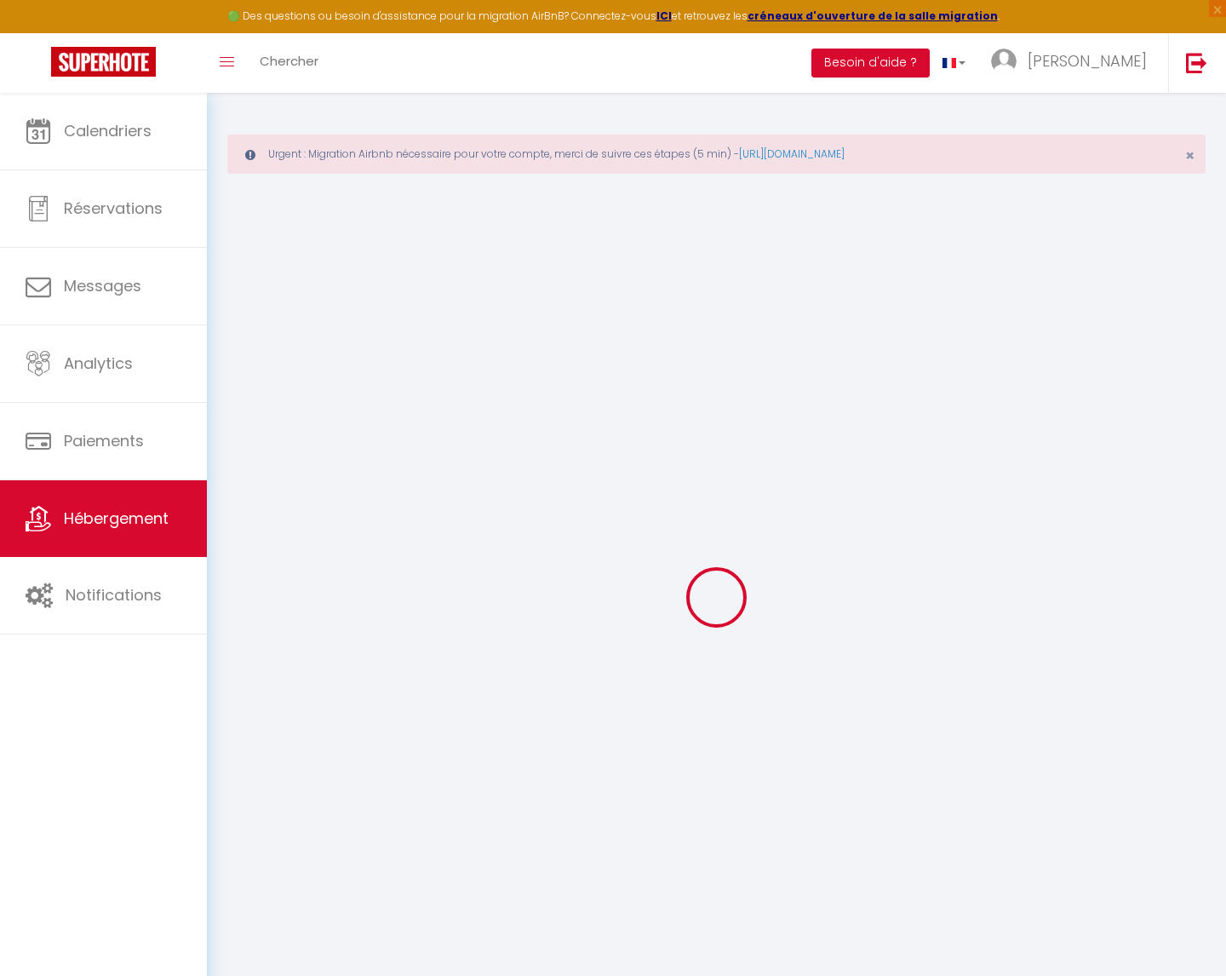
select select
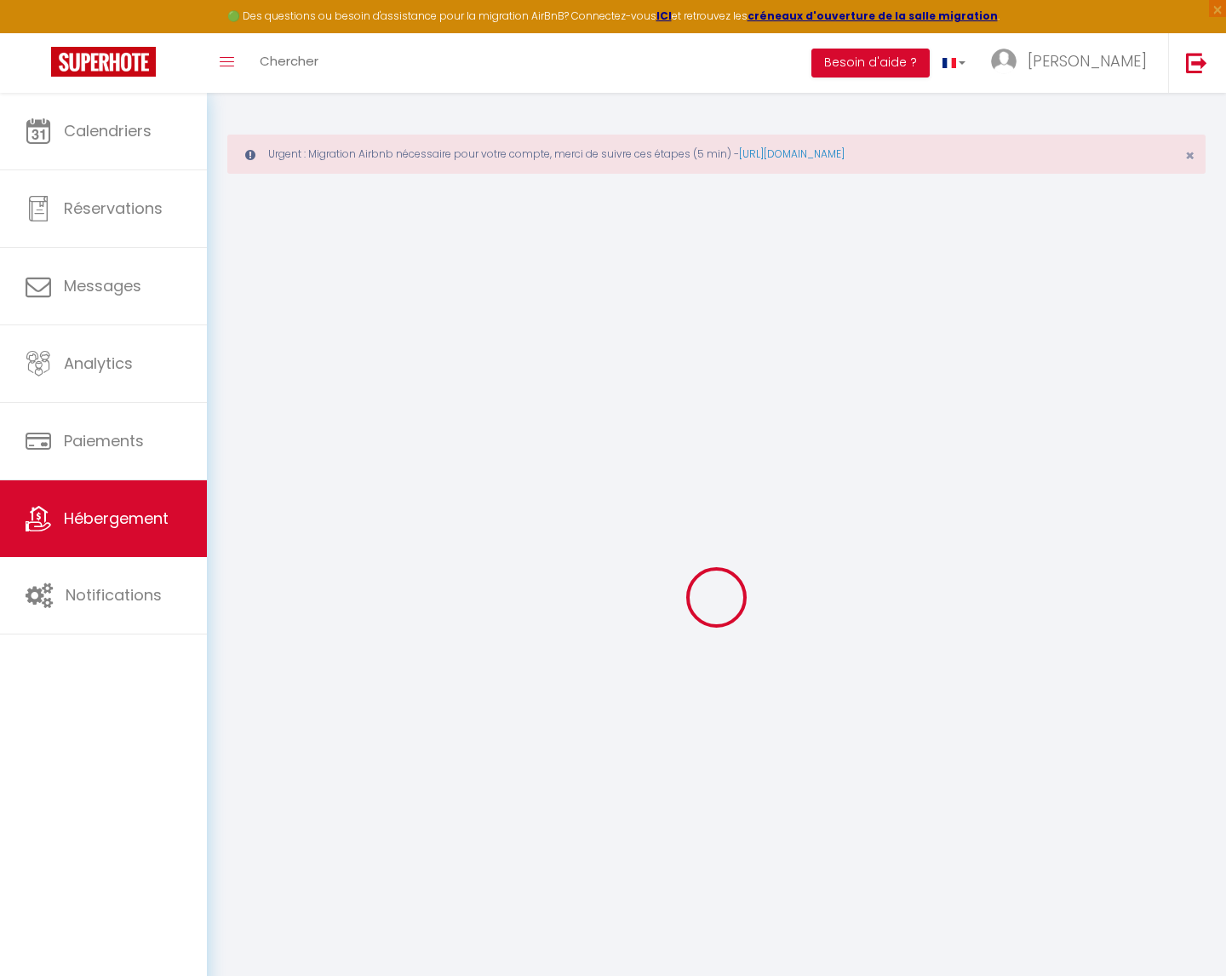
select select
checkbox input "false"
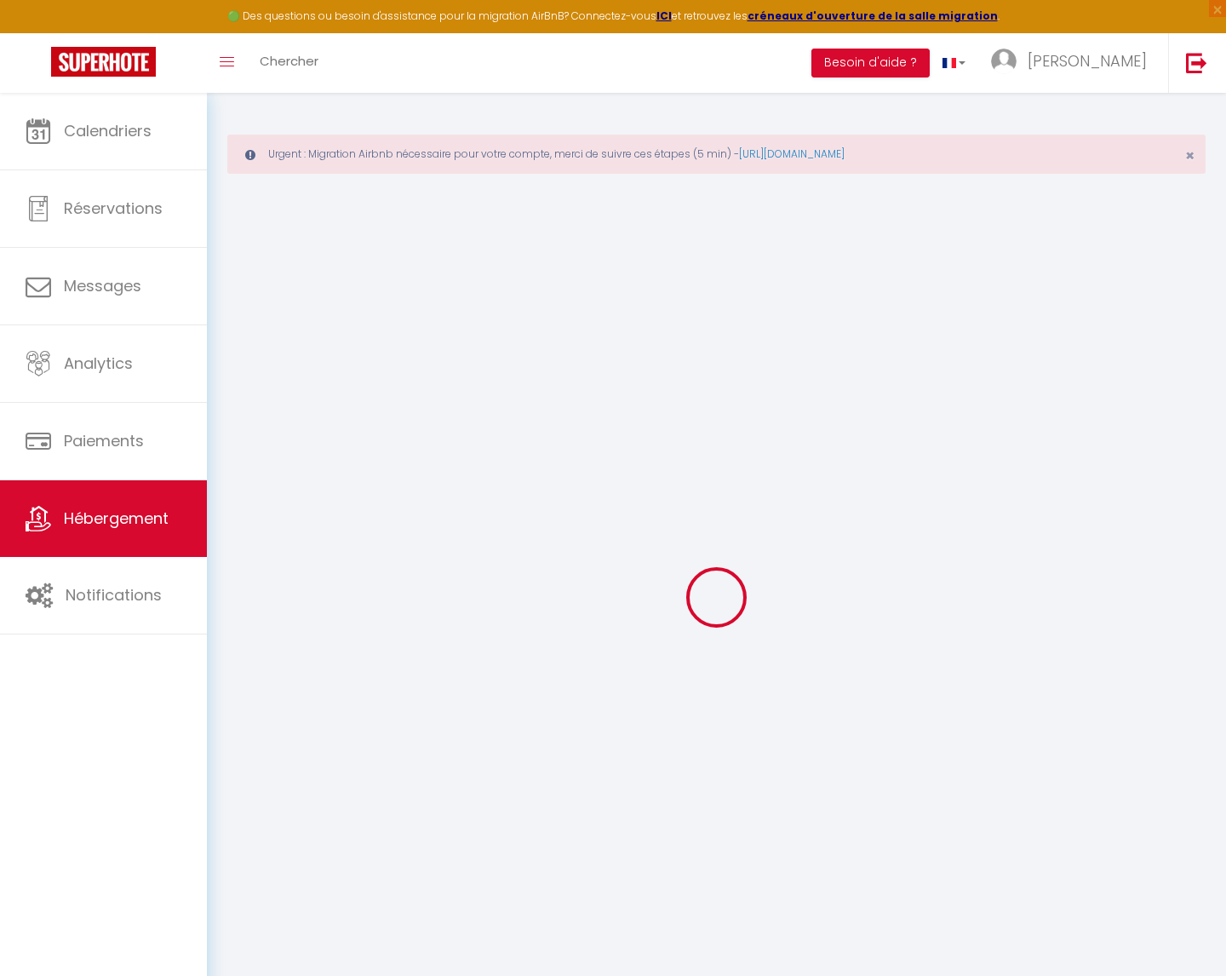
select select
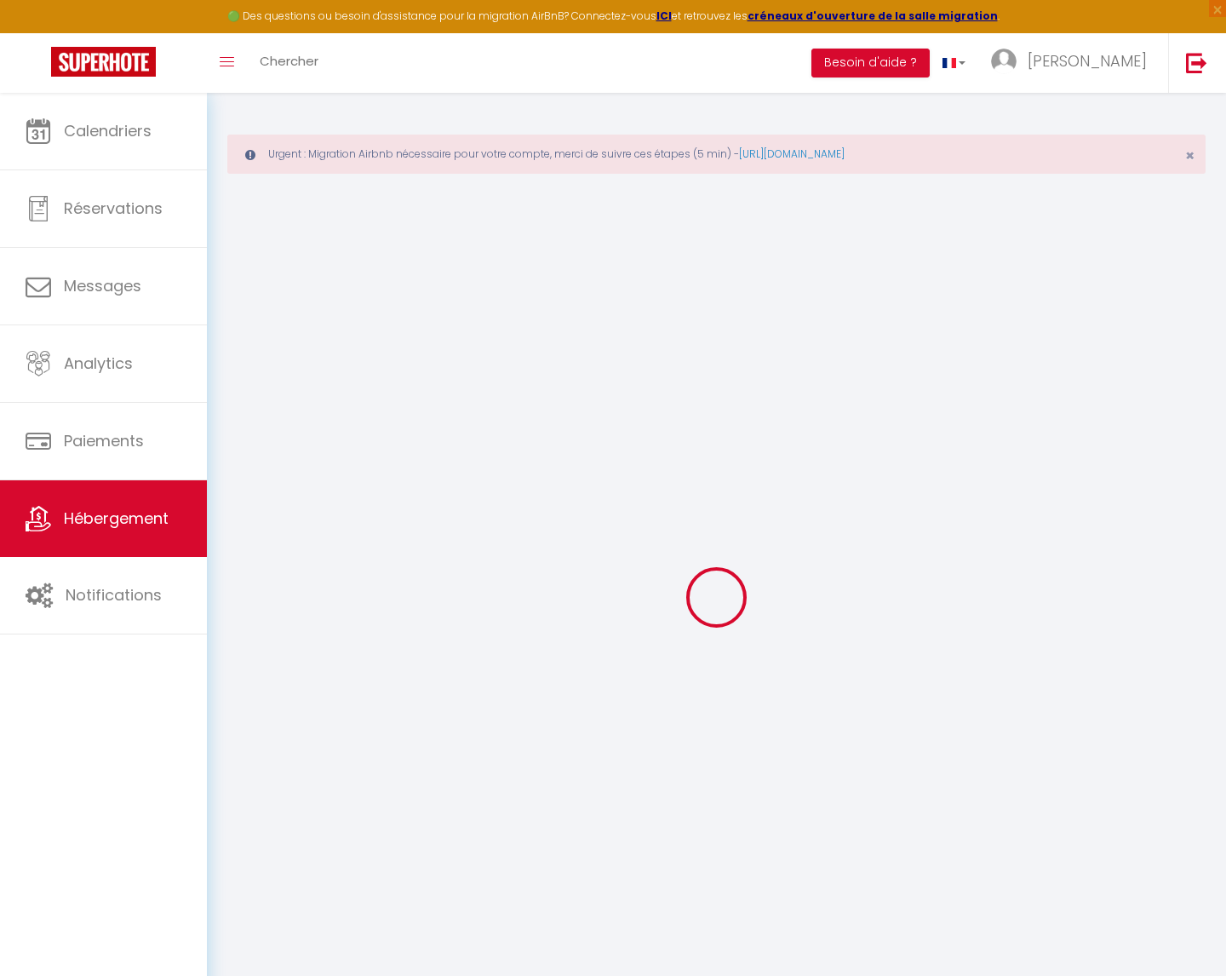
select select
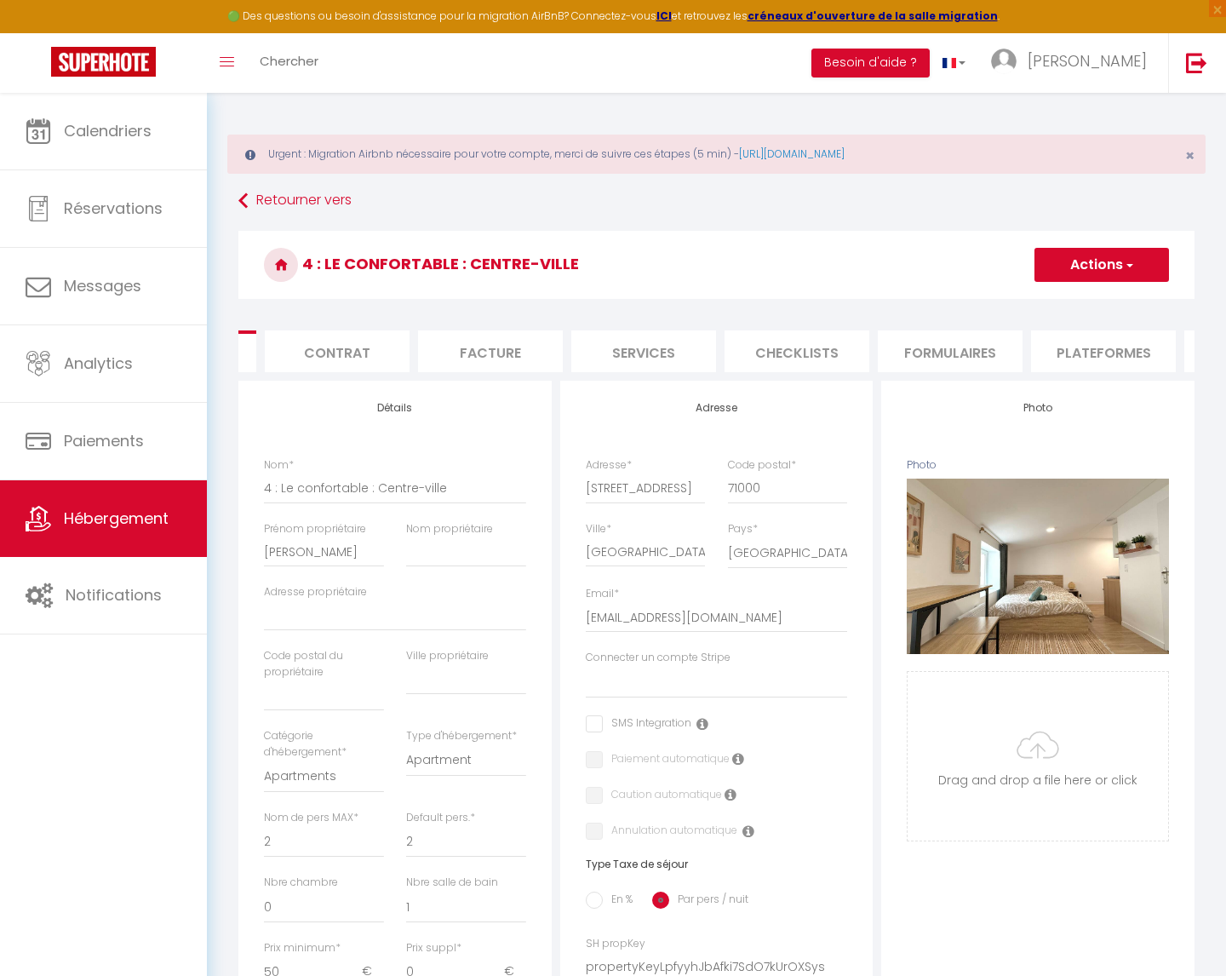
scroll to position [0, 169]
click at [894, 340] on li "Formulaires" at bounding box center [907, 351] width 145 height 42
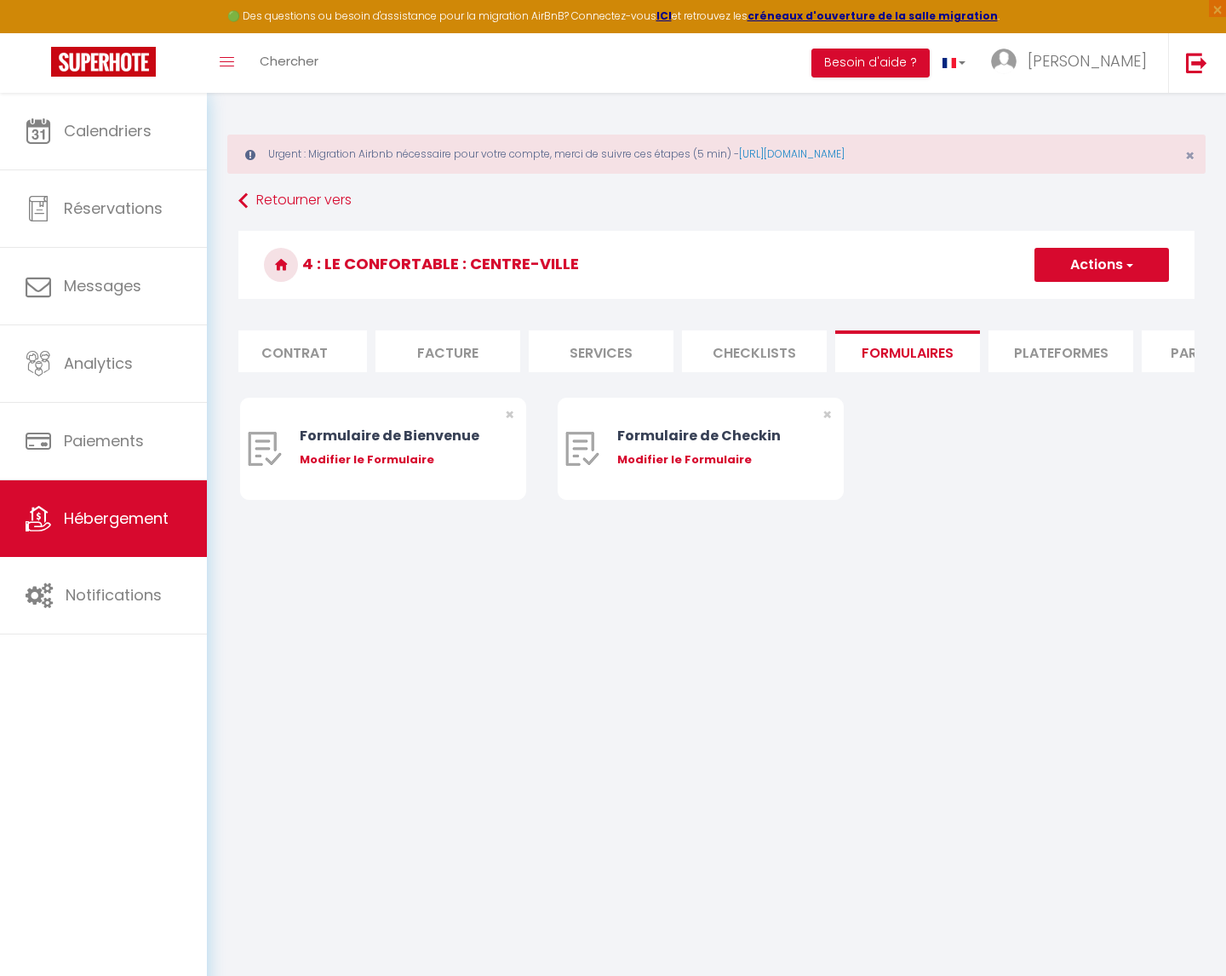
click at [1060, 346] on li "Plateformes" at bounding box center [1061, 351] width 145 height 42
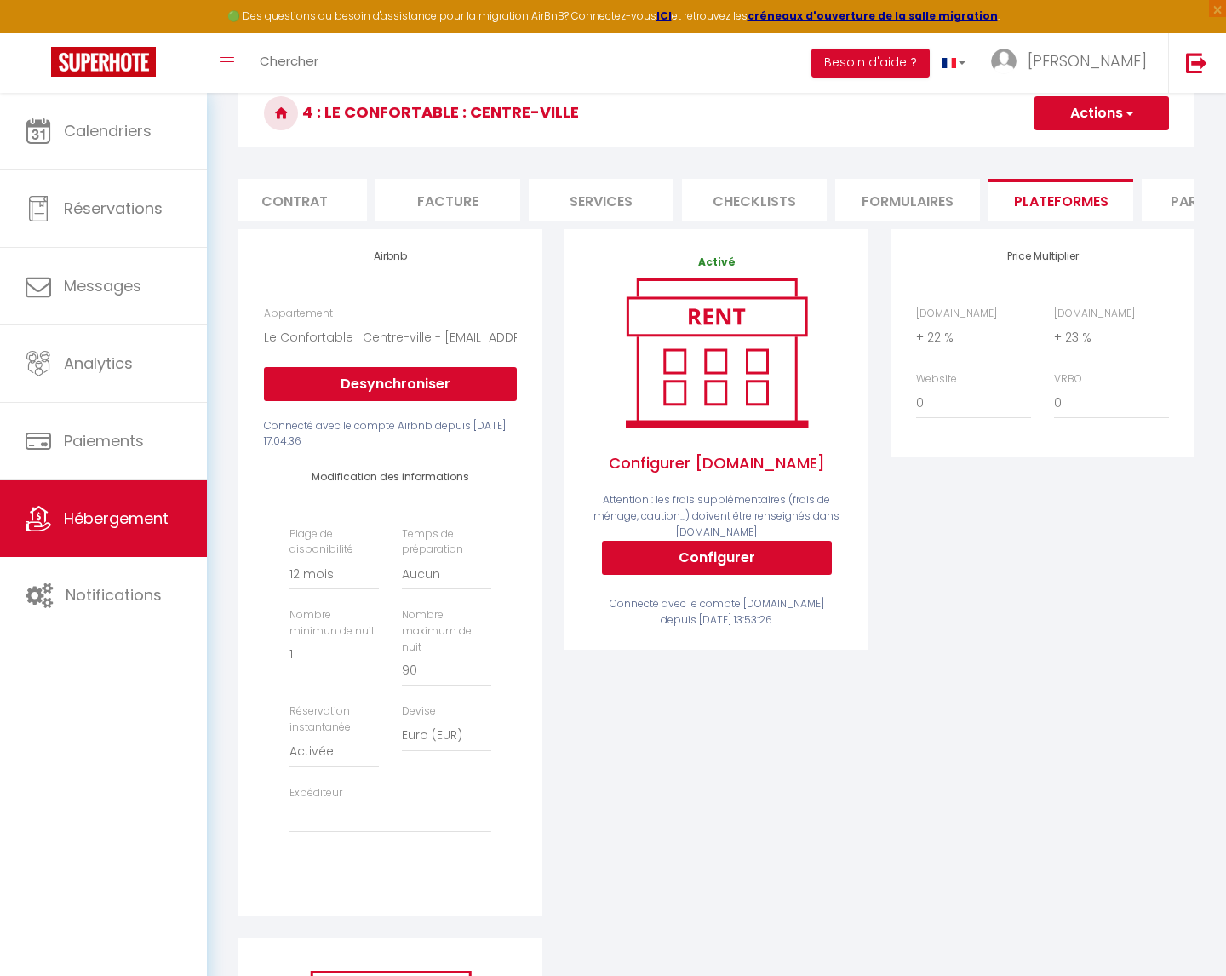
scroll to position [180, 0]
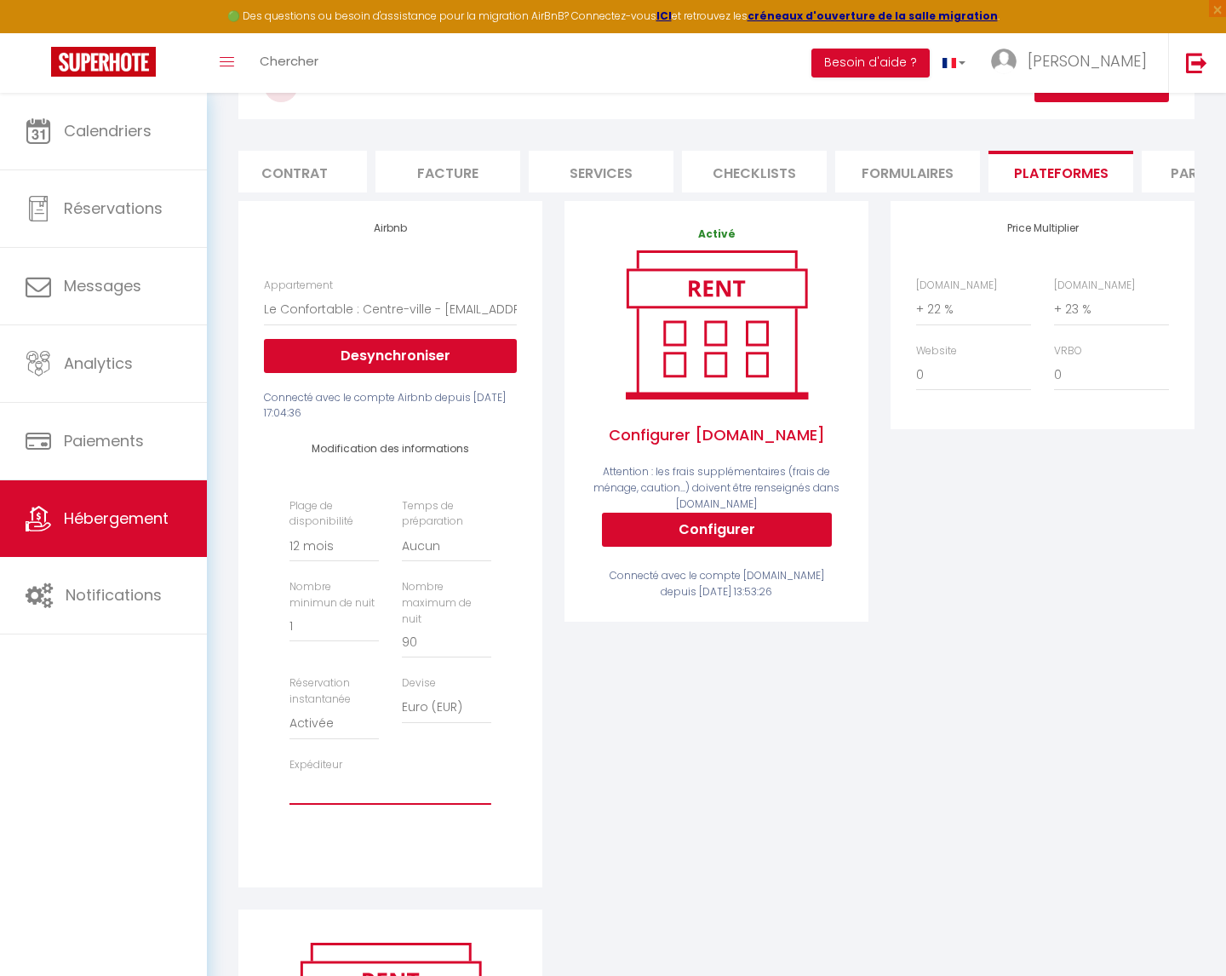
click at [350, 772] on select "[EMAIL_ADDRESS][DOMAIN_NAME] [EMAIL_ADDRESS][DOMAIN_NAME] [EMAIL_ADDRESS][DOMAI…" at bounding box center [390, 788] width 202 height 32
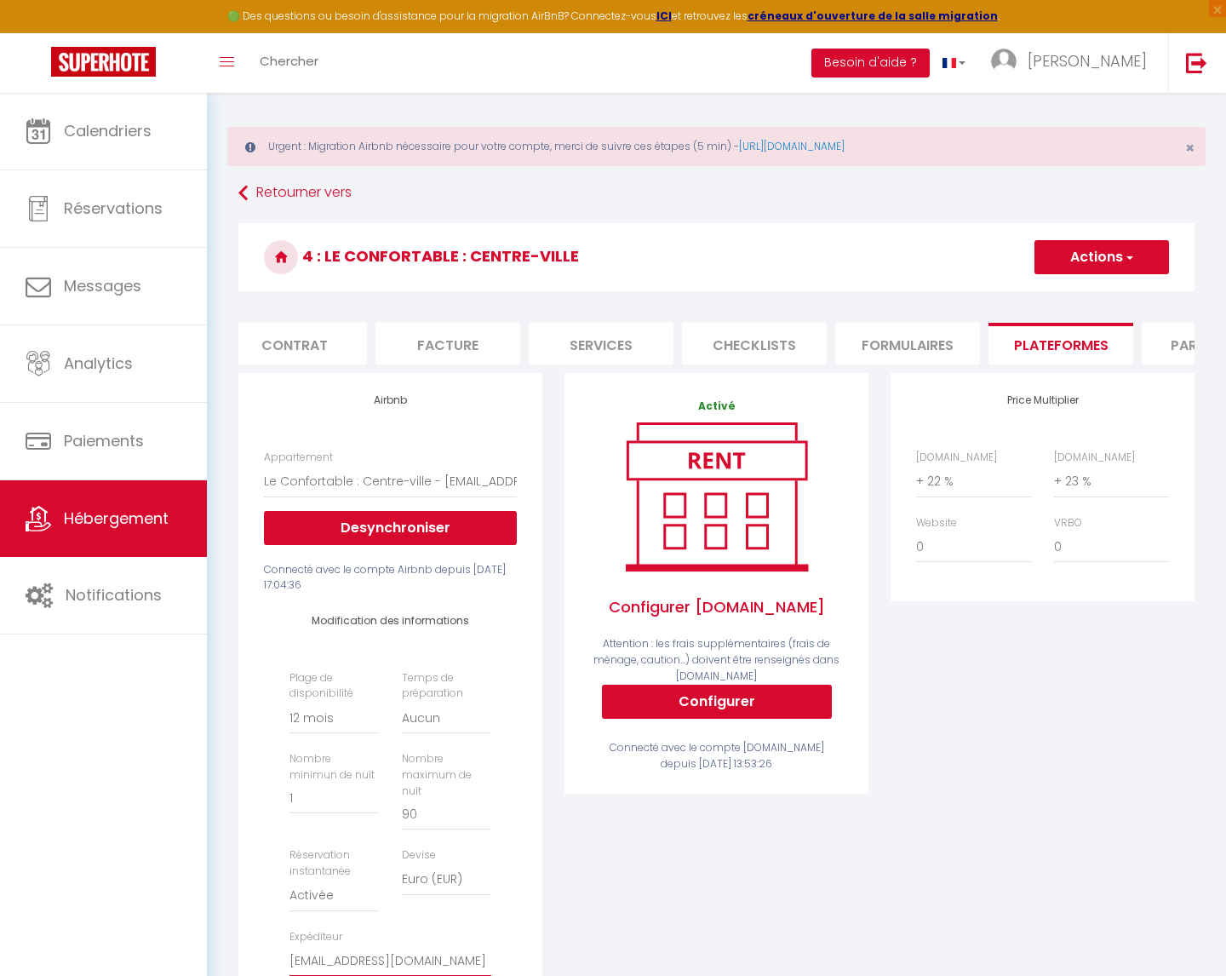
scroll to position [0, 0]
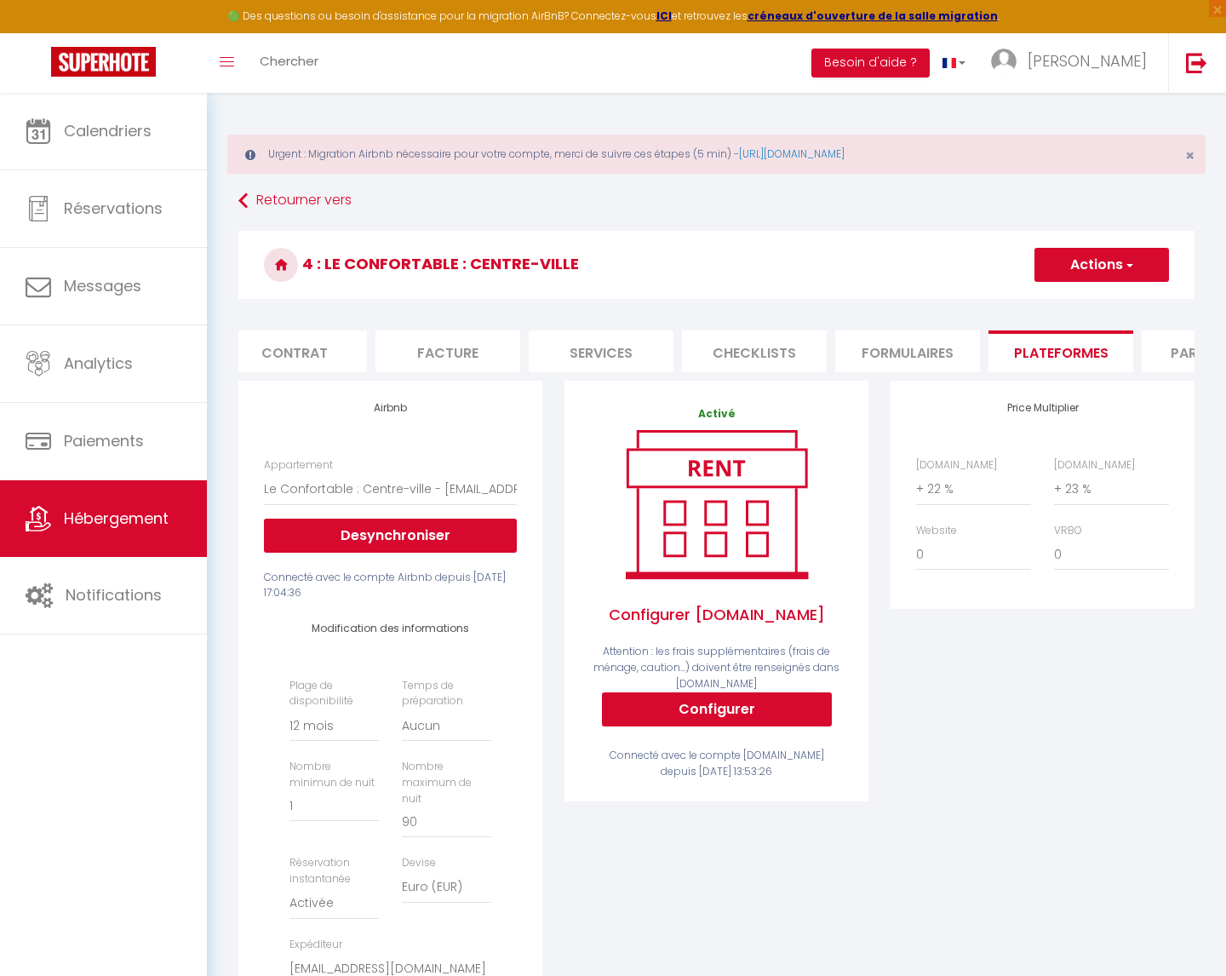
click at [1077, 267] on button "Actions" at bounding box center [1102, 265] width 135 height 34
click at [1065, 301] on link "Enregistrer" at bounding box center [1101, 302] width 135 height 22
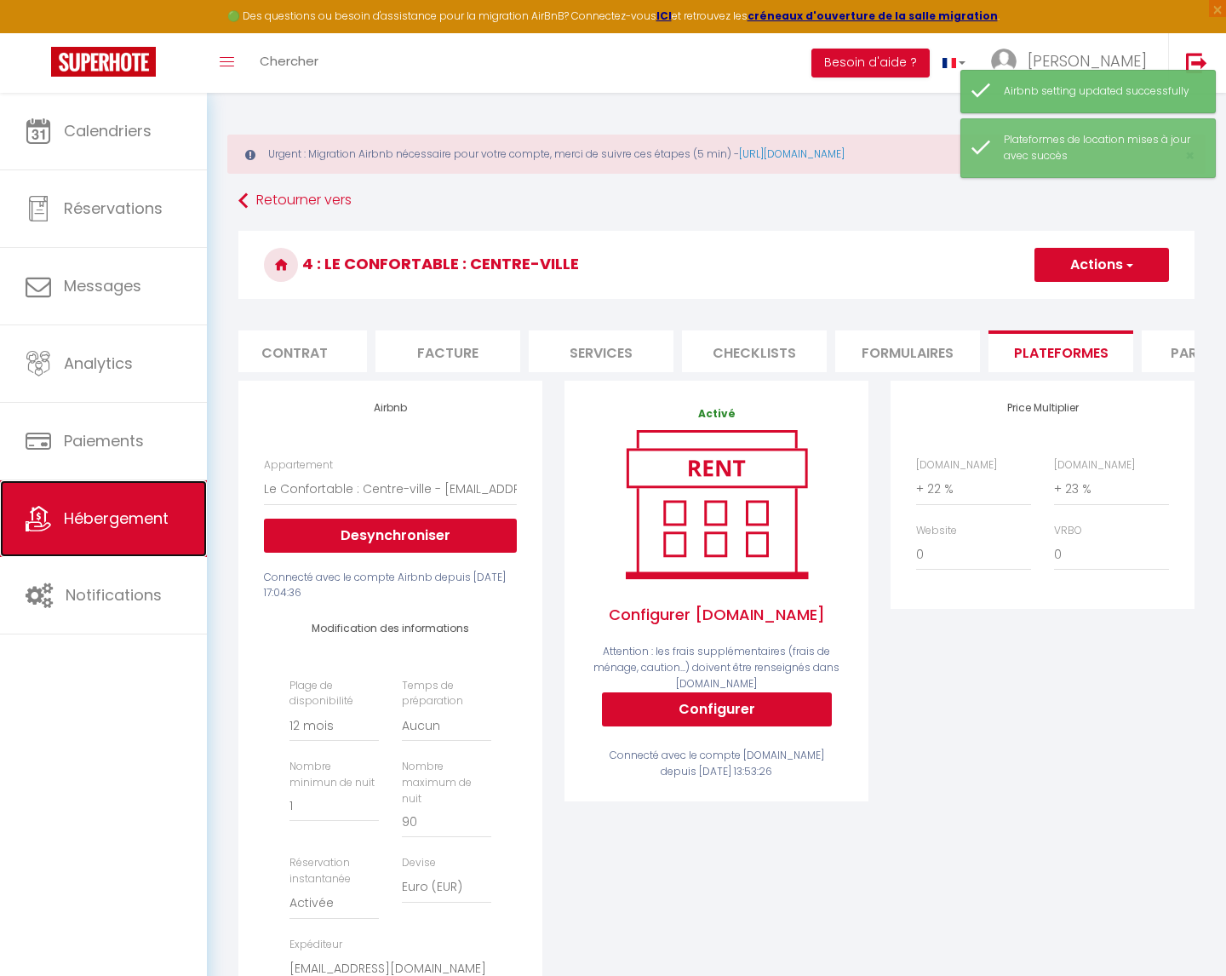
click at [65, 514] on span "Hébergement" at bounding box center [116, 517] width 105 height 21
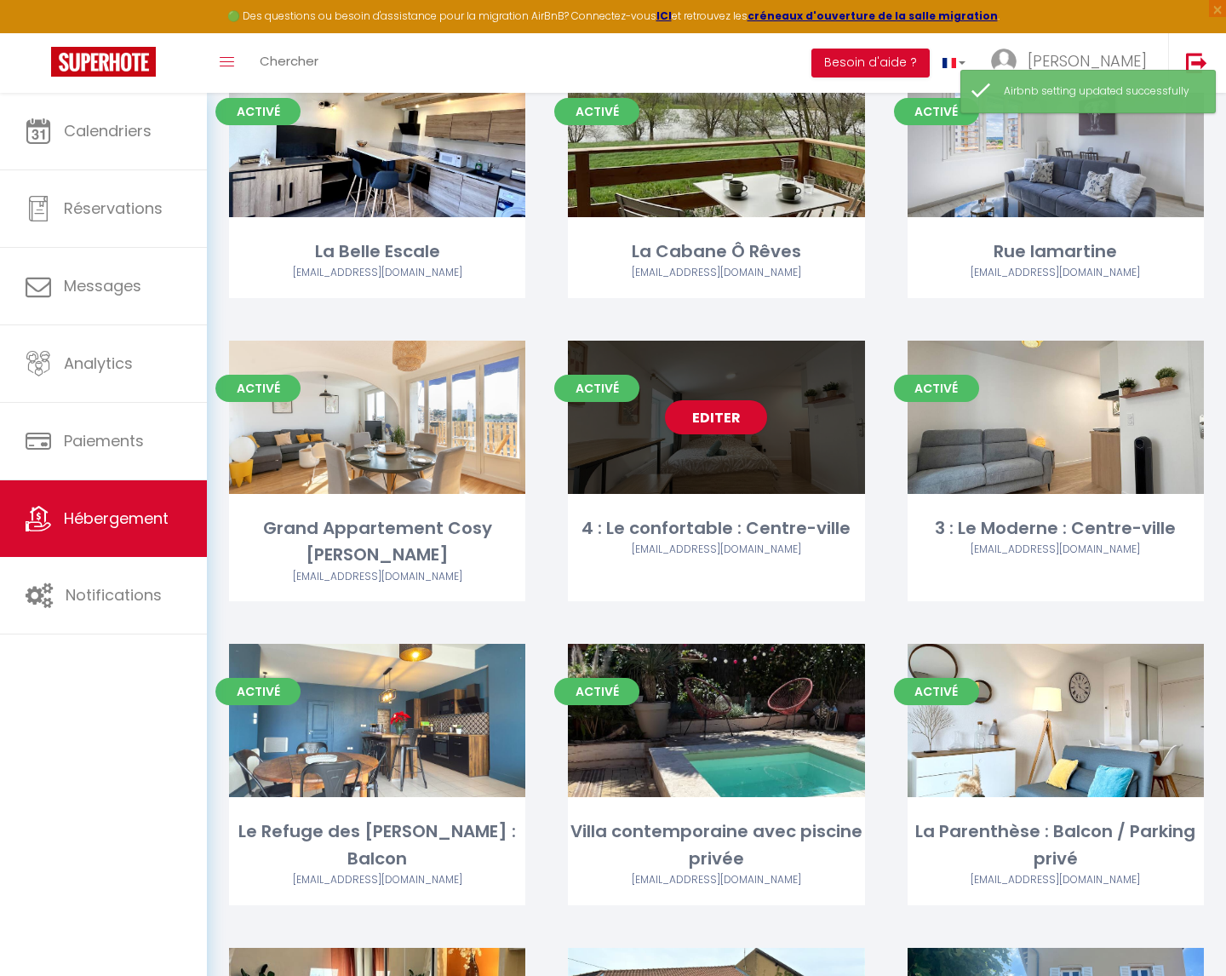
scroll to position [533, 0]
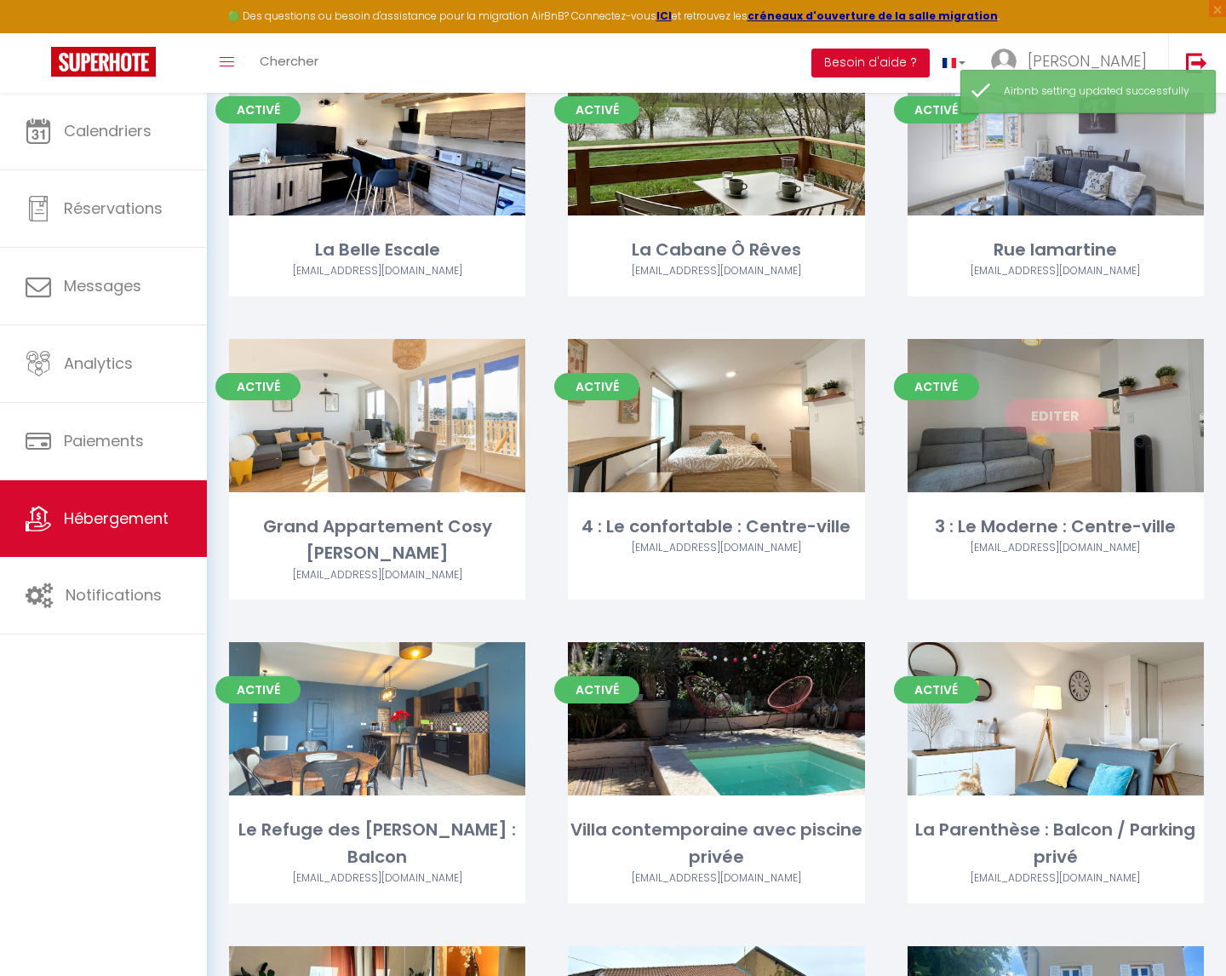
click at [1065, 418] on link "Editer" at bounding box center [1056, 415] width 102 height 34
click at [1058, 416] on link "Editer" at bounding box center [1056, 415] width 102 height 34
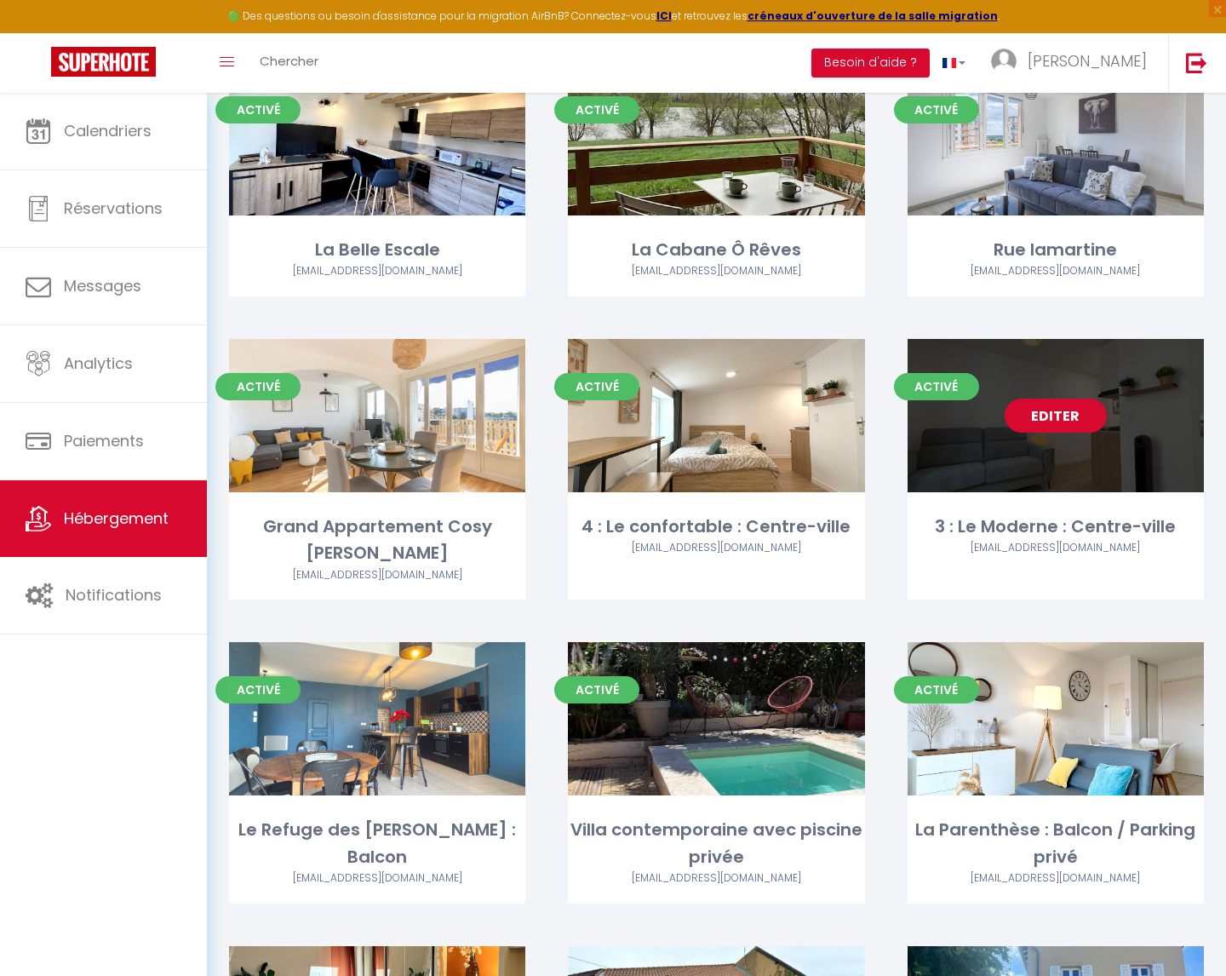
click at [1055, 416] on link "Editer" at bounding box center [1056, 415] width 102 height 34
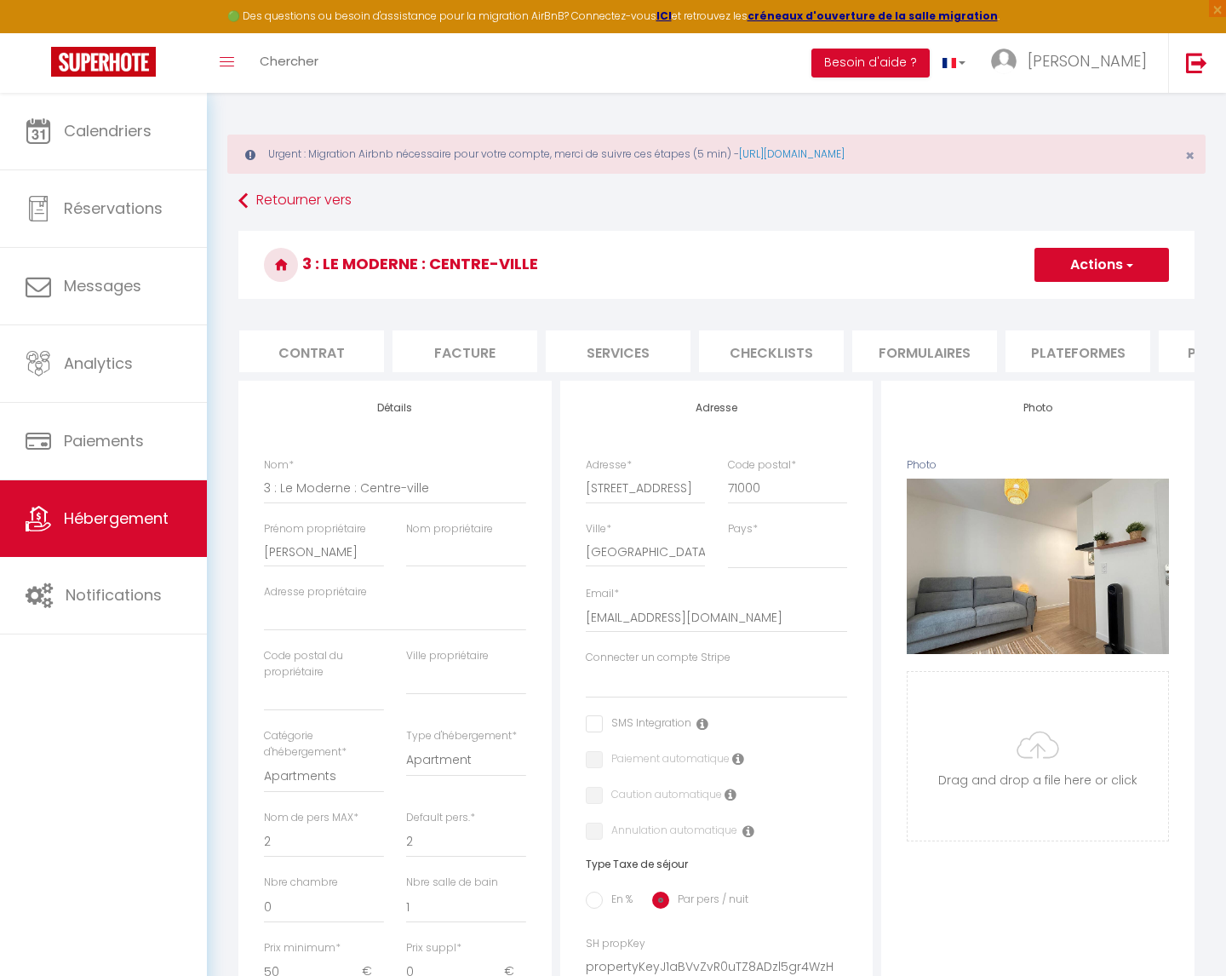
scroll to position [0, 169]
click at [1065, 352] on li "Plateformes" at bounding box center [1061, 351] width 145 height 42
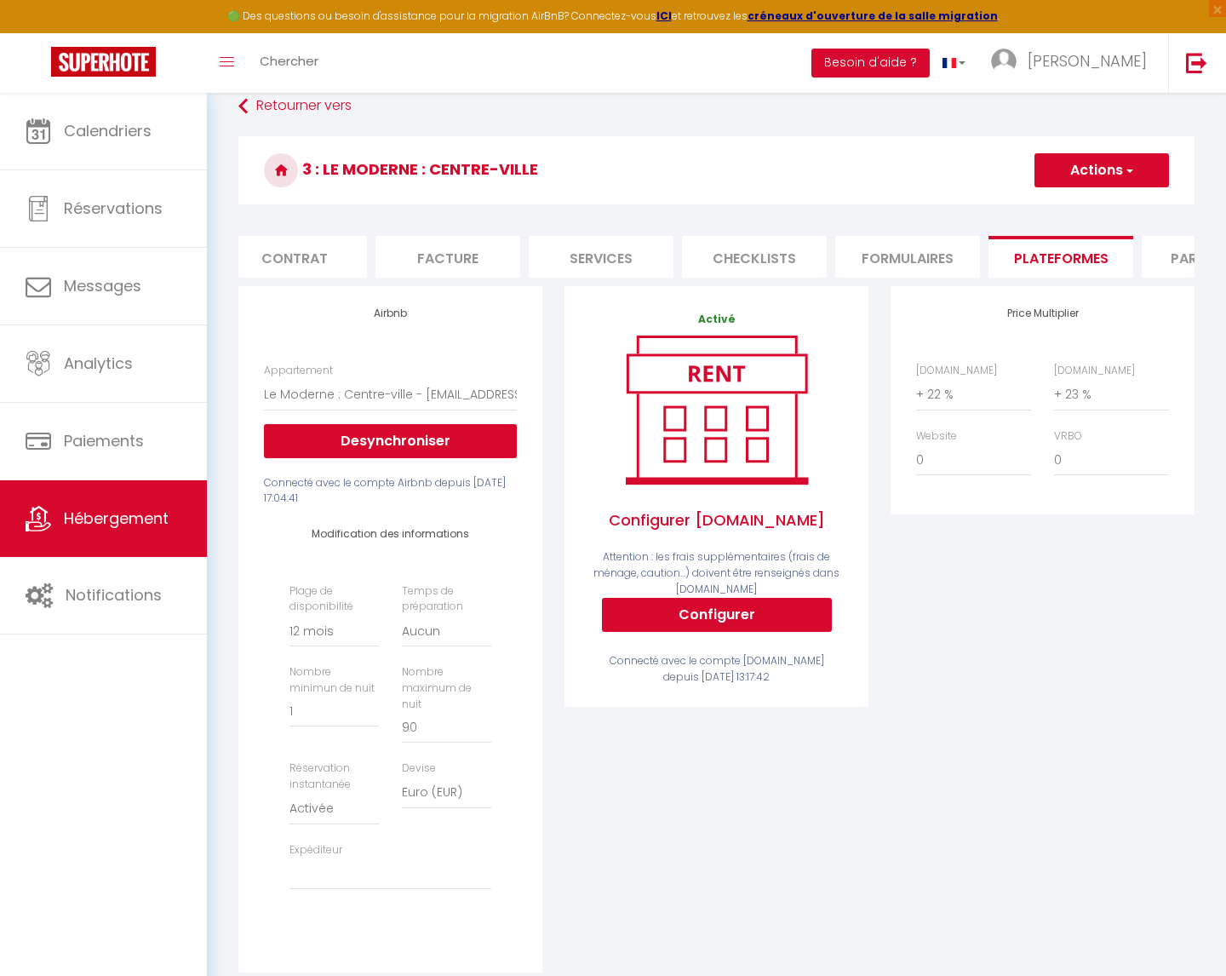
scroll to position [229, 0]
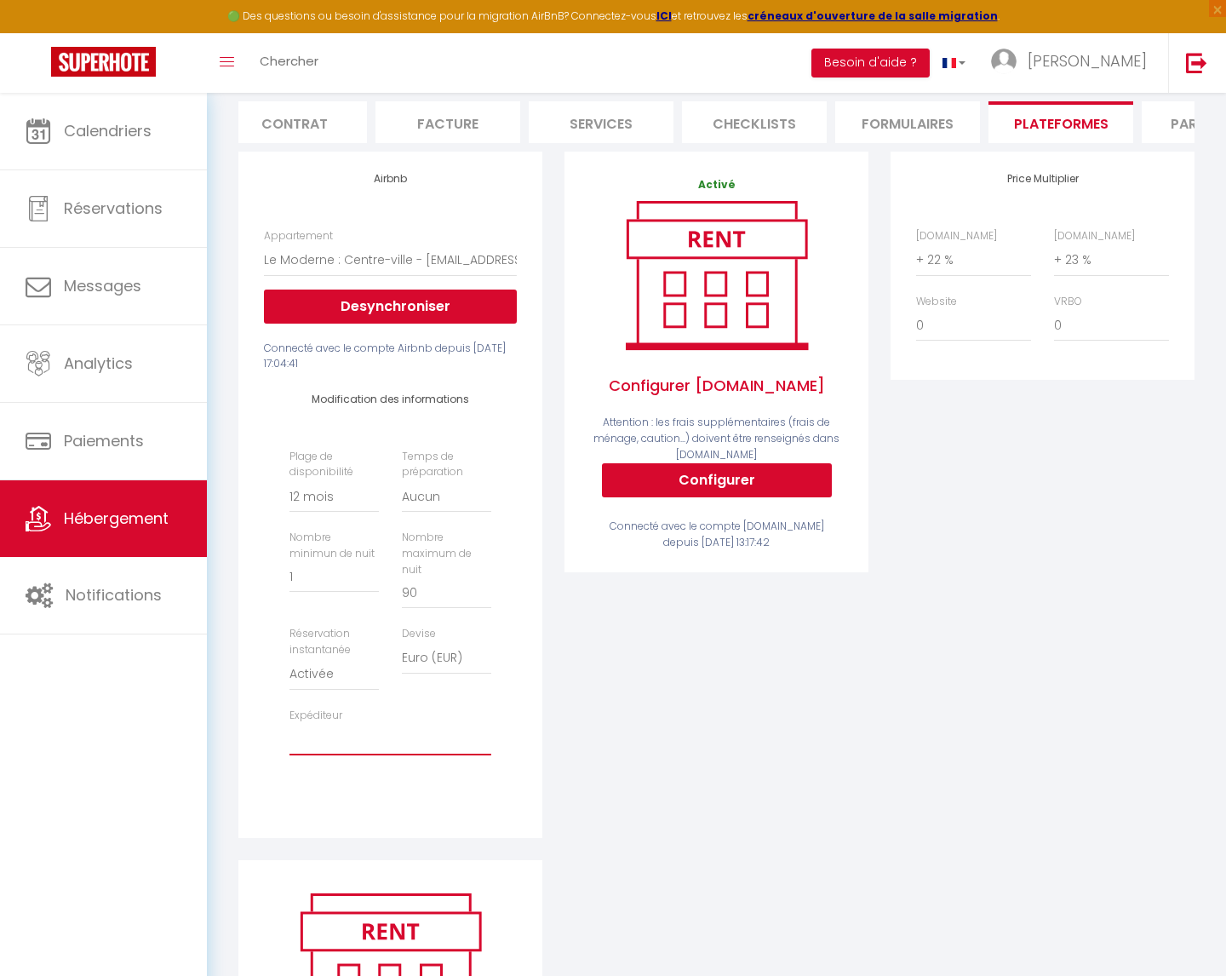
click at [391, 724] on select "[EMAIL_ADDRESS][DOMAIN_NAME] [EMAIL_ADDRESS][DOMAIN_NAME] [EMAIL_ADDRESS][DOMAI…" at bounding box center [390, 739] width 202 height 32
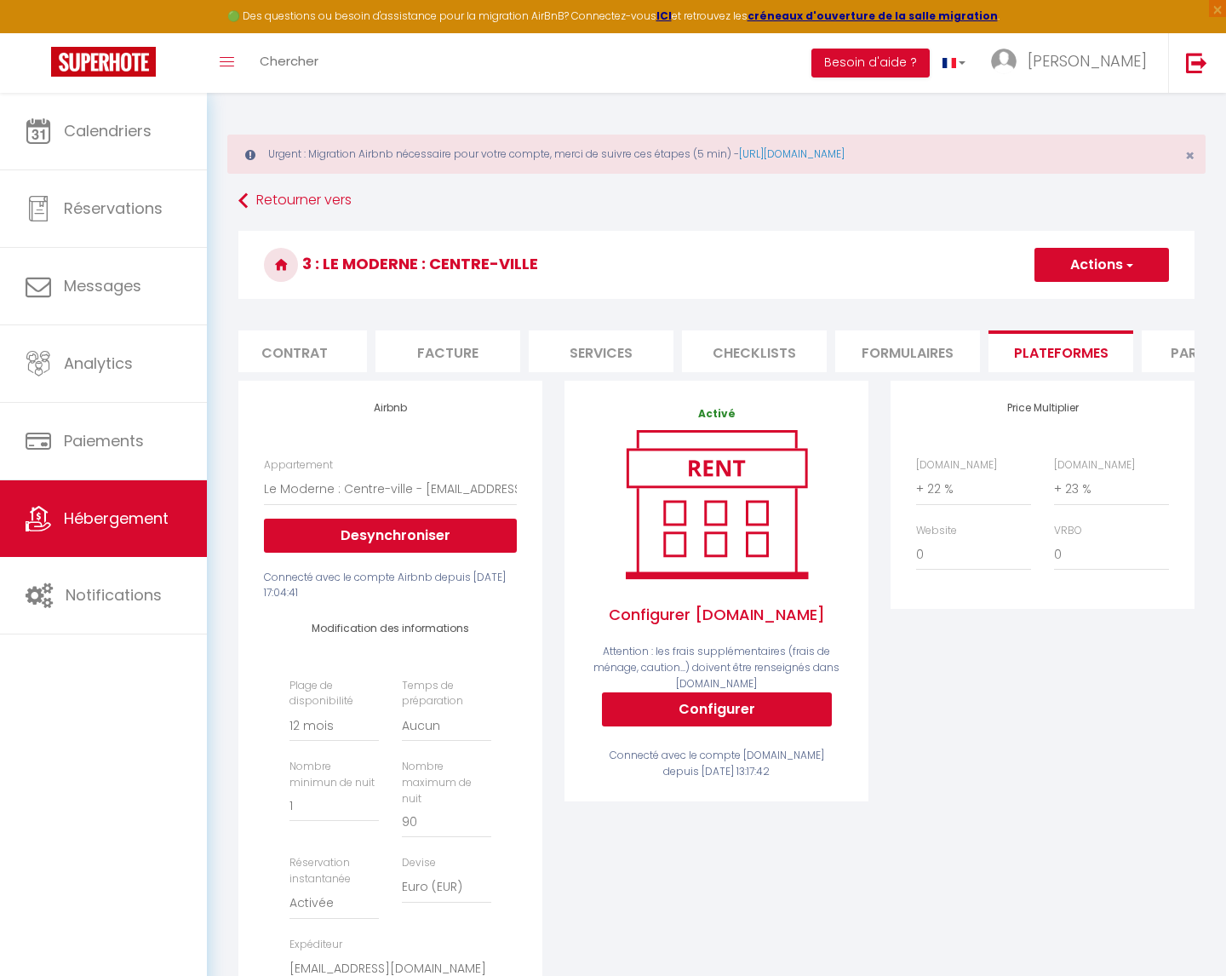
click at [1102, 260] on button "Actions" at bounding box center [1102, 265] width 135 height 34
click at [1068, 300] on link "Enregistrer" at bounding box center [1101, 302] width 135 height 22
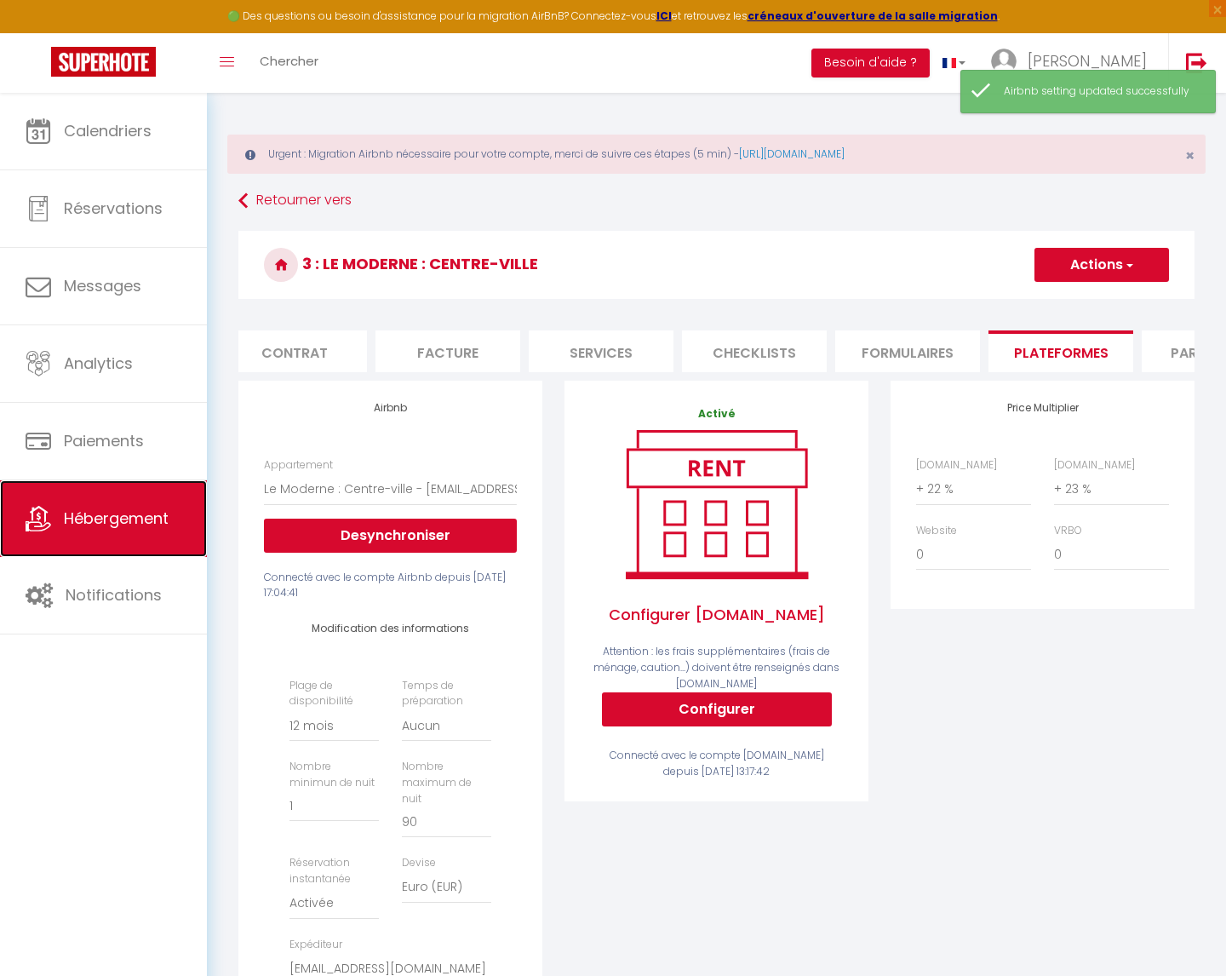
click at [99, 515] on span "Hébergement" at bounding box center [116, 517] width 105 height 21
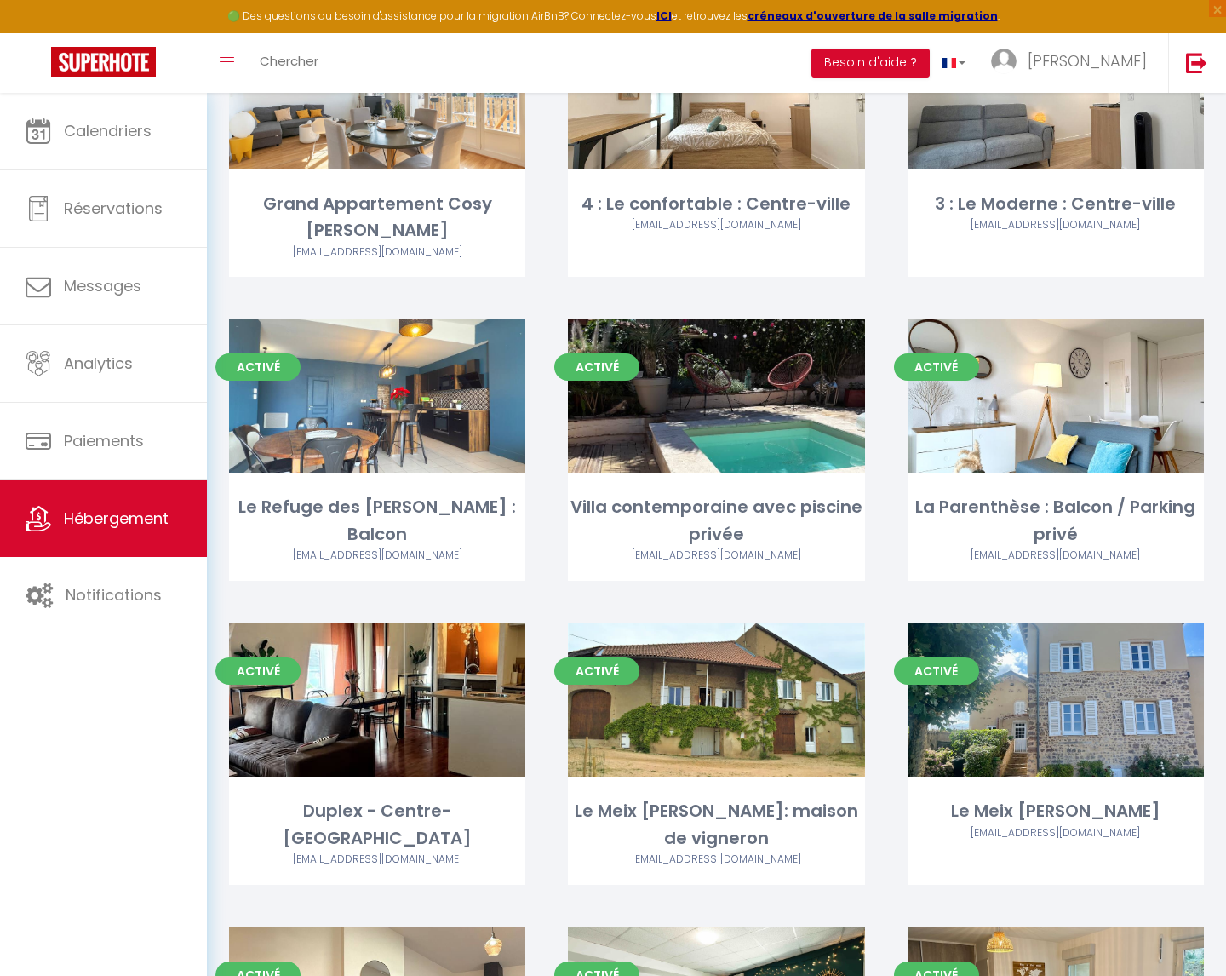
scroll to position [868, 0]
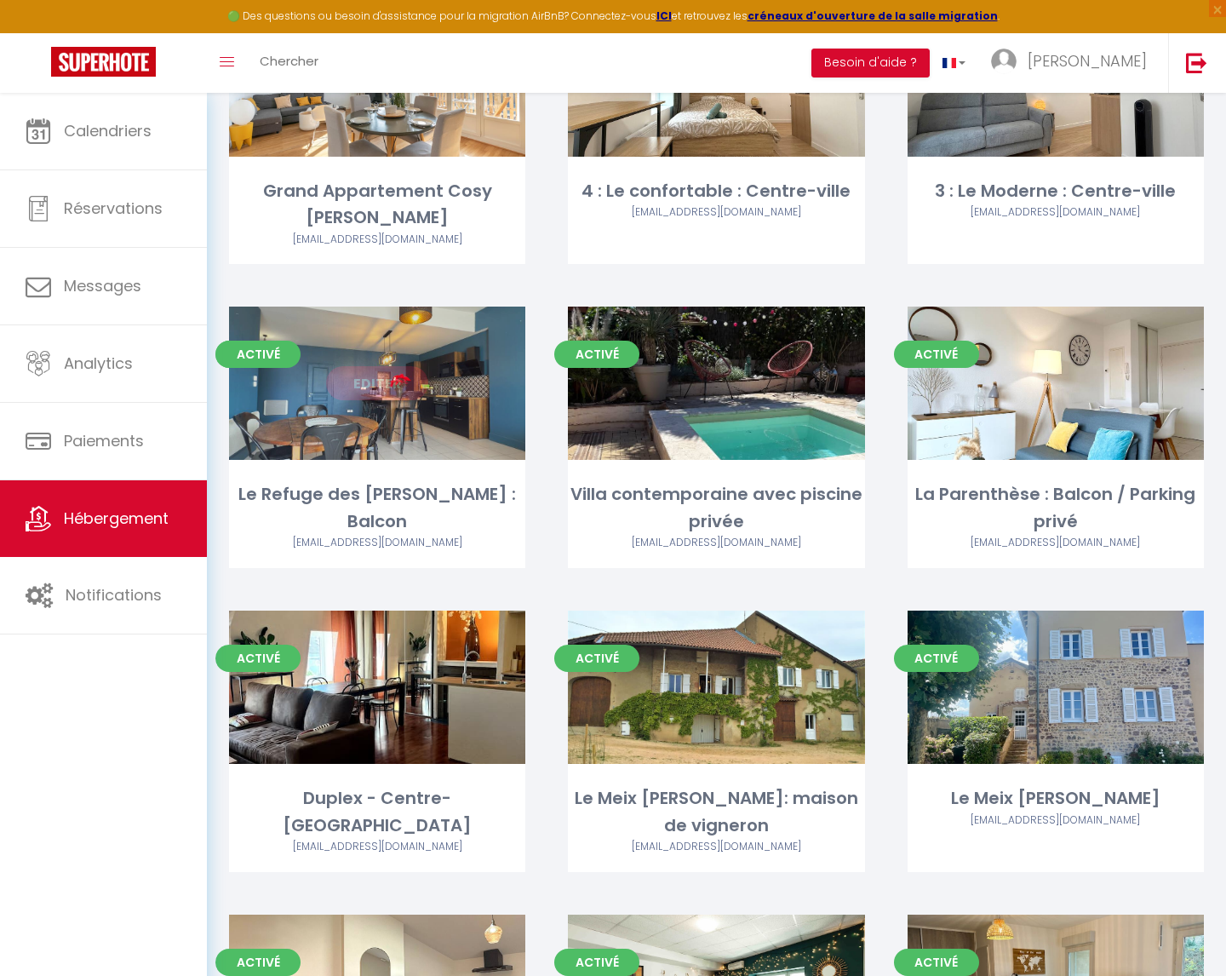
click at [376, 386] on link "Editer" at bounding box center [377, 383] width 102 height 34
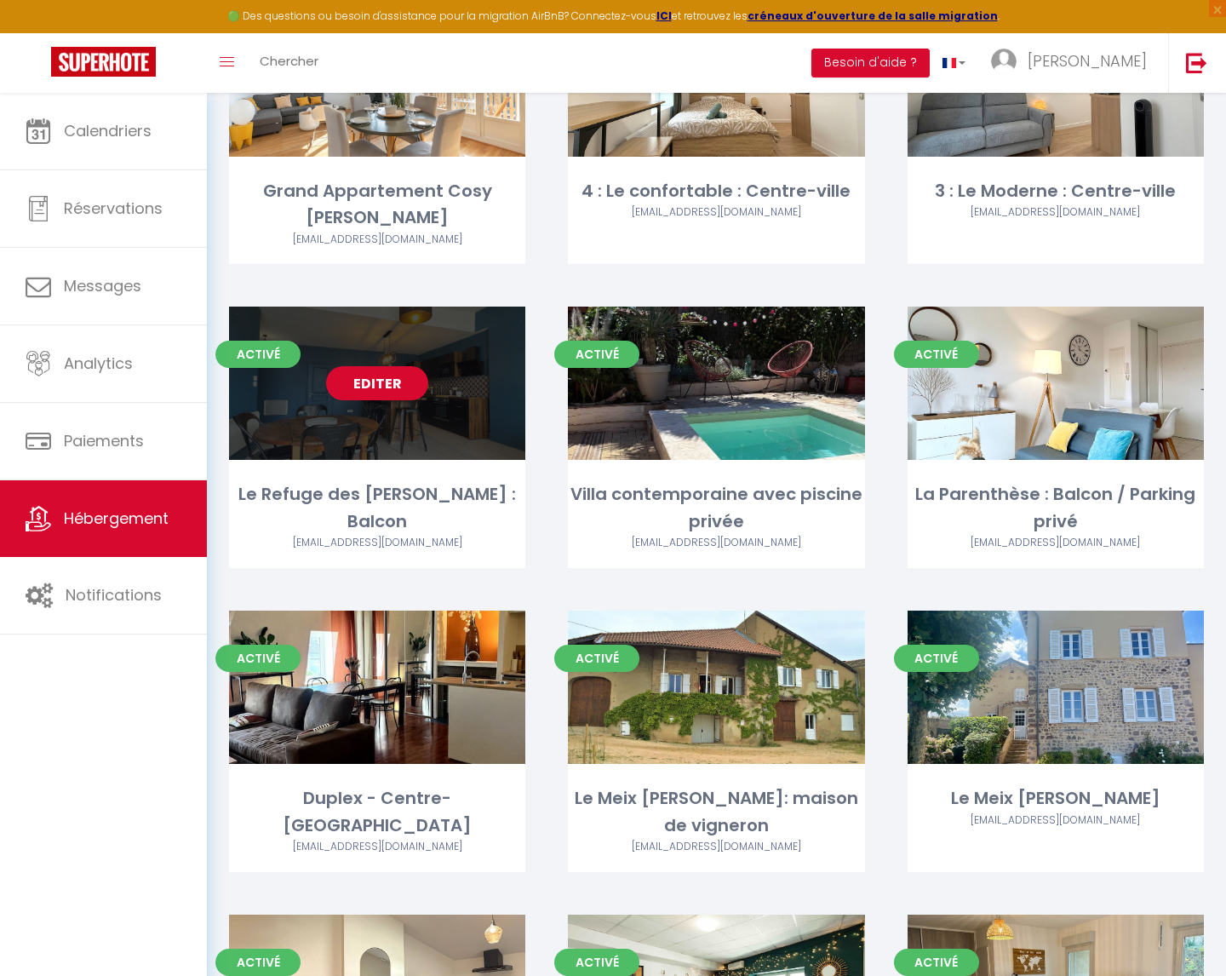
click at [376, 387] on link "Editer" at bounding box center [377, 383] width 102 height 34
click at [377, 387] on link "Editer" at bounding box center [377, 383] width 102 height 34
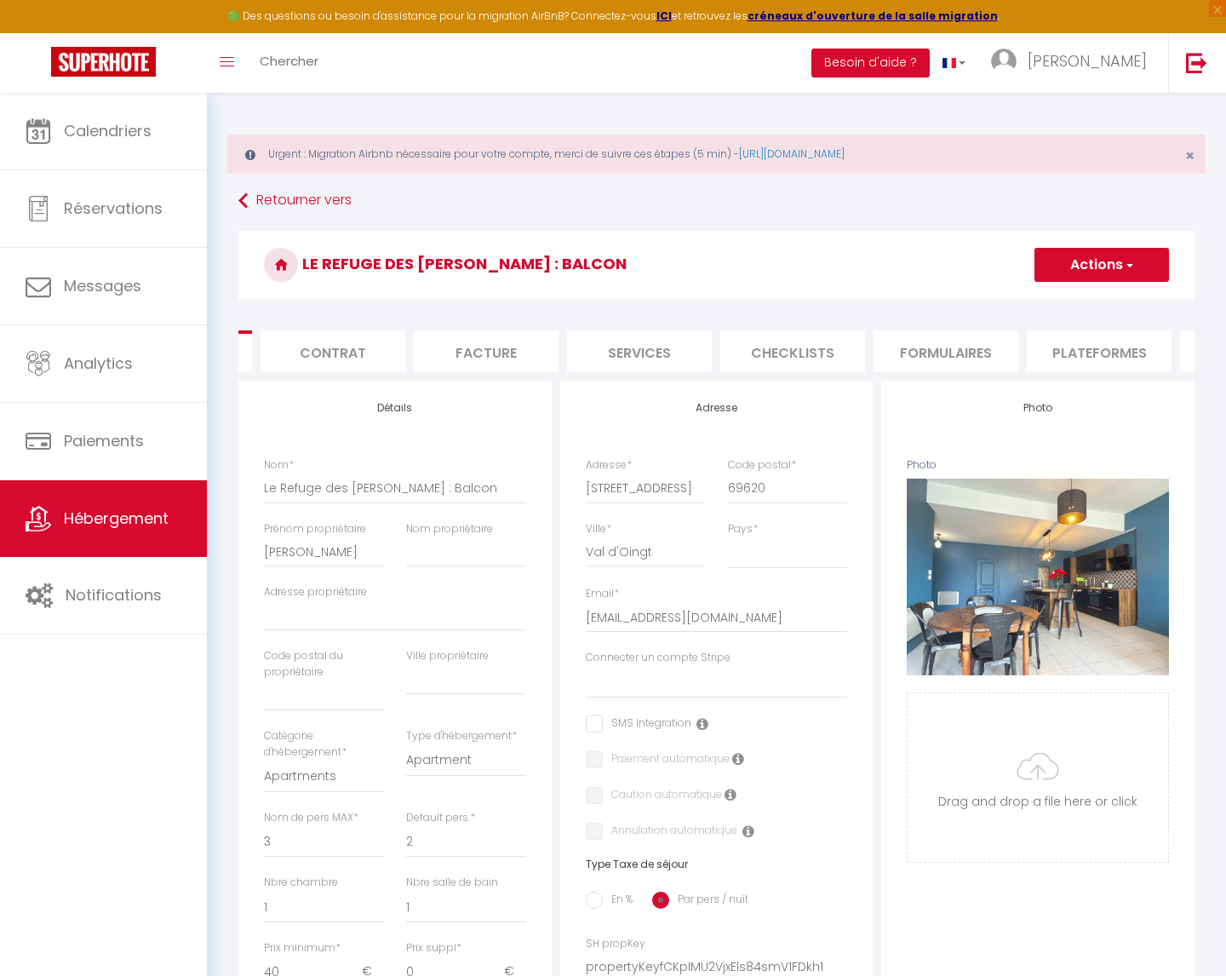
scroll to position [0, 156]
click at [1063, 346] on li "Plateformes" at bounding box center [1074, 351] width 145 height 42
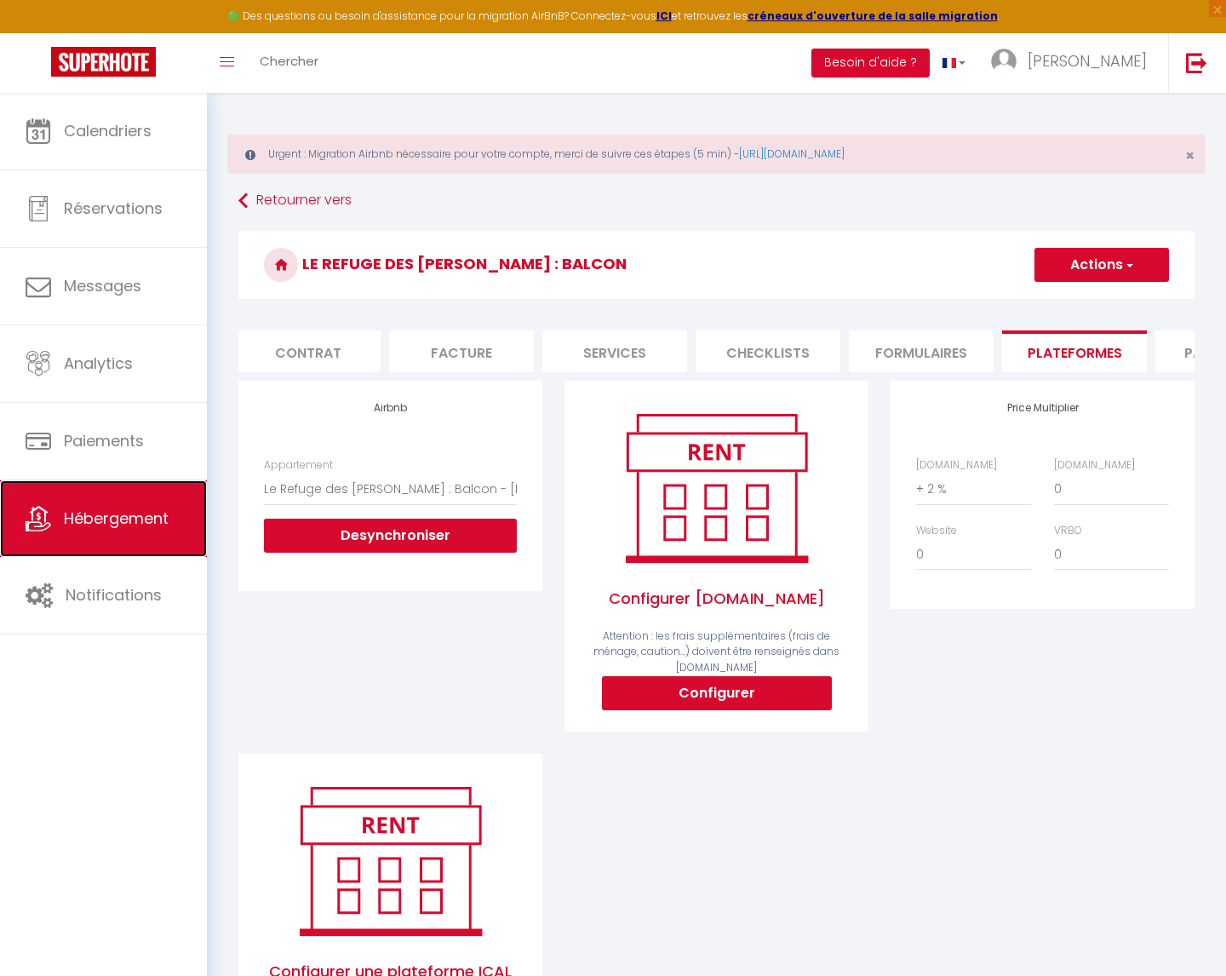
click at [107, 517] on span "Hébergement" at bounding box center [116, 517] width 105 height 21
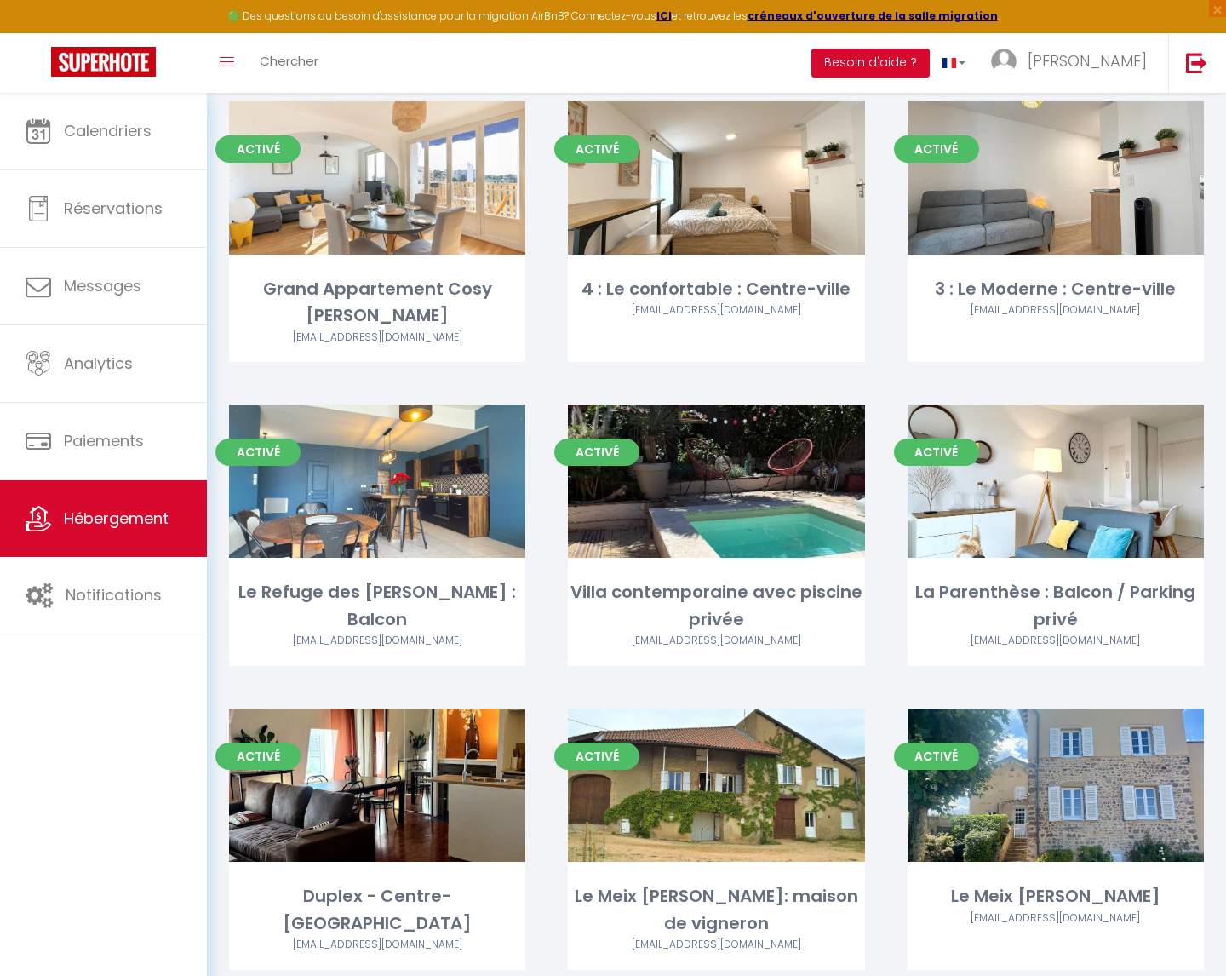
scroll to position [771, 0]
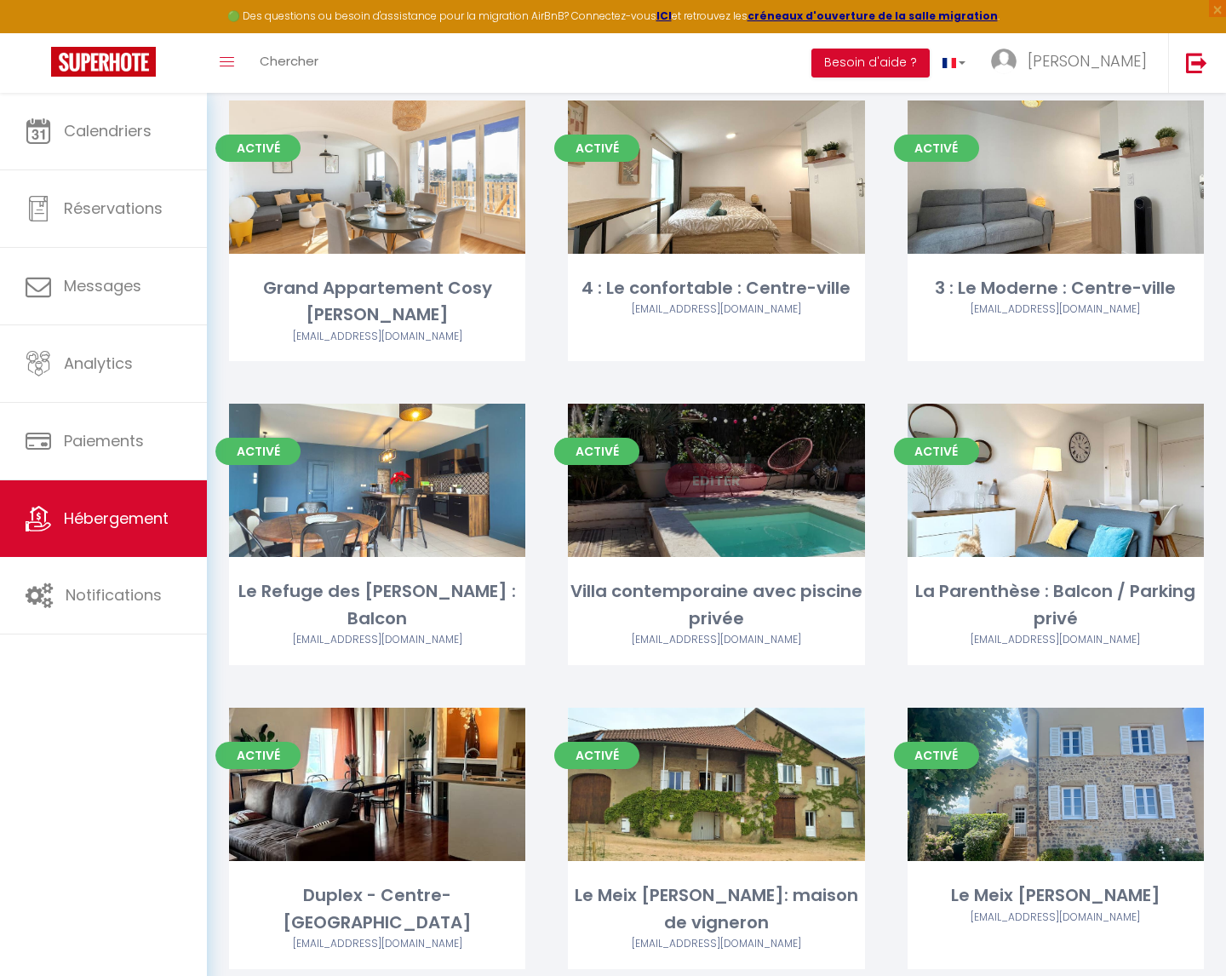
click at [720, 481] on link "Editer" at bounding box center [716, 480] width 102 height 34
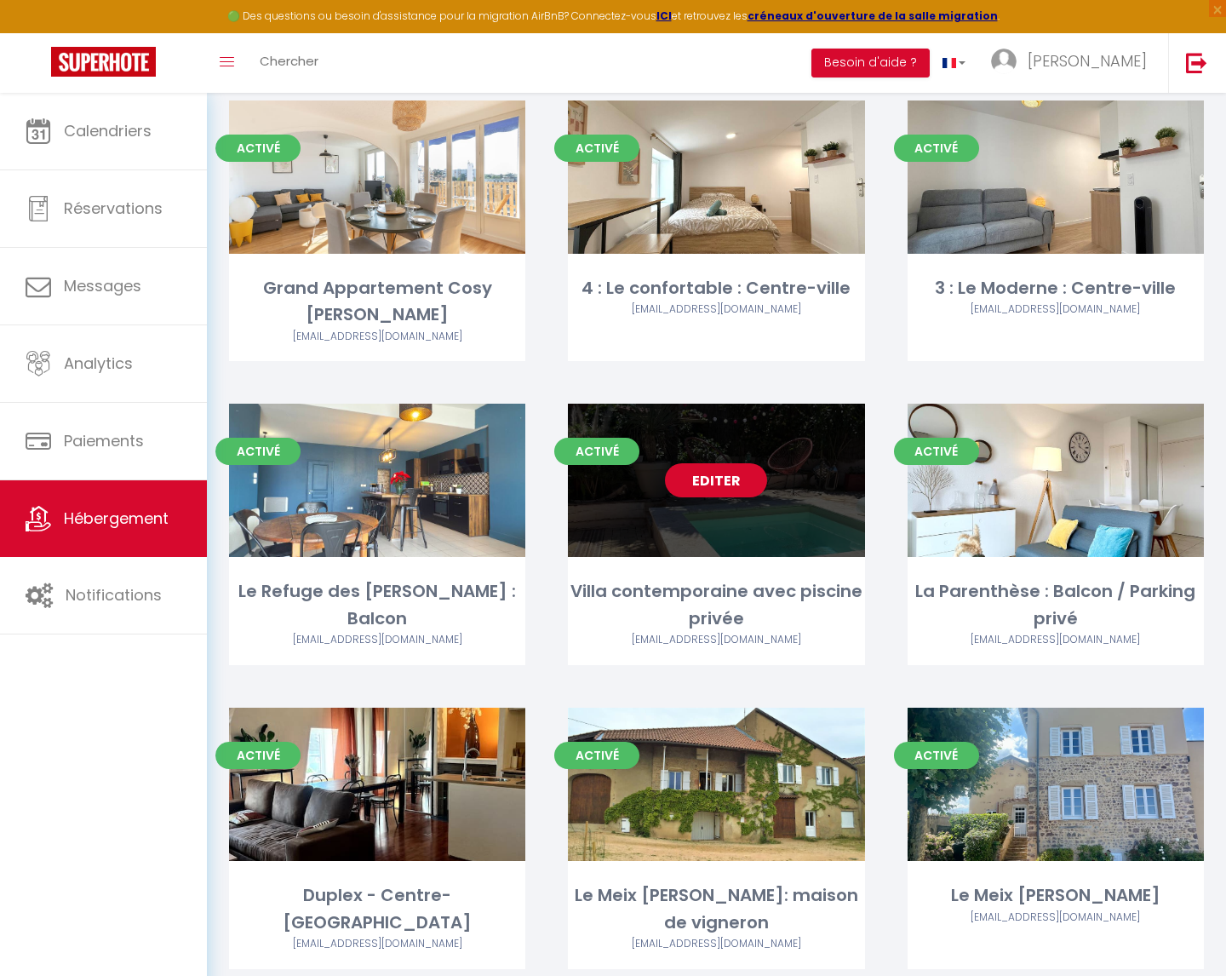
click at [708, 479] on link "Editer" at bounding box center [716, 480] width 102 height 34
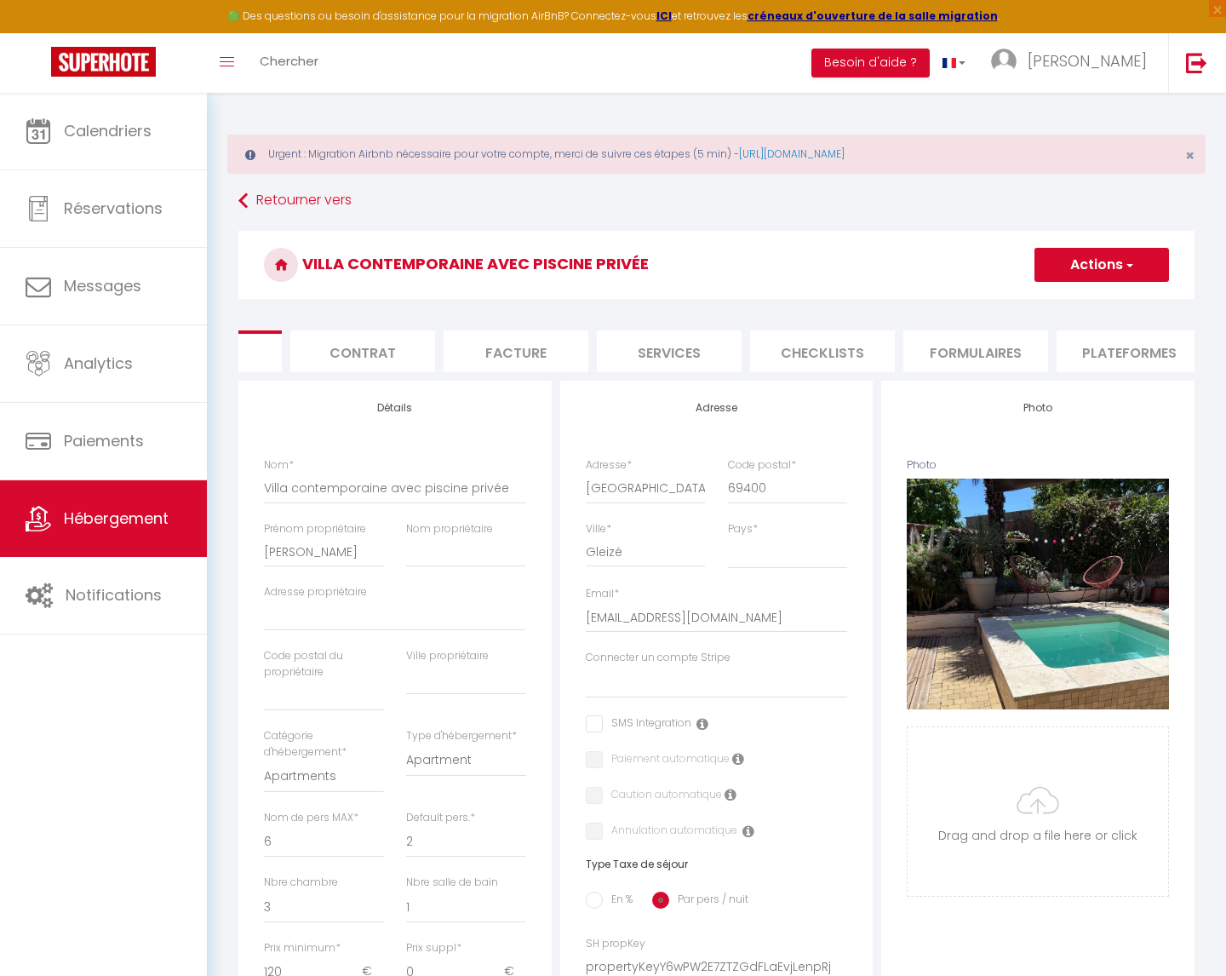
scroll to position [0, 173]
click at [1056, 348] on li "Plateformes" at bounding box center [1057, 351] width 145 height 42
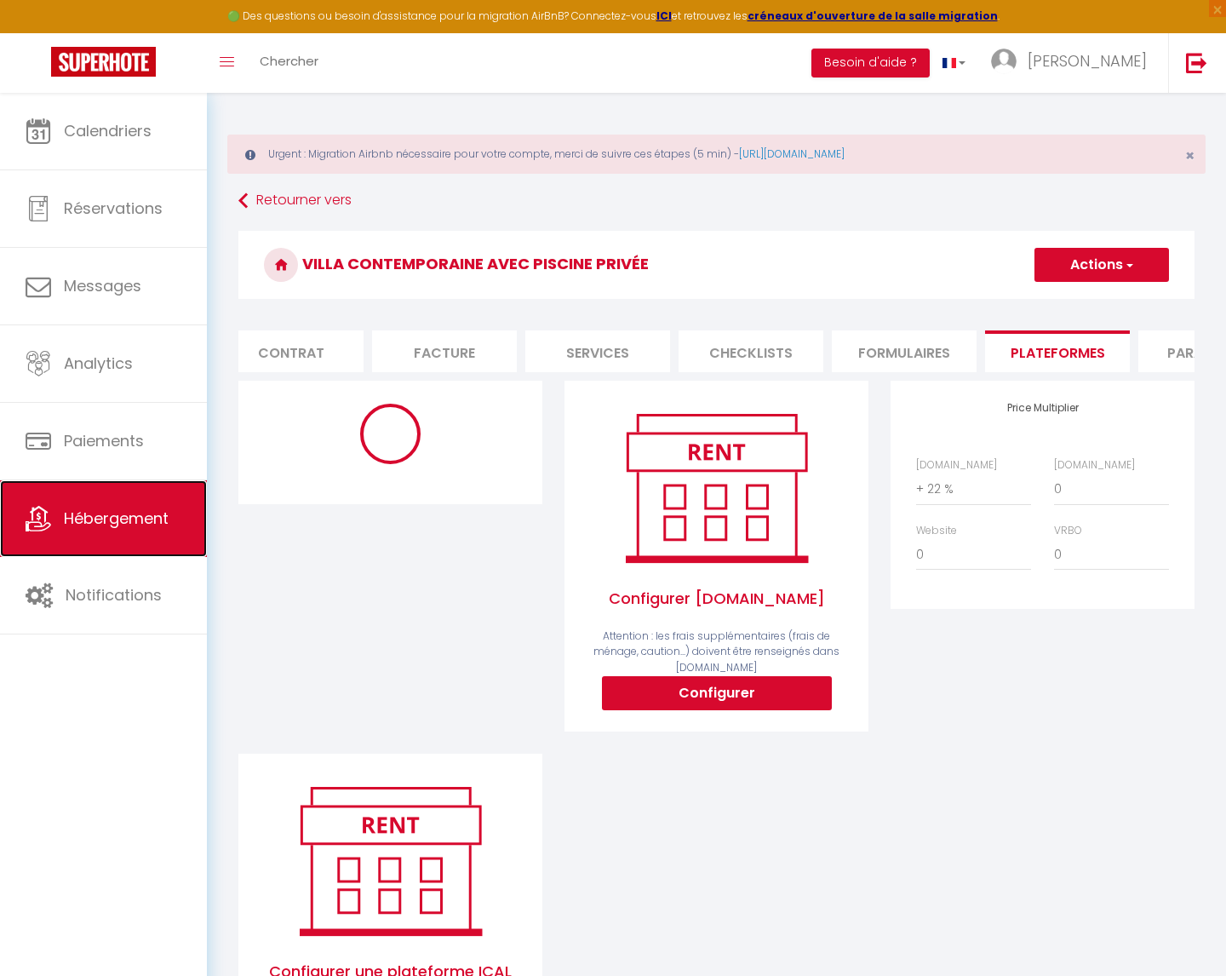
click at [134, 510] on span "Hébergement" at bounding box center [116, 517] width 105 height 21
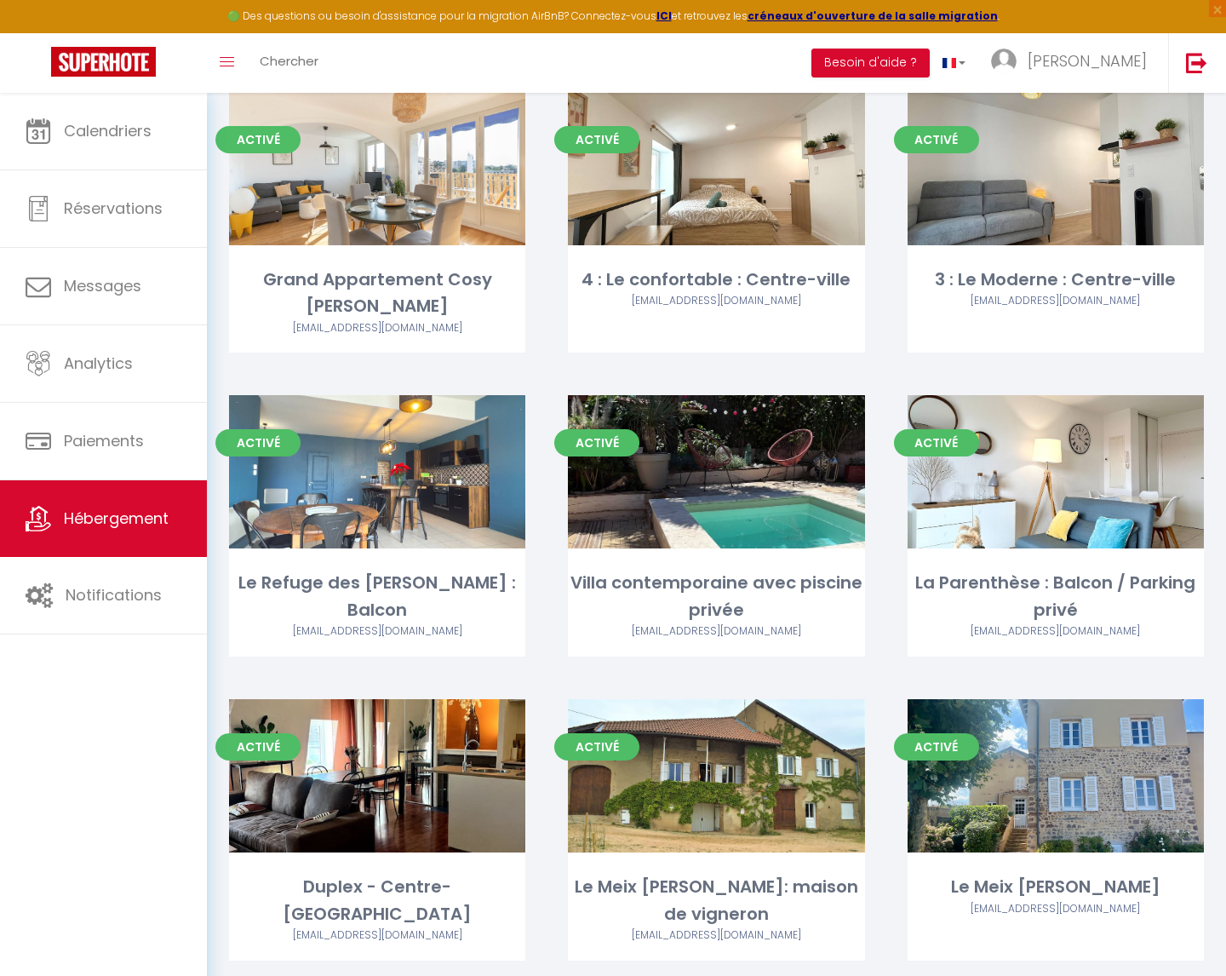
scroll to position [793, 0]
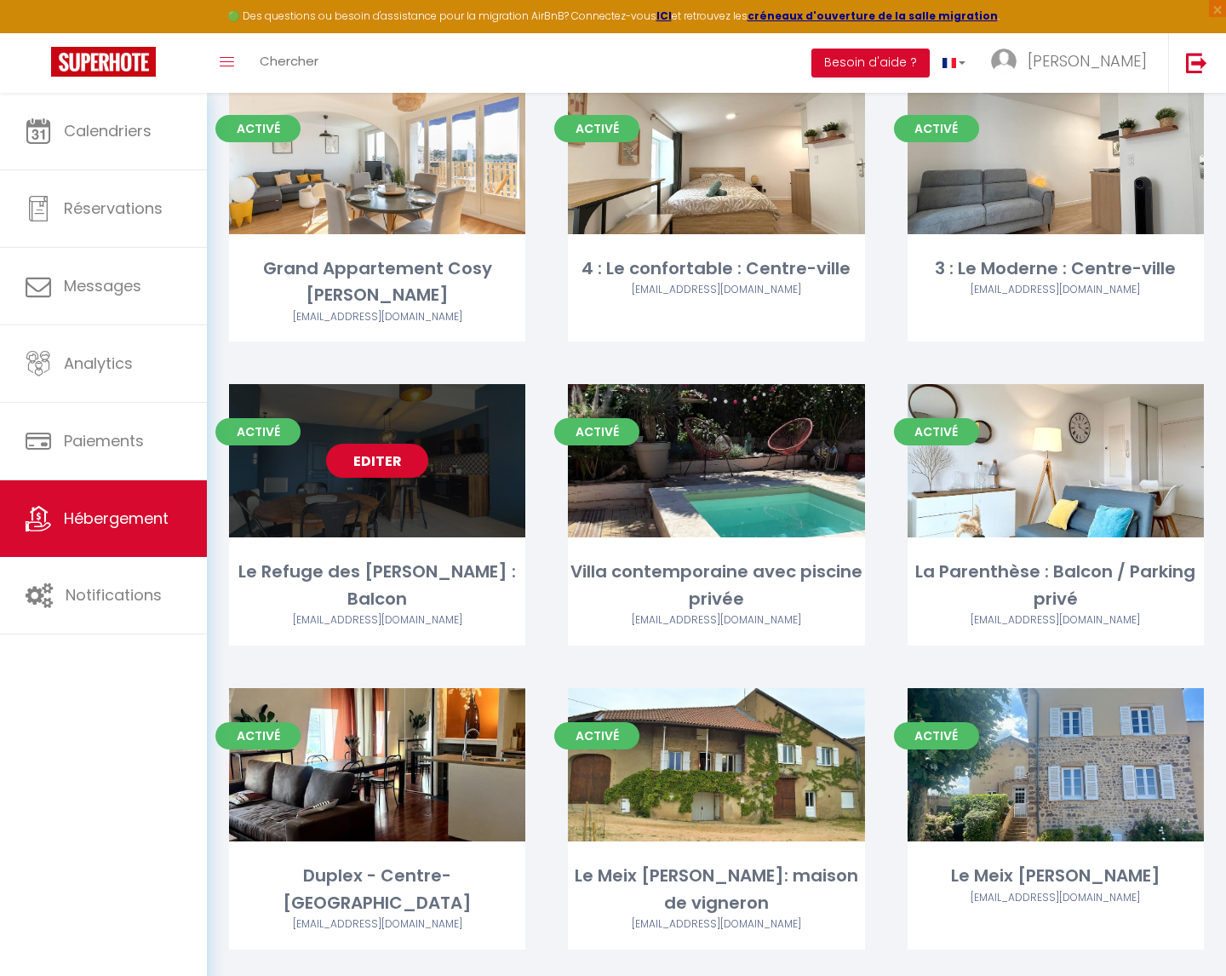
click at [357, 465] on link "Editer" at bounding box center [377, 461] width 102 height 34
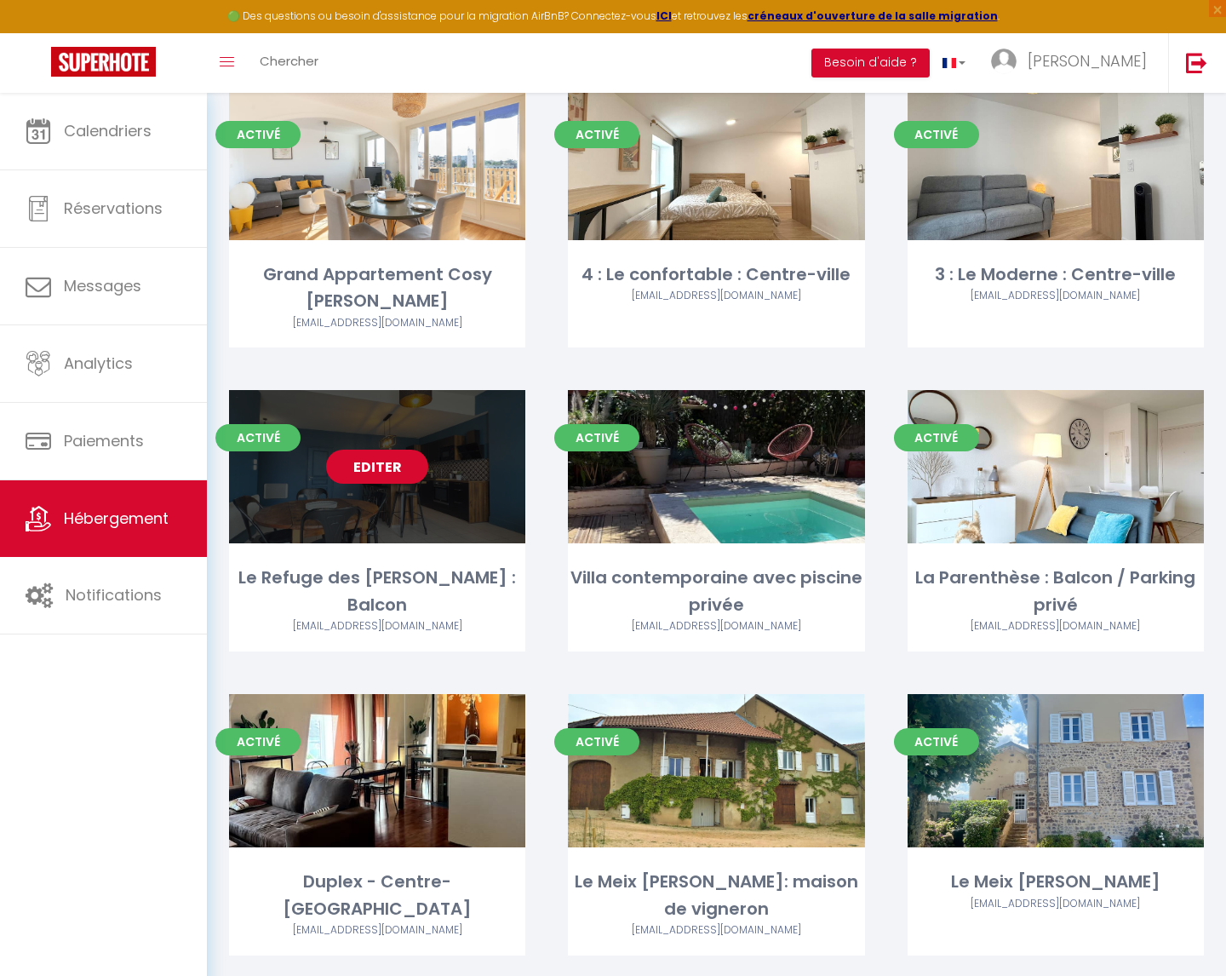
scroll to position [784, 0]
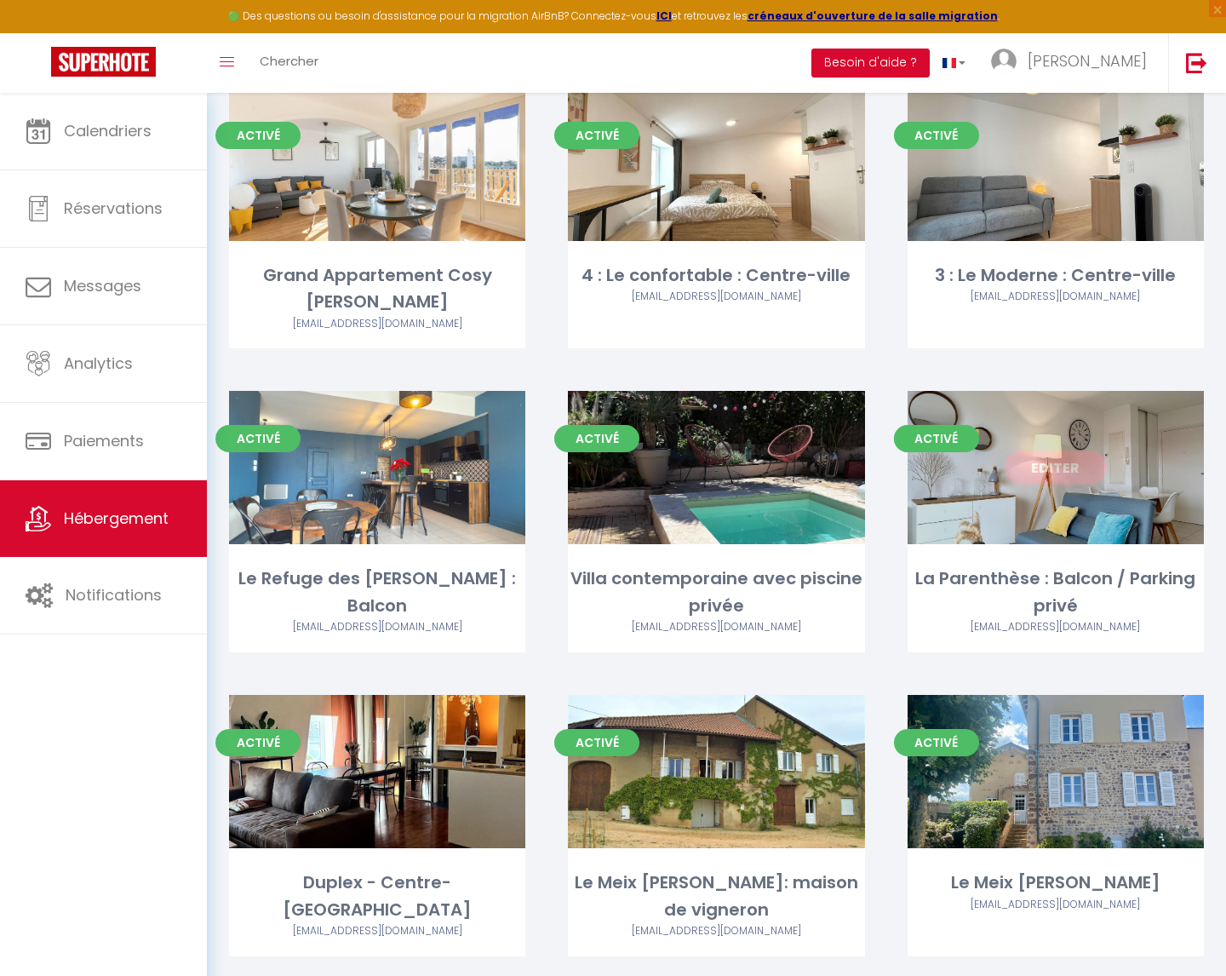
click at [1057, 471] on link "Editer" at bounding box center [1056, 467] width 102 height 34
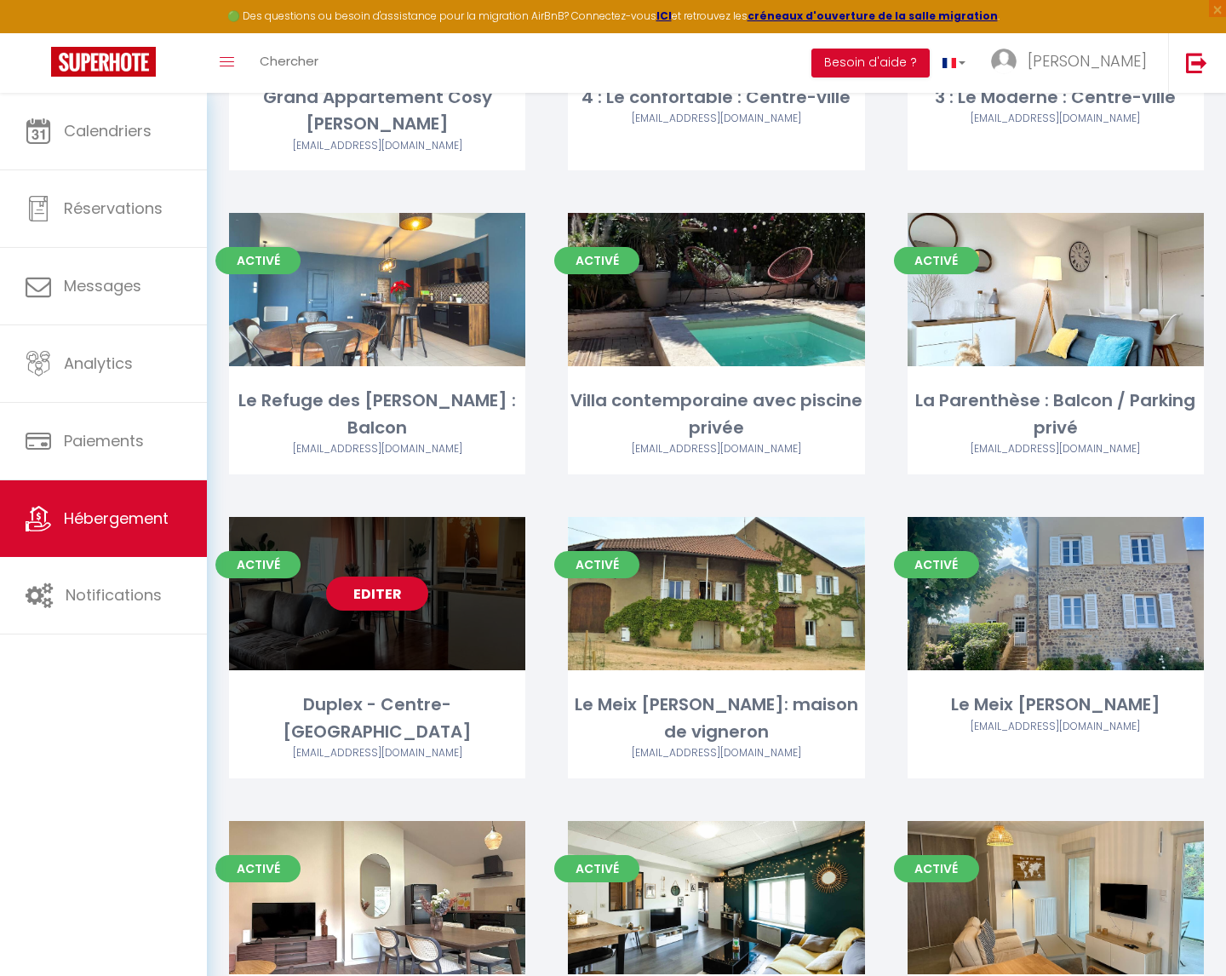
scroll to position [963, 0]
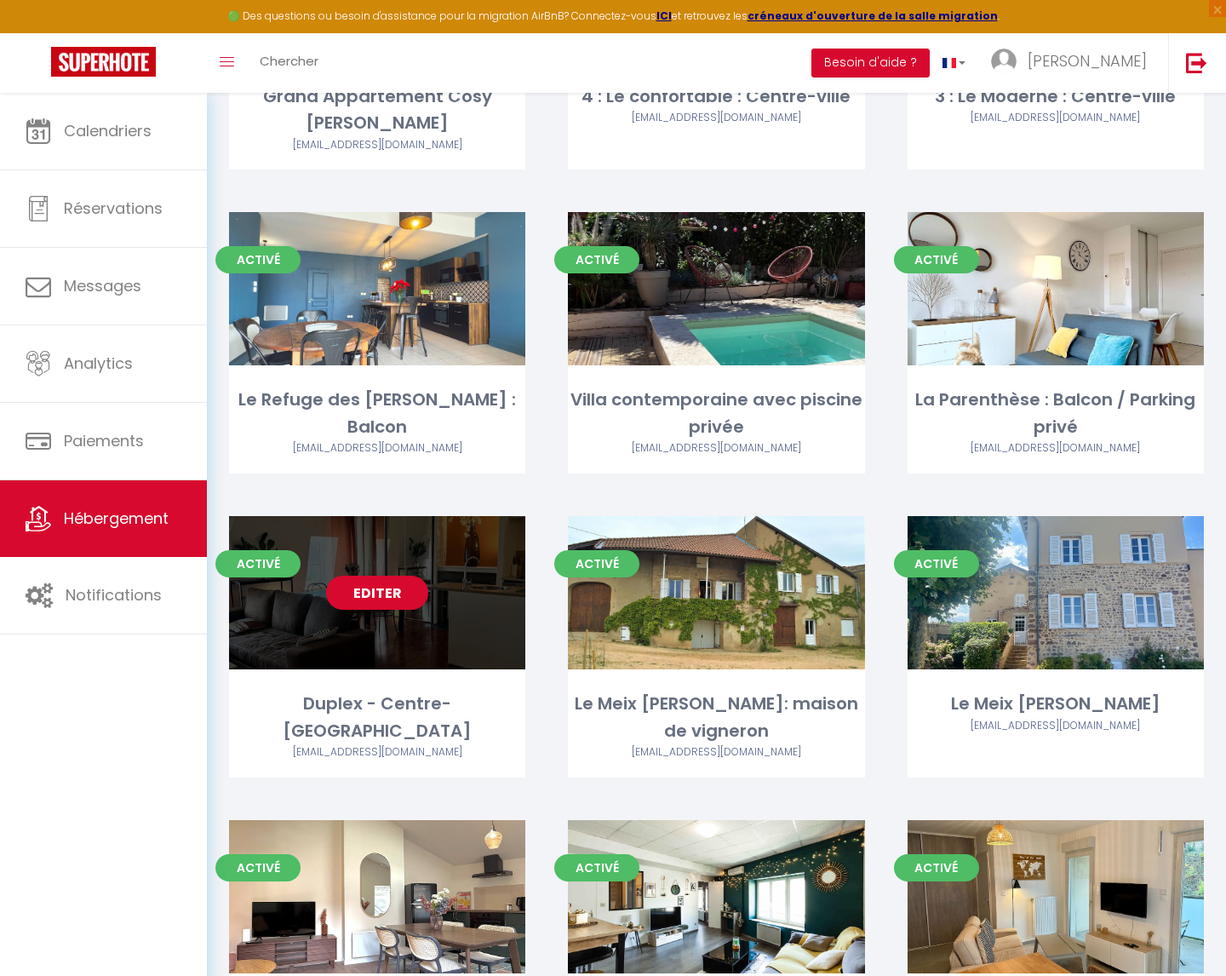
click at [374, 594] on link "Editer" at bounding box center [377, 593] width 102 height 34
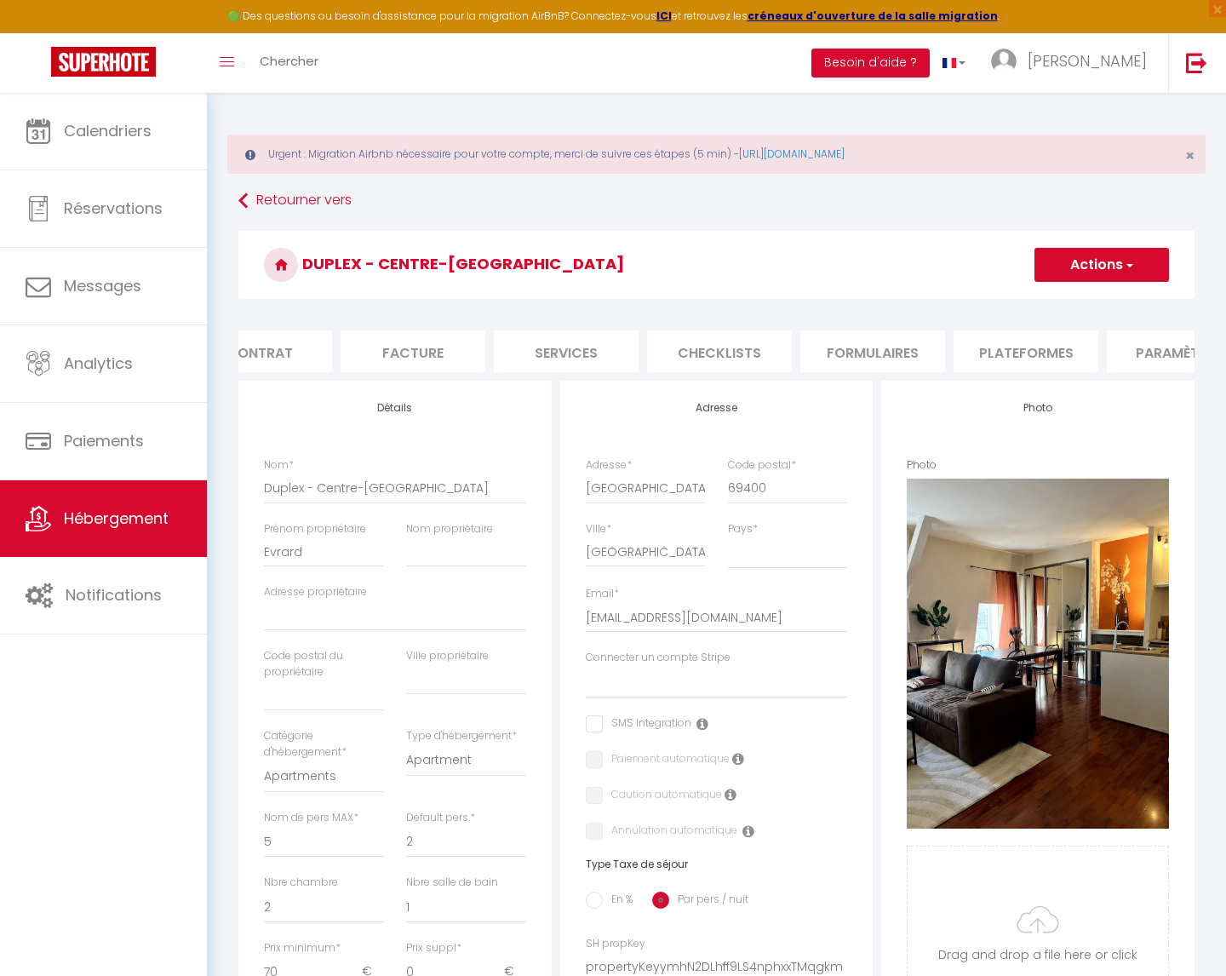
scroll to position [0, 207]
click at [1017, 344] on li "Plateformes" at bounding box center [1023, 351] width 145 height 42
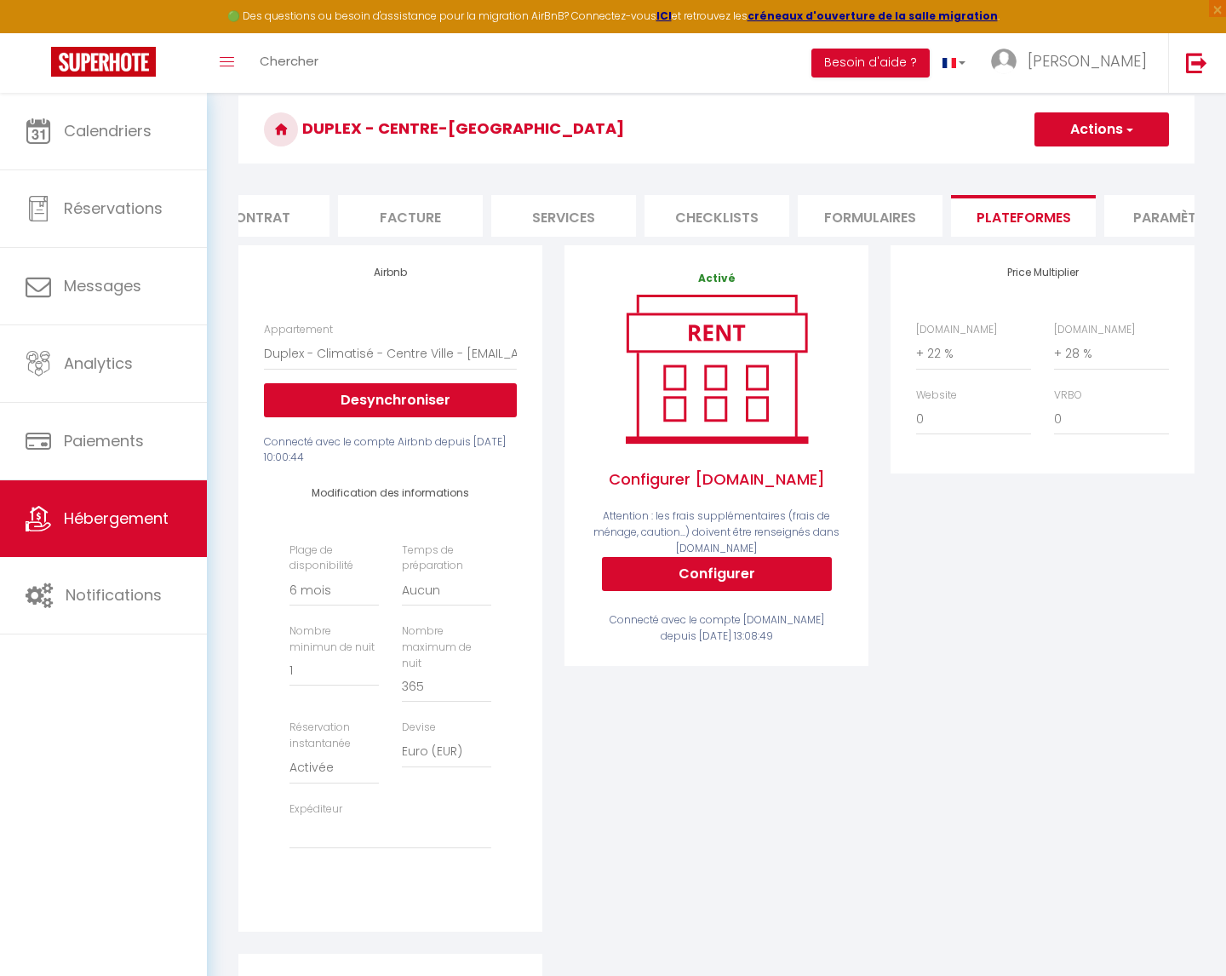
scroll to position [148, 0]
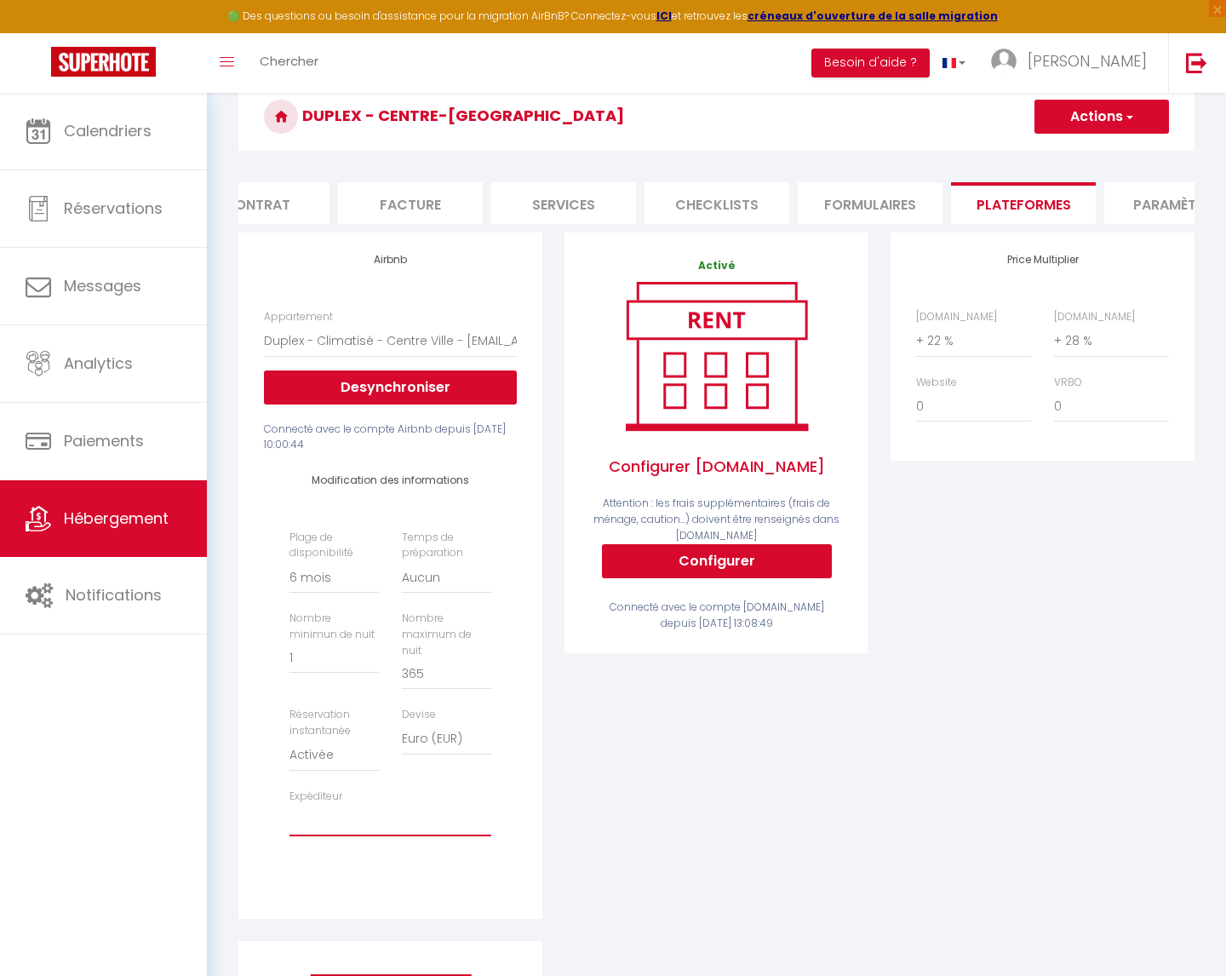
click at [331, 804] on select "[EMAIL_ADDRESS][DOMAIN_NAME] [EMAIL_ADDRESS][DOMAIN_NAME] [EMAIL_ADDRESS][DOMAI…" at bounding box center [390, 820] width 202 height 32
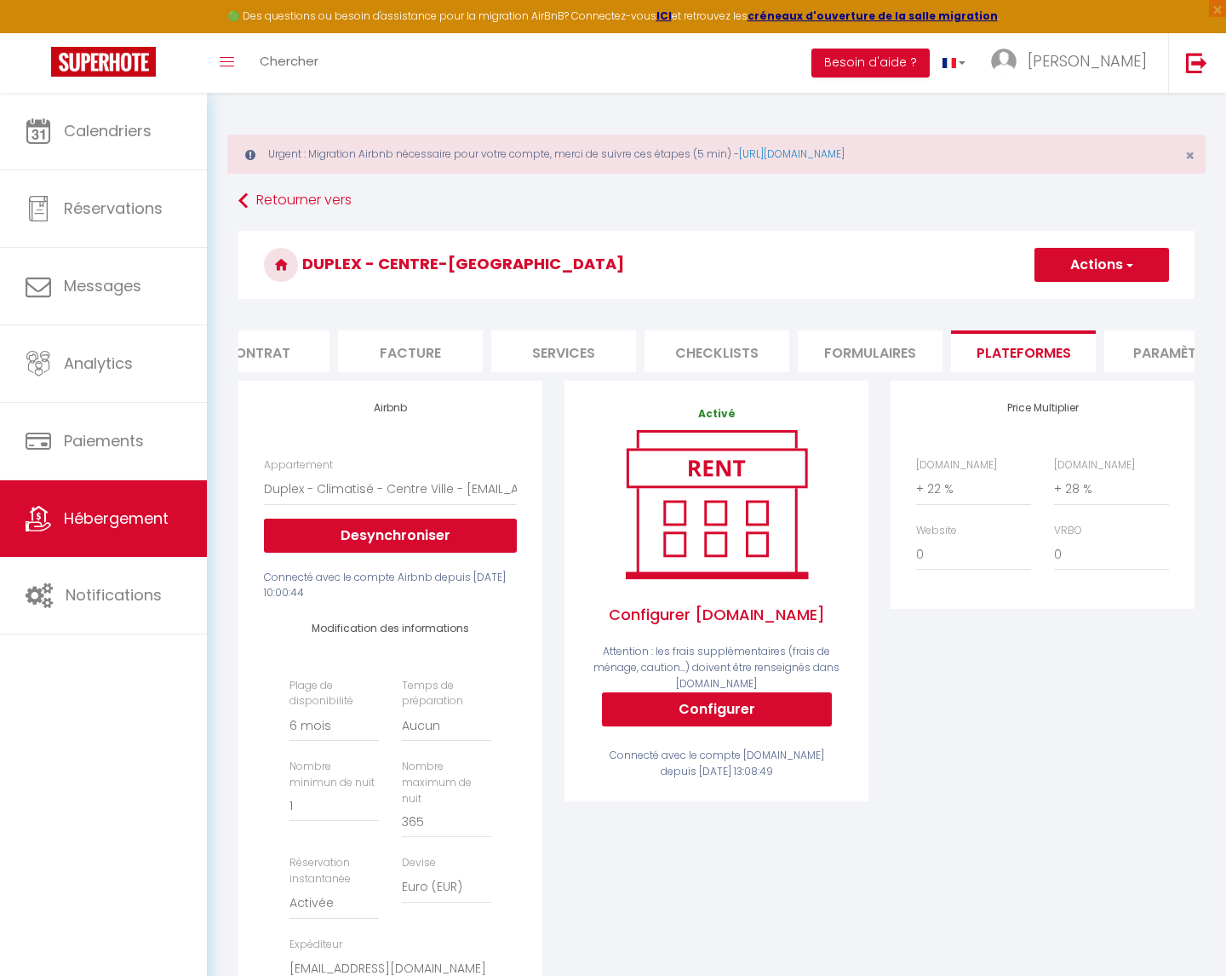
click at [1078, 257] on button "Actions" at bounding box center [1102, 265] width 135 height 34
click at [1071, 300] on link "Enregistrer" at bounding box center [1101, 302] width 135 height 22
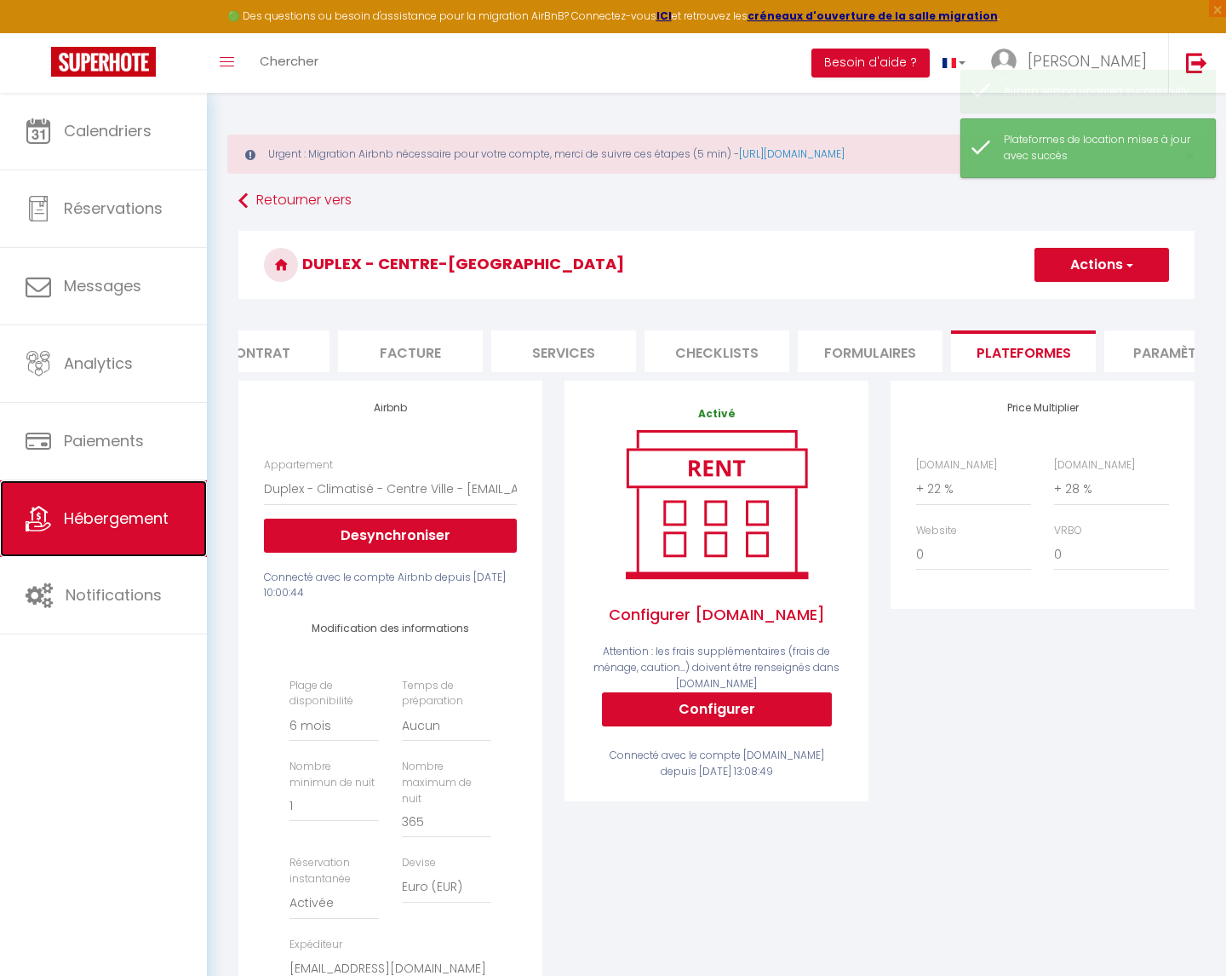
click at [95, 522] on span "Hébergement" at bounding box center [116, 517] width 105 height 21
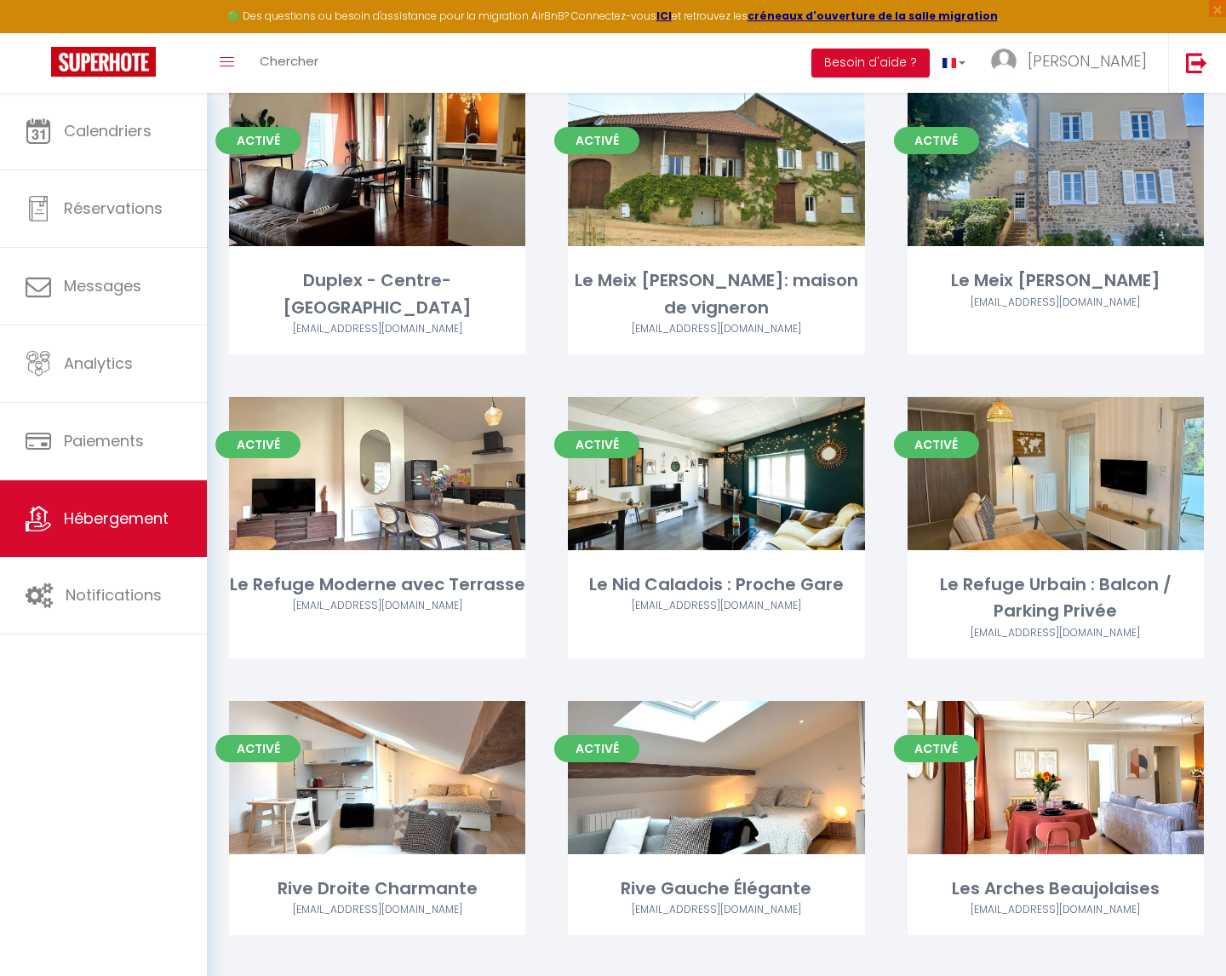
scroll to position [1391, 0]
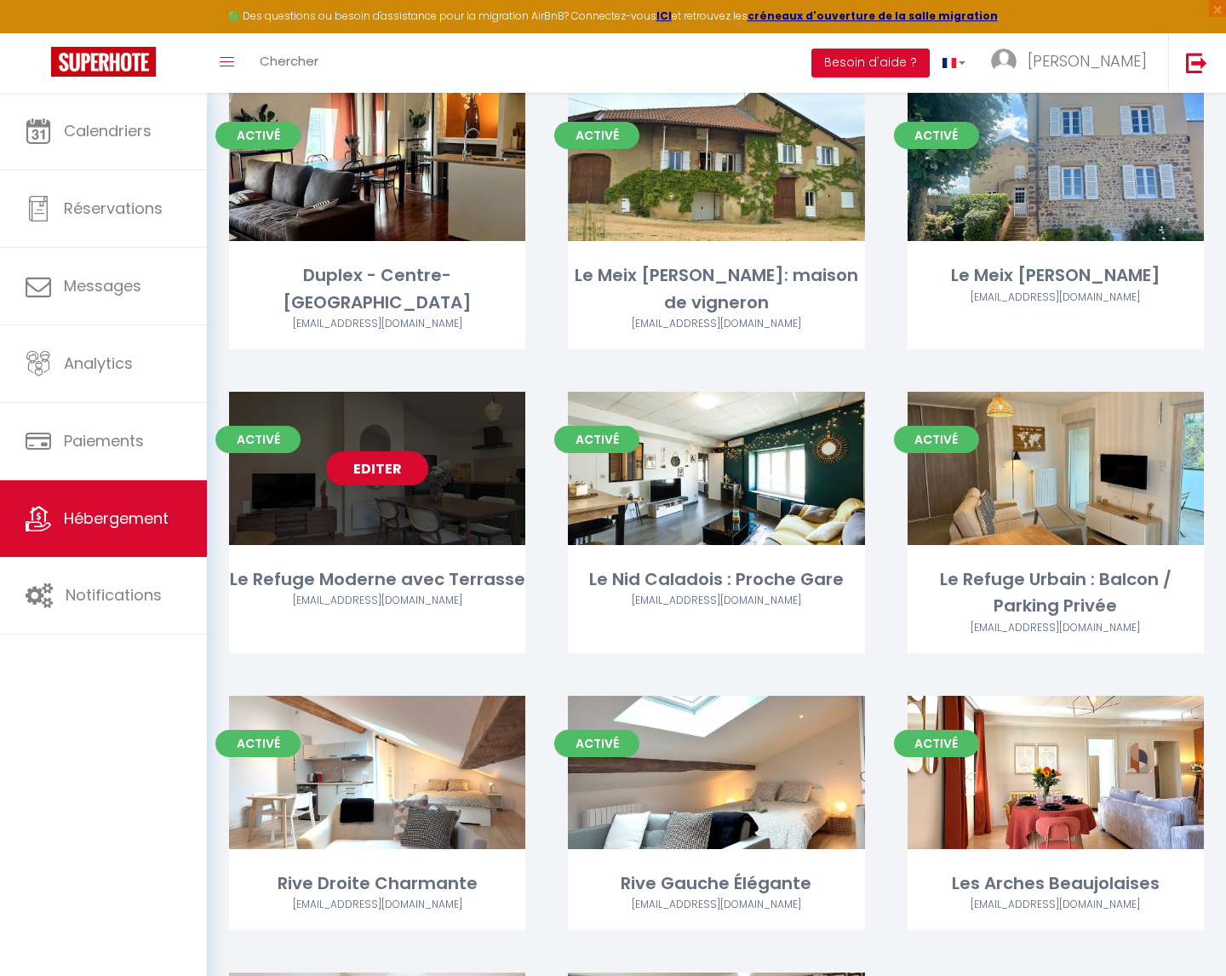
click at [375, 472] on link "Editer" at bounding box center [377, 468] width 102 height 34
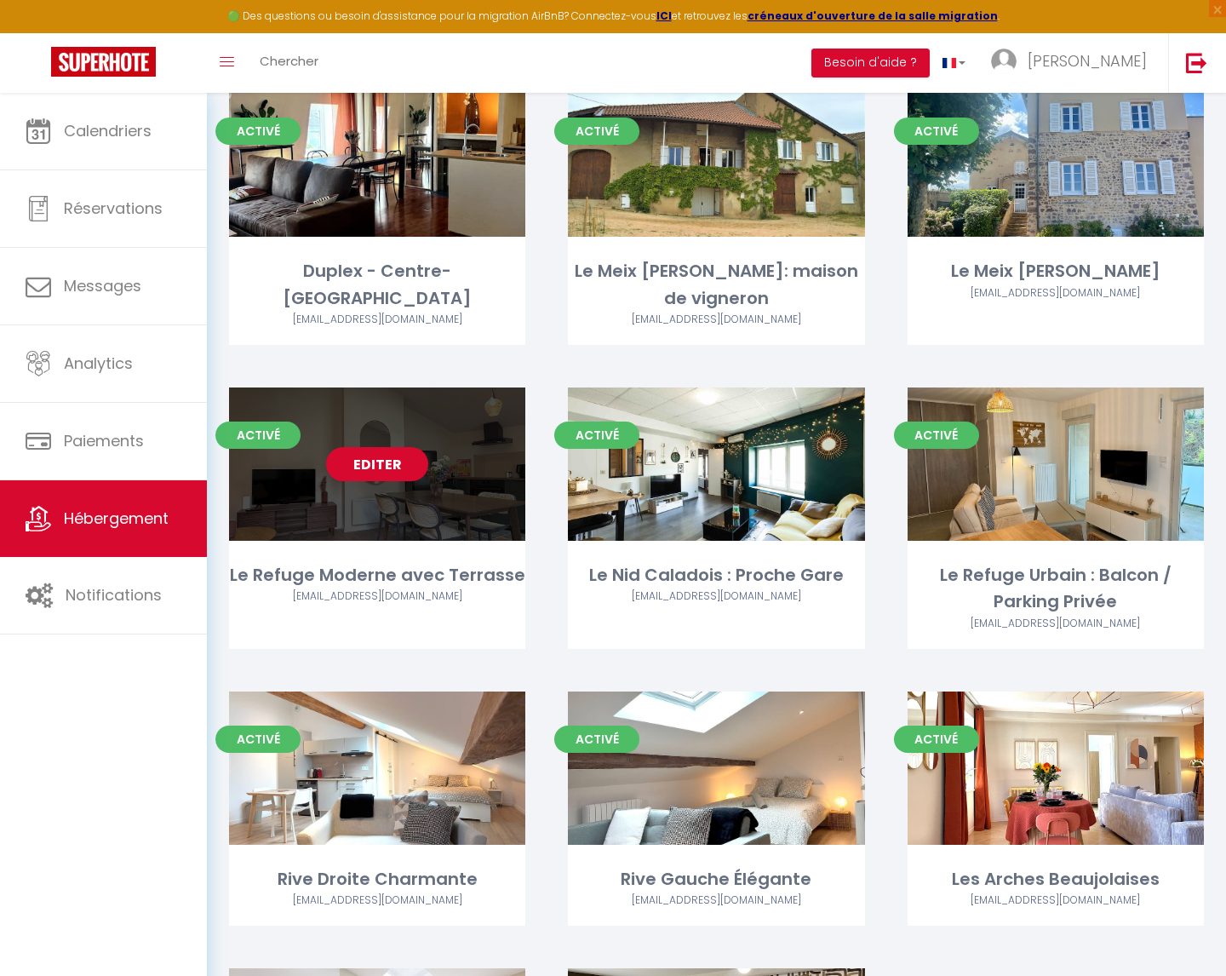
scroll to position [1397, 0]
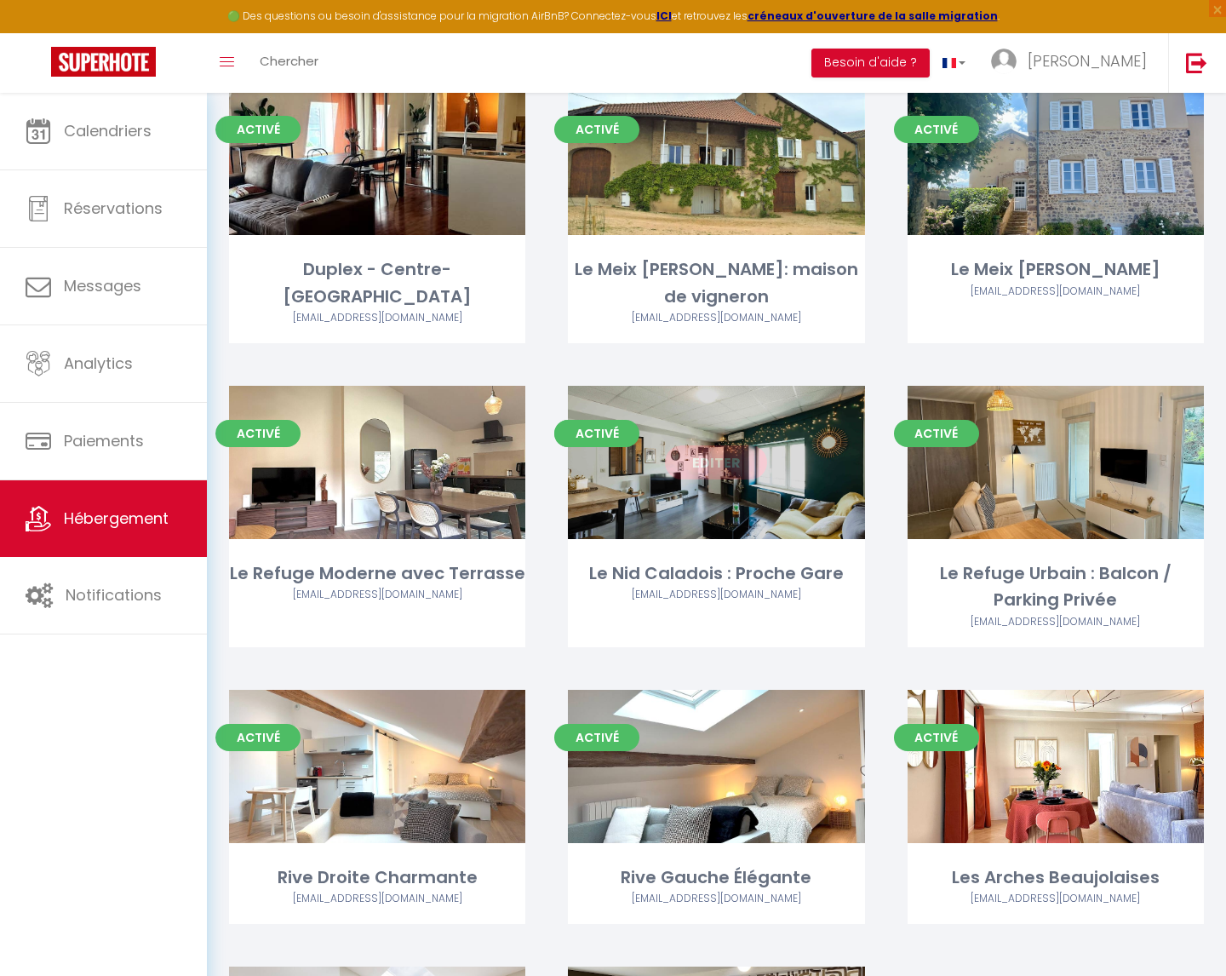
click at [716, 469] on link "Editer" at bounding box center [716, 462] width 102 height 34
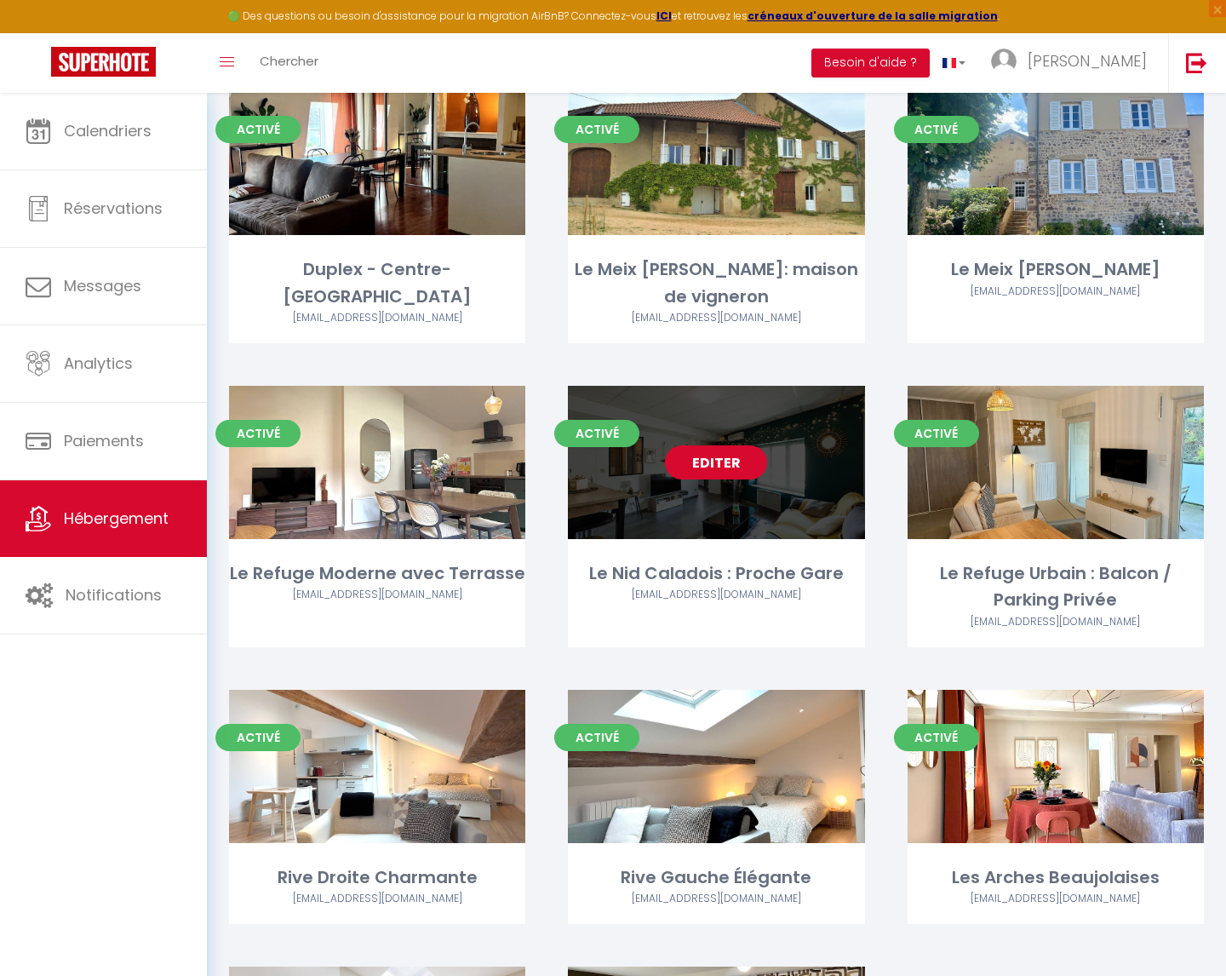
click at [714, 467] on link "Editer" at bounding box center [716, 462] width 102 height 34
click at [715, 461] on link "Editer" at bounding box center [716, 462] width 102 height 34
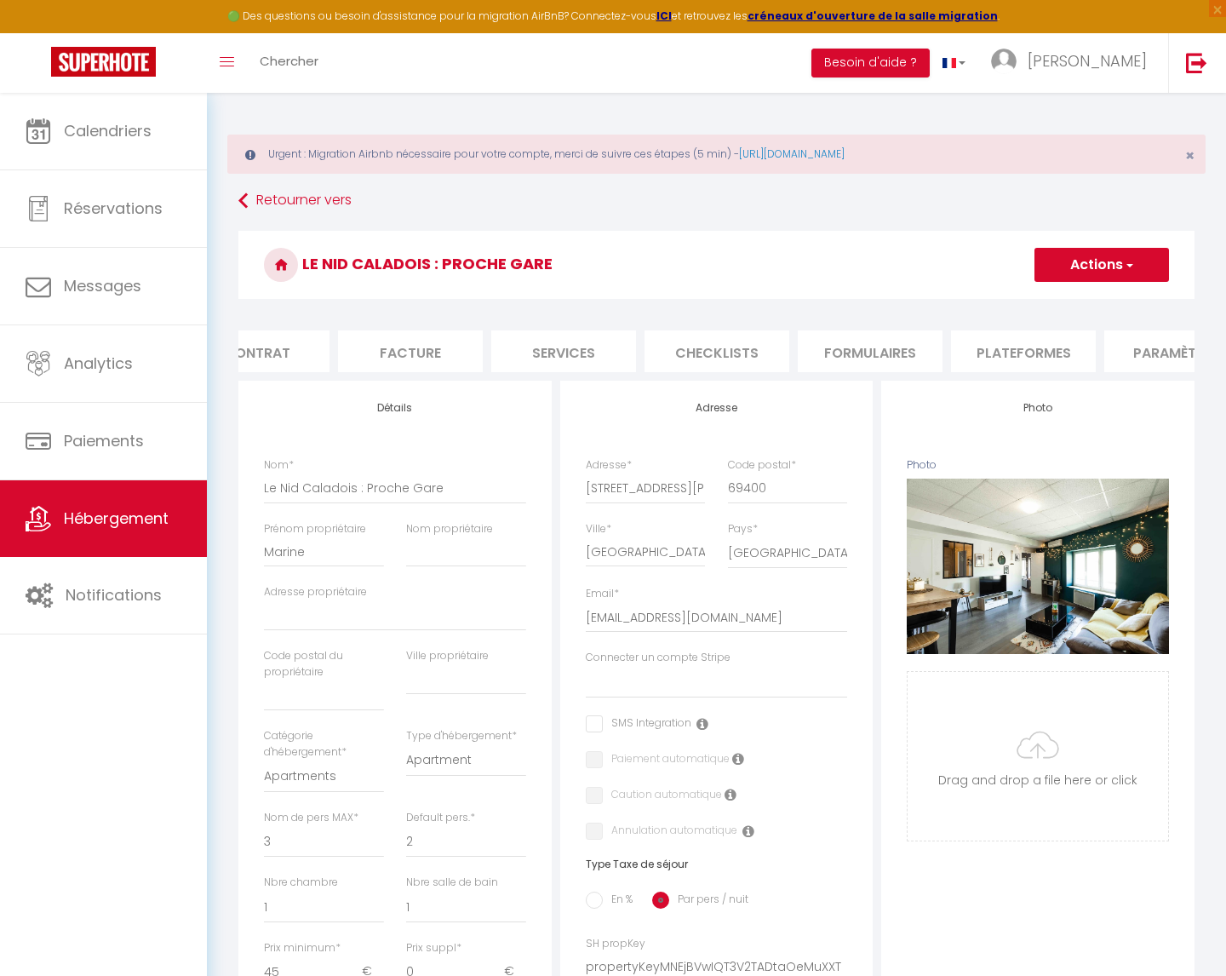
scroll to position [0, 231]
click at [983, 347] on li "Plateformes" at bounding box center [999, 351] width 145 height 42
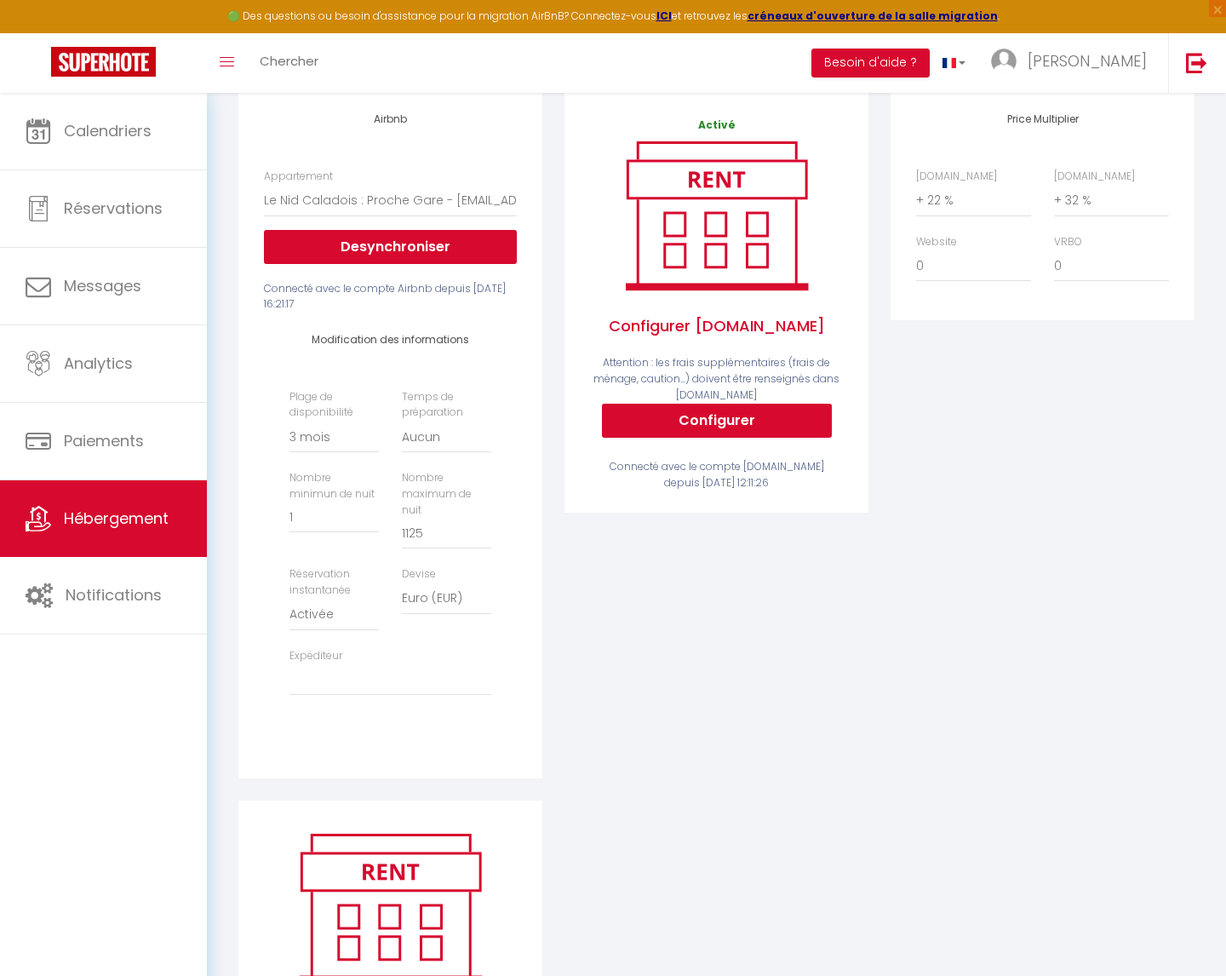
scroll to position [299, 0]
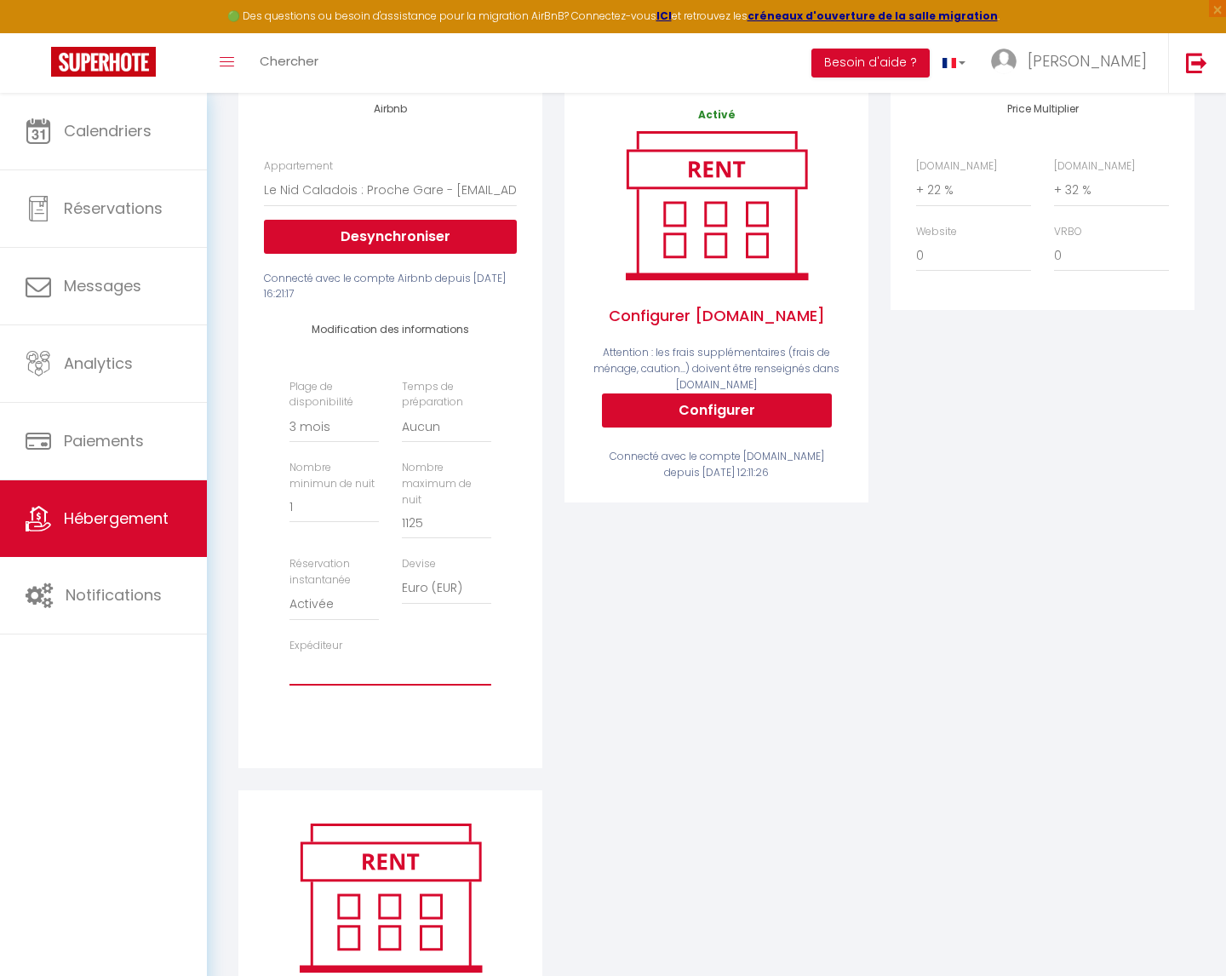
click at [345, 658] on select "[EMAIL_ADDRESS][DOMAIN_NAME] [EMAIL_ADDRESS][DOMAIN_NAME] [EMAIL_ADDRESS][DOMAI…" at bounding box center [390, 669] width 202 height 32
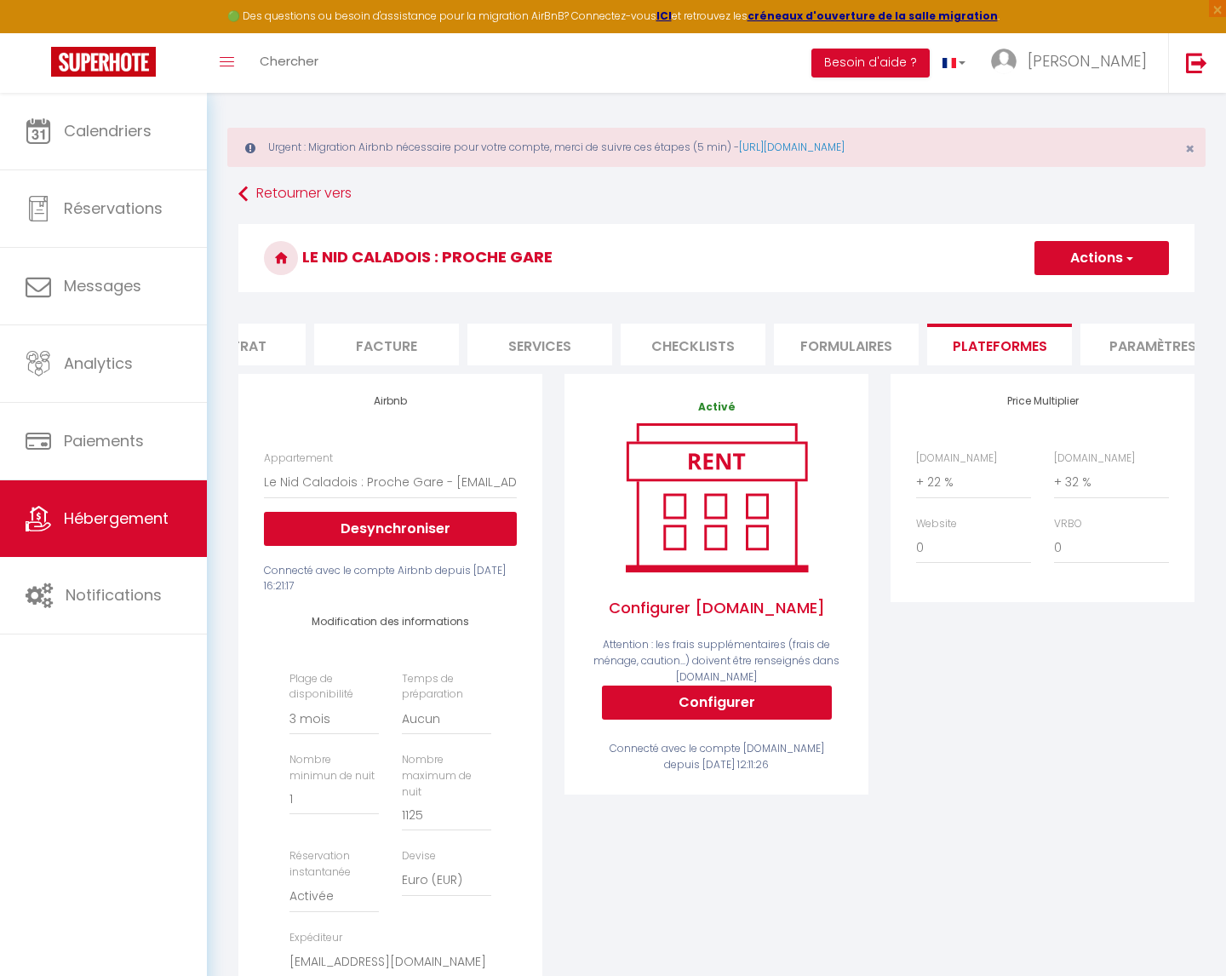
scroll to position [0, 0]
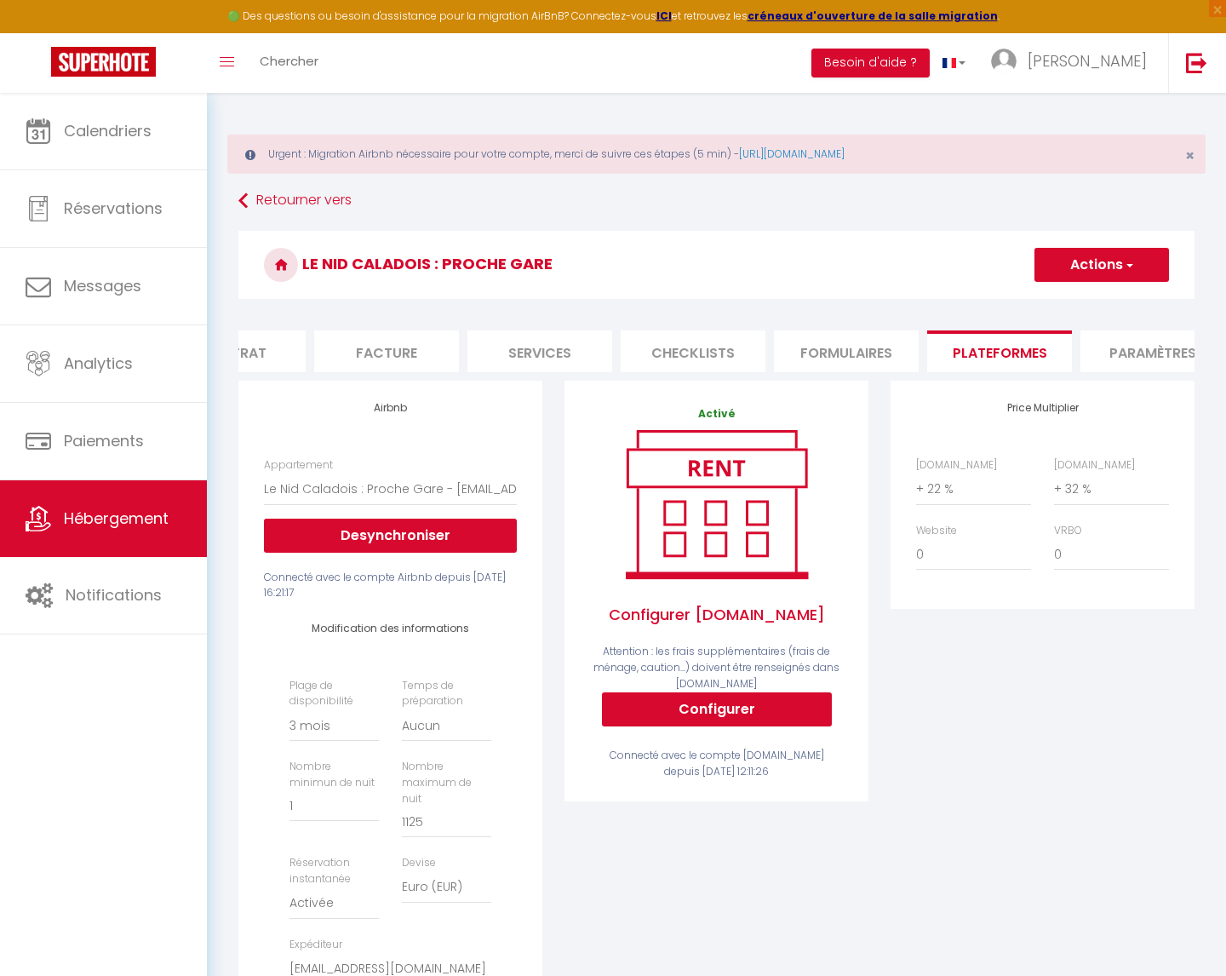
click at [1098, 268] on button "Actions" at bounding box center [1102, 265] width 135 height 34
click at [1084, 299] on link "Enregistrer" at bounding box center [1101, 302] width 135 height 22
click at [91, 502] on link "Hébergement" at bounding box center [103, 518] width 207 height 77
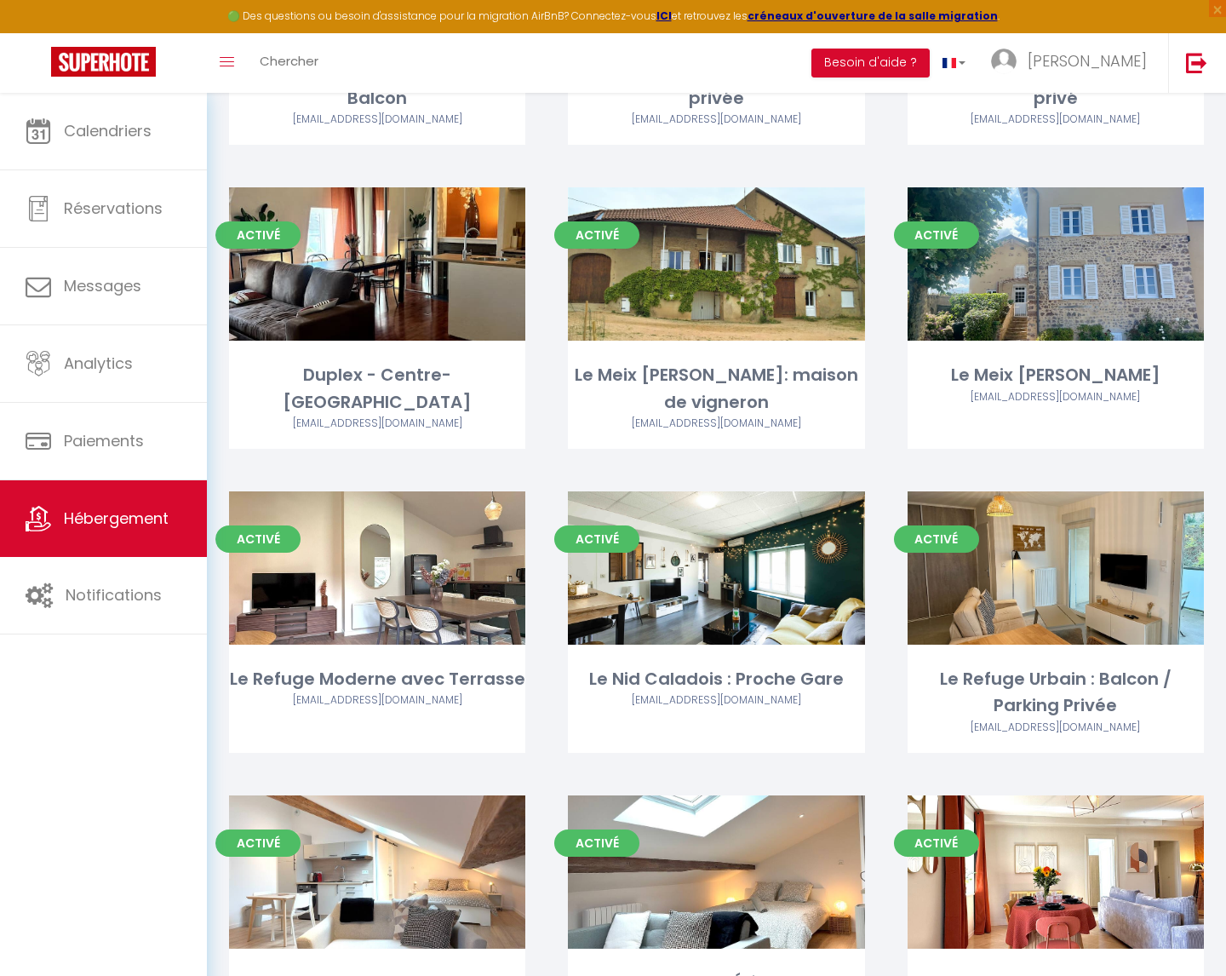
scroll to position [1292, 0]
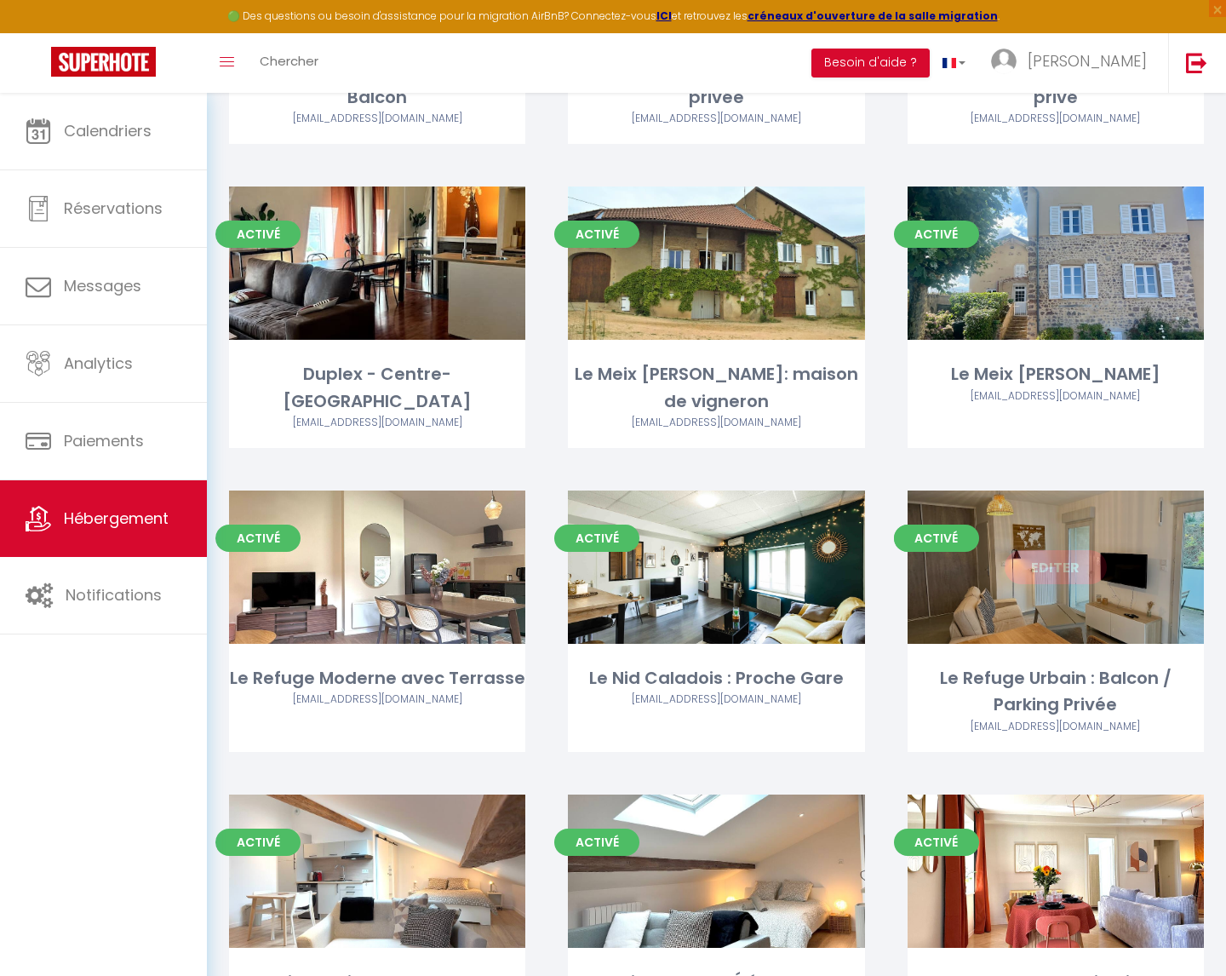
click at [1056, 563] on link "Editer" at bounding box center [1056, 567] width 102 height 34
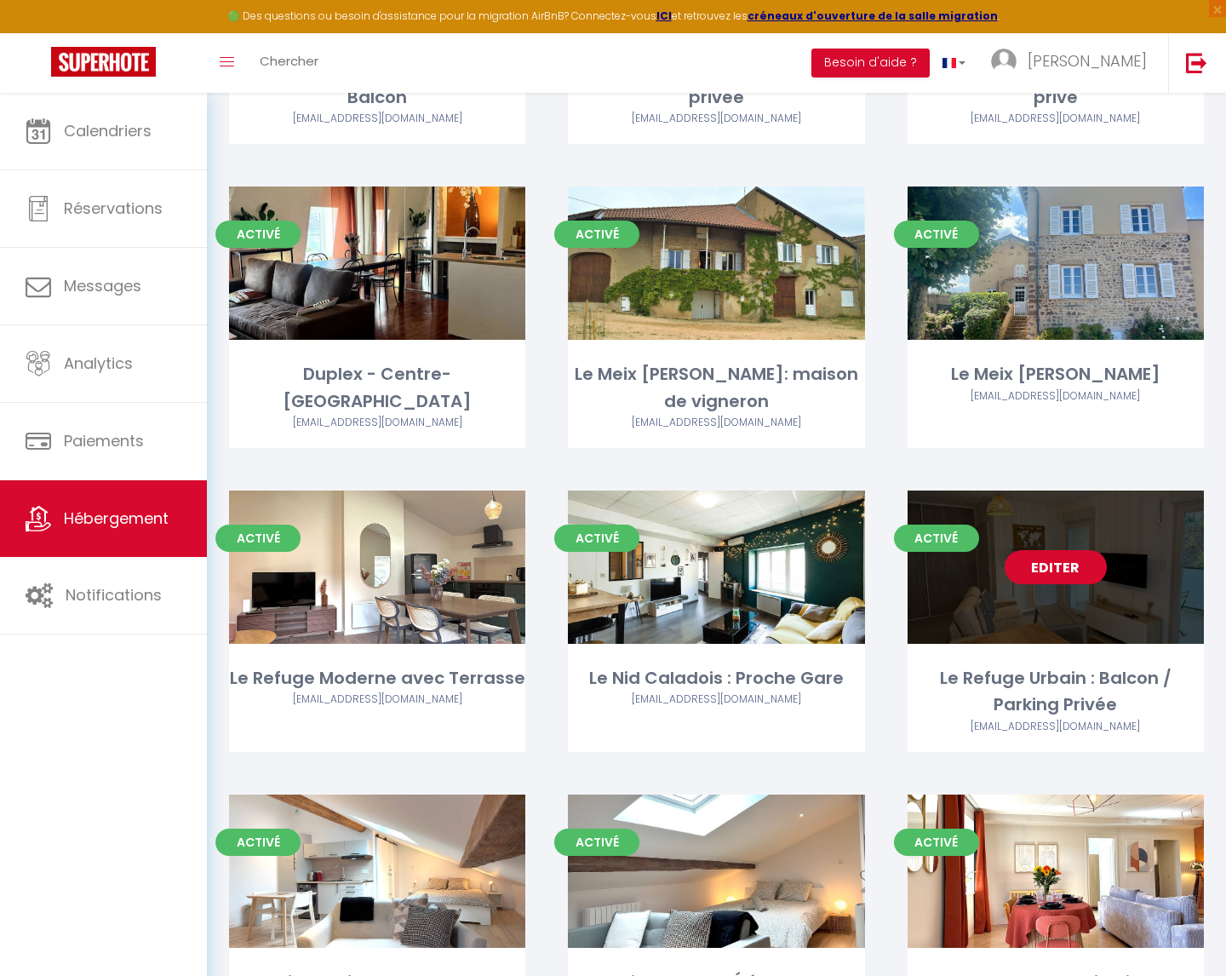
click at [1052, 565] on link "Editer" at bounding box center [1056, 567] width 102 height 34
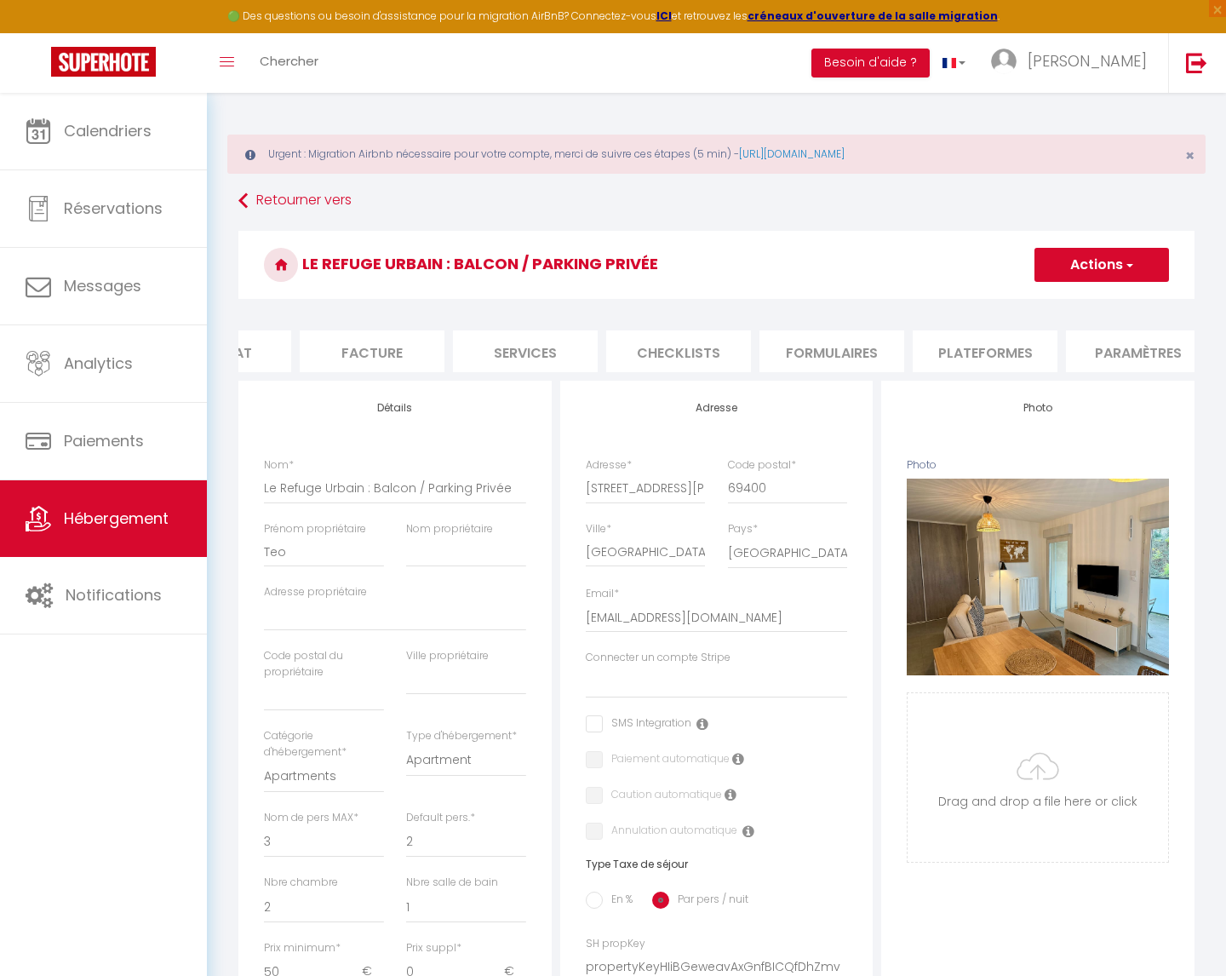
scroll to position [0, 268]
click at [953, 346] on li "Plateformes" at bounding box center [962, 351] width 145 height 42
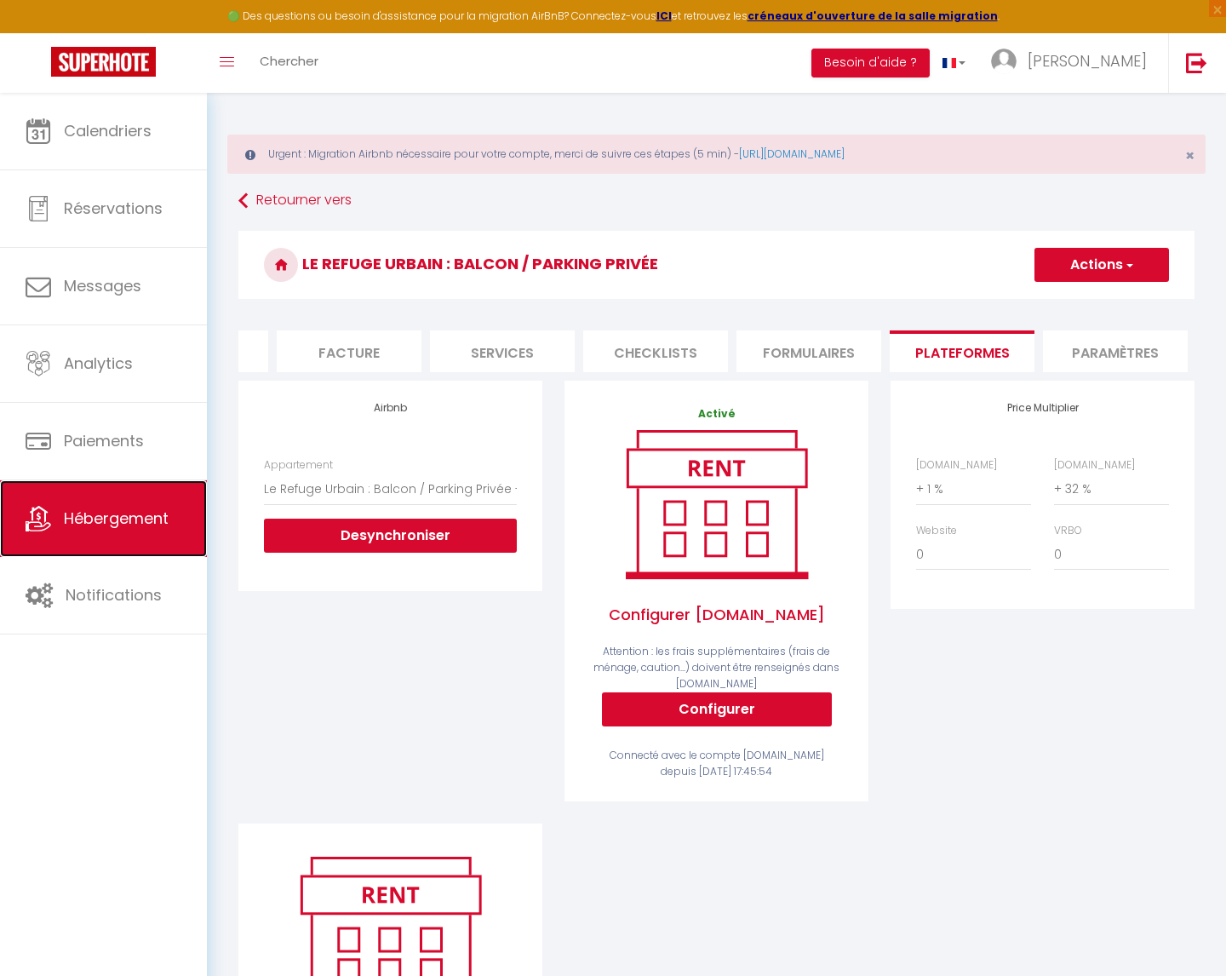
click at [74, 512] on span "Hébergement" at bounding box center [116, 517] width 105 height 21
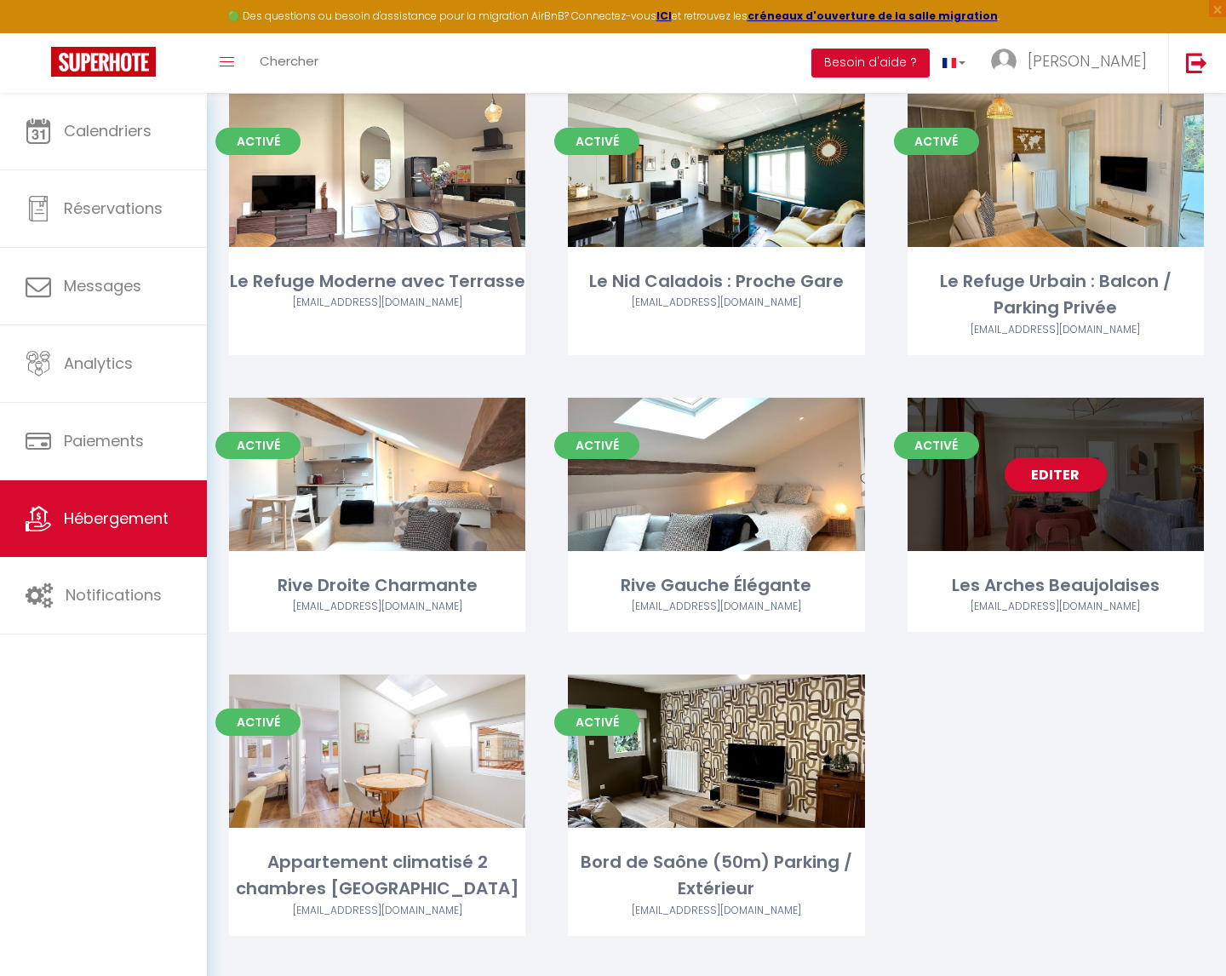
scroll to position [1691, 0]
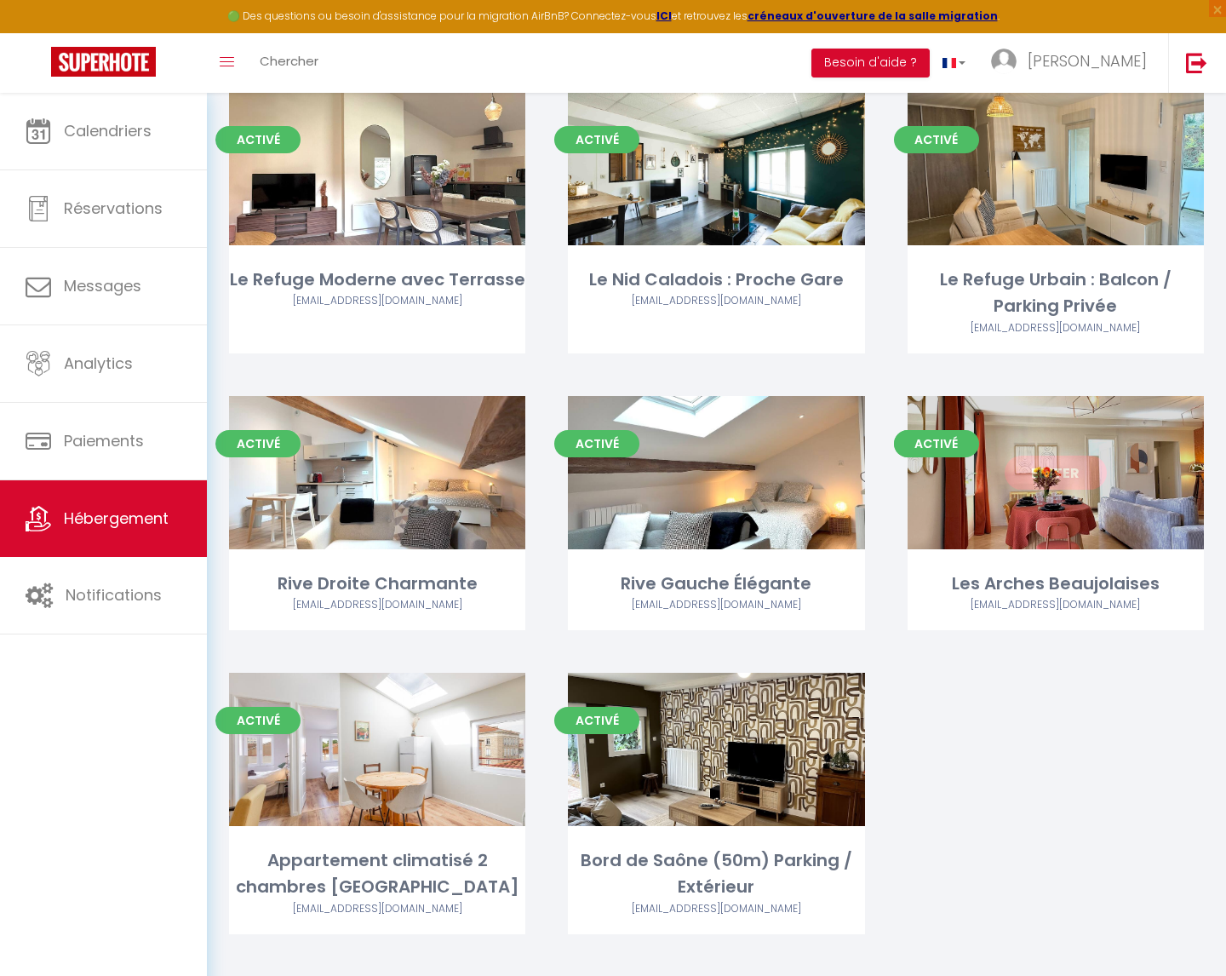
click at [1057, 464] on link "Editer" at bounding box center [1056, 473] width 102 height 34
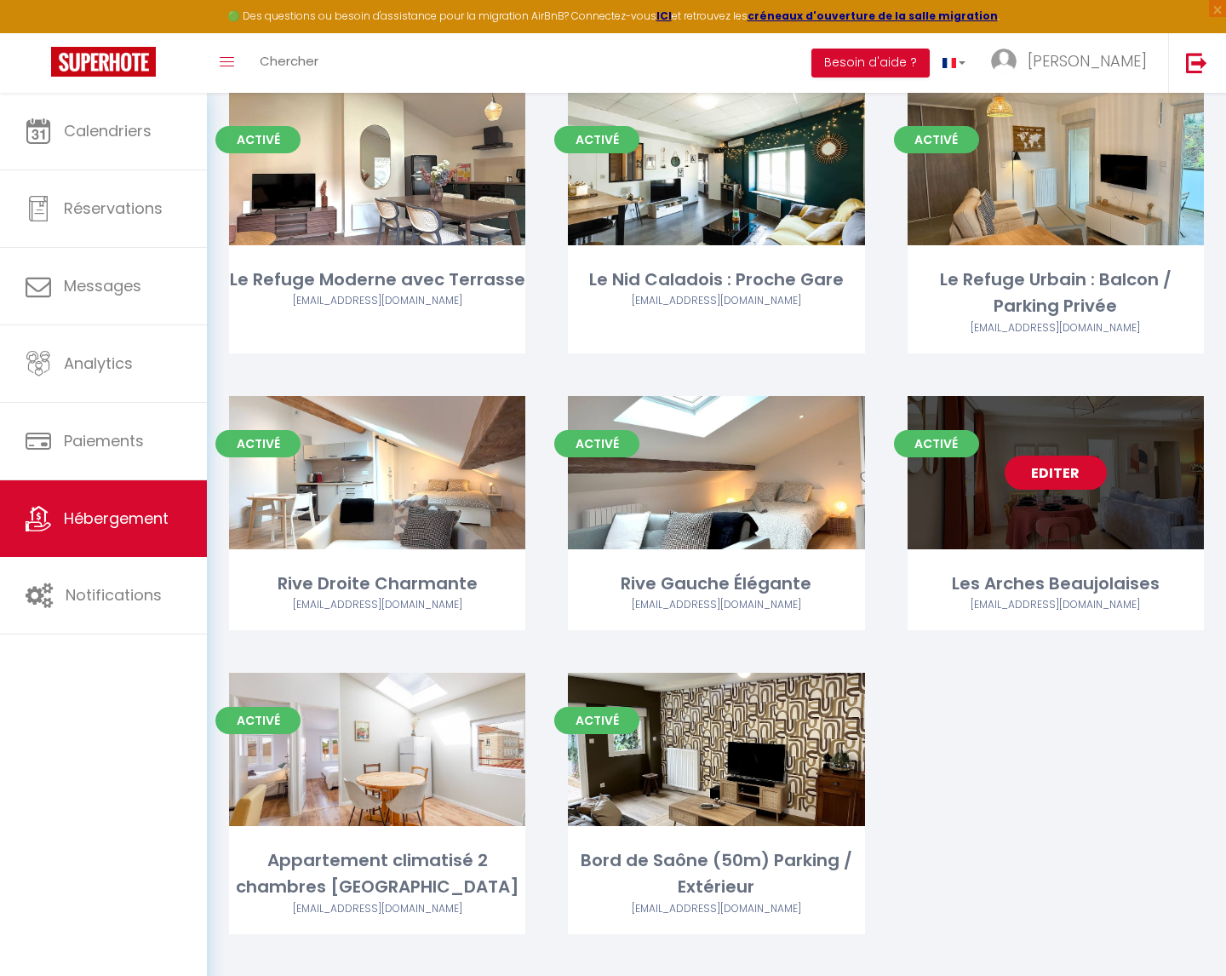
click at [1057, 472] on link "Editer" at bounding box center [1056, 473] width 102 height 34
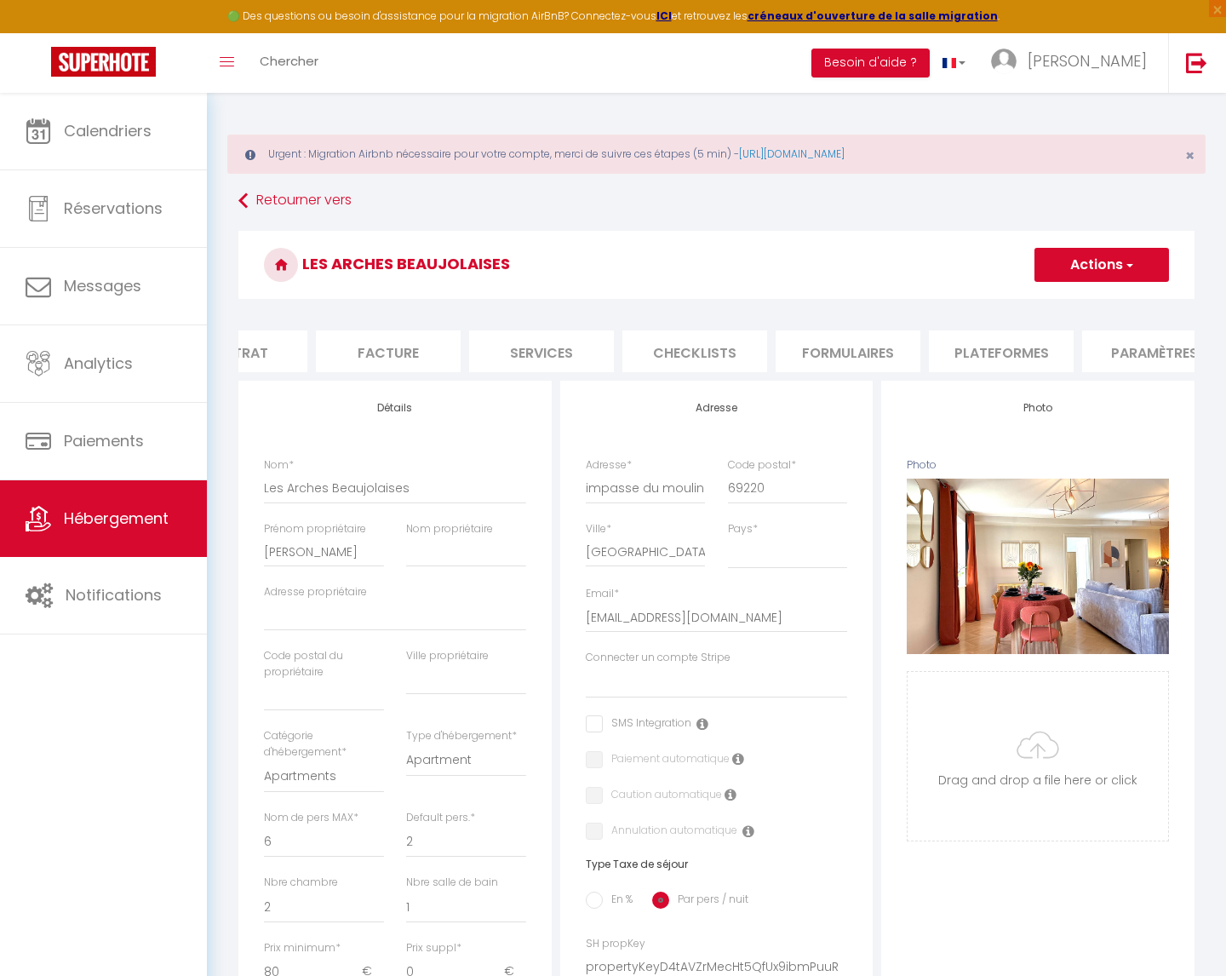
scroll to position [0, 238]
click at [980, 341] on li "Plateformes" at bounding box center [992, 351] width 145 height 42
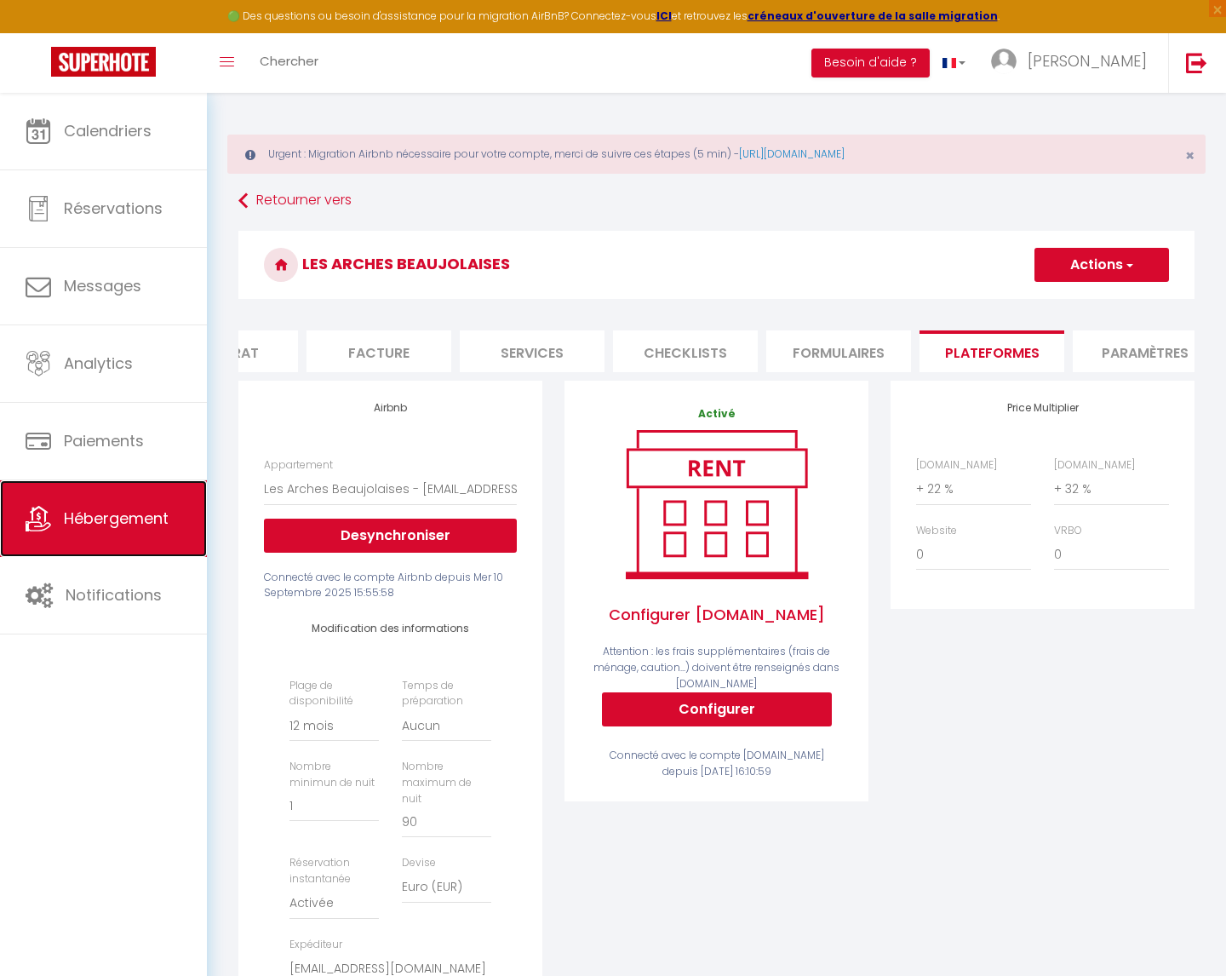
click at [66, 523] on span "Hébergement" at bounding box center [116, 517] width 105 height 21
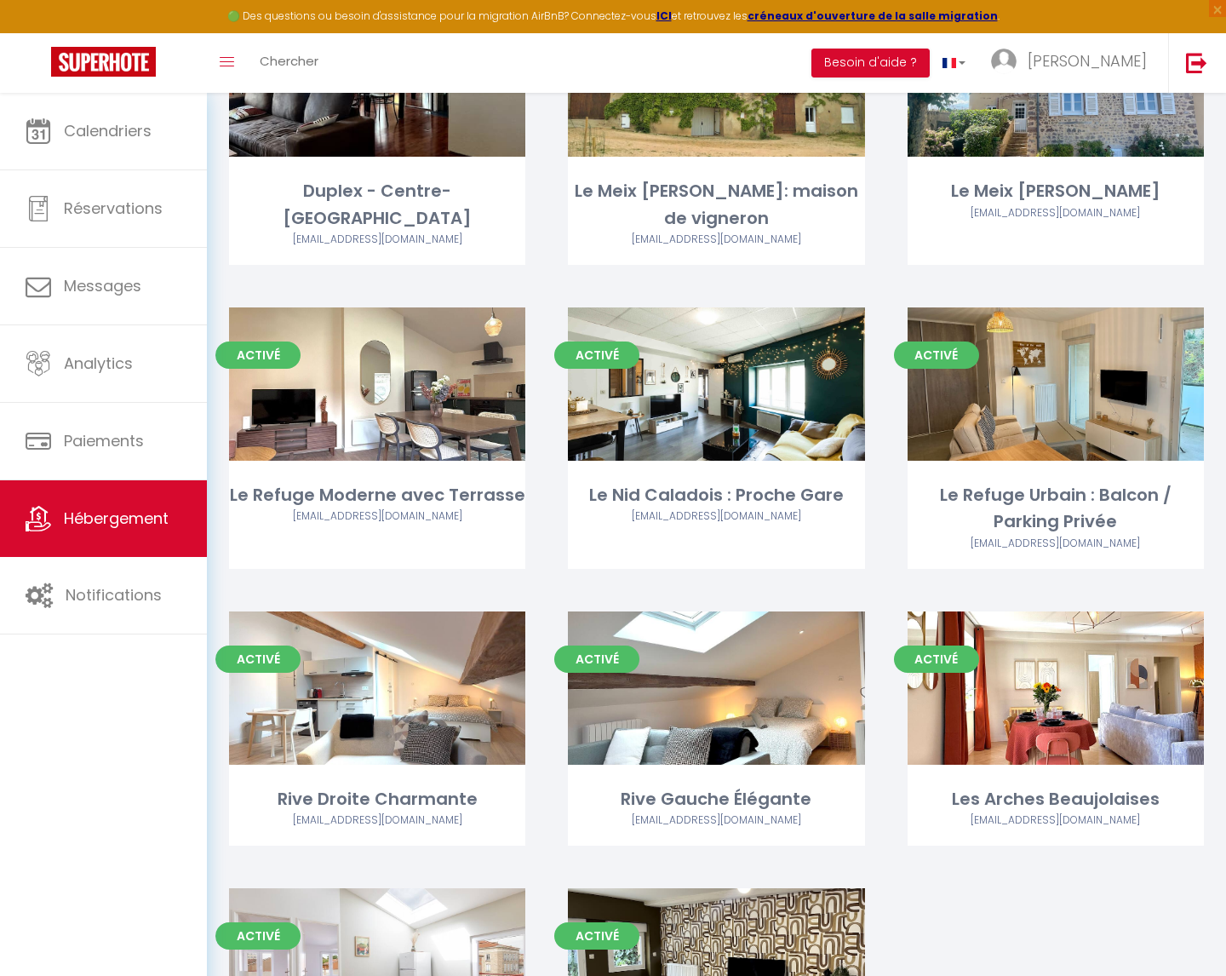
scroll to position [1712, 0]
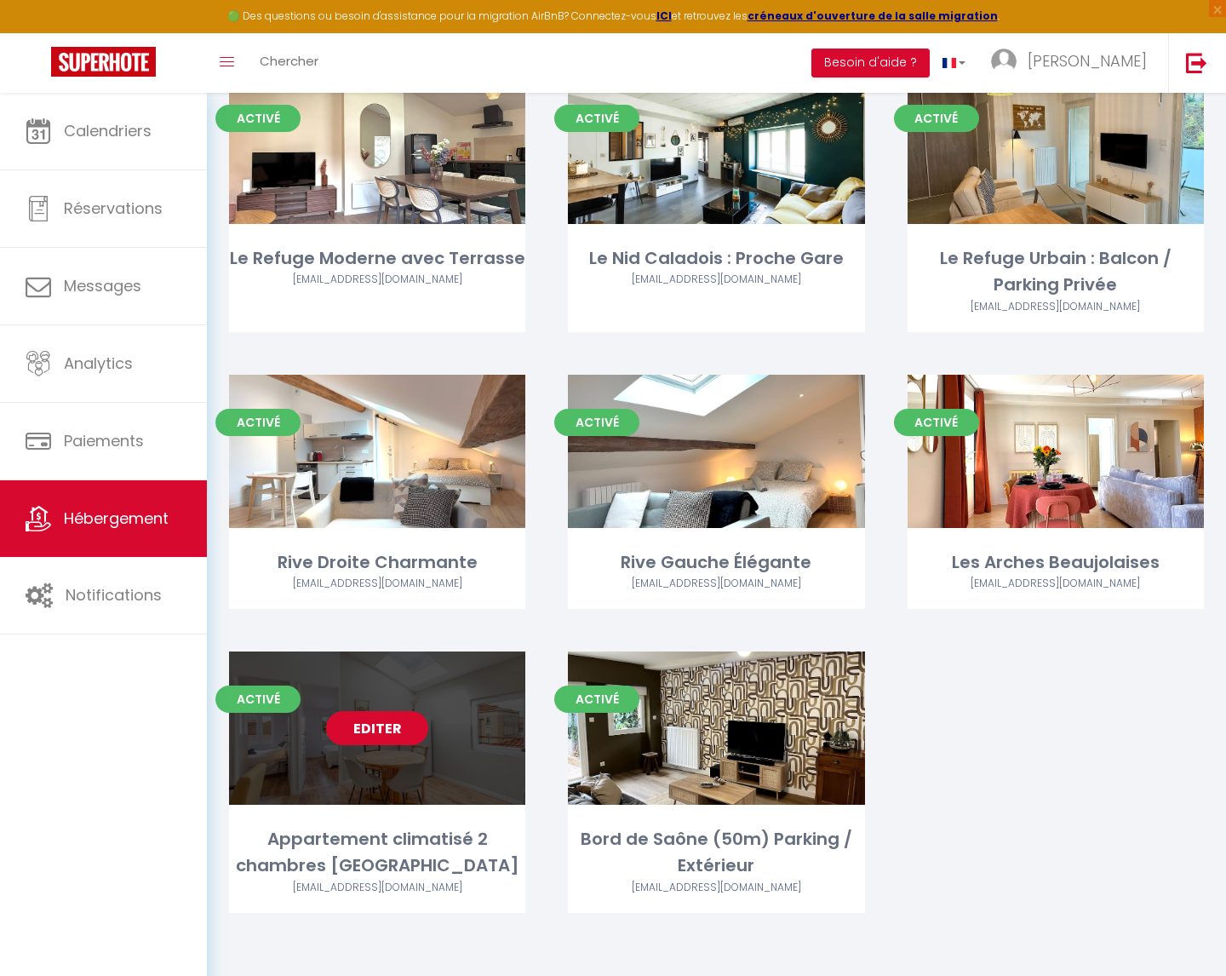
click at [381, 731] on link "Editer" at bounding box center [377, 728] width 102 height 34
click at [376, 729] on link "Editer" at bounding box center [377, 728] width 102 height 34
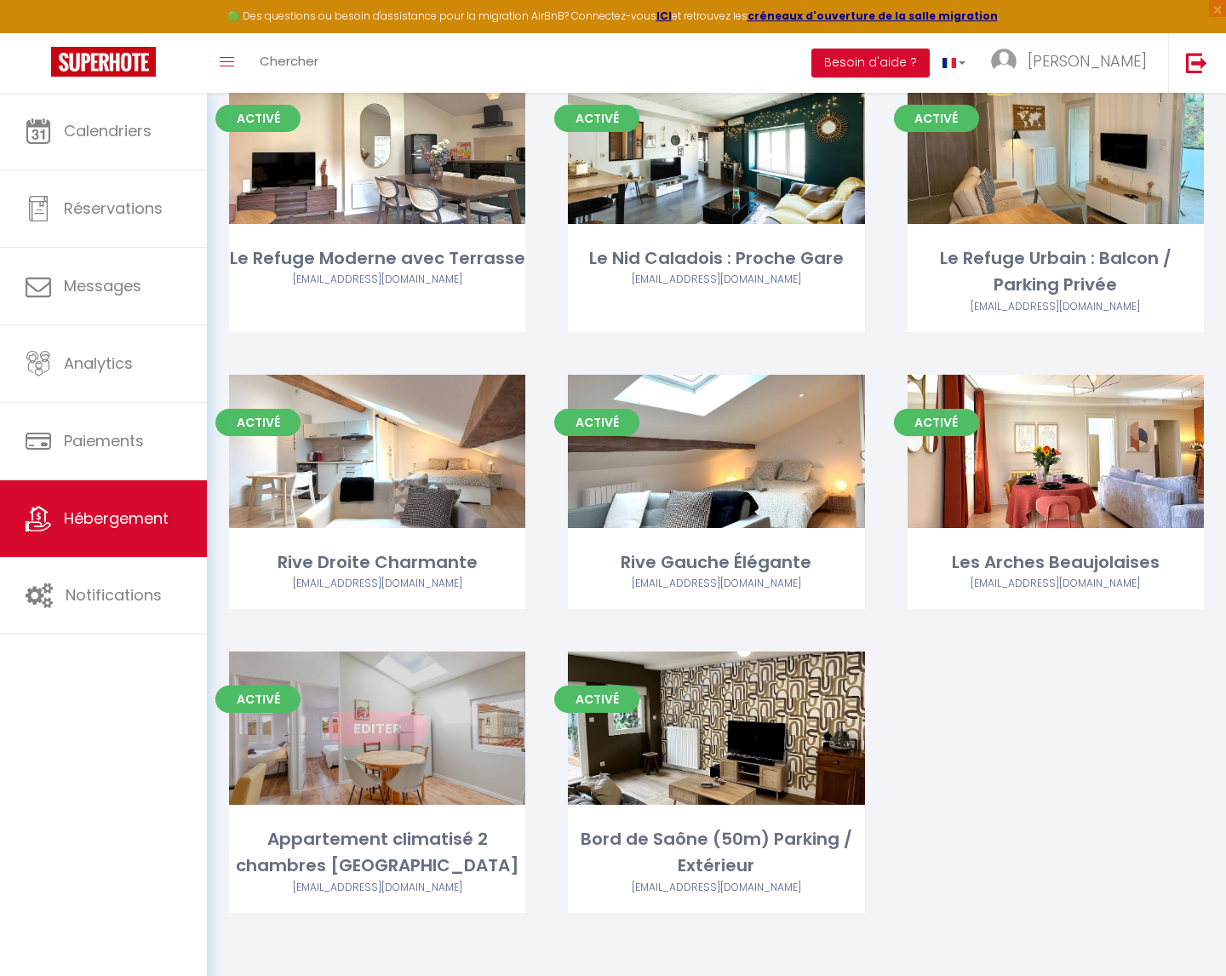
click at [386, 728] on link "Editer" at bounding box center [377, 728] width 102 height 34
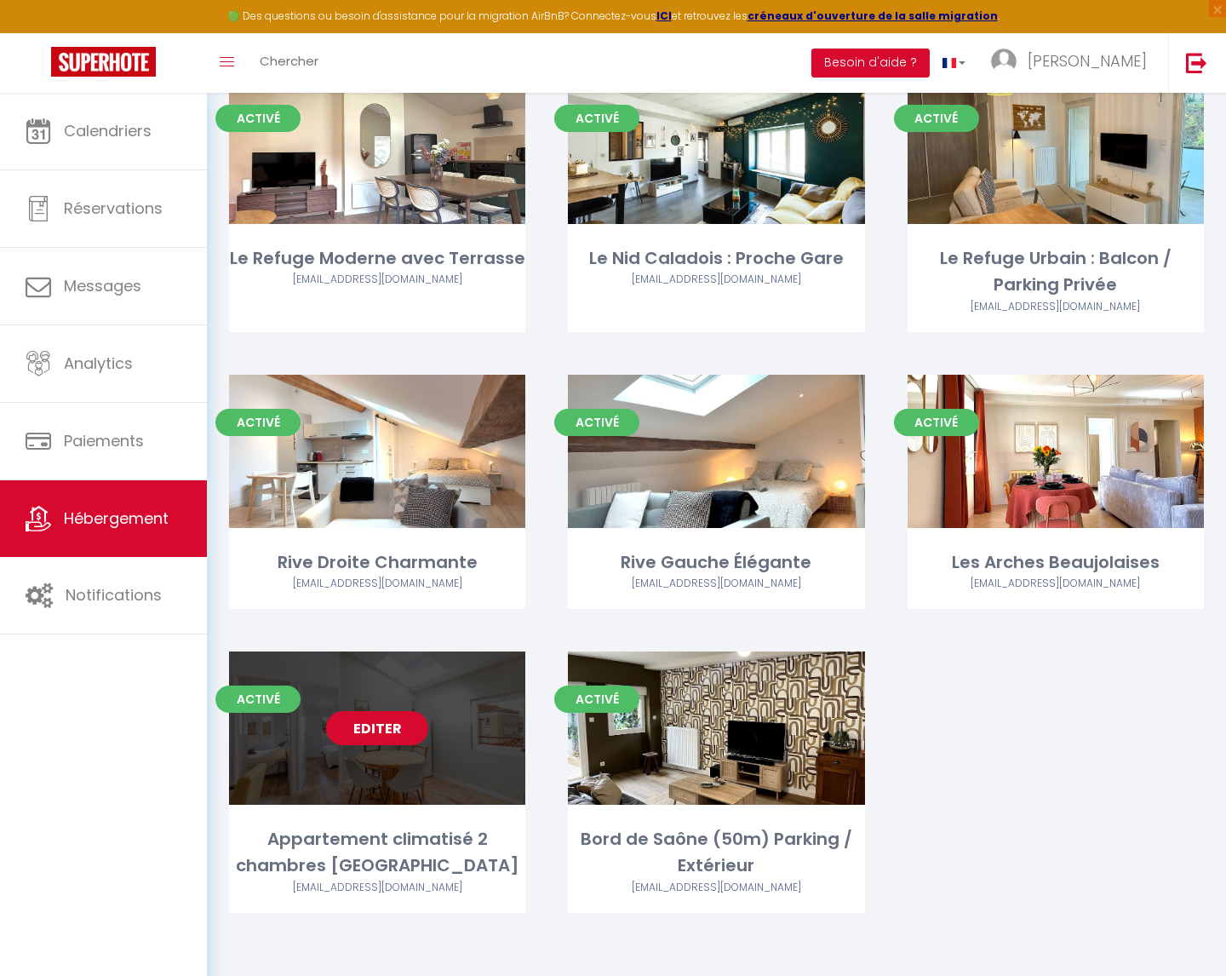
click at [386, 728] on link "Editer" at bounding box center [377, 728] width 102 height 34
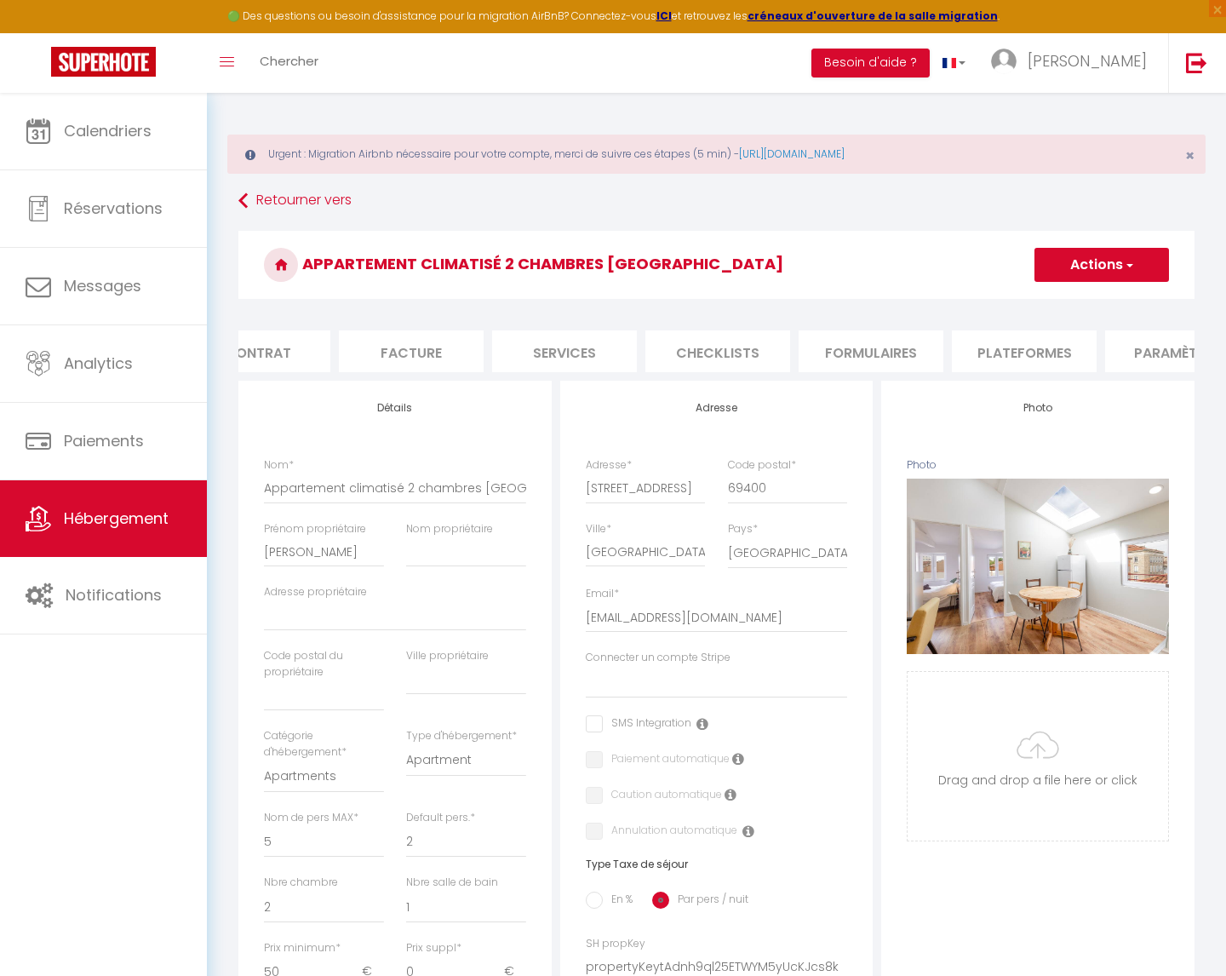
scroll to position [0, 235]
click at [957, 344] on li "Plateformes" at bounding box center [995, 351] width 145 height 42
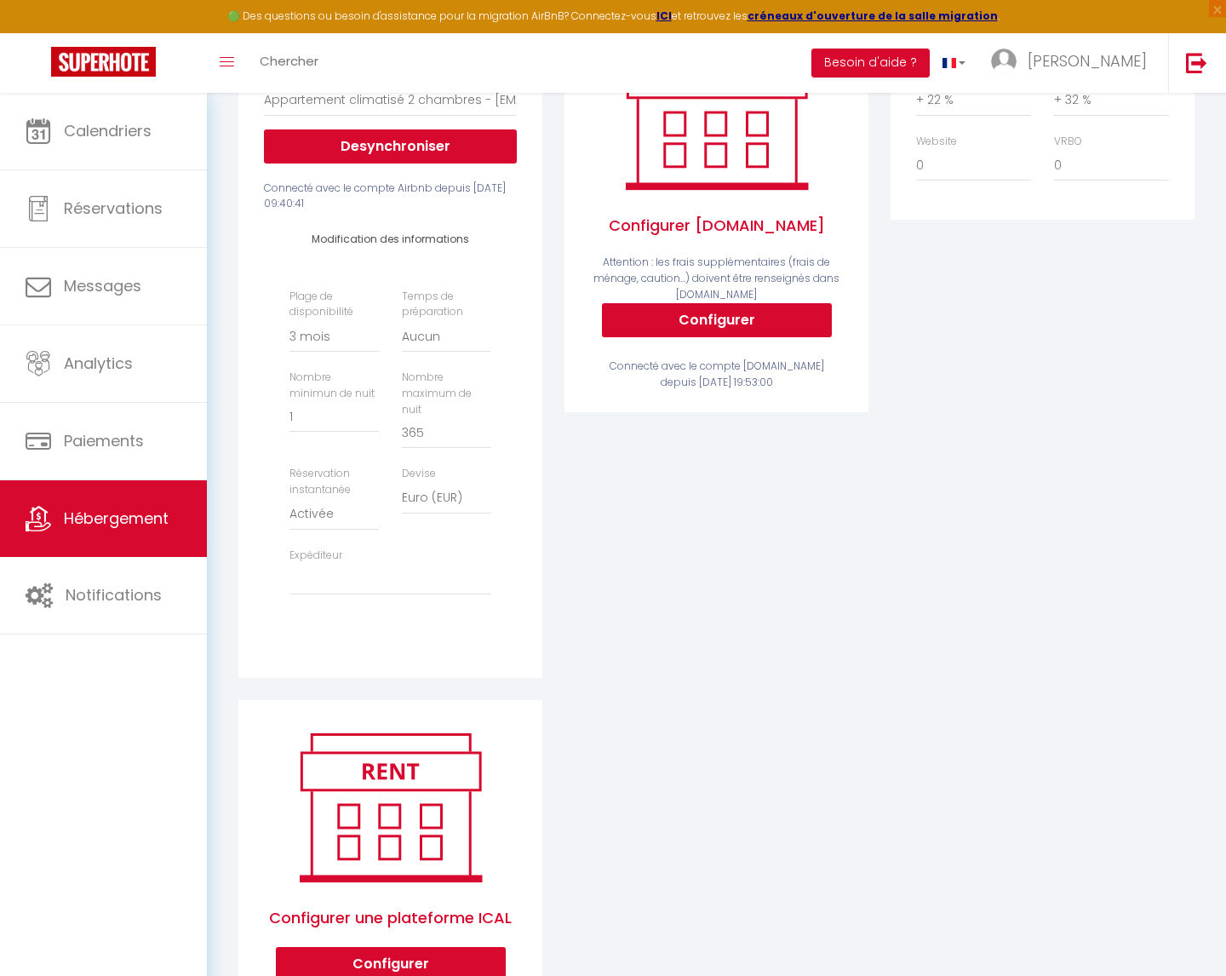
scroll to position [409, 0]
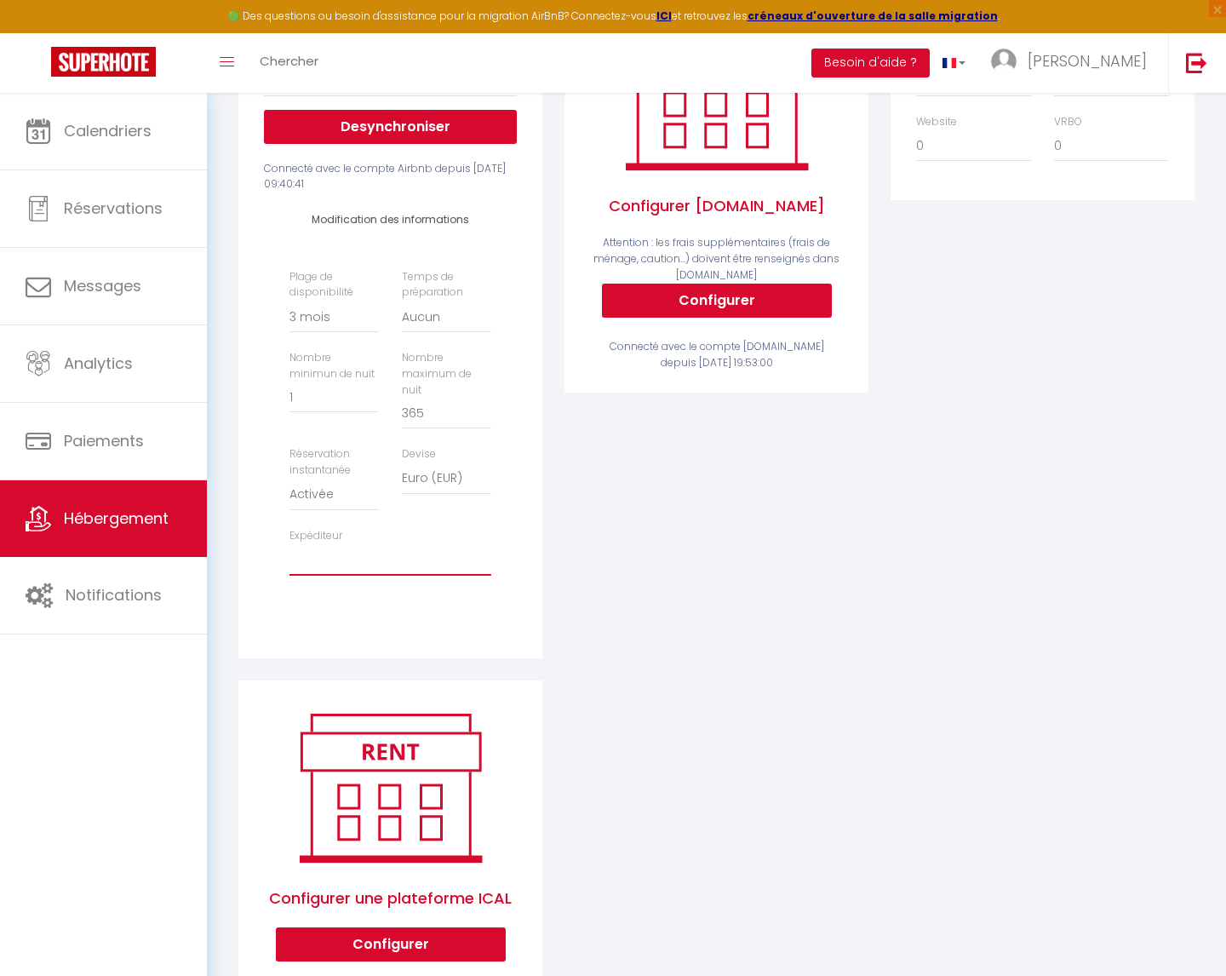
click at [371, 543] on select "[EMAIL_ADDRESS][DOMAIN_NAME] [EMAIL_ADDRESS][DOMAIN_NAME] [EMAIL_ADDRESS][DOMAI…" at bounding box center [390, 559] width 202 height 32
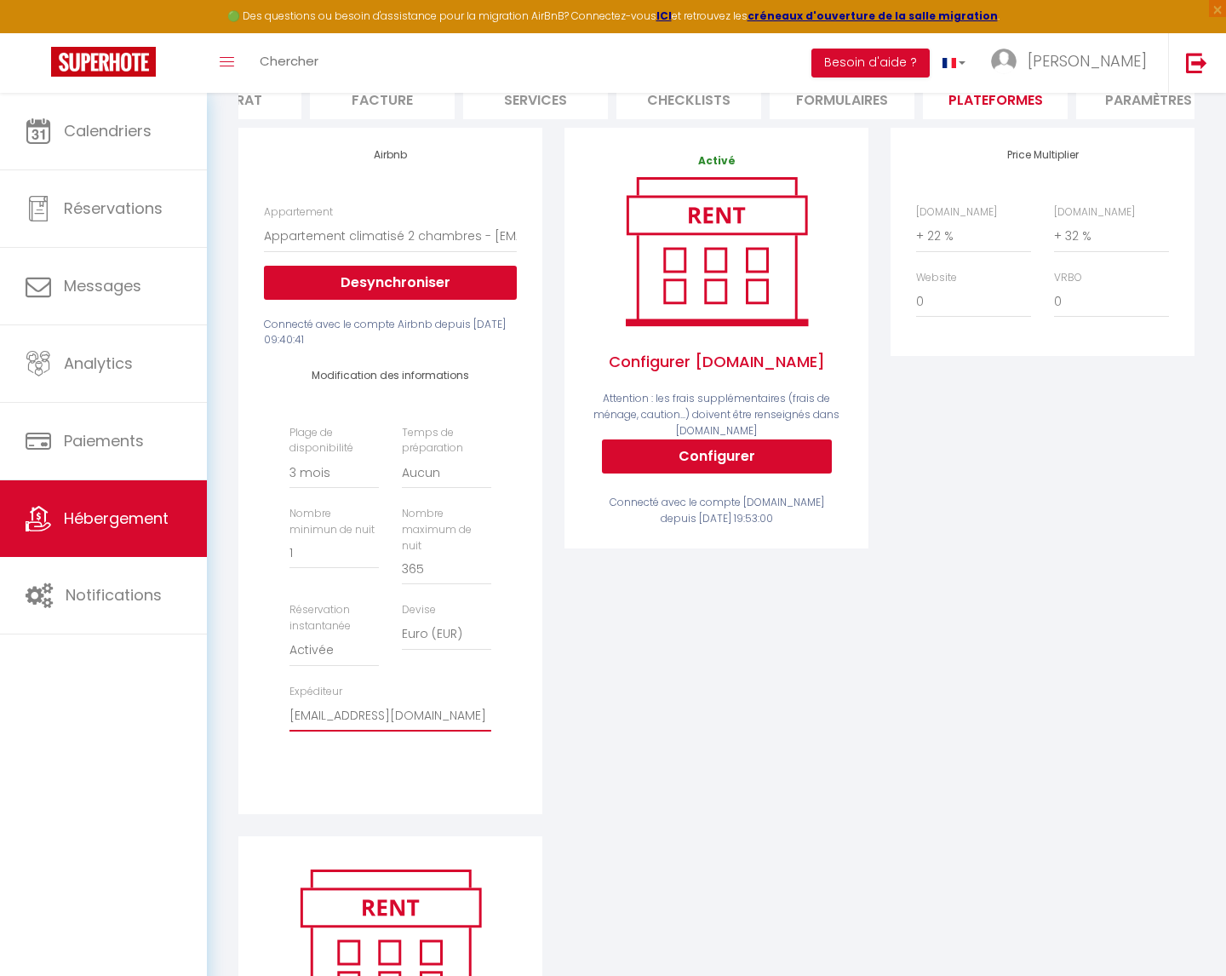
scroll to position [0, 0]
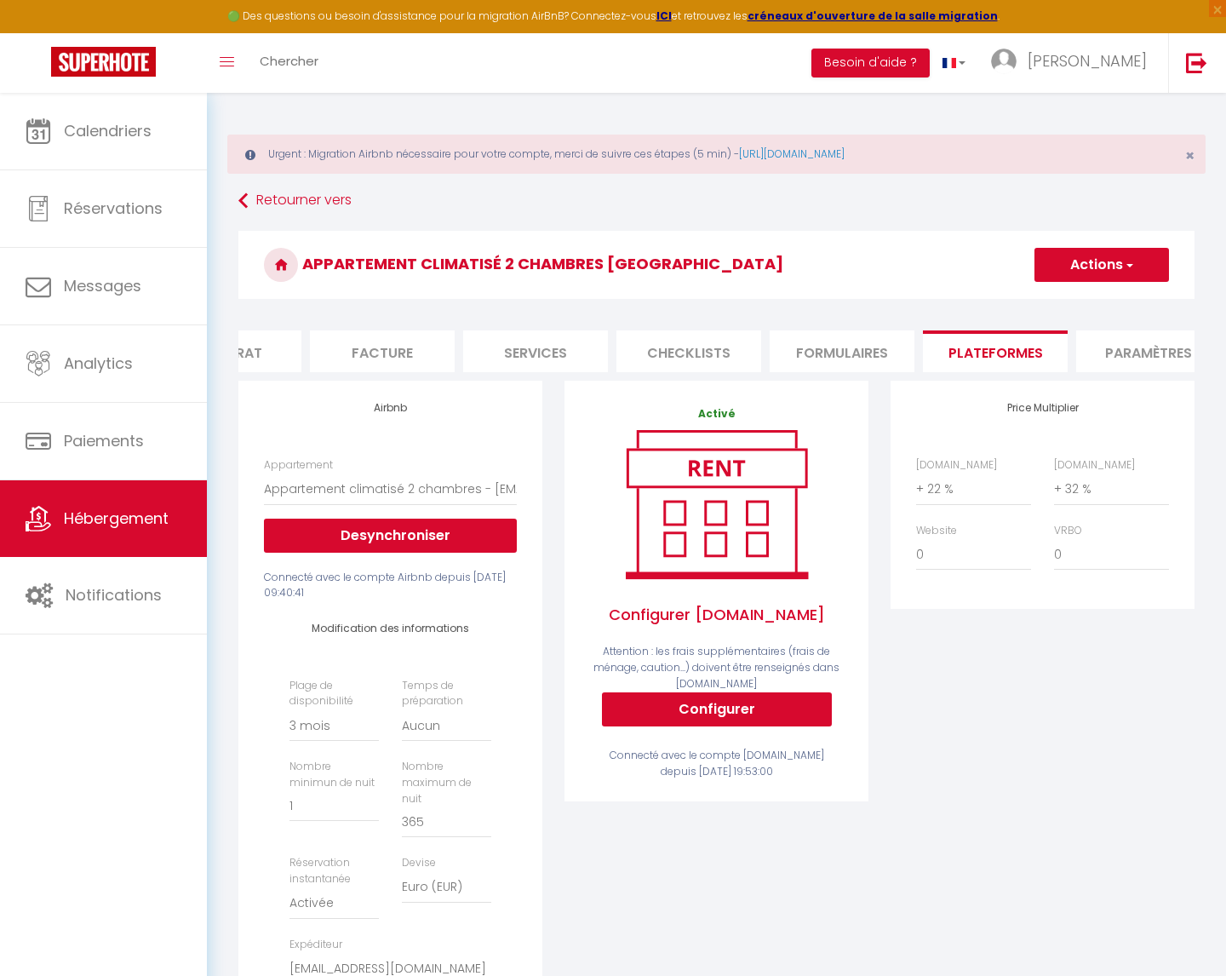
click at [1082, 264] on button "Actions" at bounding box center [1102, 265] width 135 height 34
click at [1080, 304] on link "Enregistrer" at bounding box center [1101, 302] width 135 height 22
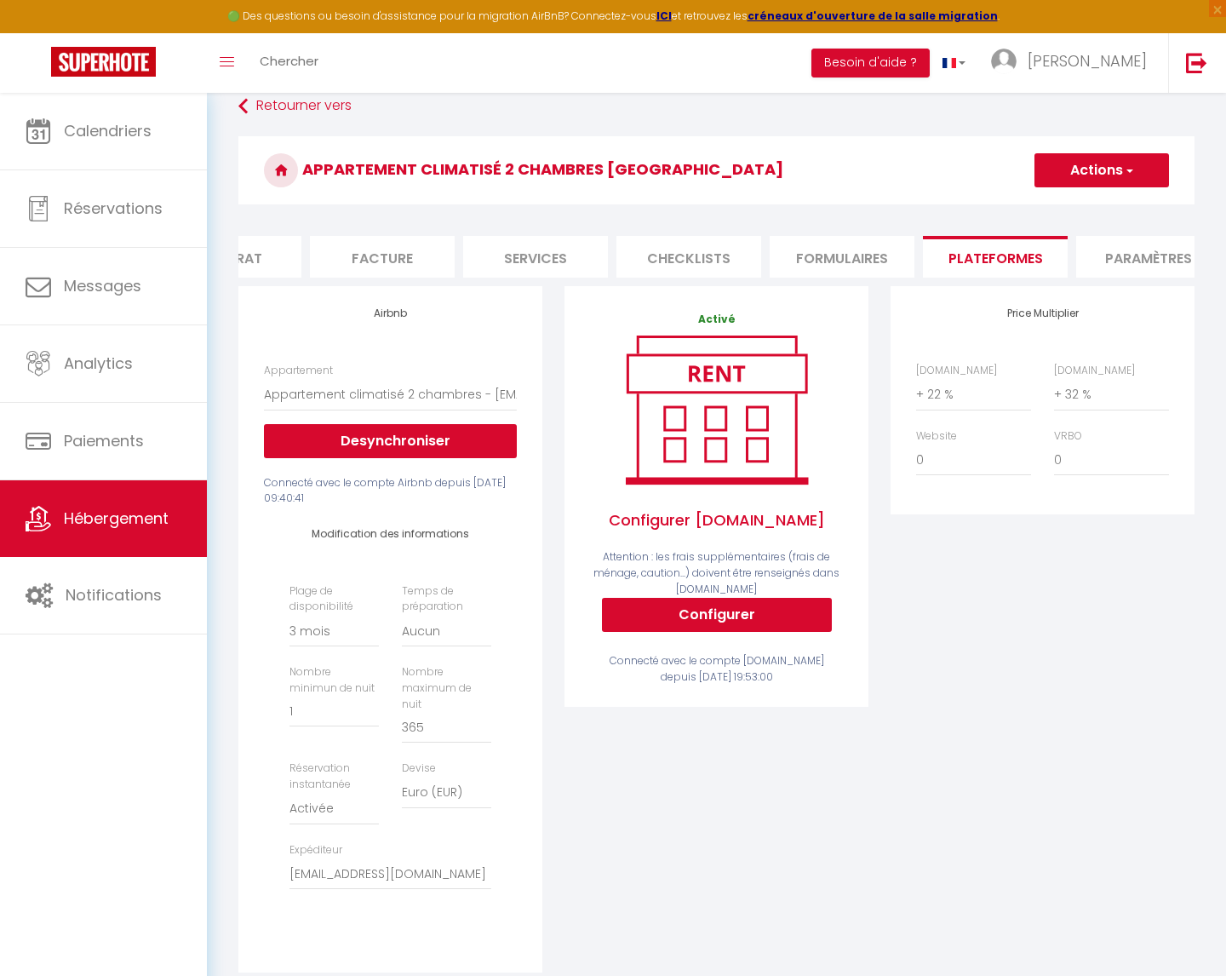
scroll to position [48, 0]
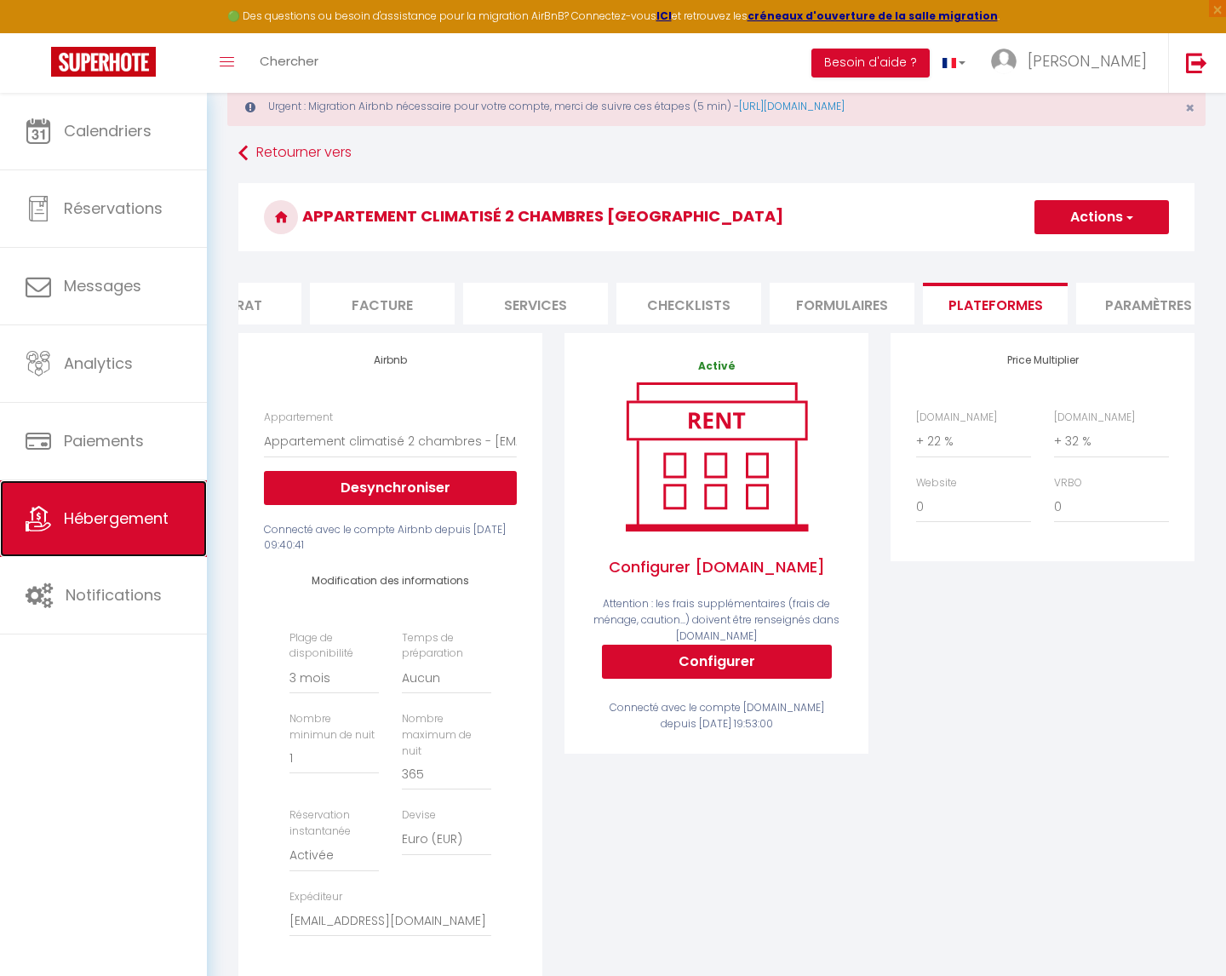
click at [108, 508] on span "Hébergement" at bounding box center [116, 517] width 105 height 21
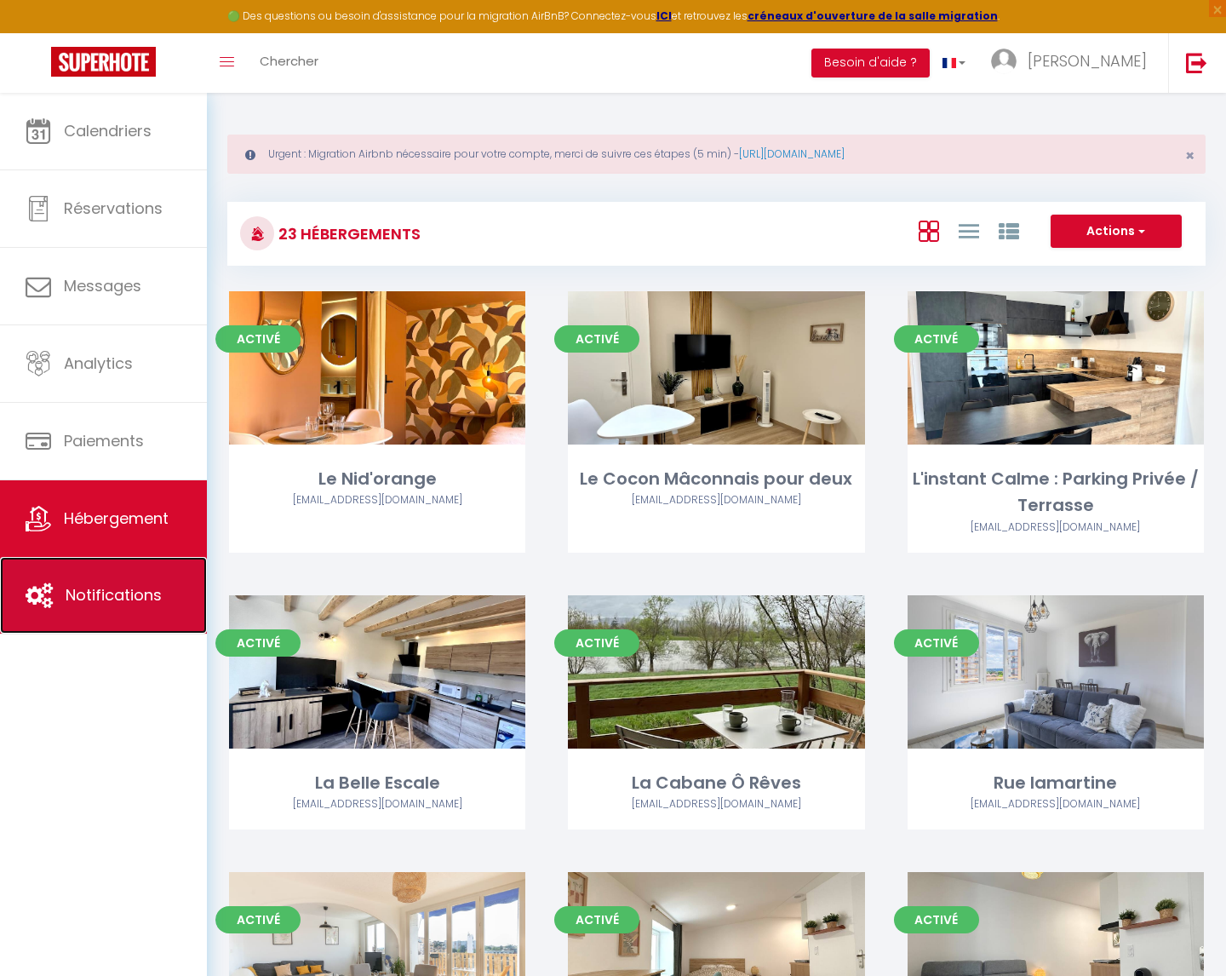
click at [120, 599] on span "Notifications" at bounding box center [114, 594] width 96 height 21
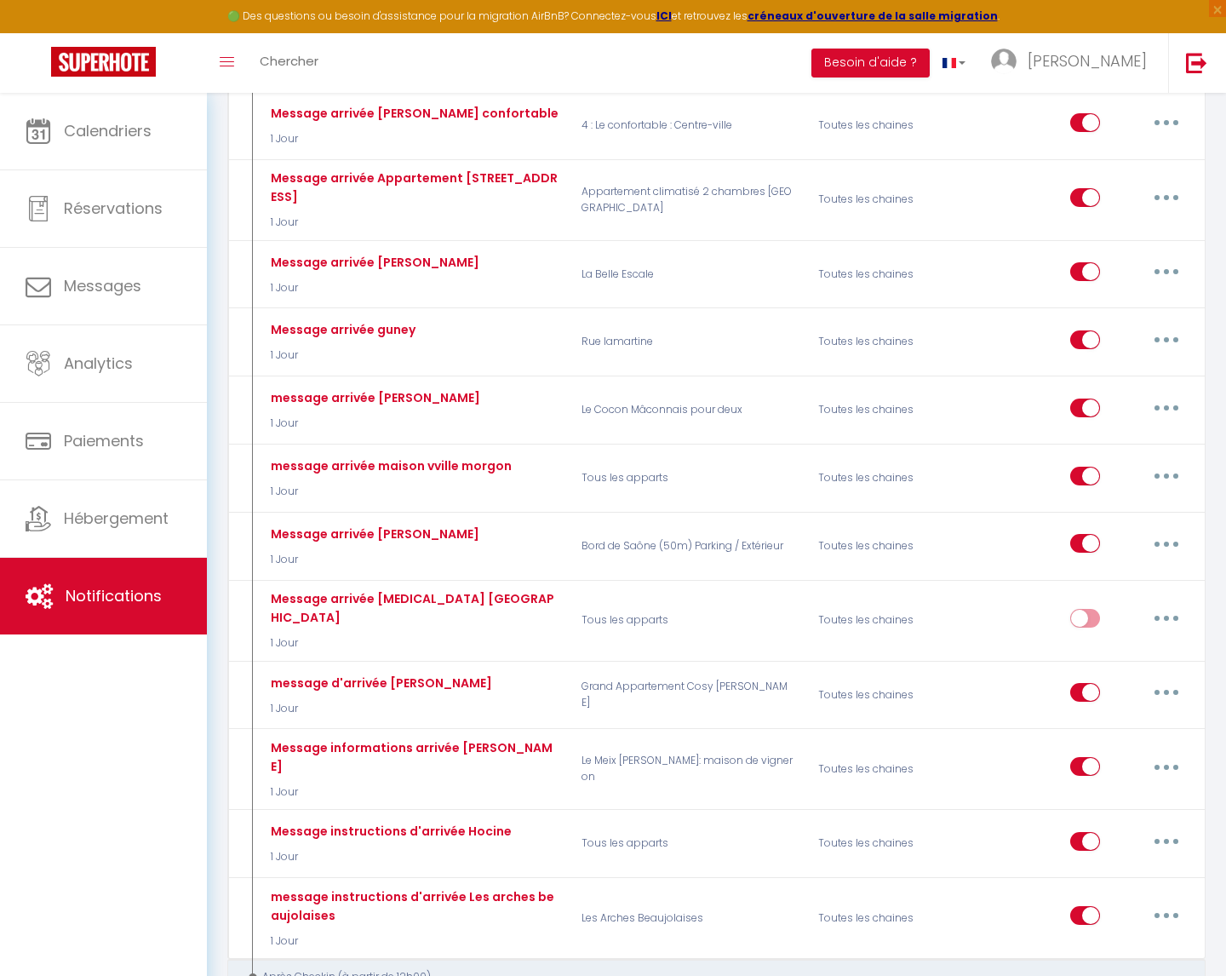
scroll to position [4724, 0]
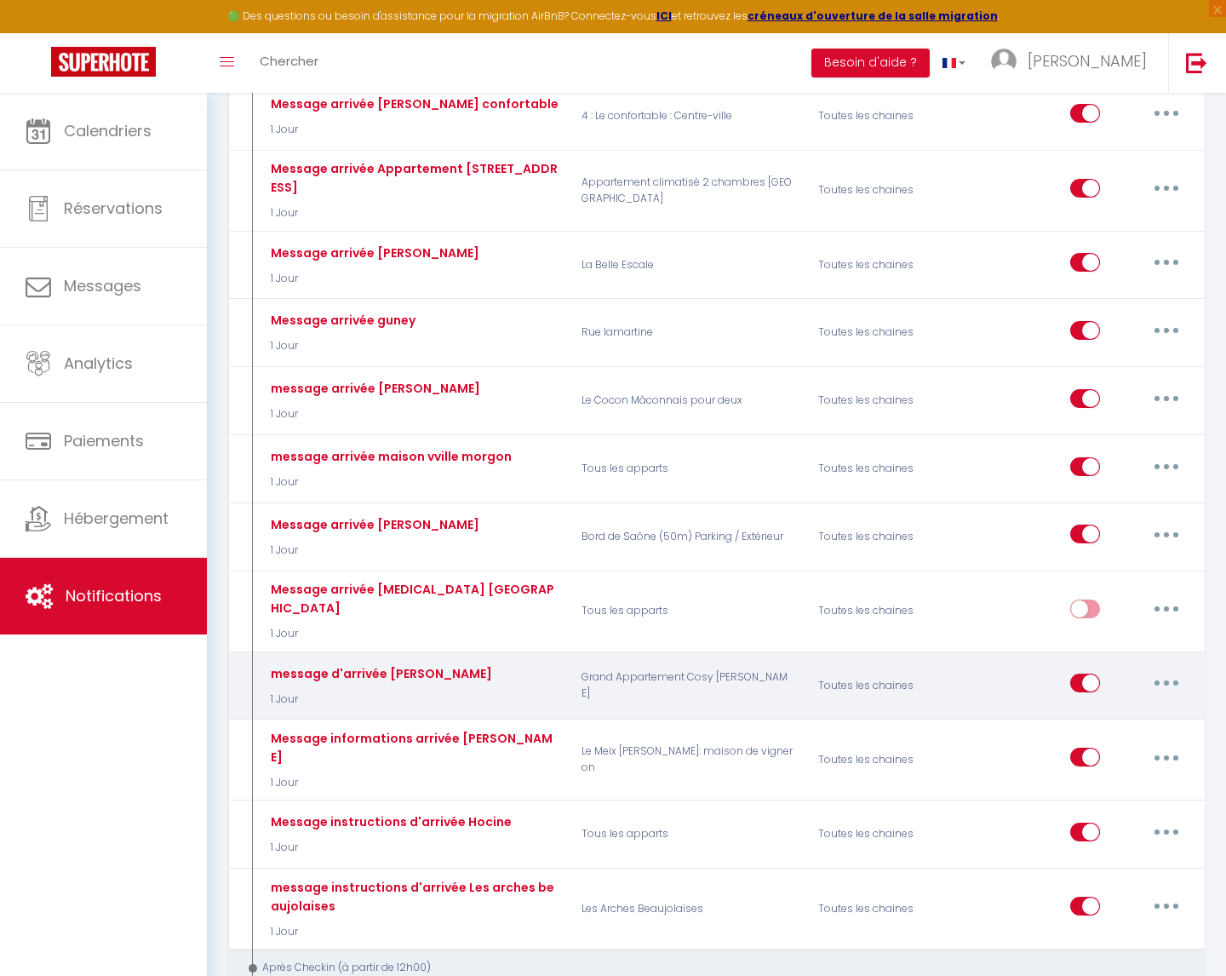
click at [1167, 669] on button "button" at bounding box center [1167, 682] width 48 height 27
click at [1152, 708] on link "Editer" at bounding box center [1122, 722] width 126 height 29
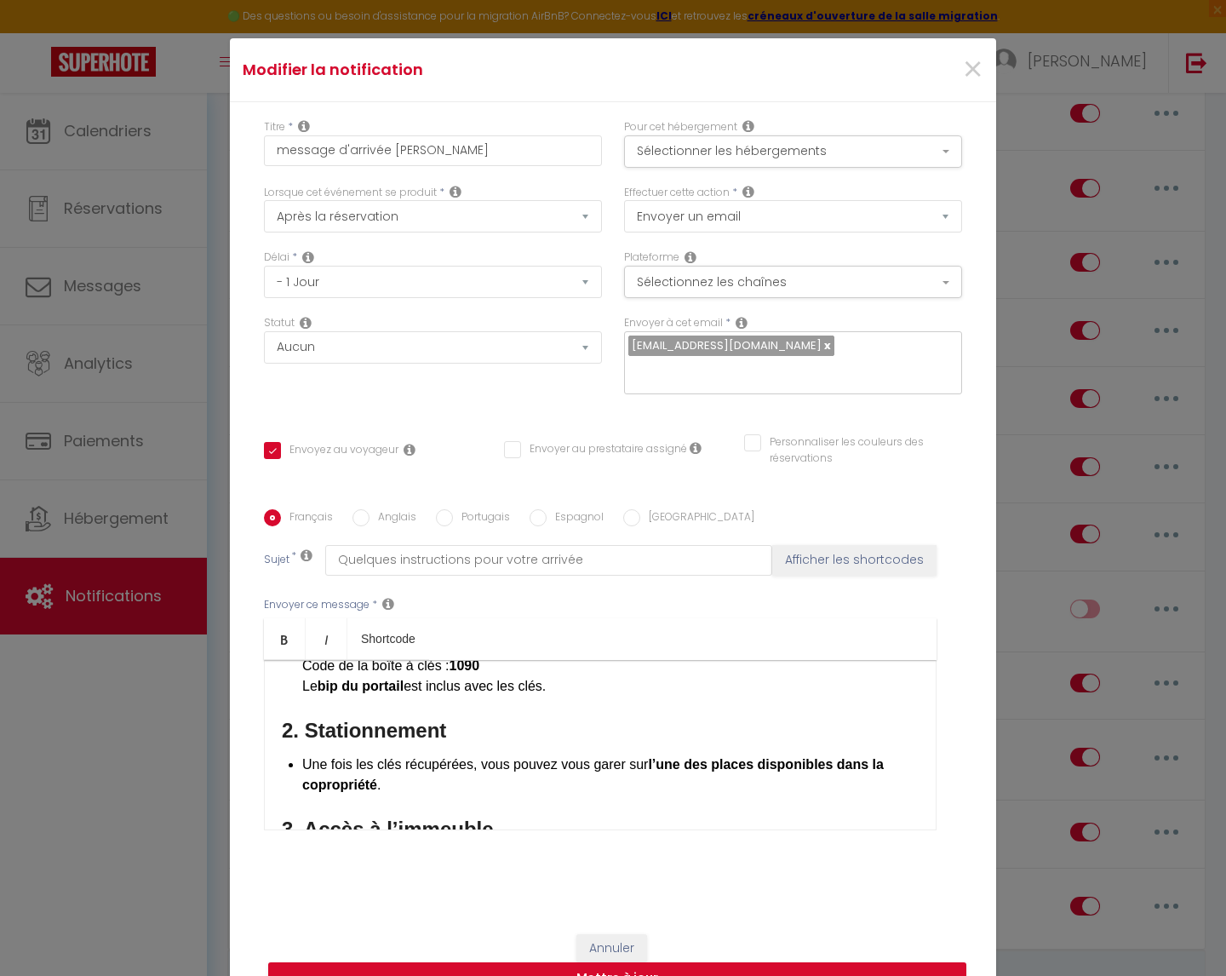
scroll to position [323, 0]
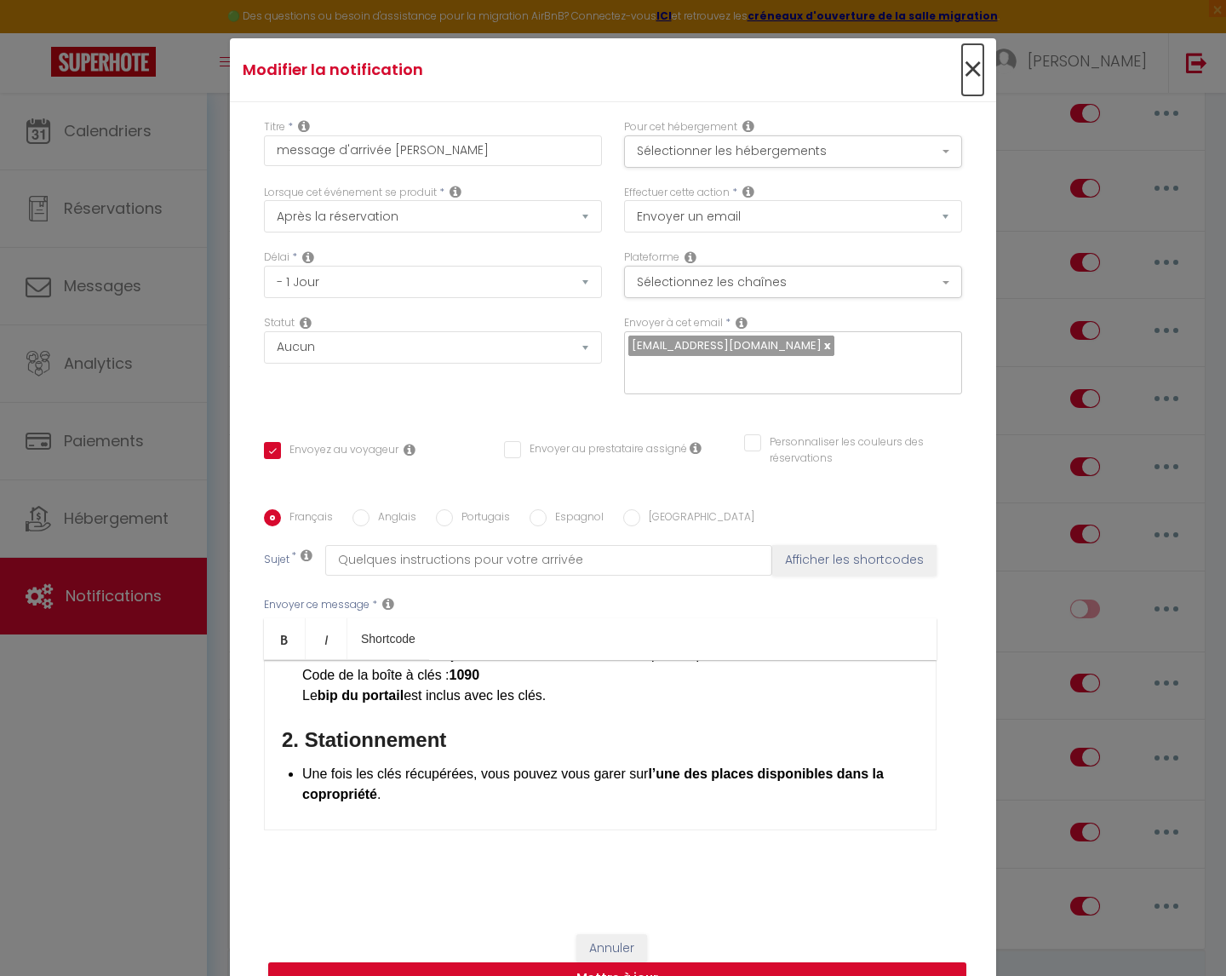
click at [972, 74] on span "×" at bounding box center [972, 69] width 21 height 51
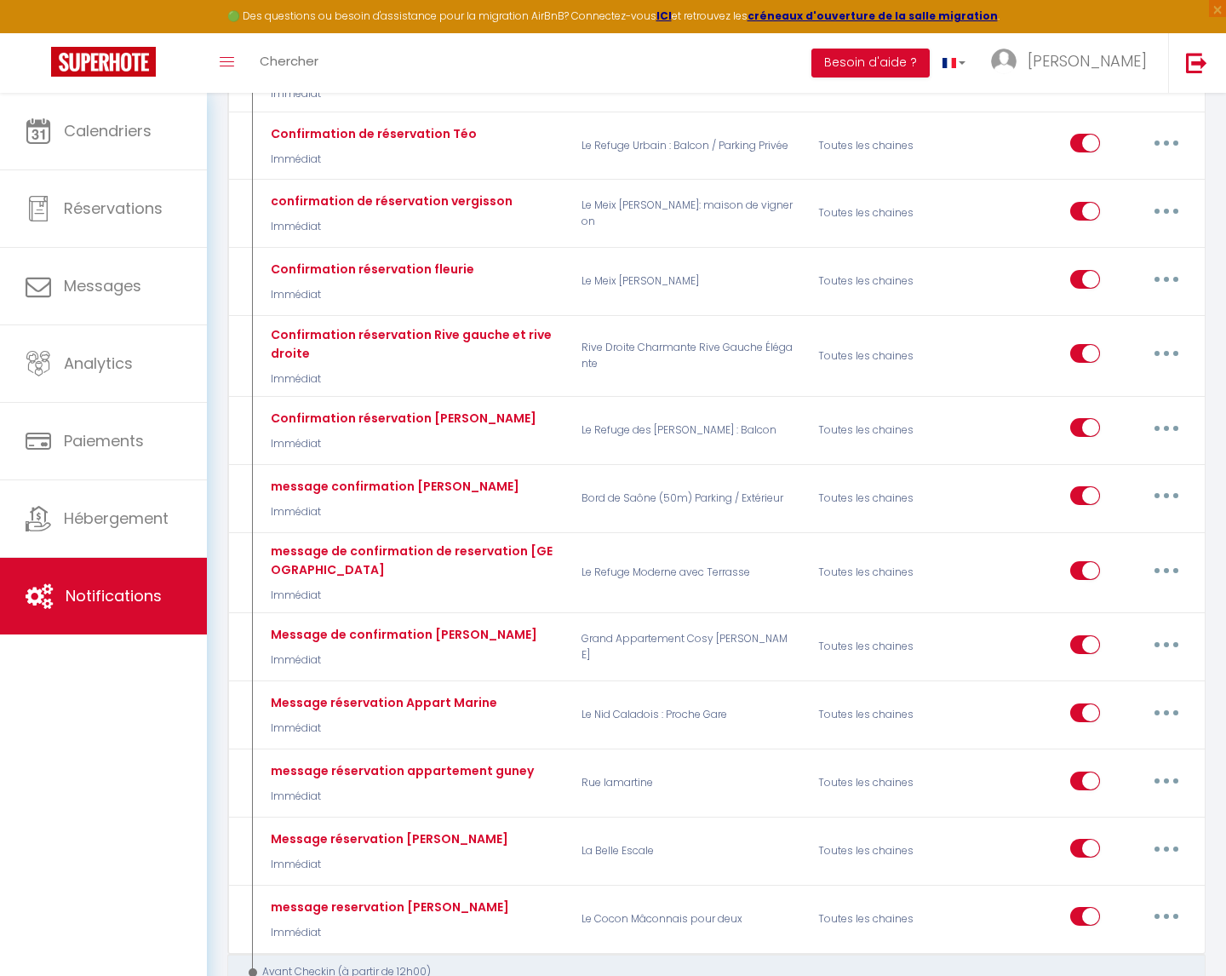
scroll to position [2187, 0]
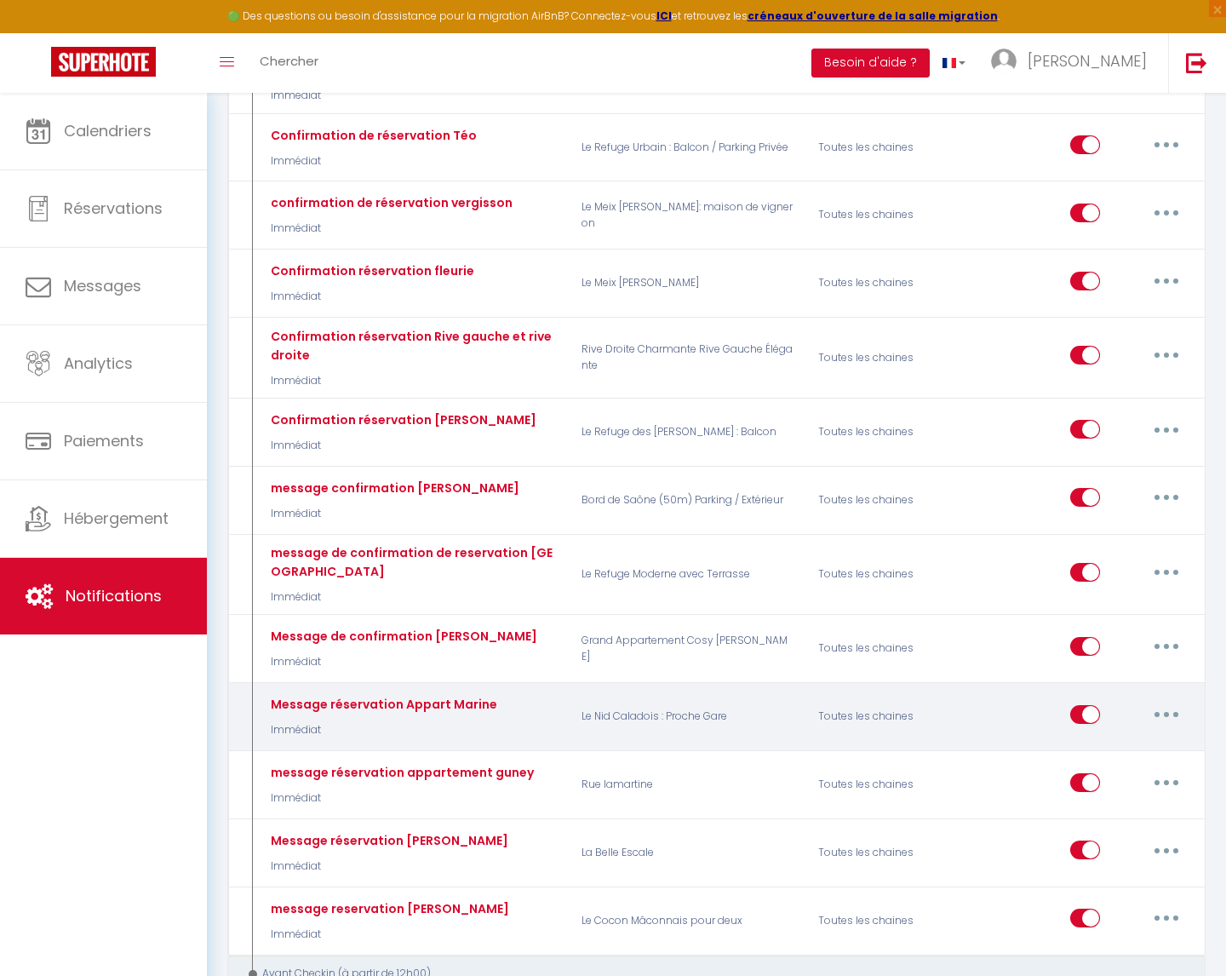
drag, startPoint x: 1170, startPoint y: 623, endPoint x: 1161, endPoint y: 636, distance: 15.8
click at [1170, 701] on button "button" at bounding box center [1167, 714] width 48 height 27
click at [1141, 738] on link "Editer" at bounding box center [1122, 752] width 126 height 29
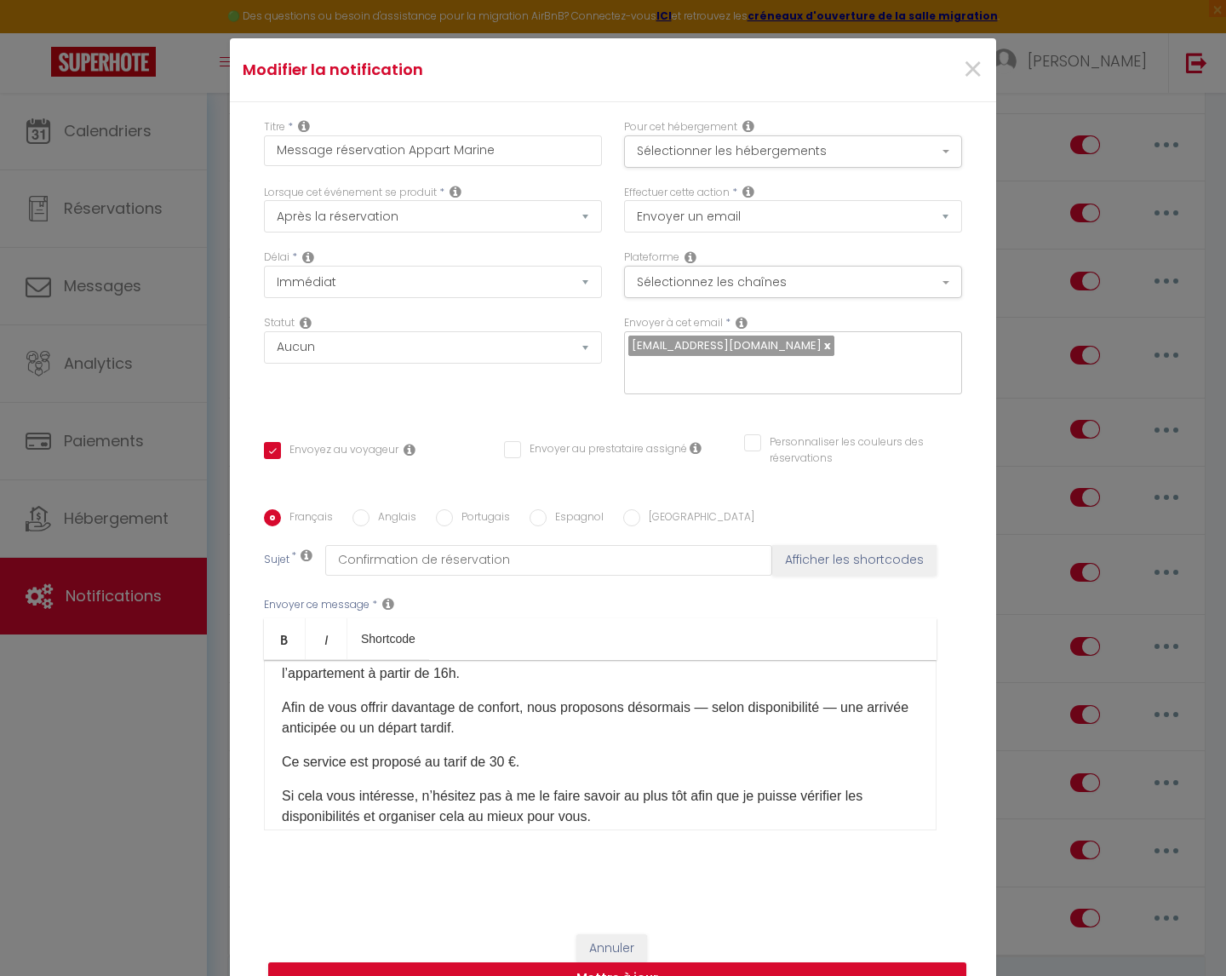
scroll to position [172, 0]
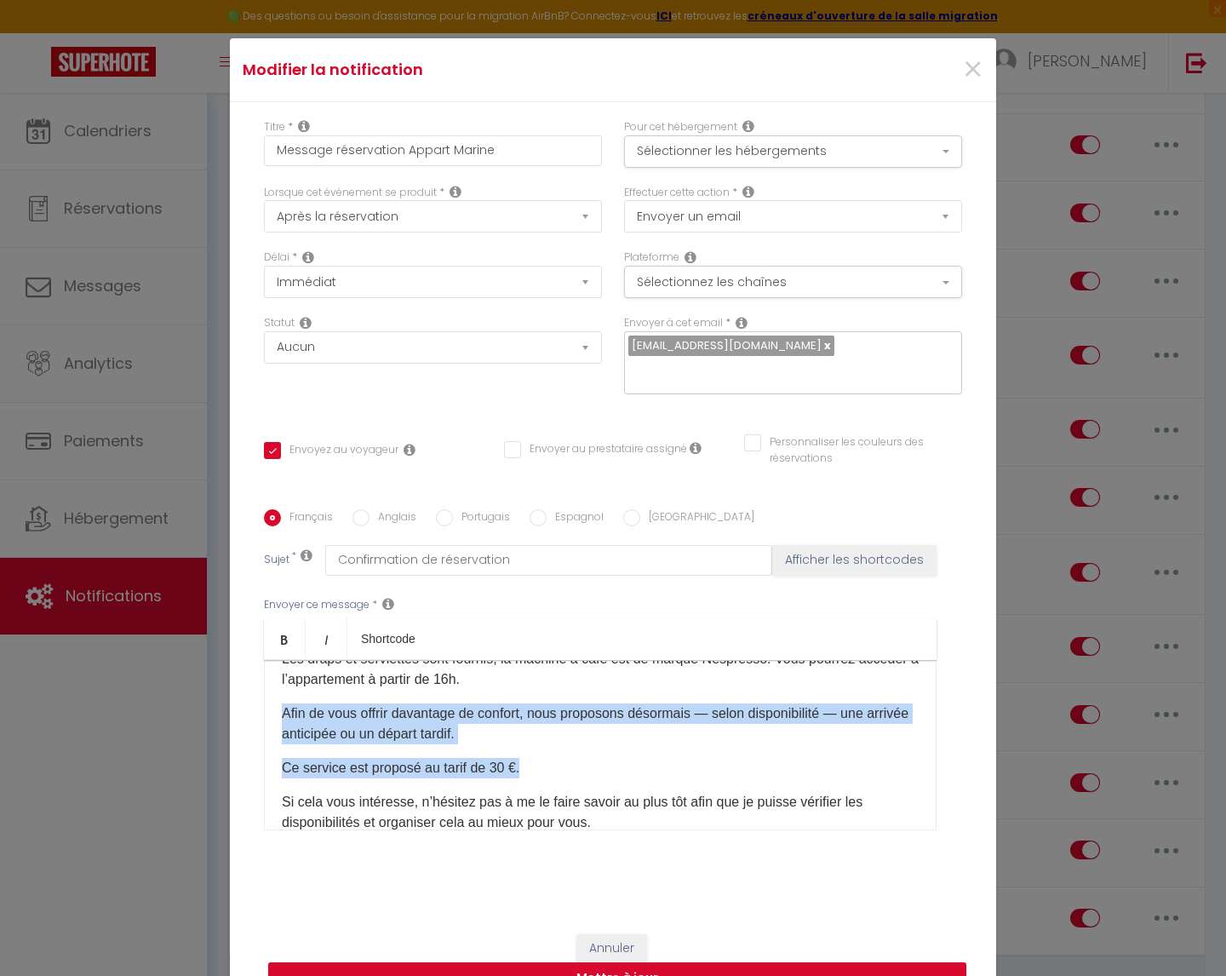
drag, startPoint x: 284, startPoint y: 719, endPoint x: 529, endPoint y: 774, distance: 251.2
click at [529, 774] on div "Bonjour [GUEST:FIRST_NAME]​, Merci de nous faire confiance pour votre séjour à …" at bounding box center [600, 745] width 673 height 170
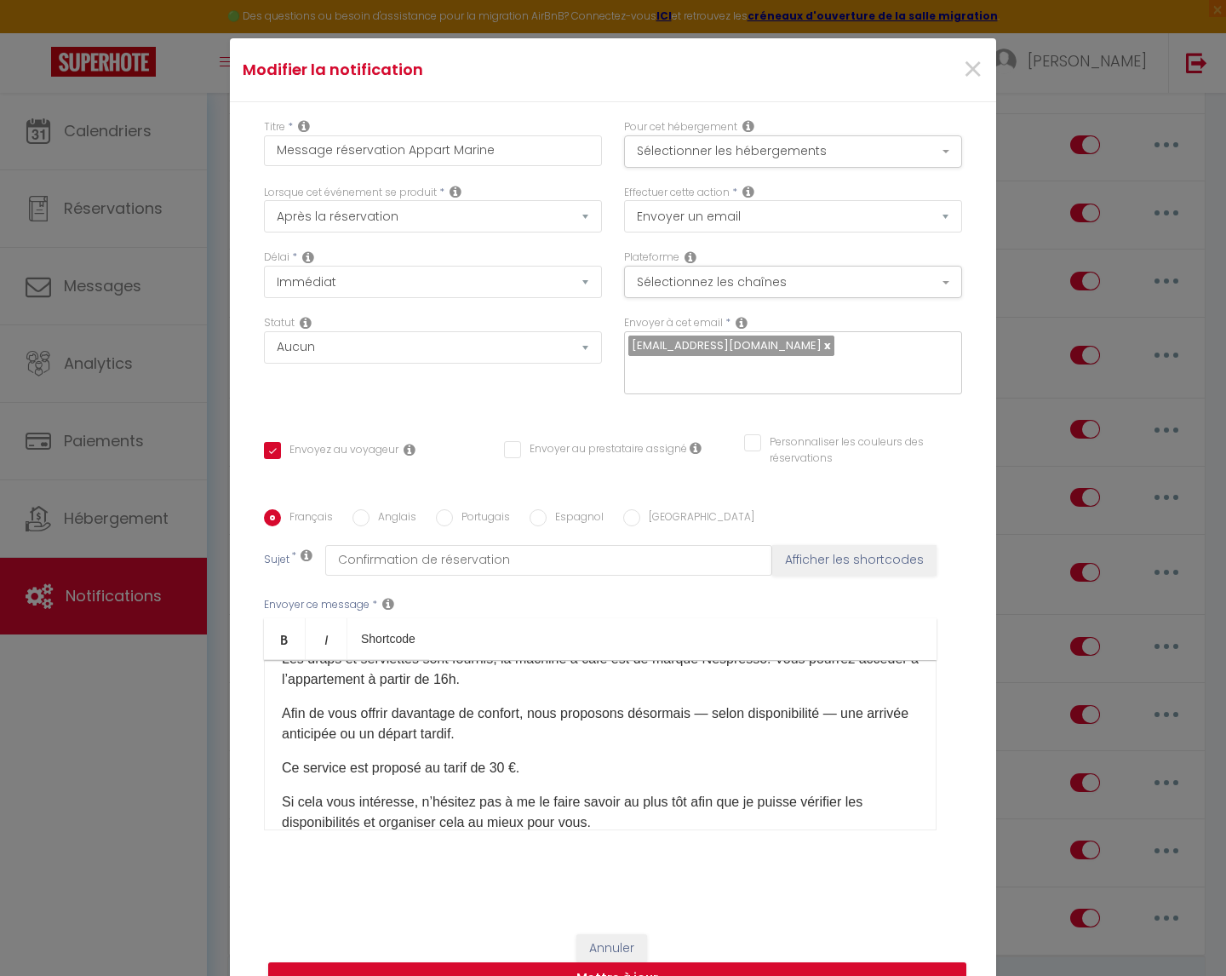
click at [529, 774] on p "Ce service est proposé au tarif de 30 €." at bounding box center [600, 768] width 637 height 20
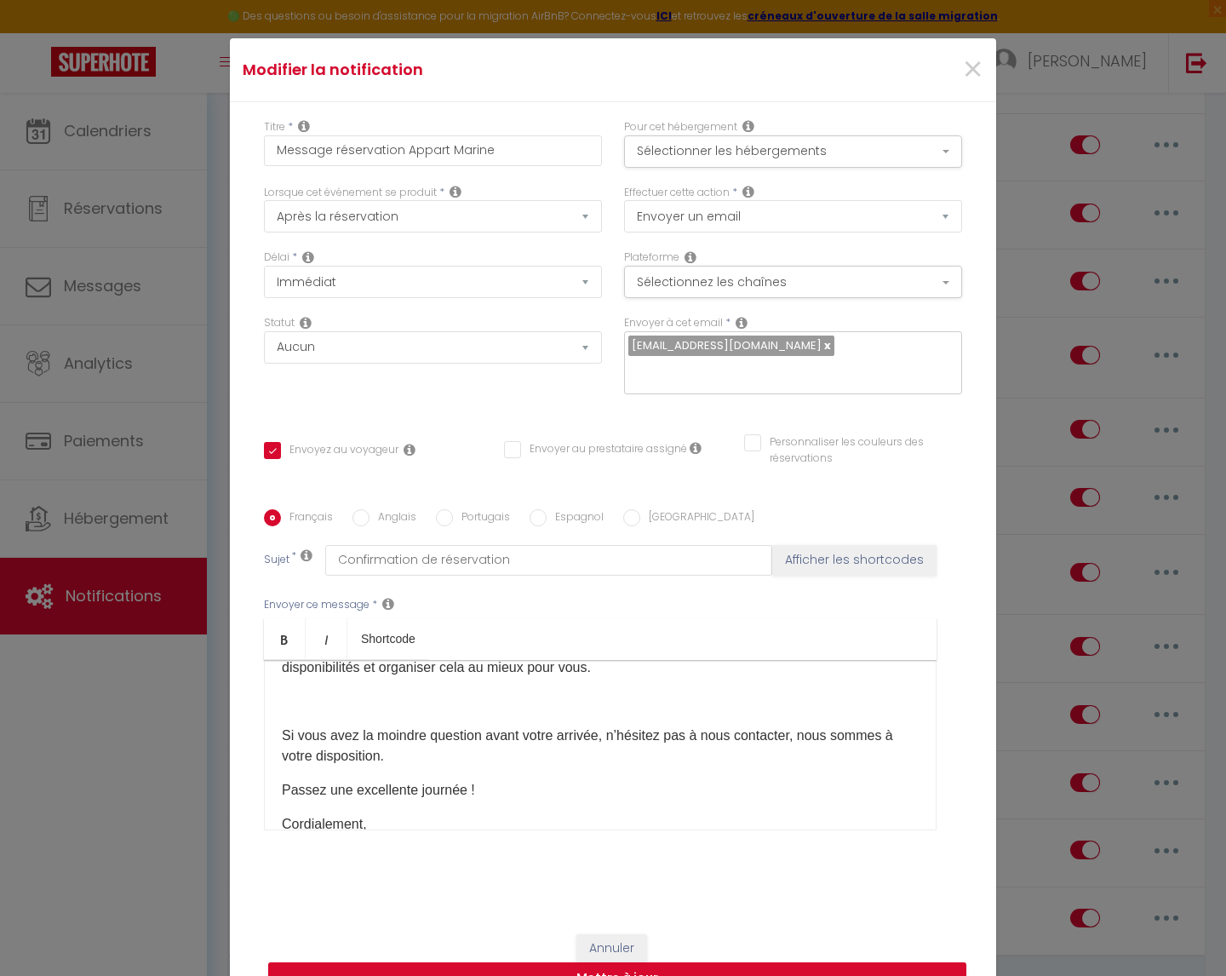
scroll to position [249, 0]
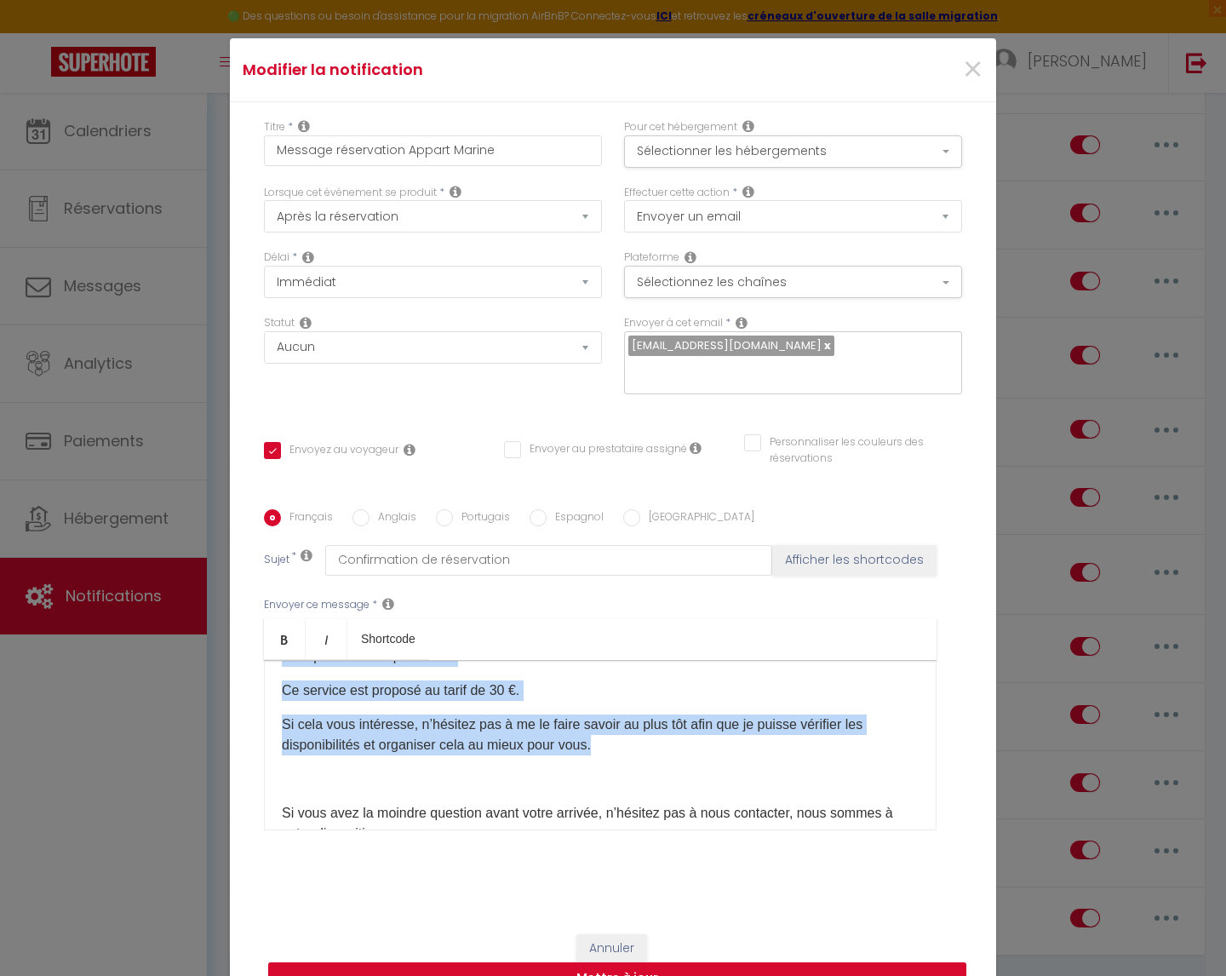
drag, startPoint x: 281, startPoint y: 680, endPoint x: 605, endPoint y: 749, distance: 331.7
click at [605, 749] on div "Bonjour [GUEST:FIRST_NAME]​, Merci de nous faire confiance pour votre séjour à …" at bounding box center [600, 745] width 673 height 170
copy div "Afin de vous offrir davantage de confort, nous proposons désormais — selon disp…"
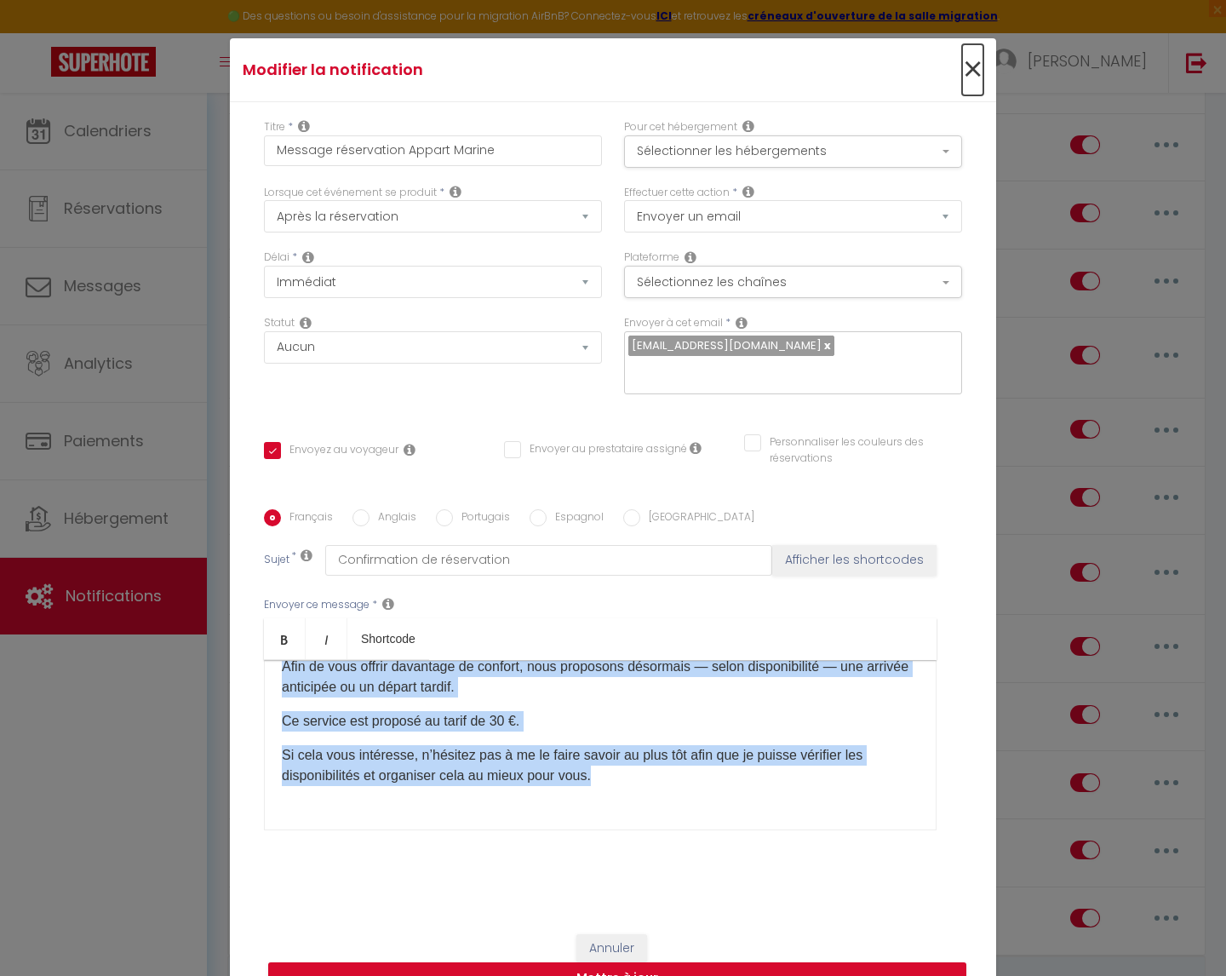
click at [974, 77] on span "×" at bounding box center [972, 69] width 21 height 51
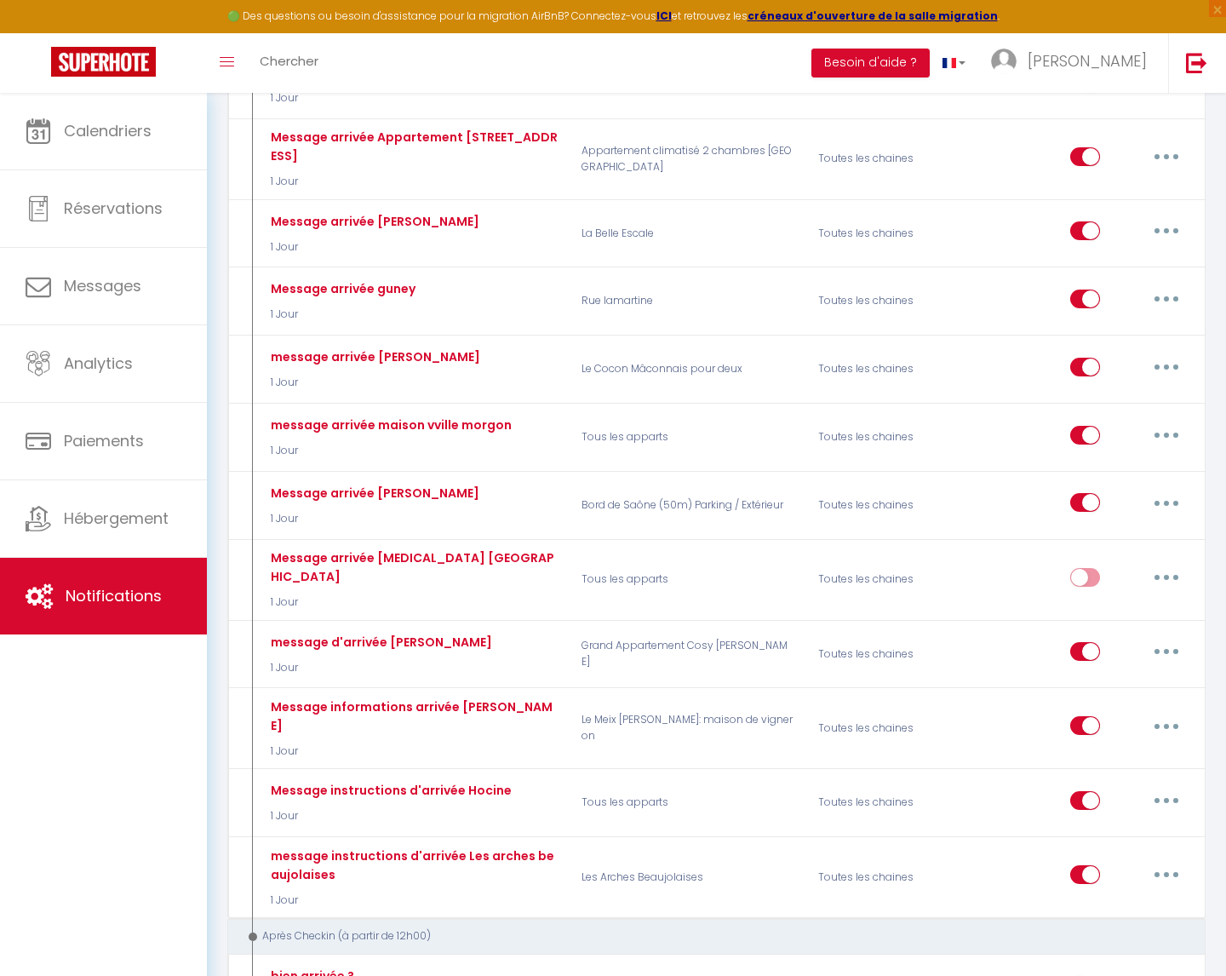
scroll to position [4762, 0]
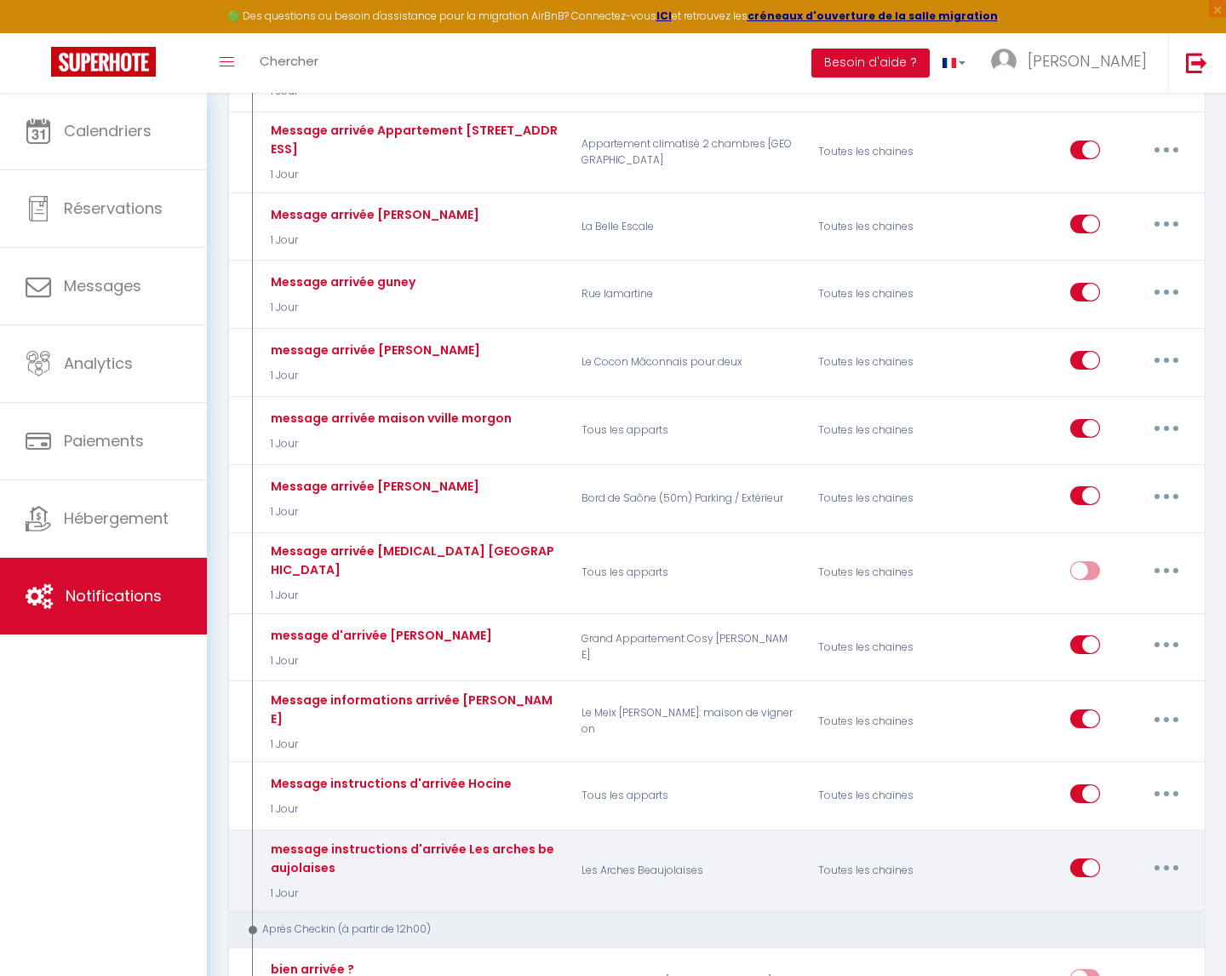
click at [1178, 854] on button "button" at bounding box center [1167, 867] width 48 height 27
click at [1122, 892] on link "Editer" at bounding box center [1122, 906] width 126 height 29
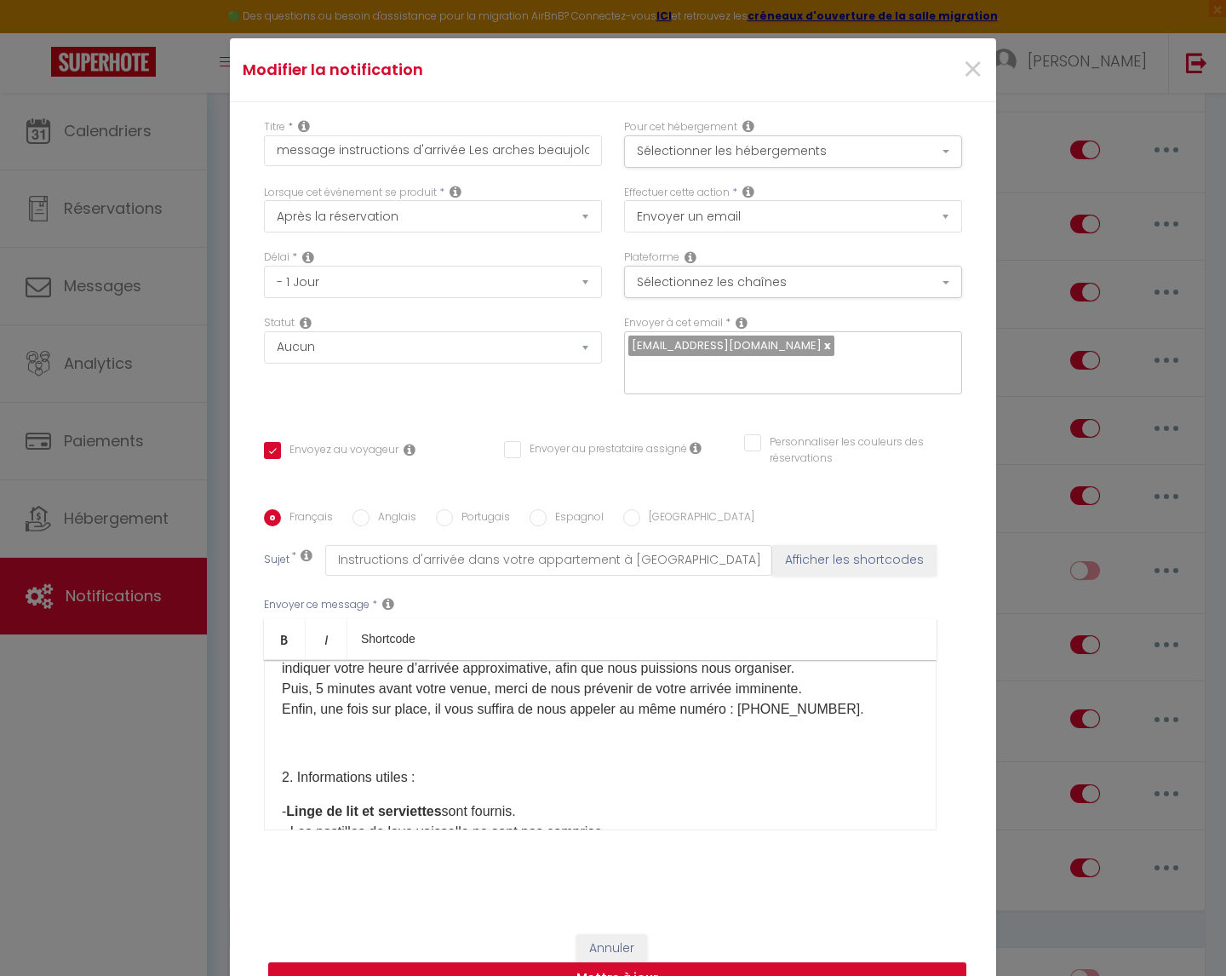
scroll to position [169, 0]
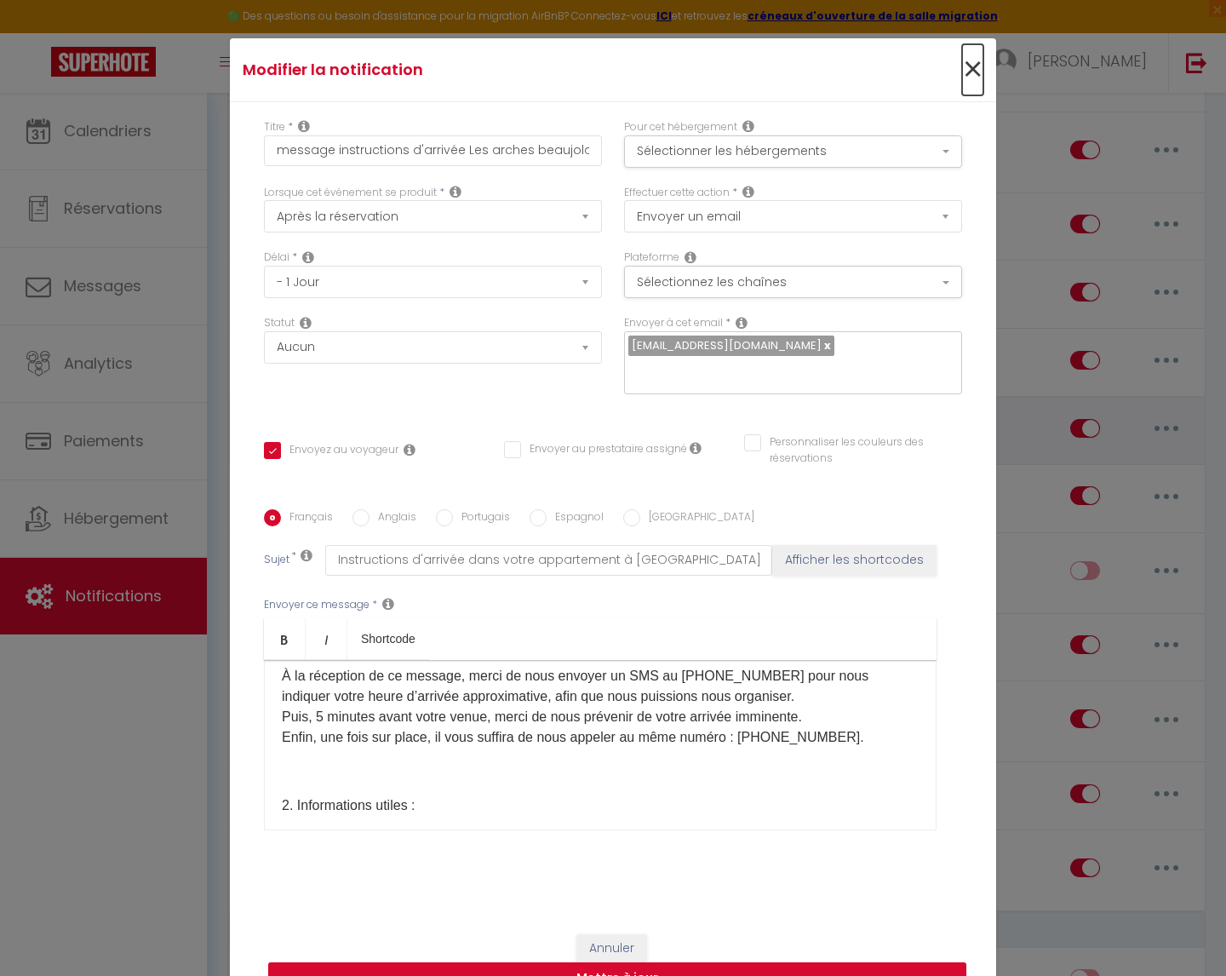
drag, startPoint x: 977, startPoint y: 88, endPoint x: 991, endPoint y: 294, distance: 206.5
click at [977, 88] on span "×" at bounding box center [972, 69] width 21 height 51
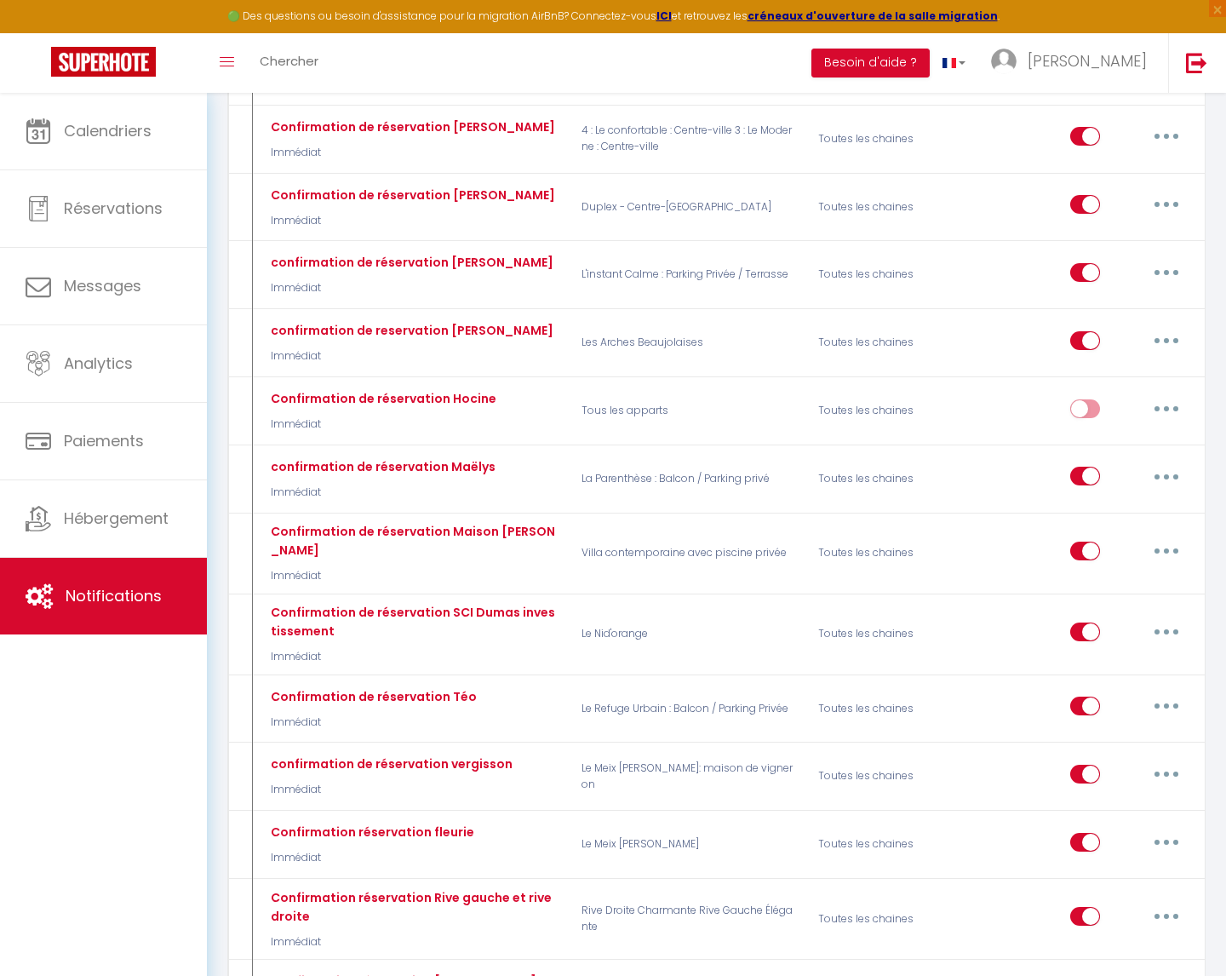
scroll to position [1617, 0]
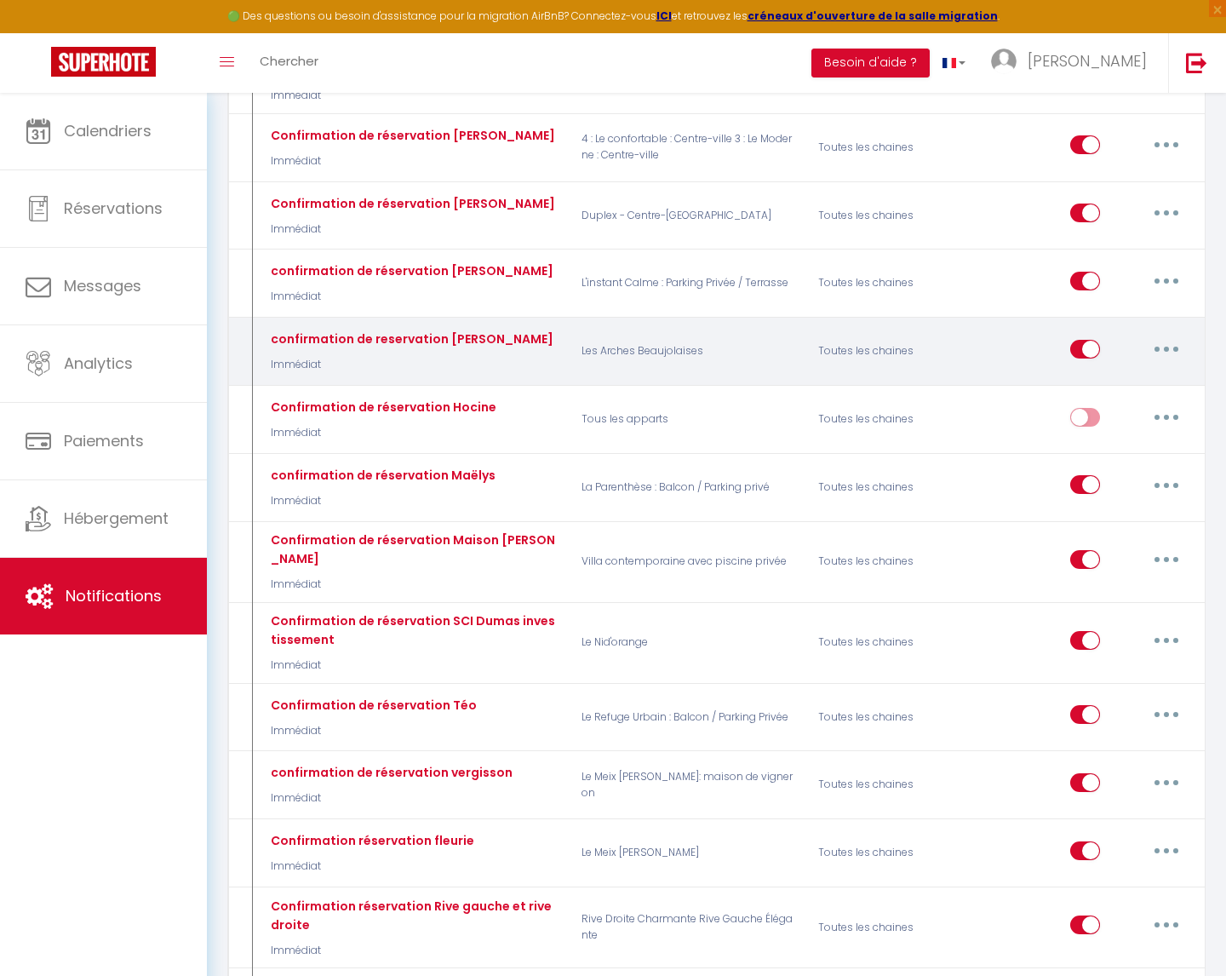
click at [1184, 335] on button "button" at bounding box center [1167, 348] width 48 height 27
click at [1136, 373] on link "Editer" at bounding box center [1122, 387] width 126 height 29
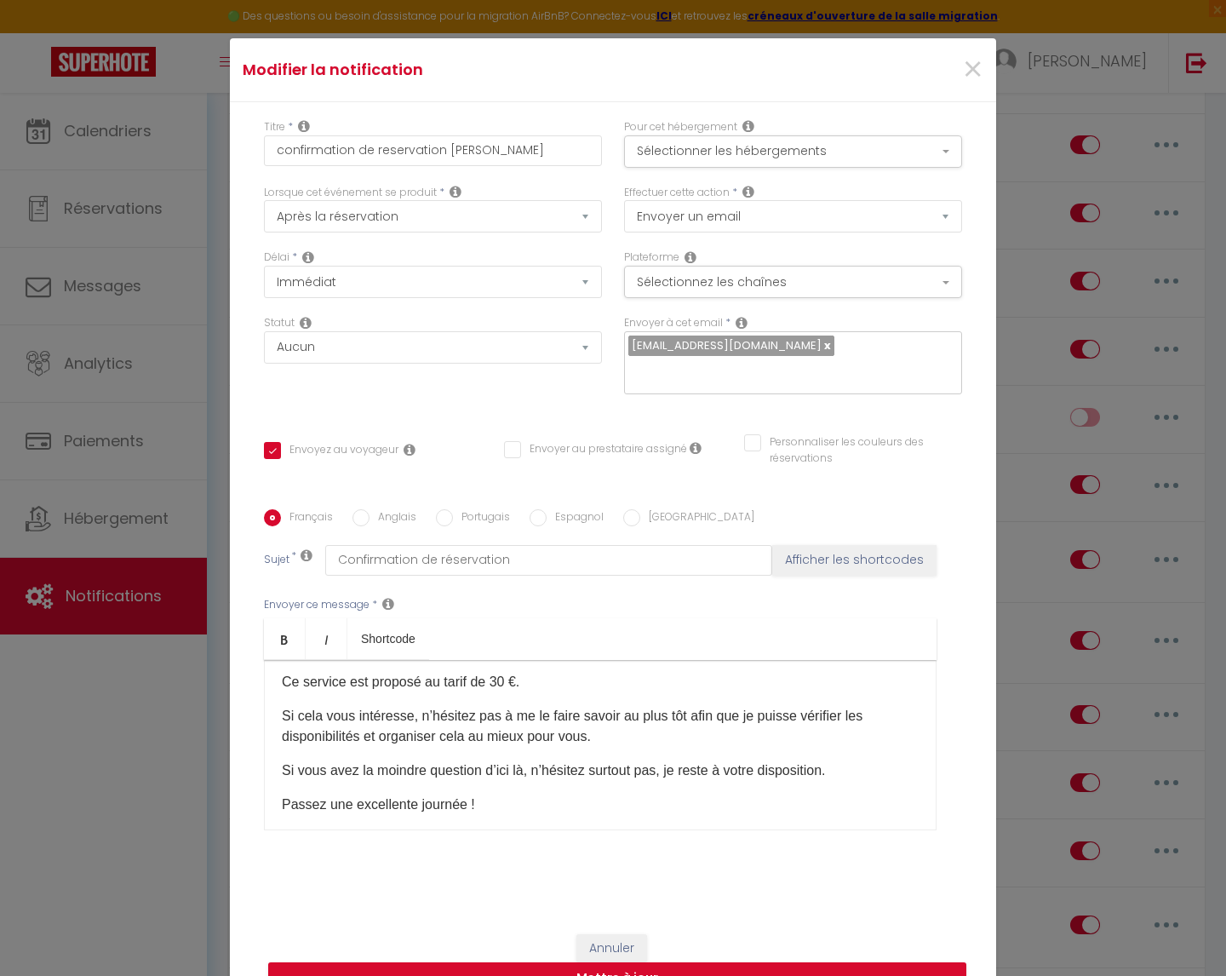
scroll to position [262, 0]
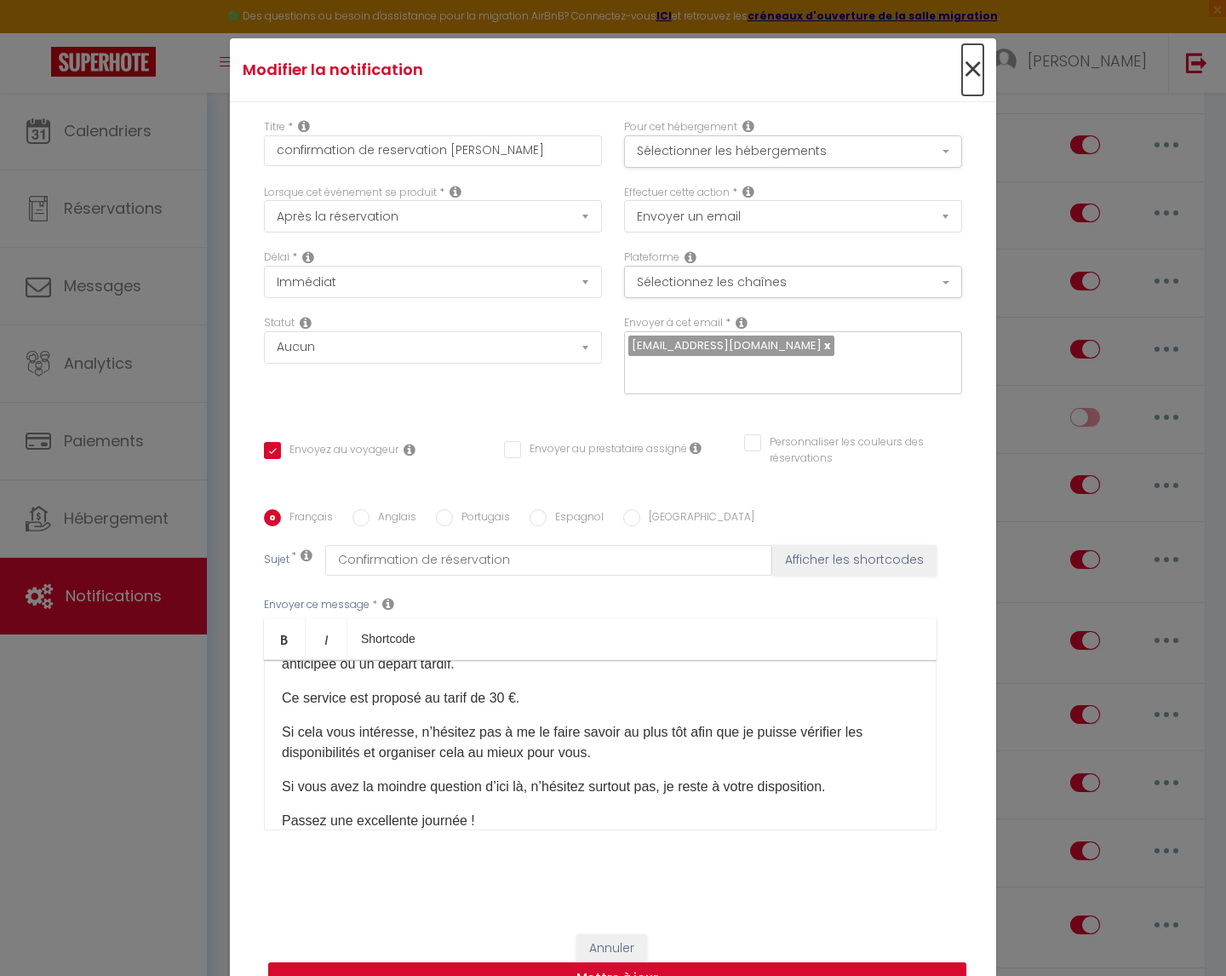
click at [975, 89] on span "×" at bounding box center [972, 69] width 21 height 51
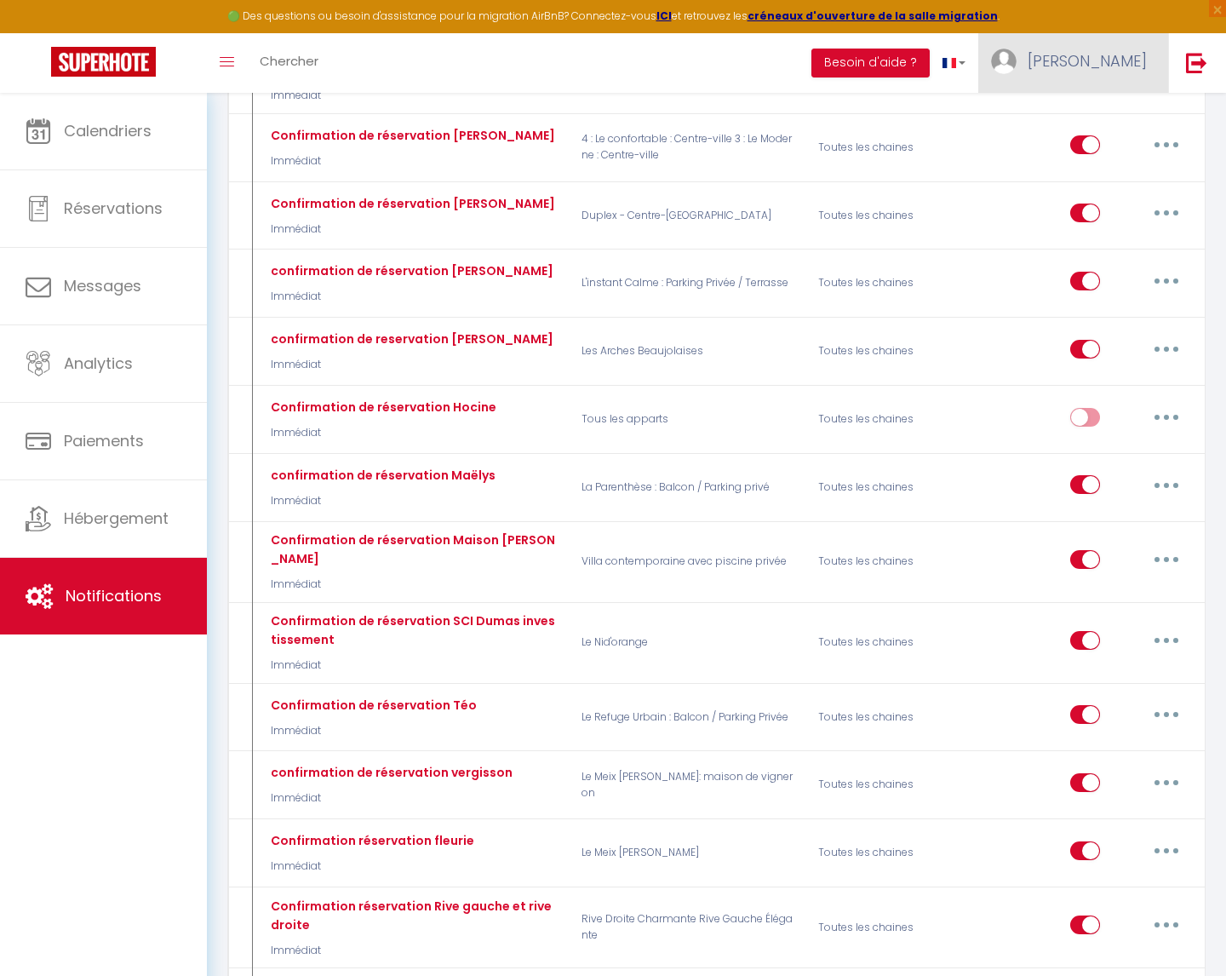
click at [1109, 67] on link "[PERSON_NAME]" at bounding box center [1073, 63] width 190 height 60
click at [1084, 116] on link "Paramètres" at bounding box center [1100, 118] width 126 height 29
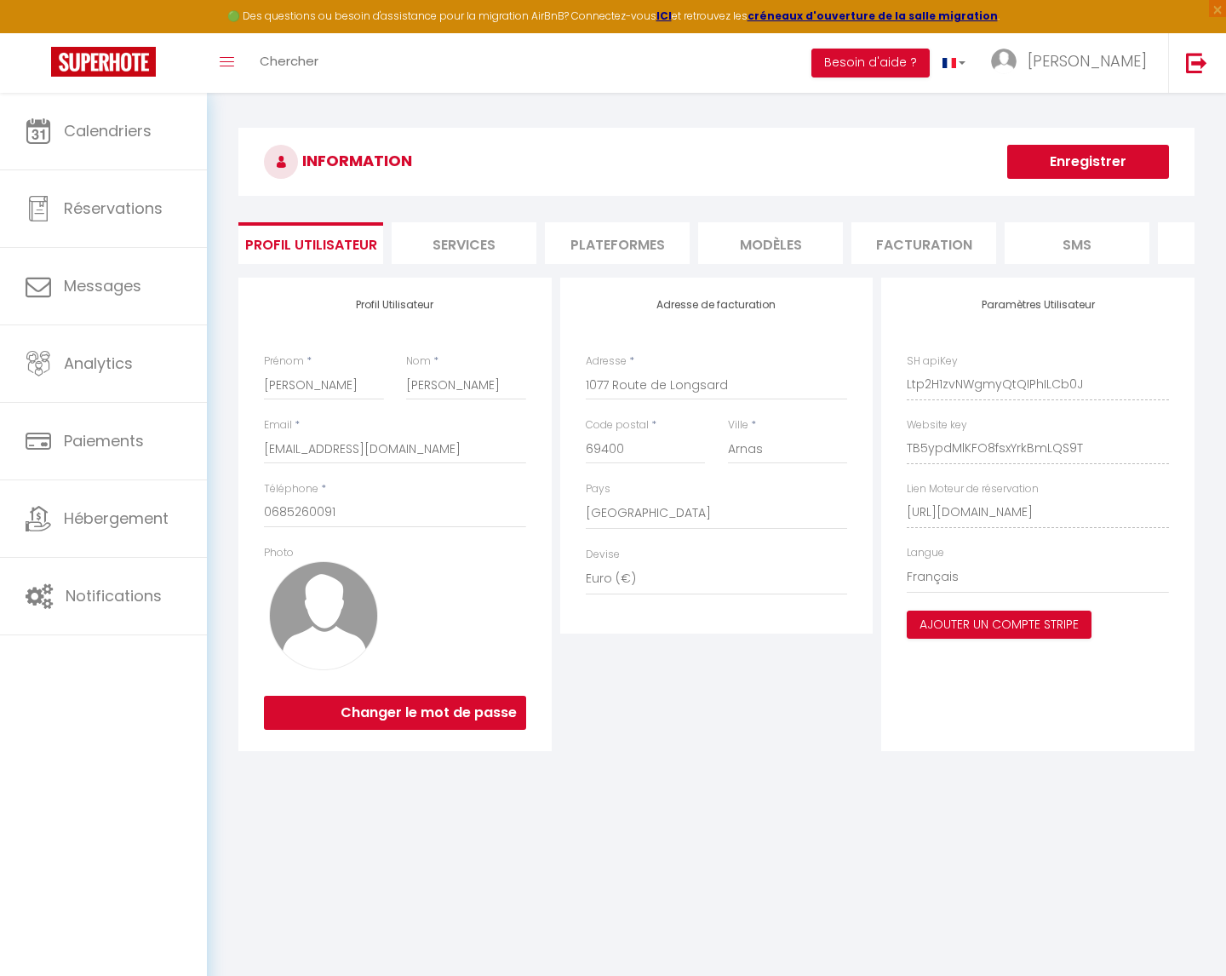
select select "28"
select select "fr"
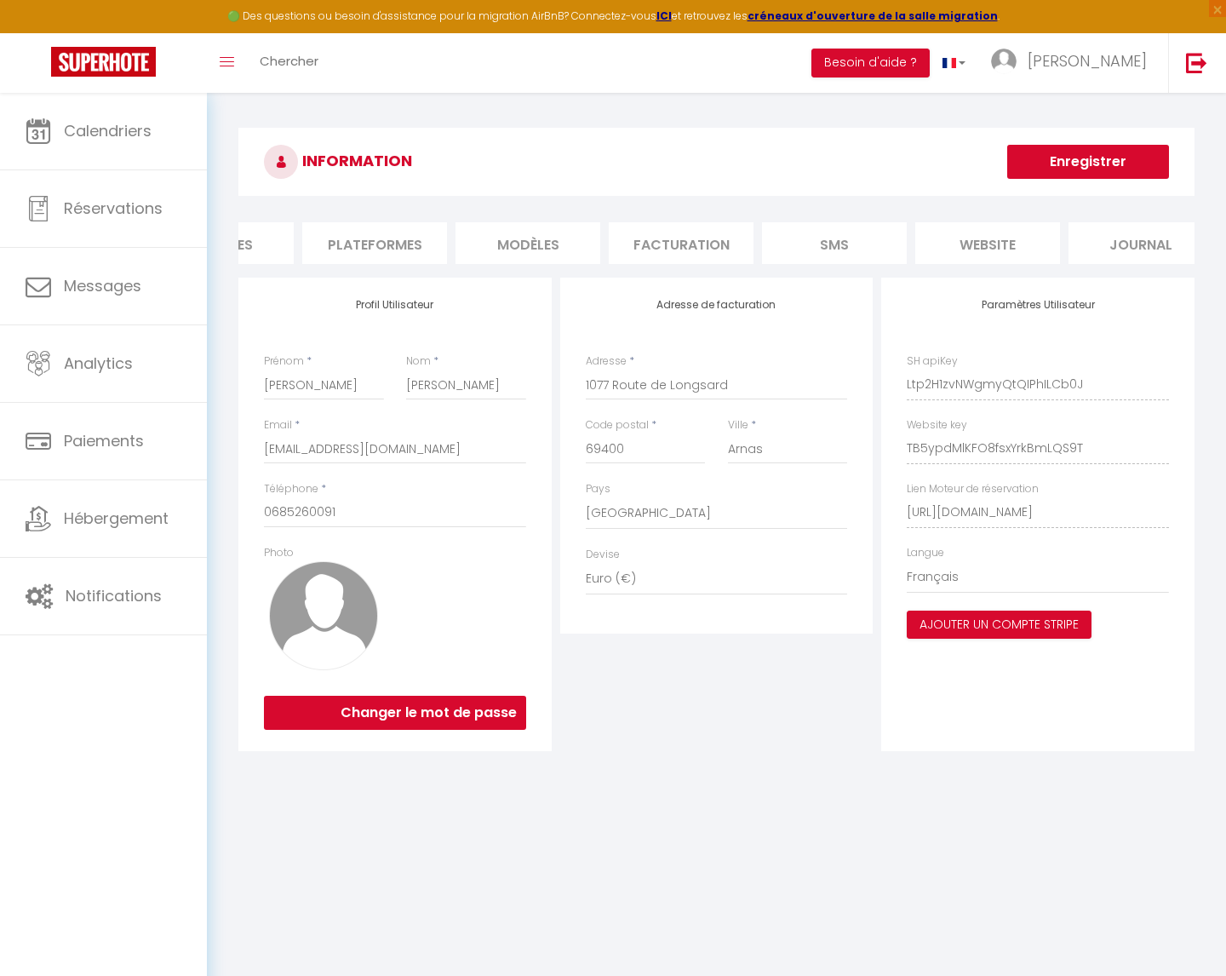
scroll to position [0, 239]
click at [388, 238] on li "Plateformes" at bounding box center [378, 243] width 145 height 42
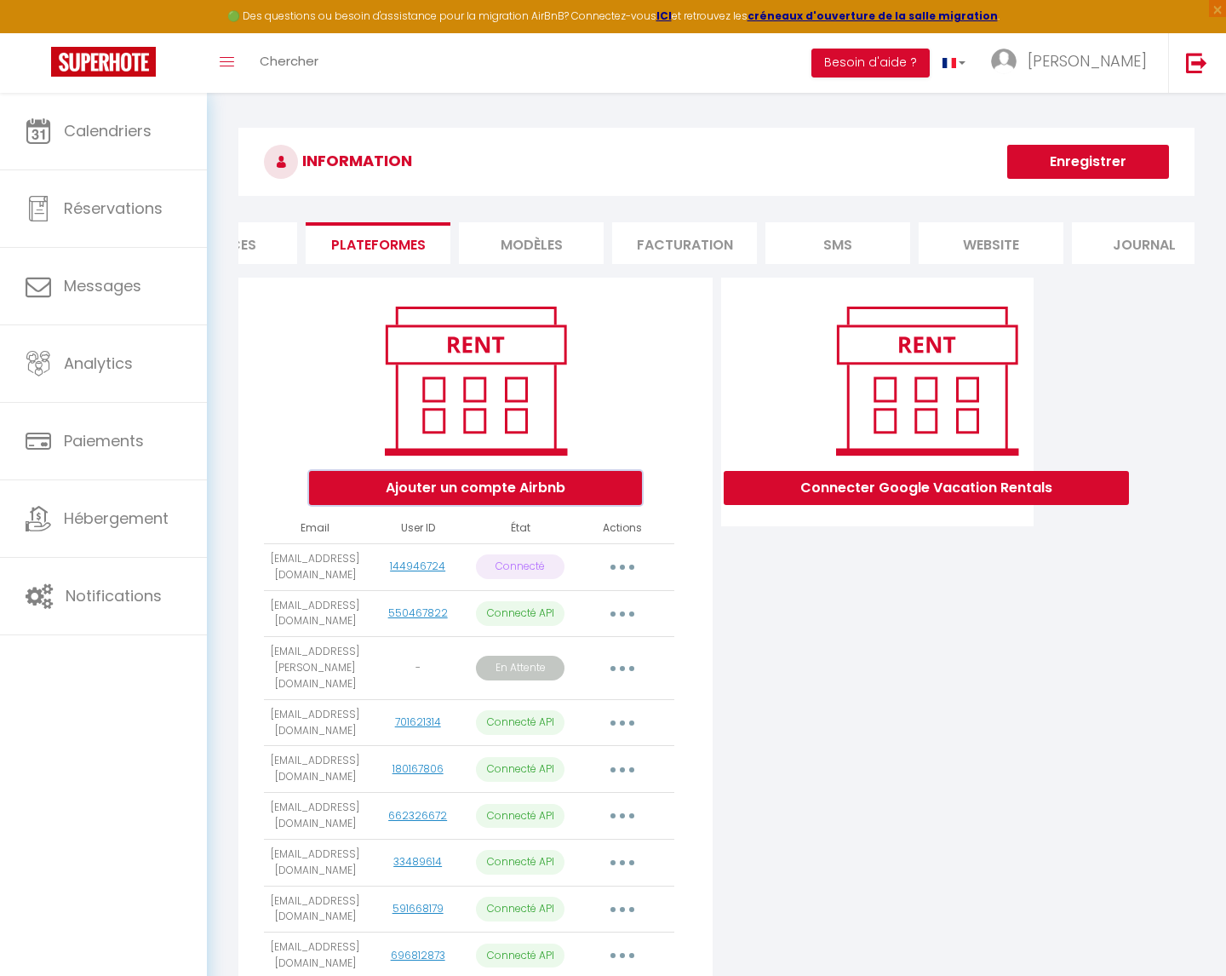
click at [515, 483] on button "Ajouter un compte Airbnb" at bounding box center [475, 488] width 333 height 34
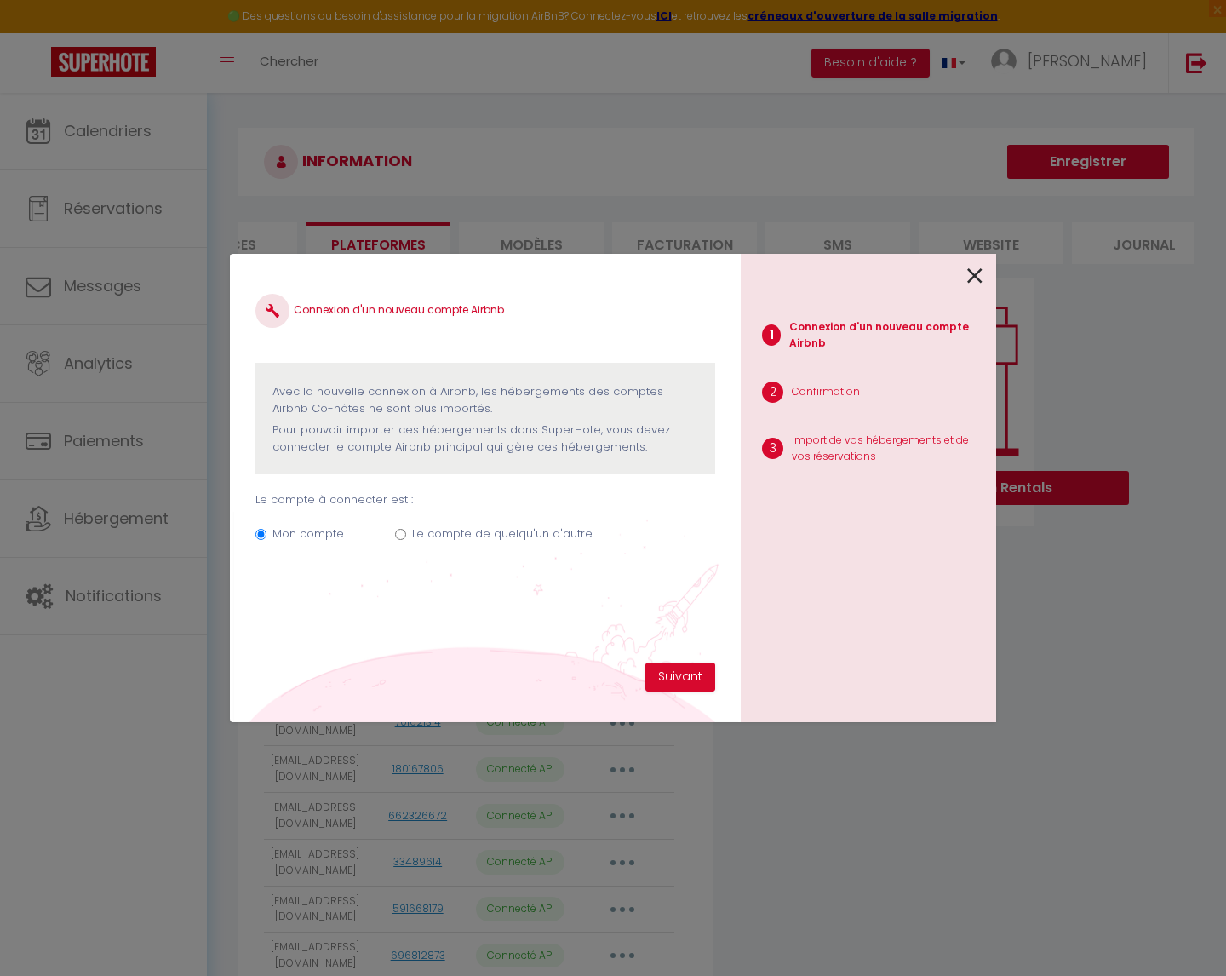
click at [398, 534] on input "Le compte de quelqu'un d'autre" at bounding box center [400, 534] width 11 height 11
radio input "true"
radio input "false"
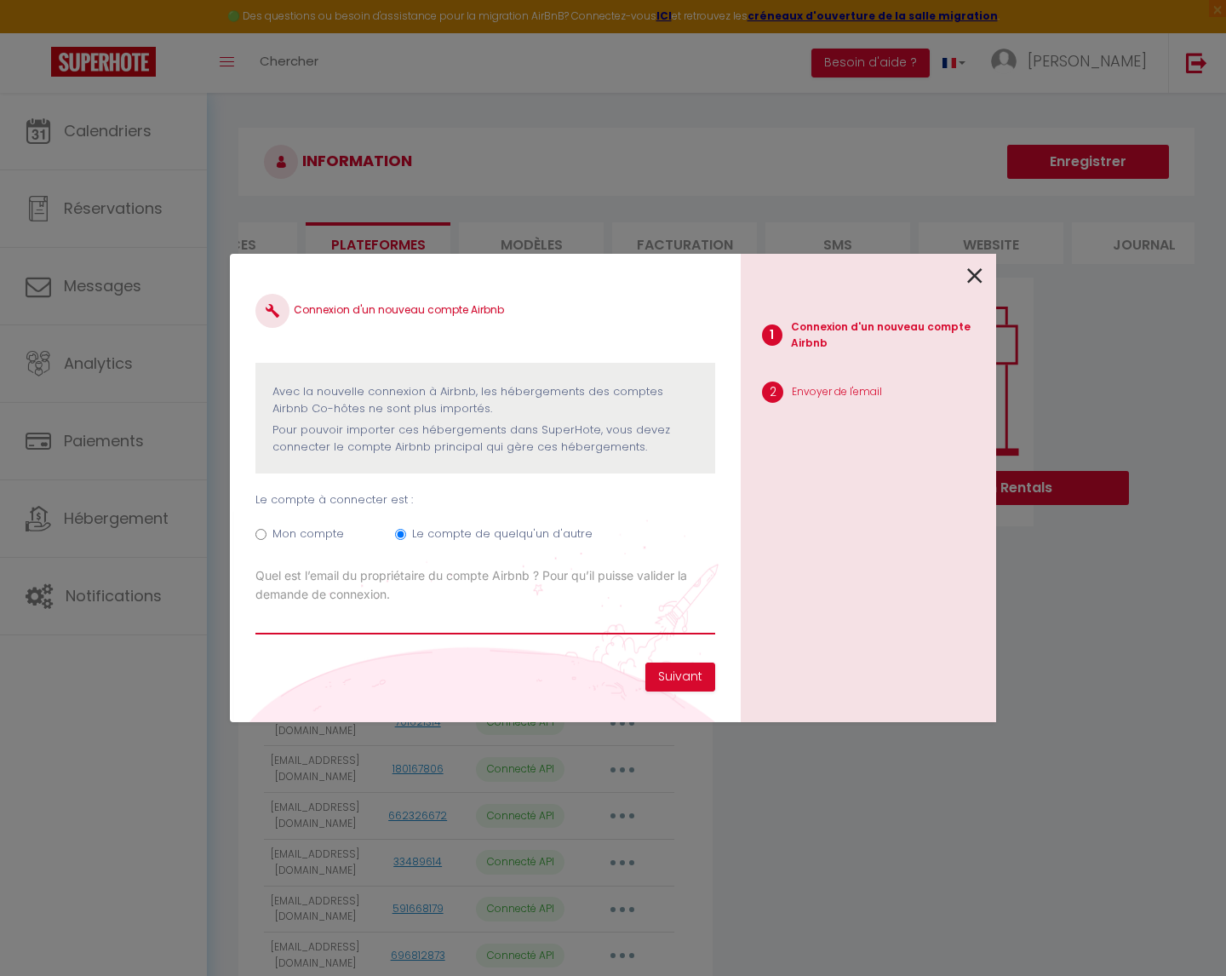
click at [569, 616] on input "Email connexion Airbnb" at bounding box center [485, 619] width 460 height 31
type input "famille.mgn@gmail.com"
click at [679, 673] on button "Suivant" at bounding box center [680, 676] width 70 height 29
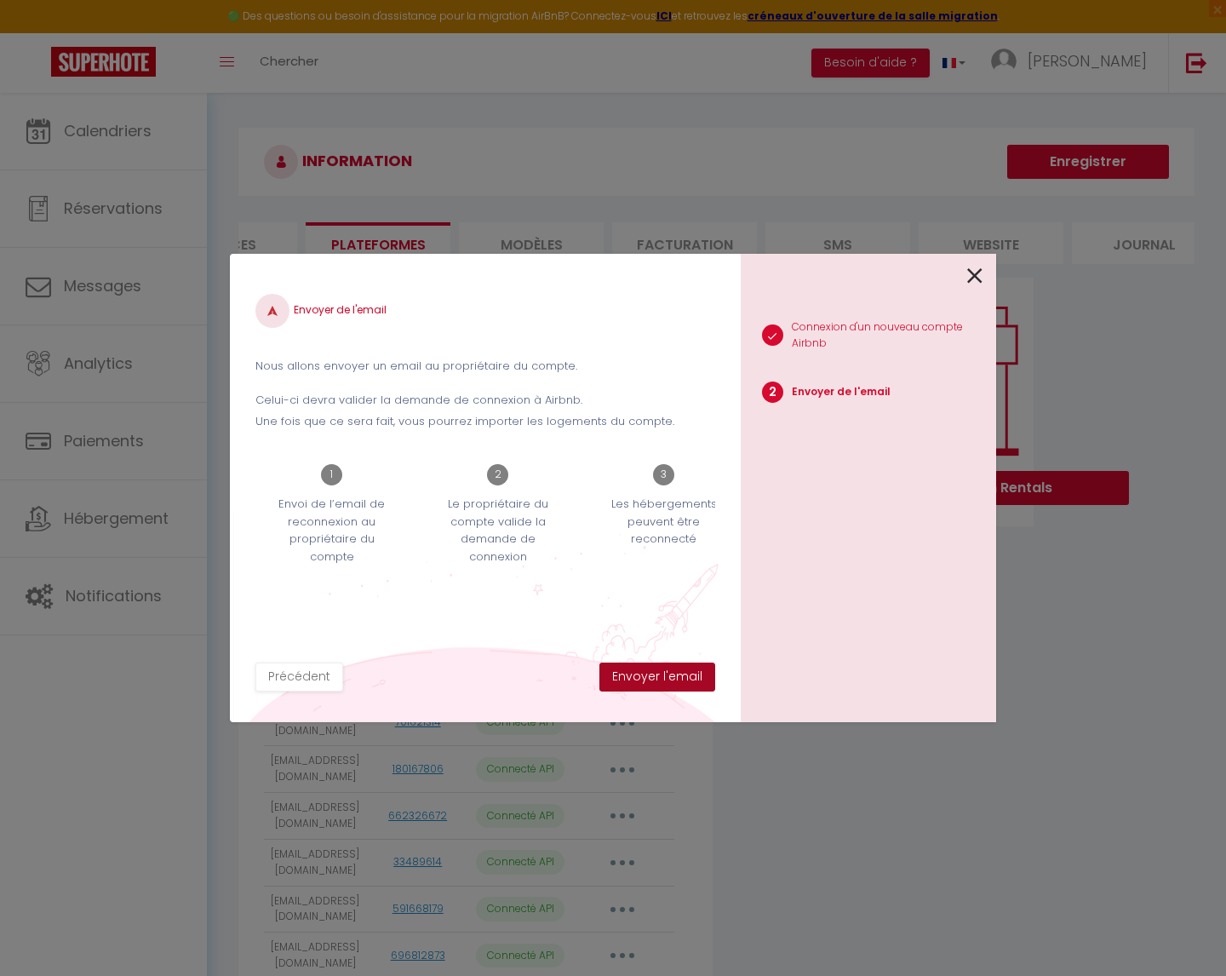
click at [660, 676] on button "Envoyer l'email" at bounding box center [657, 676] width 116 height 29
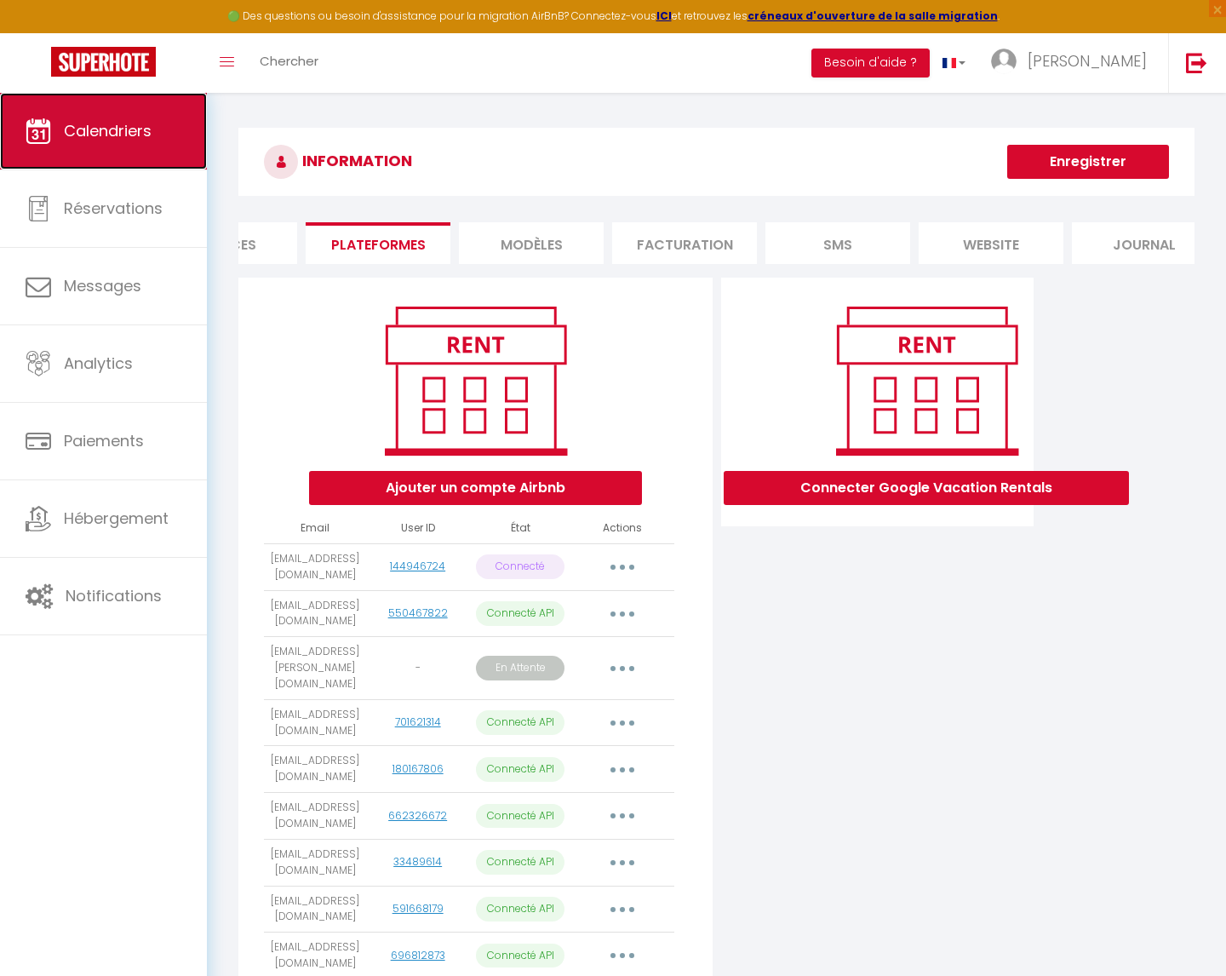
click at [151, 133] on span "Calendriers" at bounding box center [108, 130] width 88 height 21
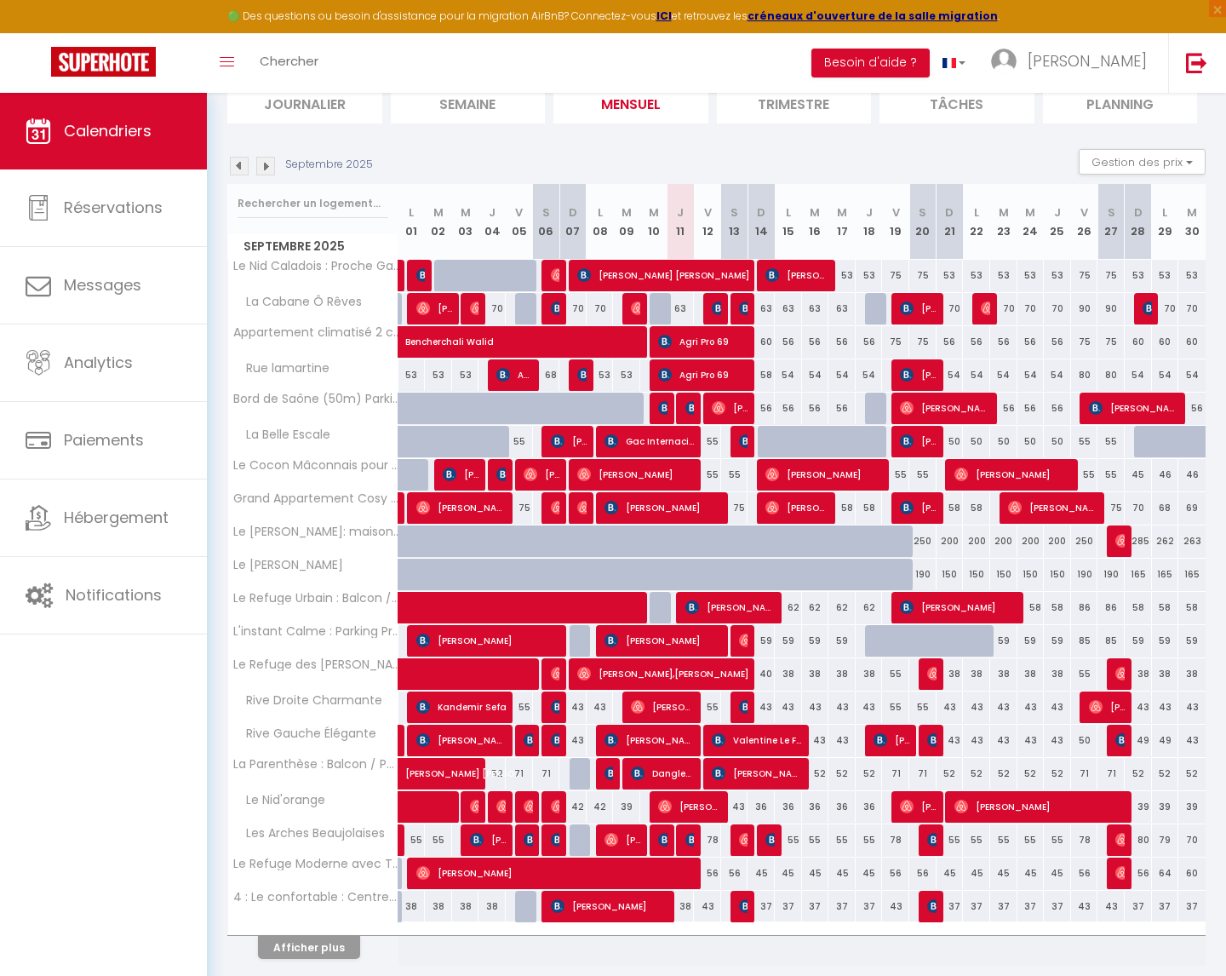
scroll to position [245, 0]
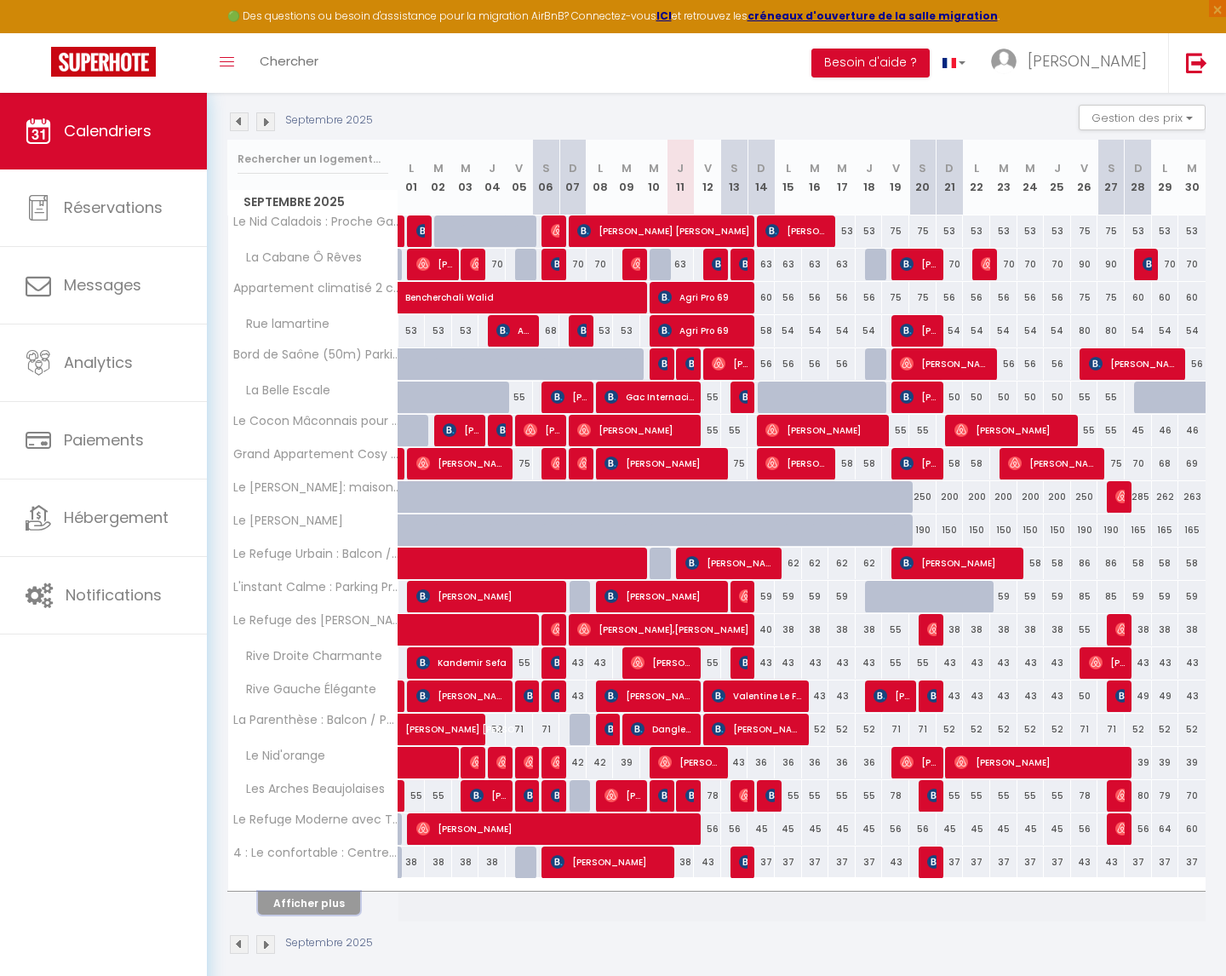
drag, startPoint x: 307, startPoint y: 908, endPoint x: 574, endPoint y: 790, distance: 291.3
click at [307, 908] on button "Afficher plus" at bounding box center [309, 902] width 102 height 23
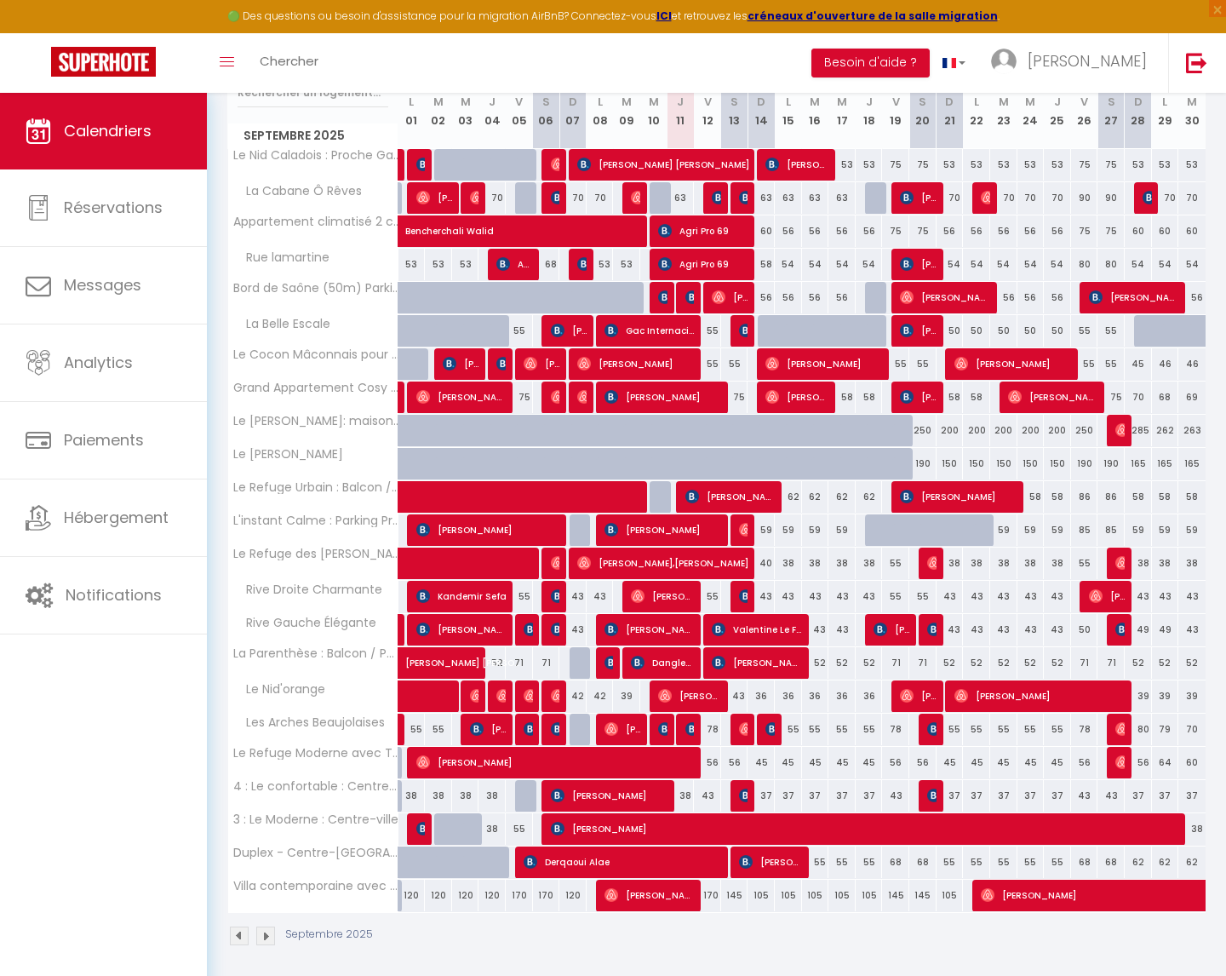
scroll to position [319, 0]
